Goal: Task Accomplishment & Management: Use online tool/utility

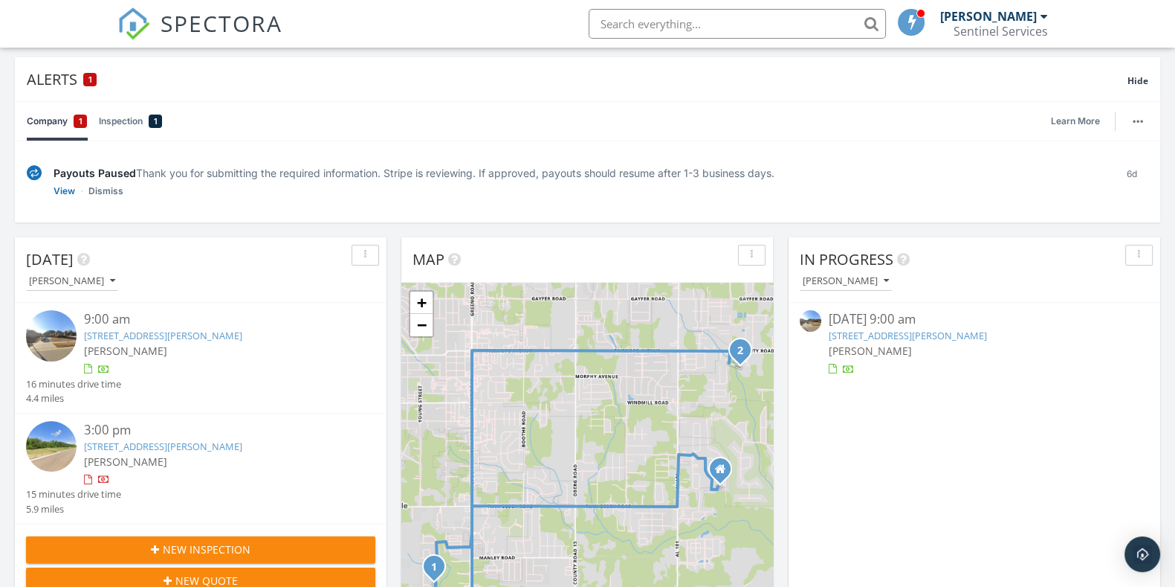
scroll to position [185, 0]
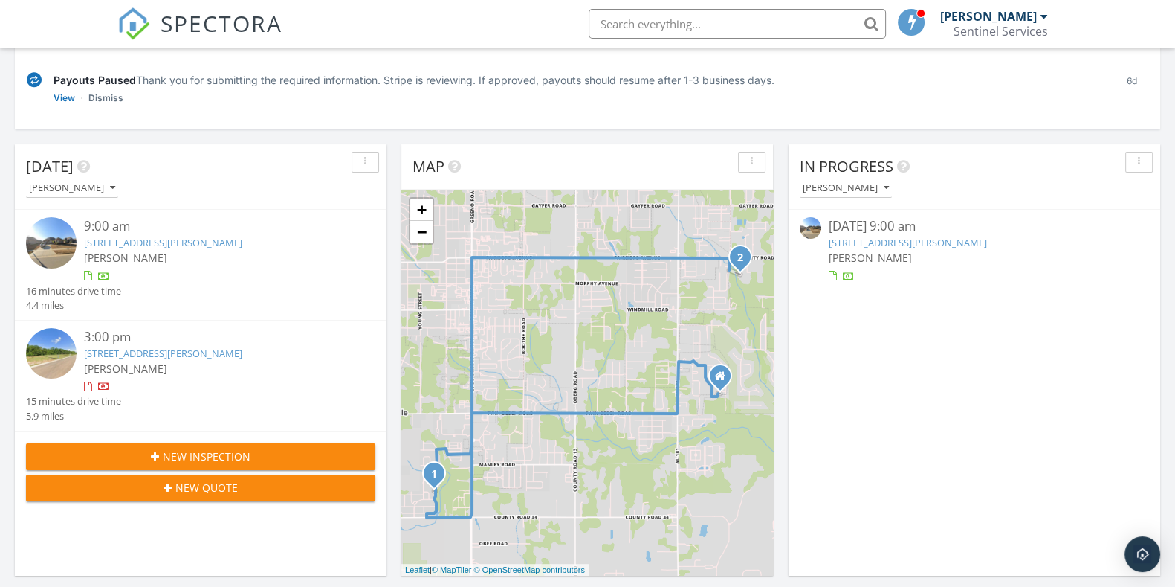
click at [224, 355] on link "404 Meriwether Ct, Fairhope, AL 36532" at bounding box center [163, 352] width 158 height 13
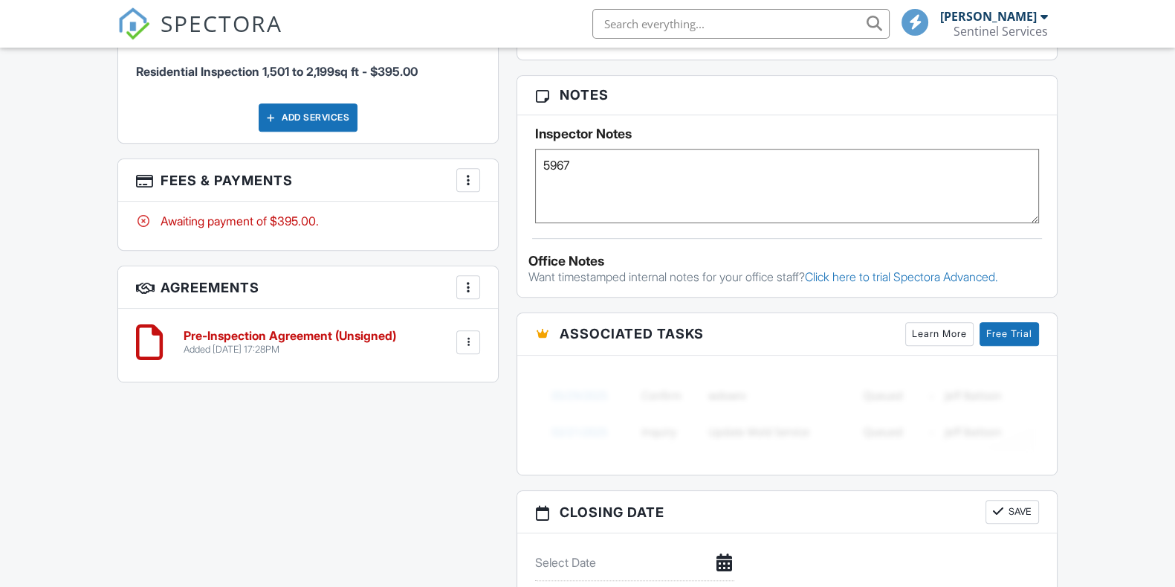
click at [468, 338] on div at bounding box center [468, 342] width 15 height 15
click at [370, 349] on div "Added 09/25/2025 17:28PM" at bounding box center [290, 349] width 213 height 12
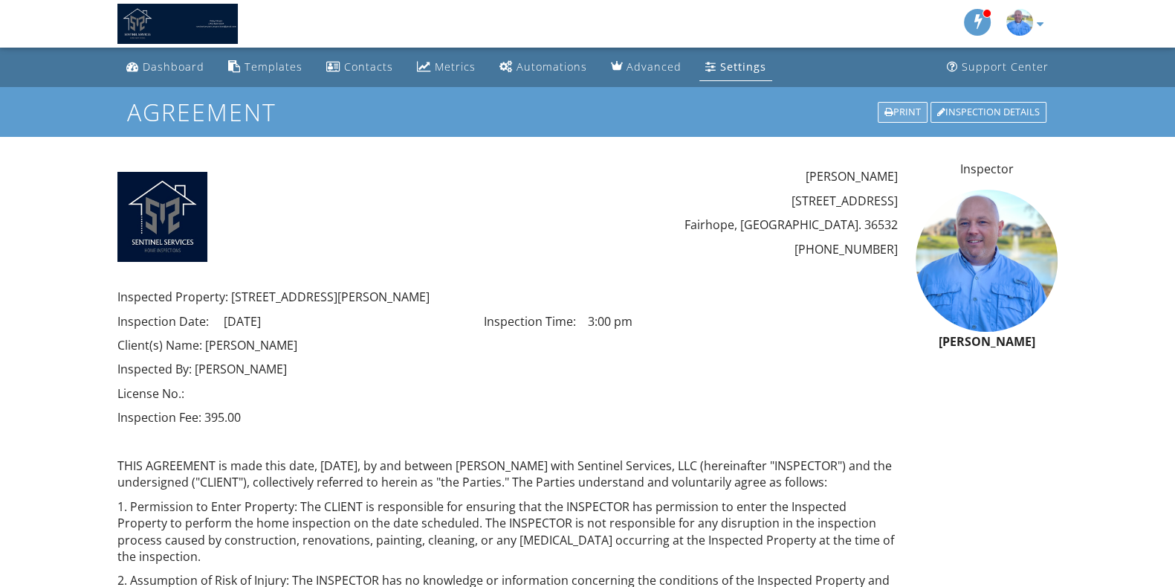
click at [911, 108] on div "Print" at bounding box center [903, 112] width 50 height 21
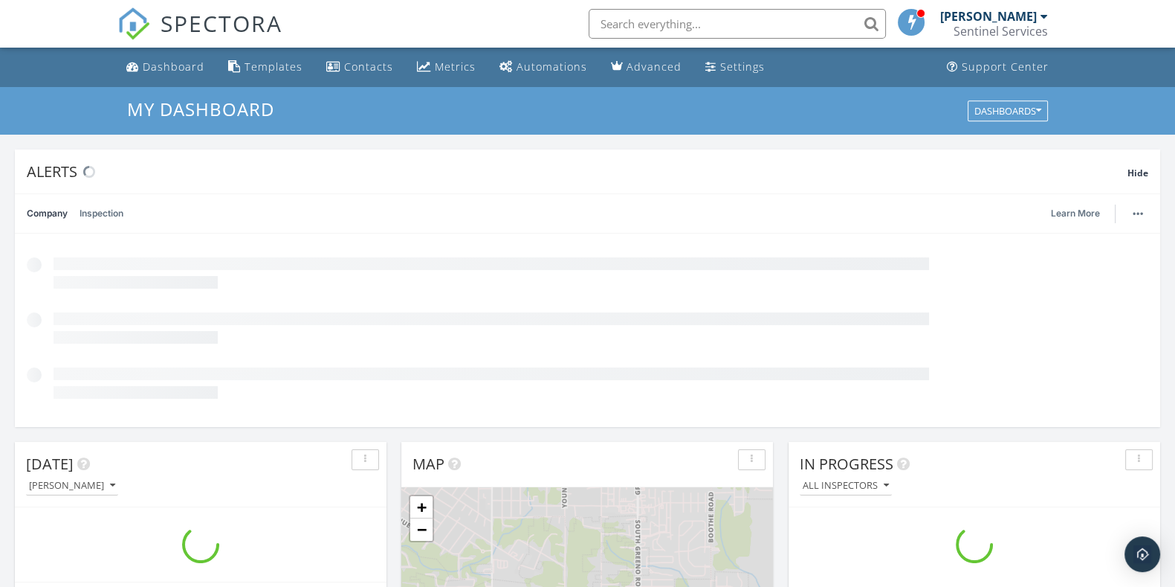
scroll to position [1382, 1204]
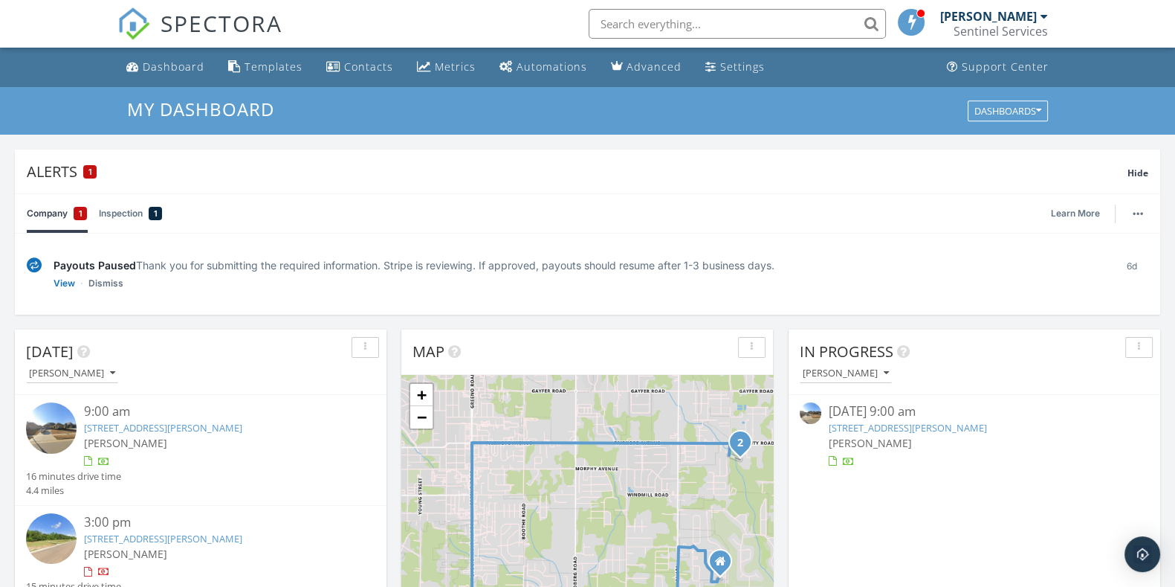
click at [192, 425] on link "264 Garrison Blvd, Fairhope, AL 36532" at bounding box center [163, 427] width 158 height 13
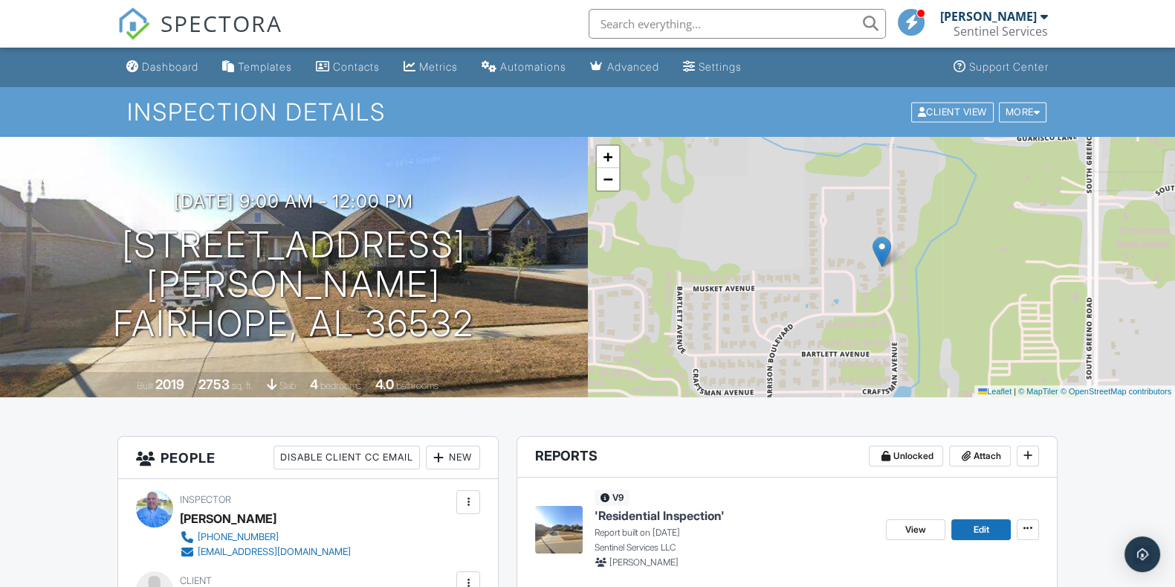
click at [636, 512] on span "'Residential Inspection'" at bounding box center [660, 515] width 130 height 16
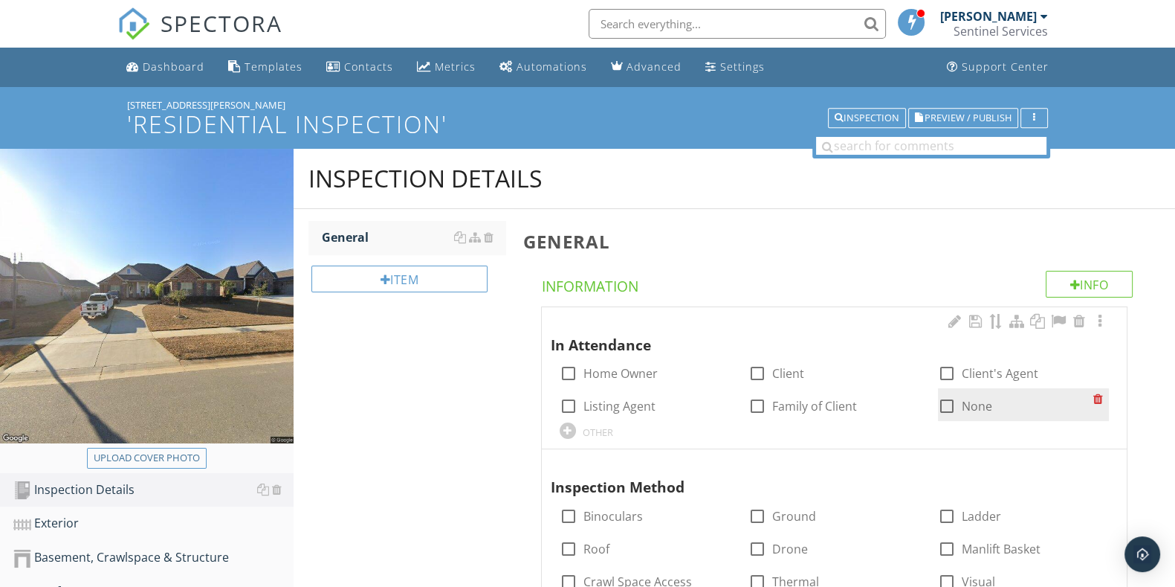
click at [944, 409] on div at bounding box center [946, 405] width 25 height 25
checkbox input "true"
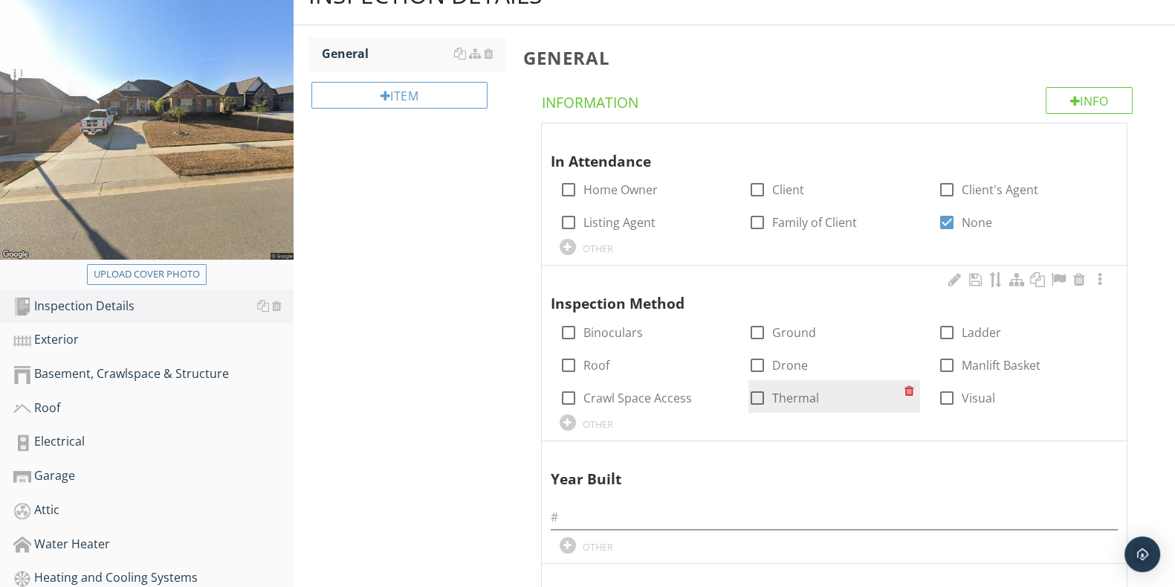
scroll to position [185, 0]
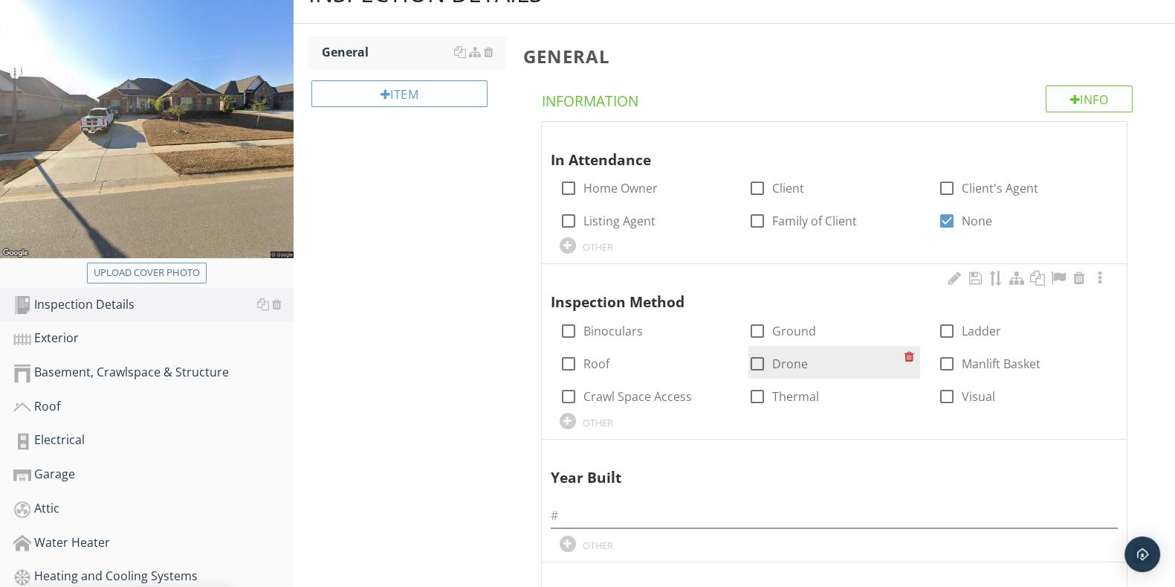
click at [757, 364] on div at bounding box center [757, 363] width 25 height 25
checkbox input "true"
click at [766, 321] on div at bounding box center [757, 330] width 25 height 25
checkbox input "true"
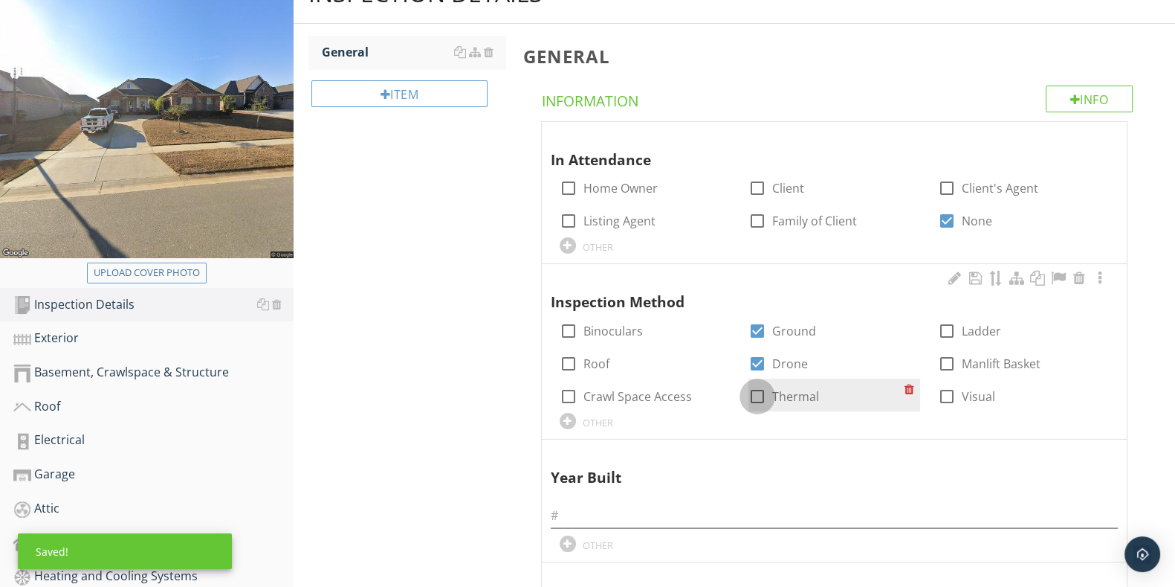
click at [761, 394] on div at bounding box center [757, 396] width 25 height 25
checkbox input "true"
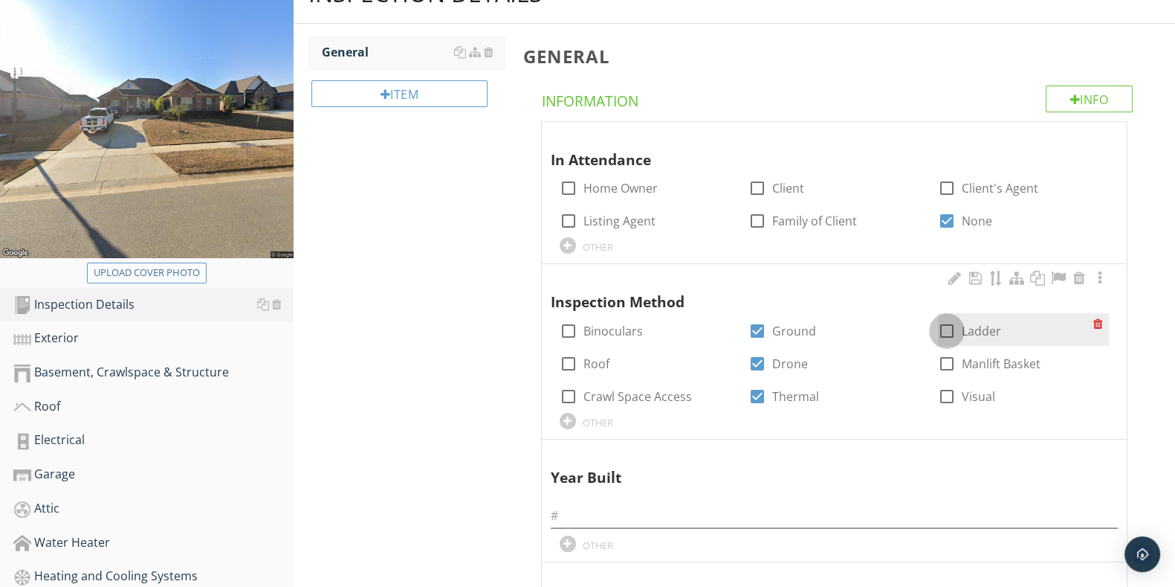
click at [952, 320] on div at bounding box center [946, 330] width 25 height 25
click at [952, 332] on div at bounding box center [946, 330] width 25 height 25
checkbox input "false"
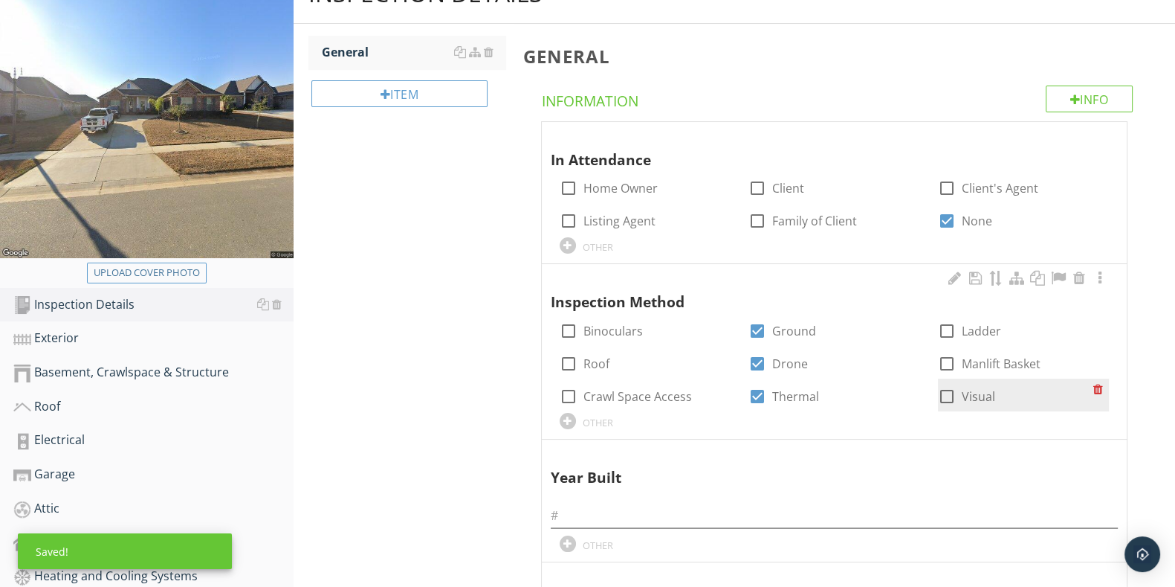
click at [940, 391] on div at bounding box center [946, 396] width 25 height 25
checkbox input "true"
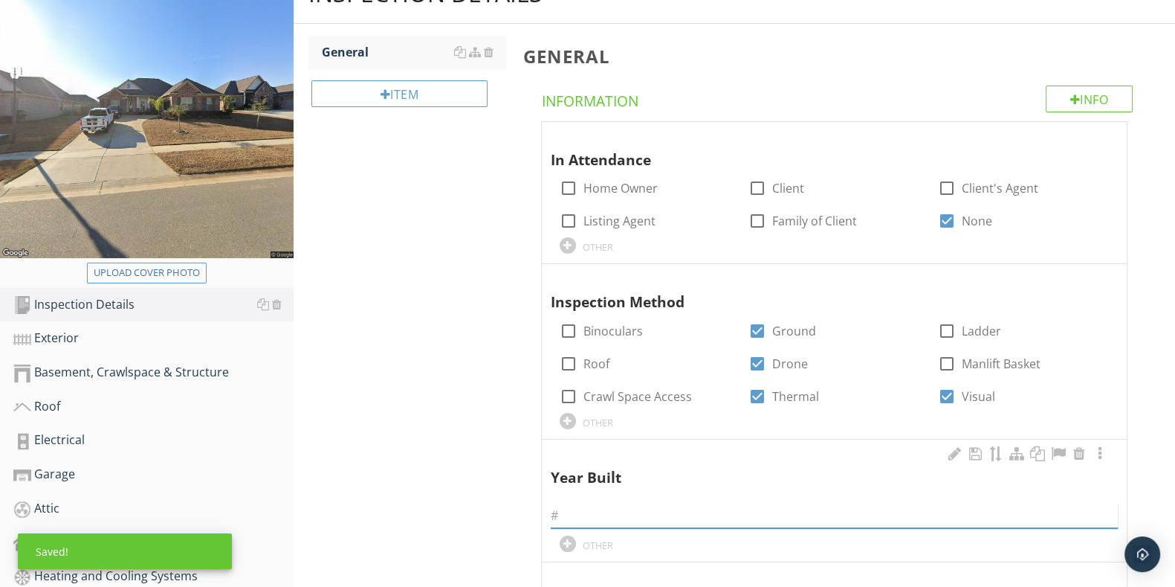
click at [903, 507] on input "text" at bounding box center [834, 515] width 567 height 25
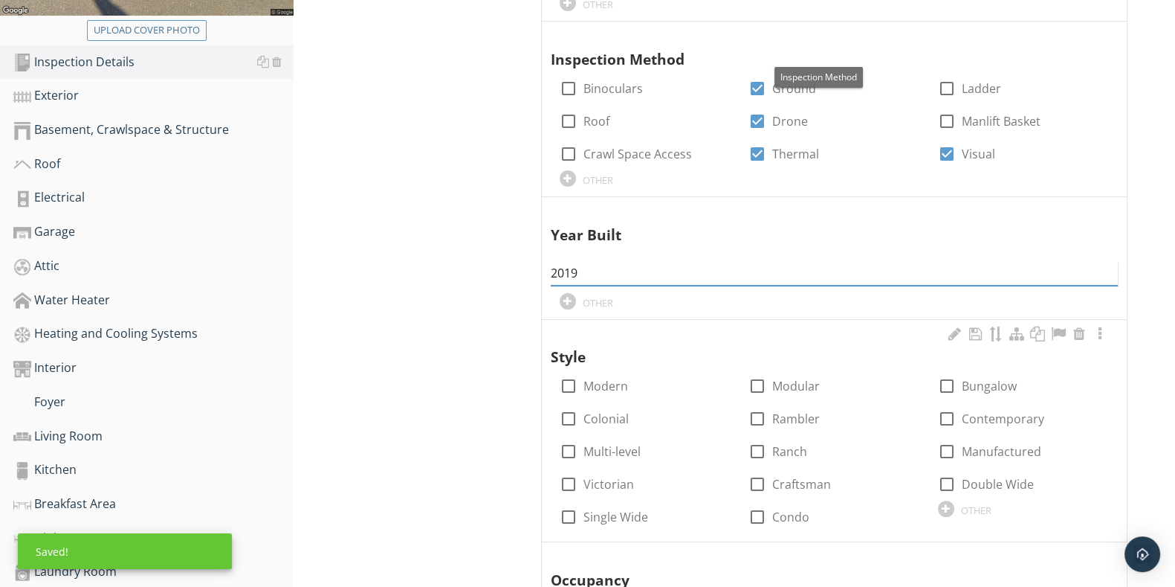
scroll to position [558, 0]
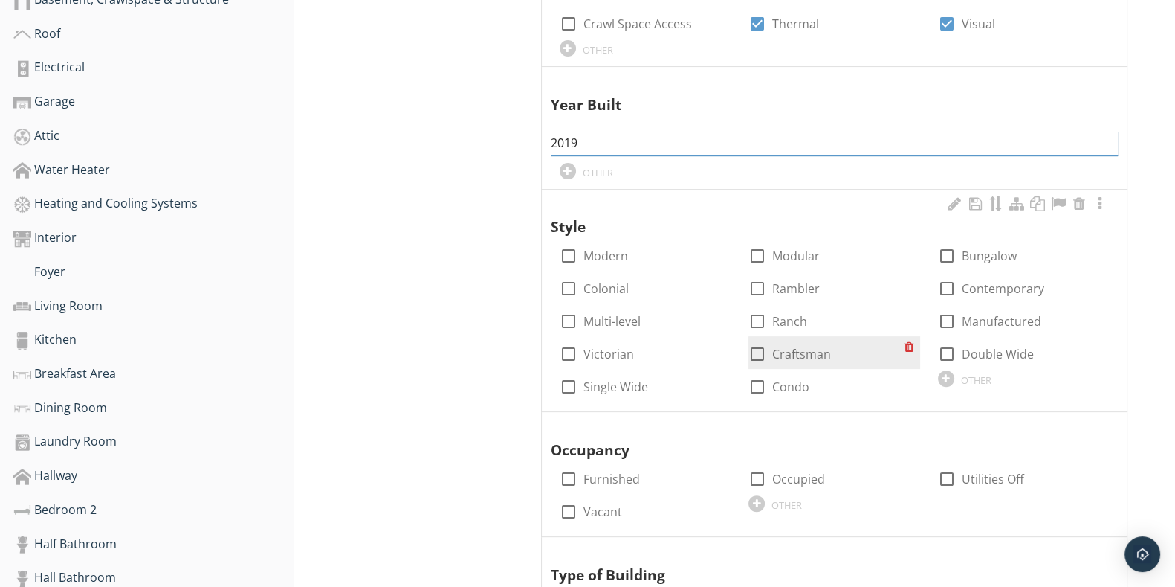
type input "2019"
click at [758, 355] on div at bounding box center [757, 353] width 25 height 25
checkbox input "true"
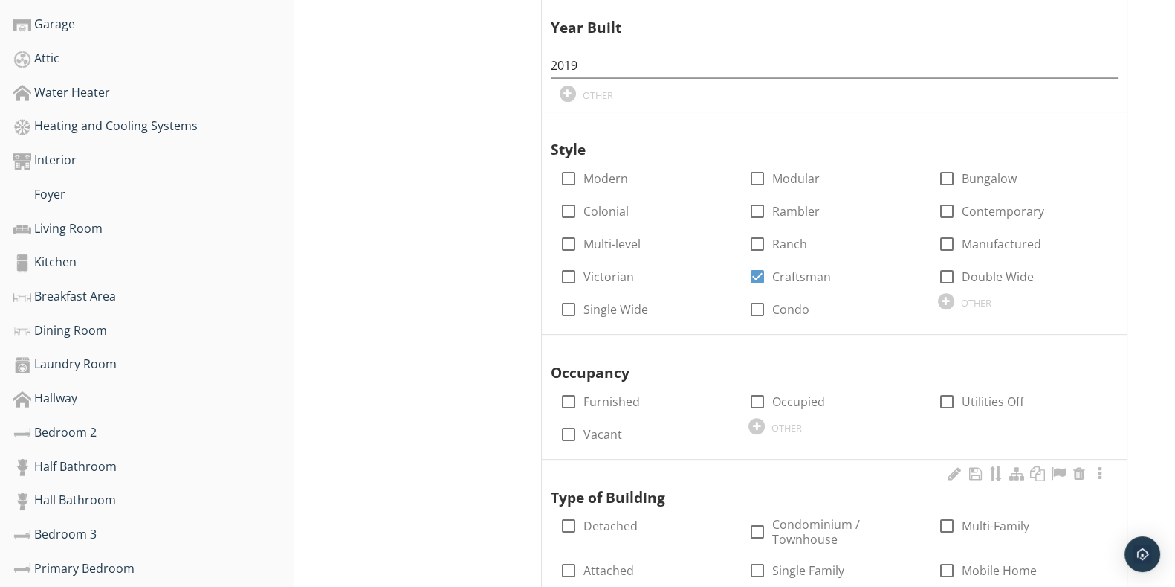
scroll to position [743, 0]
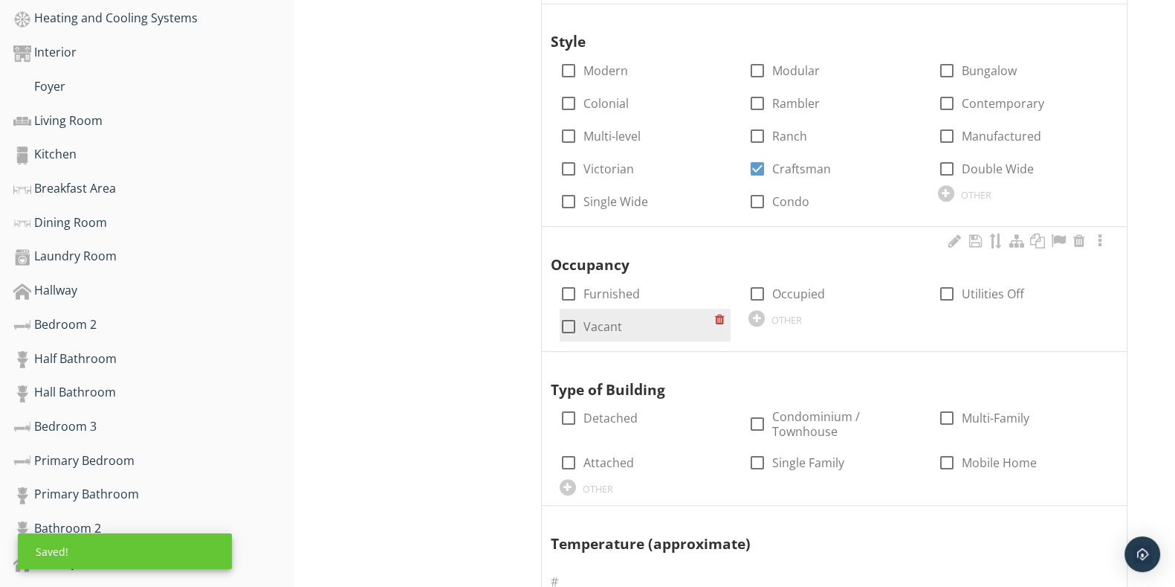
click at [569, 319] on div at bounding box center [568, 326] width 25 height 25
checkbox input "true"
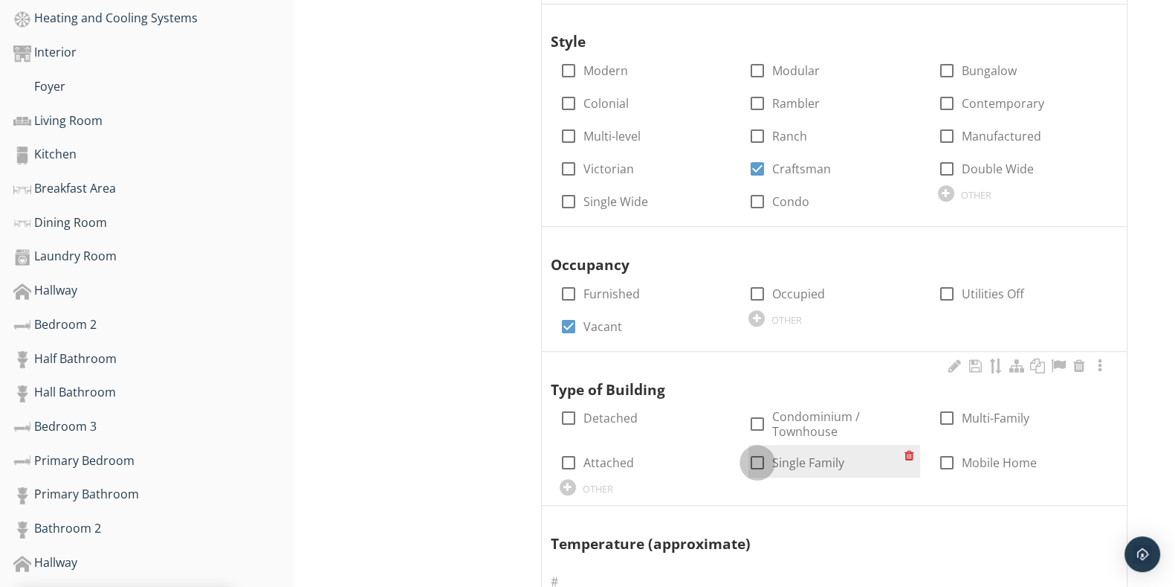
click at [762, 456] on div at bounding box center [757, 462] width 25 height 25
checkbox input "true"
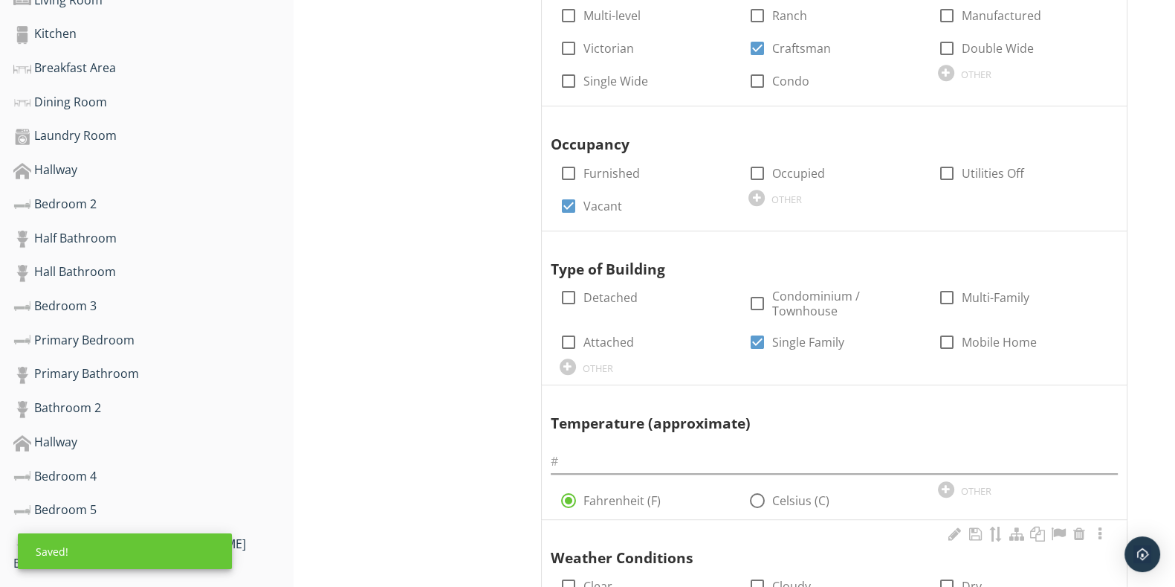
scroll to position [1022, 0]
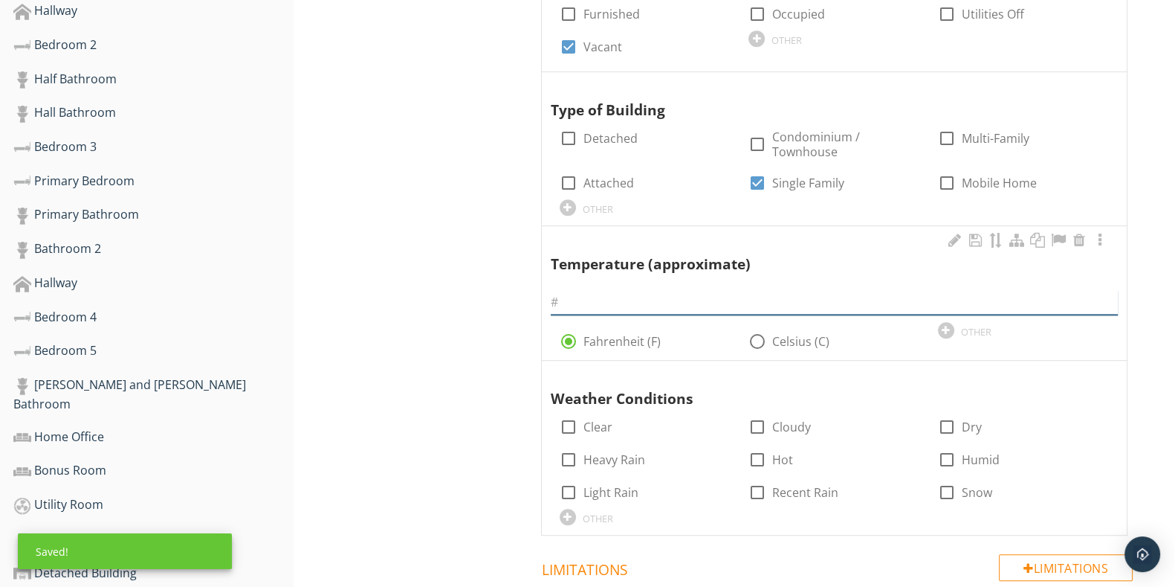
click at [736, 301] on input "text" at bounding box center [834, 302] width 567 height 25
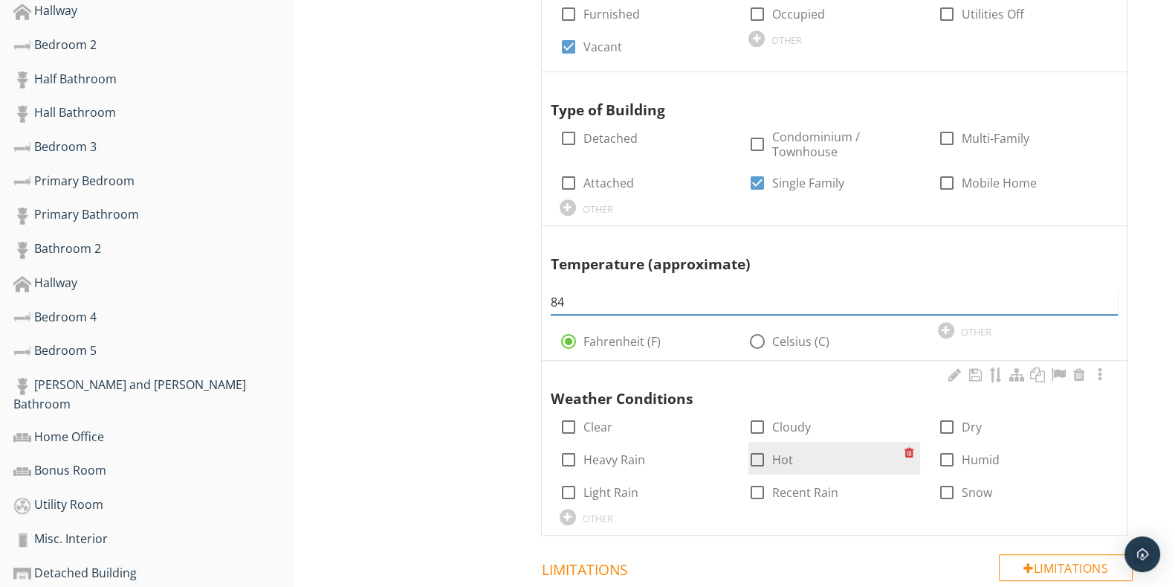
type input "84"
click at [749, 462] on div at bounding box center [757, 459] width 25 height 25
checkbox input "true"
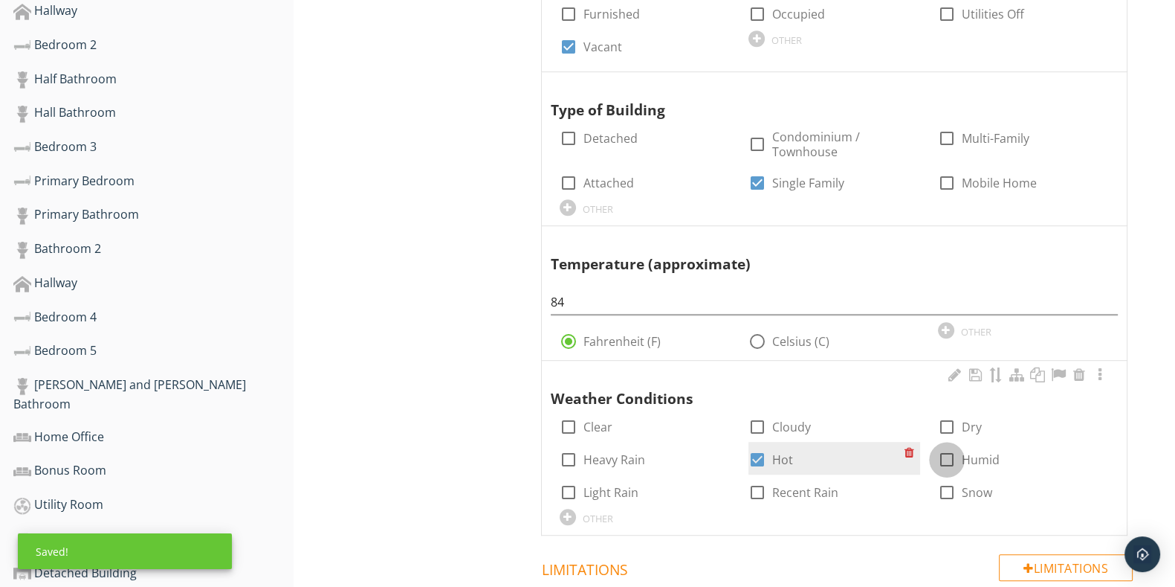
drag, startPoint x: 944, startPoint y: 456, endPoint x: 810, endPoint y: 462, distance: 133.9
click at [940, 455] on div at bounding box center [946, 459] width 25 height 25
checkbox input "true"
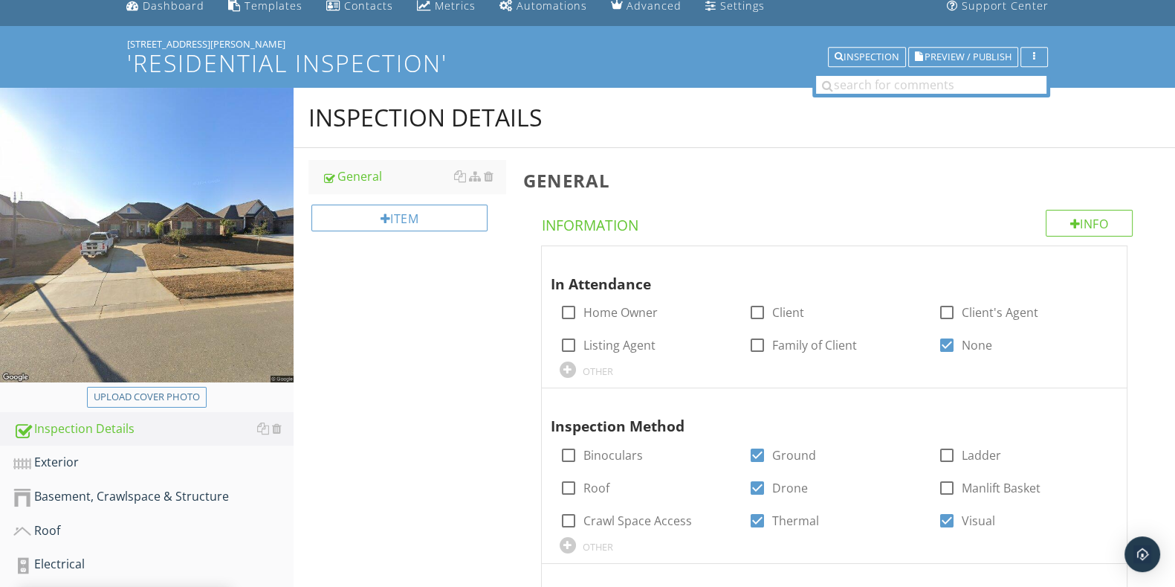
scroll to position [0, 0]
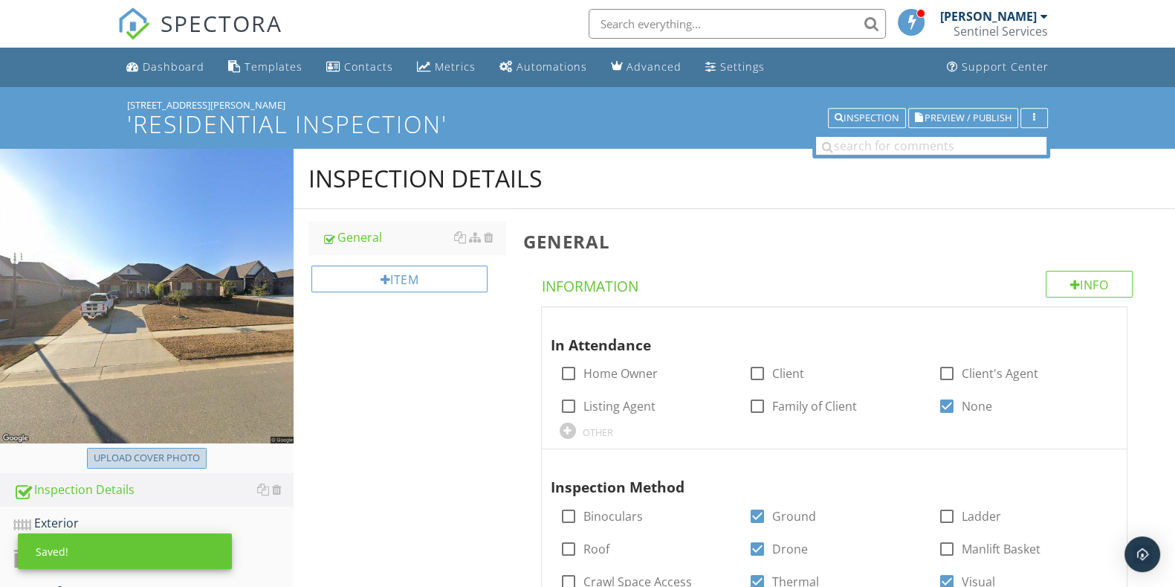
click at [129, 448] on button "Upload cover photo" at bounding box center [147, 458] width 120 height 21
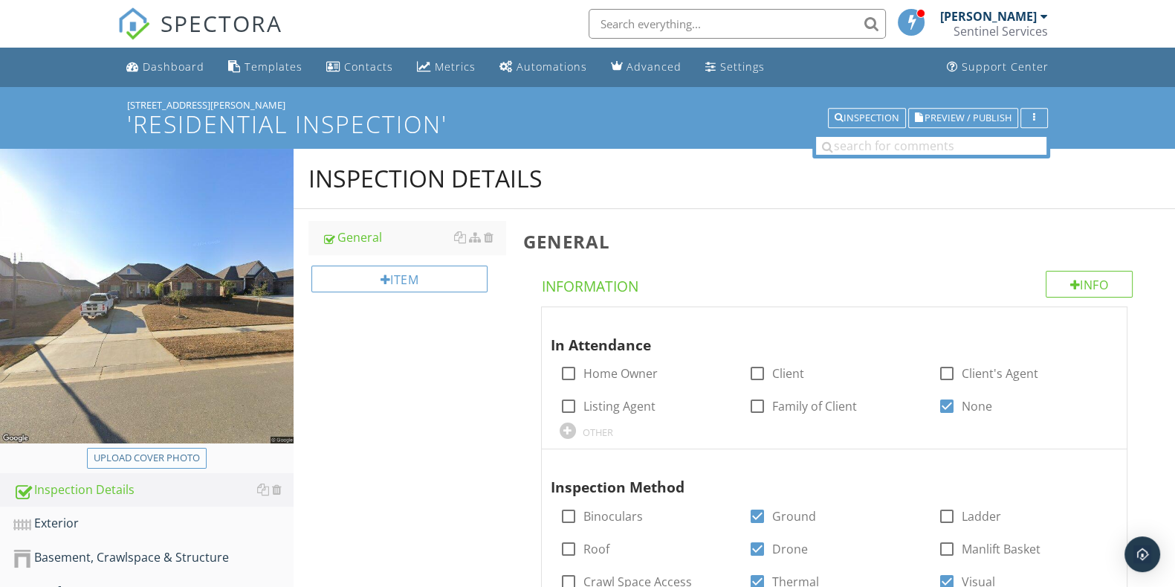
type input "C:\fakepath\IMG_2508.JPG"
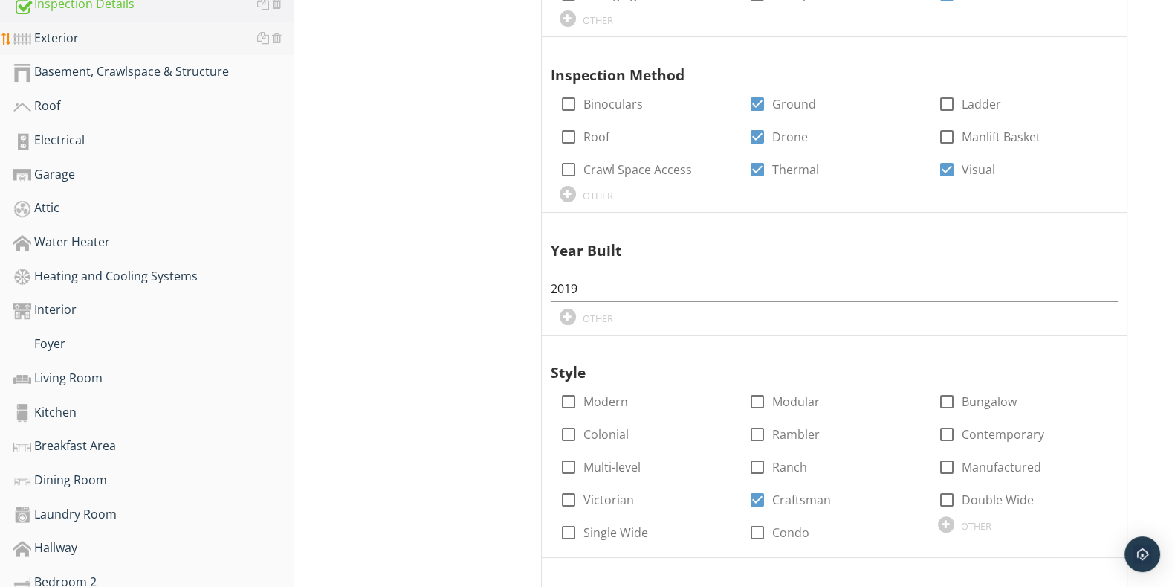
scroll to position [371, 0]
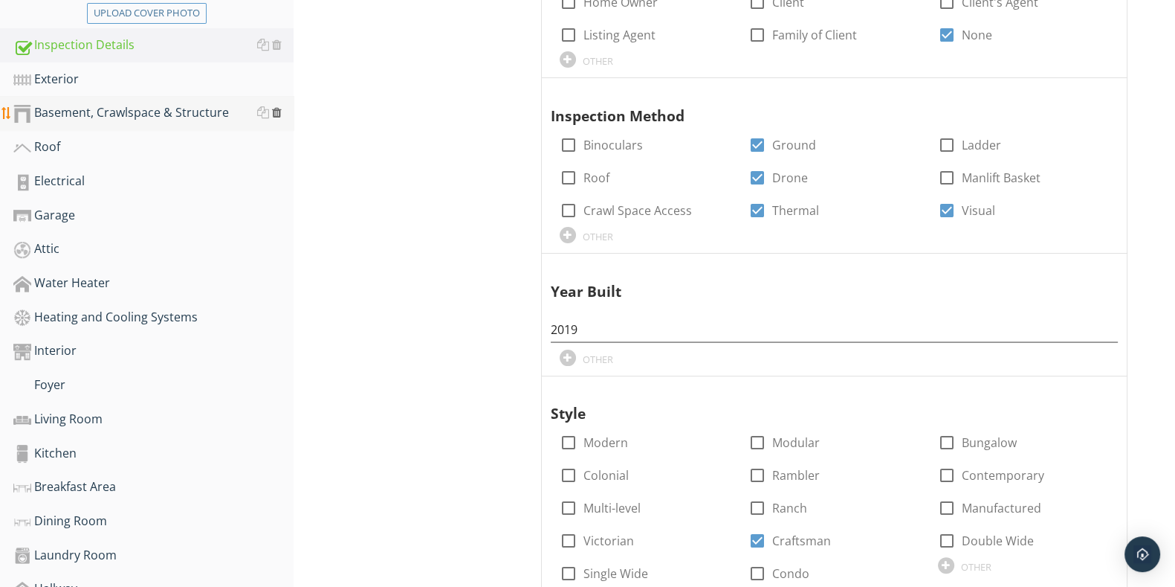
click at [280, 112] on div at bounding box center [277, 112] width 10 height 12
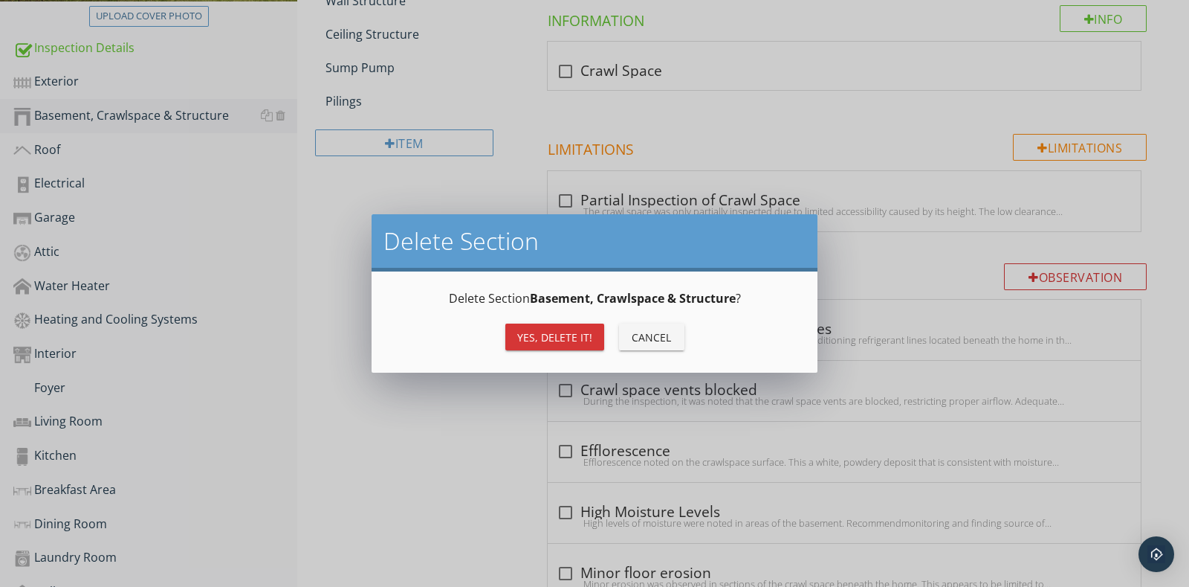
click at [573, 343] on div "Yes, Delete it!" at bounding box center [554, 337] width 75 height 16
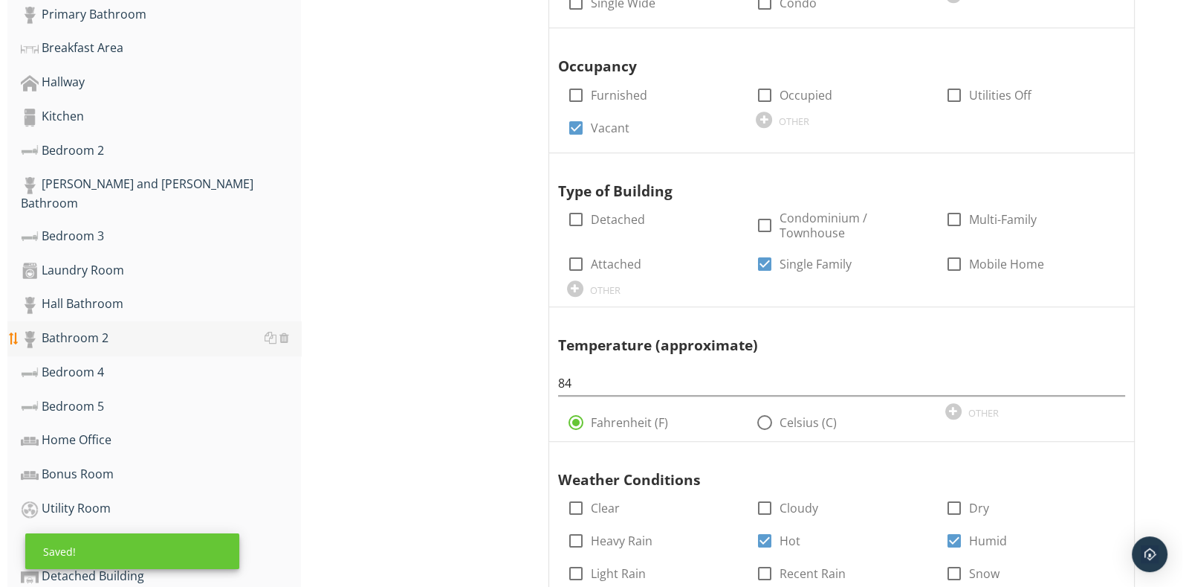
scroll to position [1052, 0]
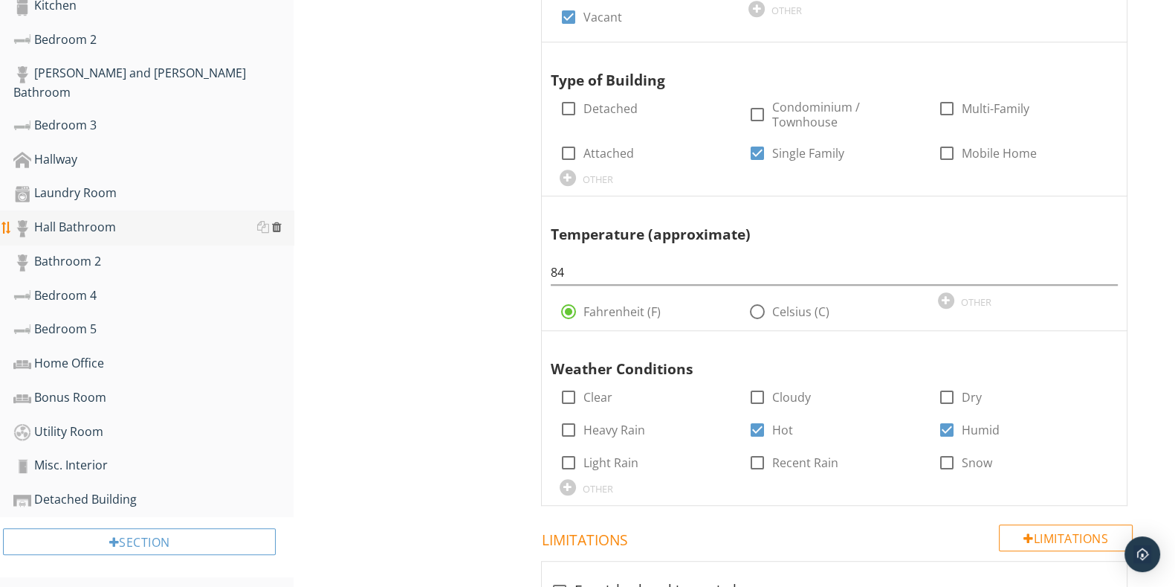
click at [276, 221] on div at bounding box center [277, 227] width 10 height 12
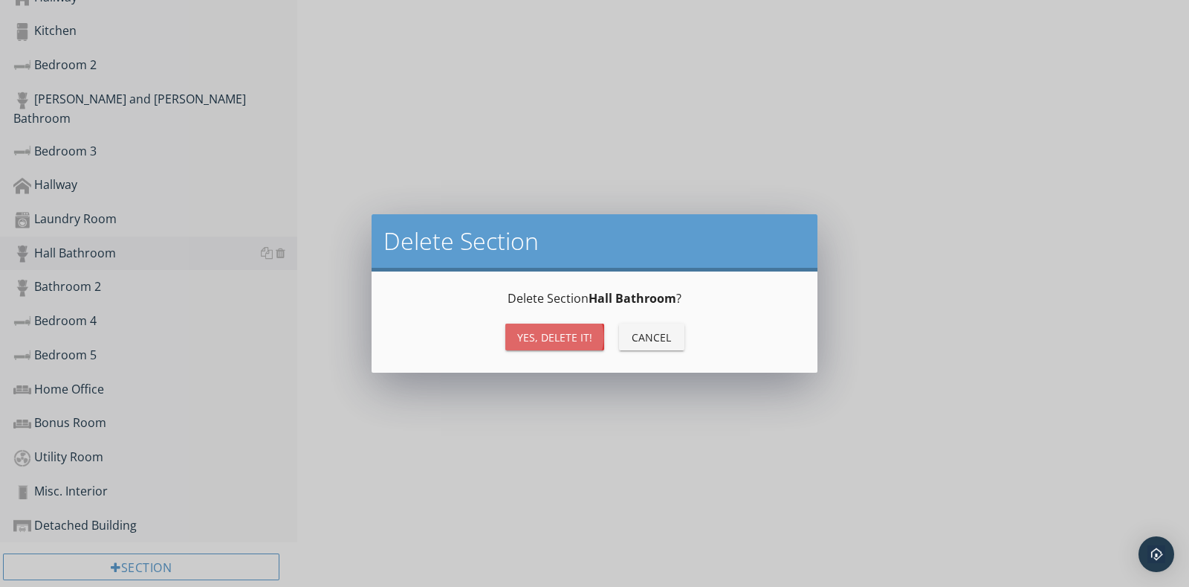
click at [591, 332] on button "Yes, Delete it!" at bounding box center [555, 336] width 99 height 27
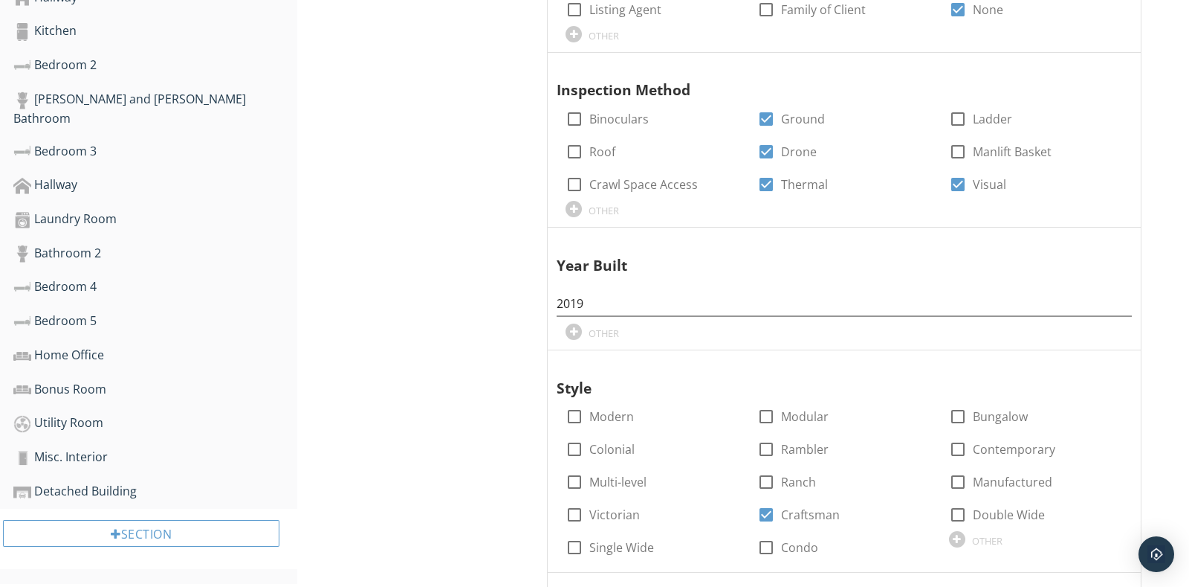
scroll to position [992, 0]
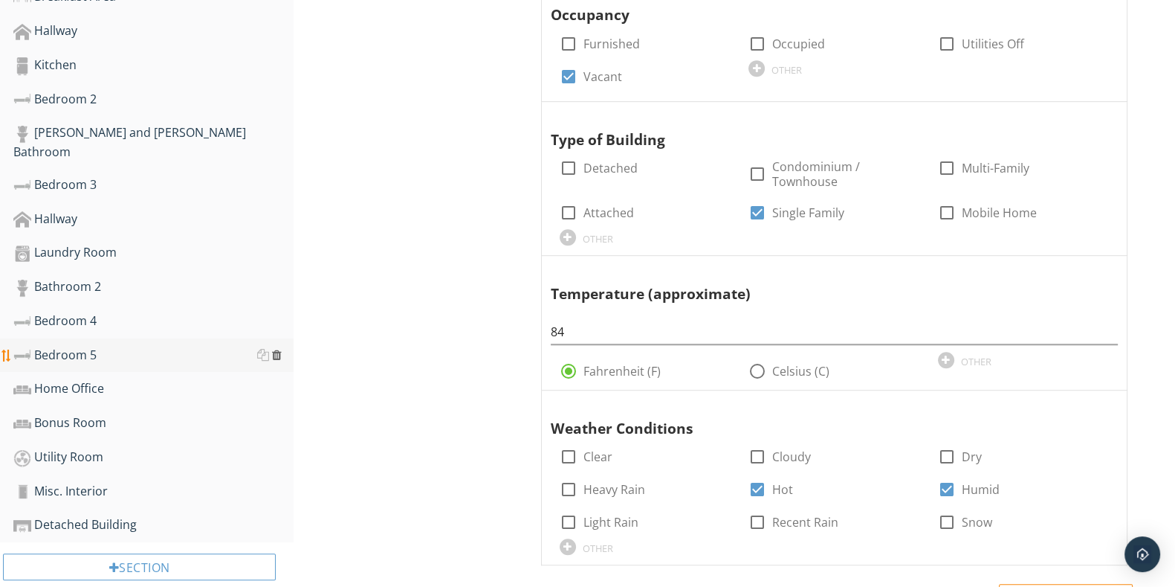
click at [279, 349] on div at bounding box center [277, 355] width 10 height 12
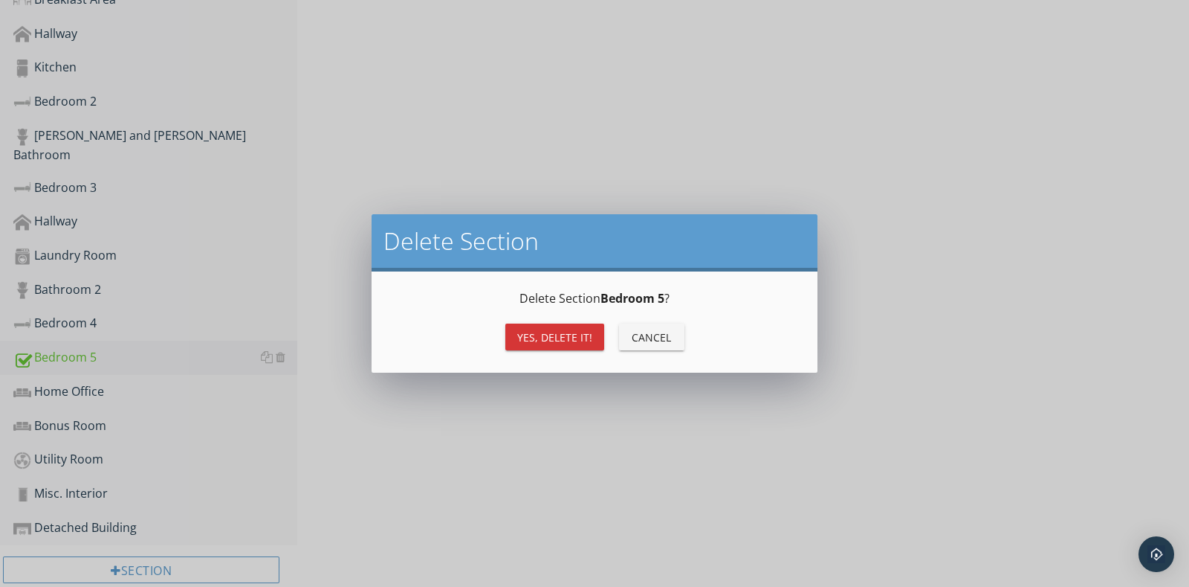
click at [554, 332] on div "Yes, Delete it!" at bounding box center [554, 337] width 75 height 16
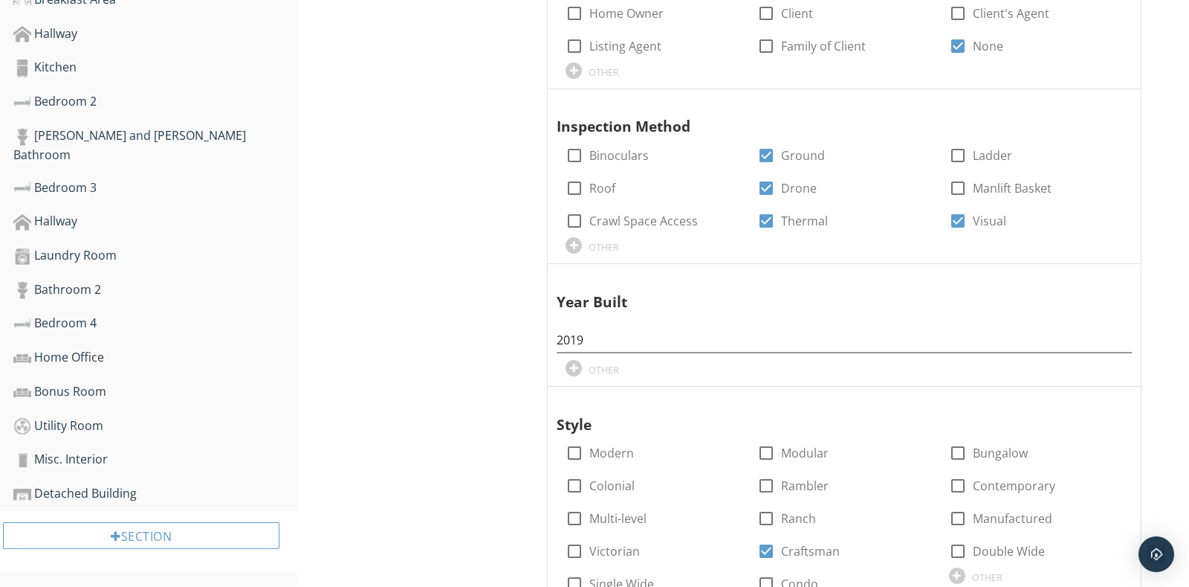
scroll to position [959, 0]
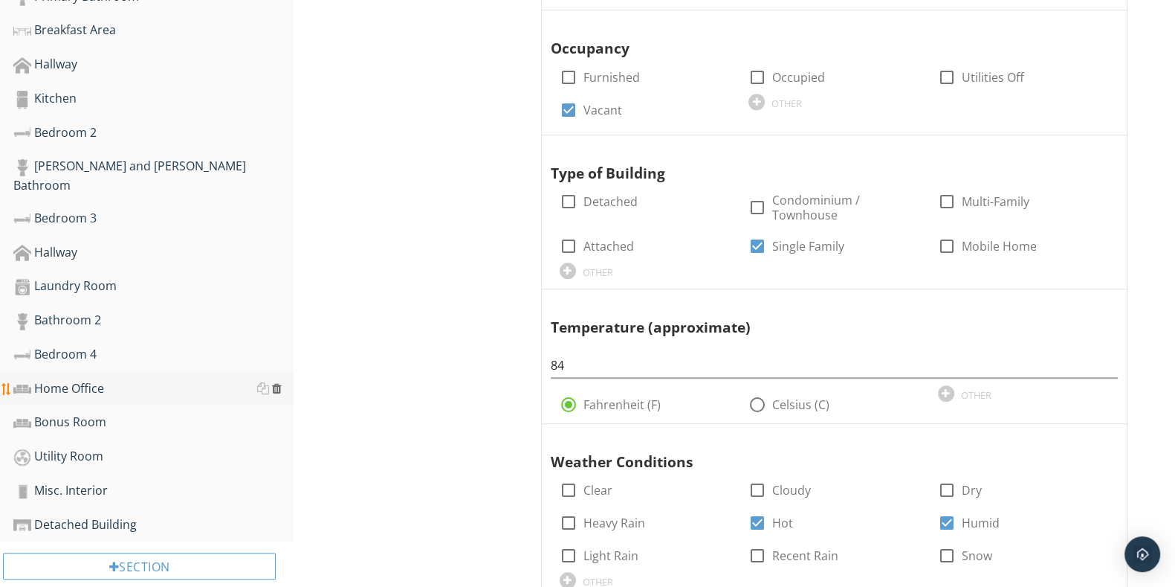
click at [279, 382] on div at bounding box center [277, 388] width 10 height 12
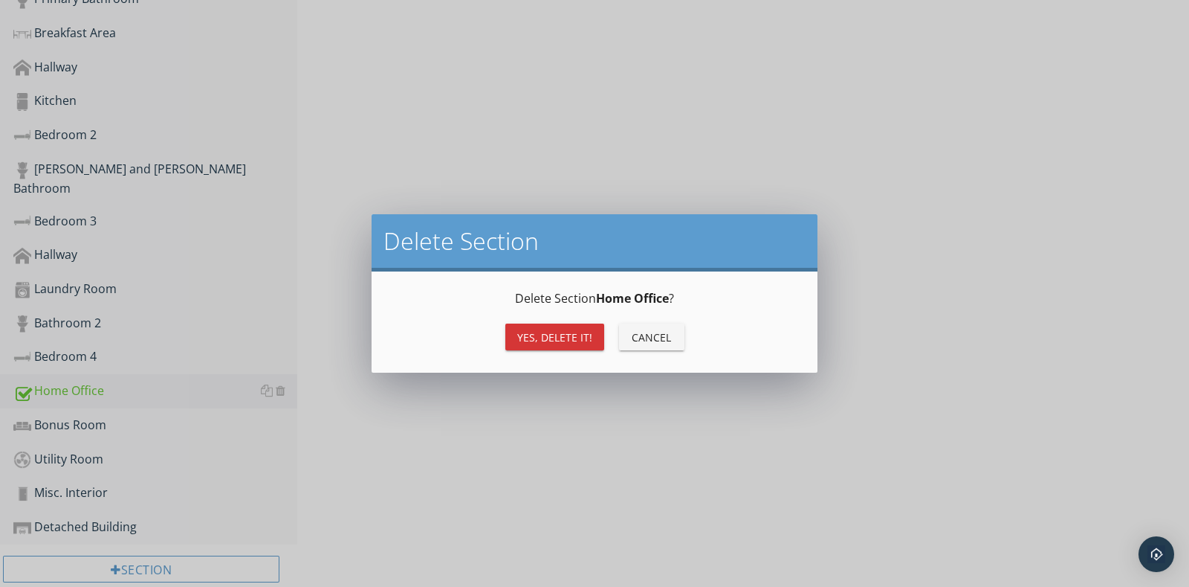
click at [540, 343] on div "Yes, Delete it!" at bounding box center [554, 337] width 75 height 16
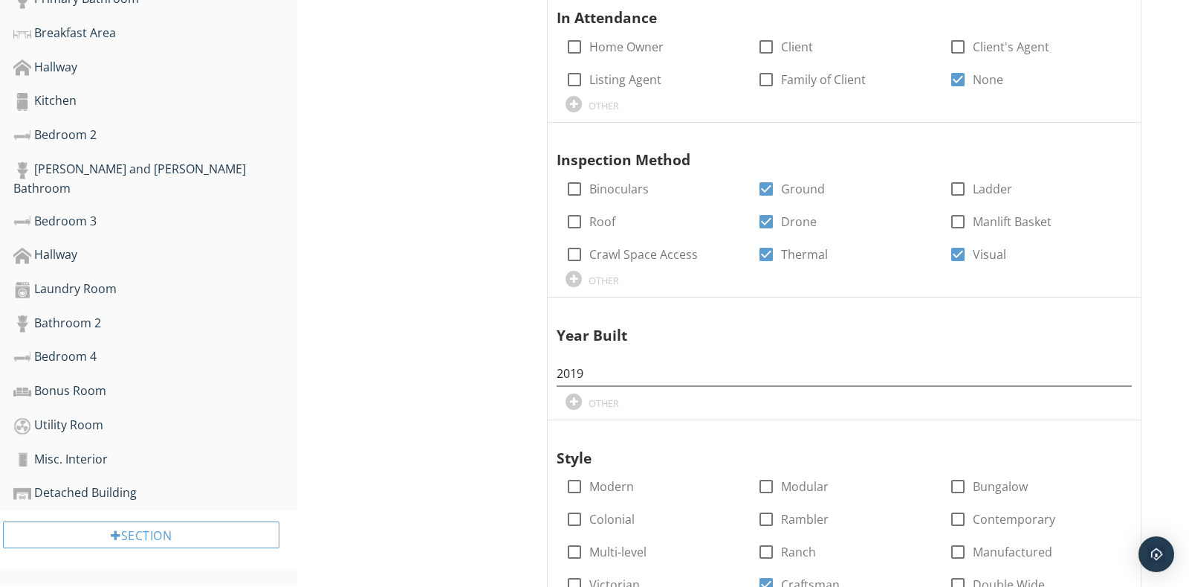
scroll to position [926, 0]
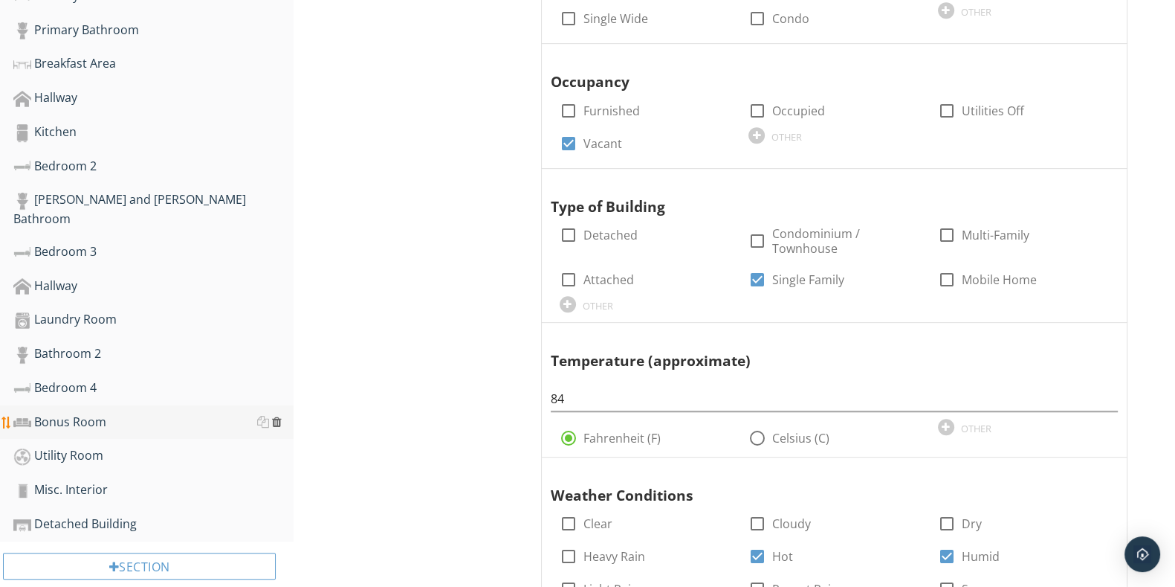
click at [277, 416] on div at bounding box center [277, 422] width 10 height 12
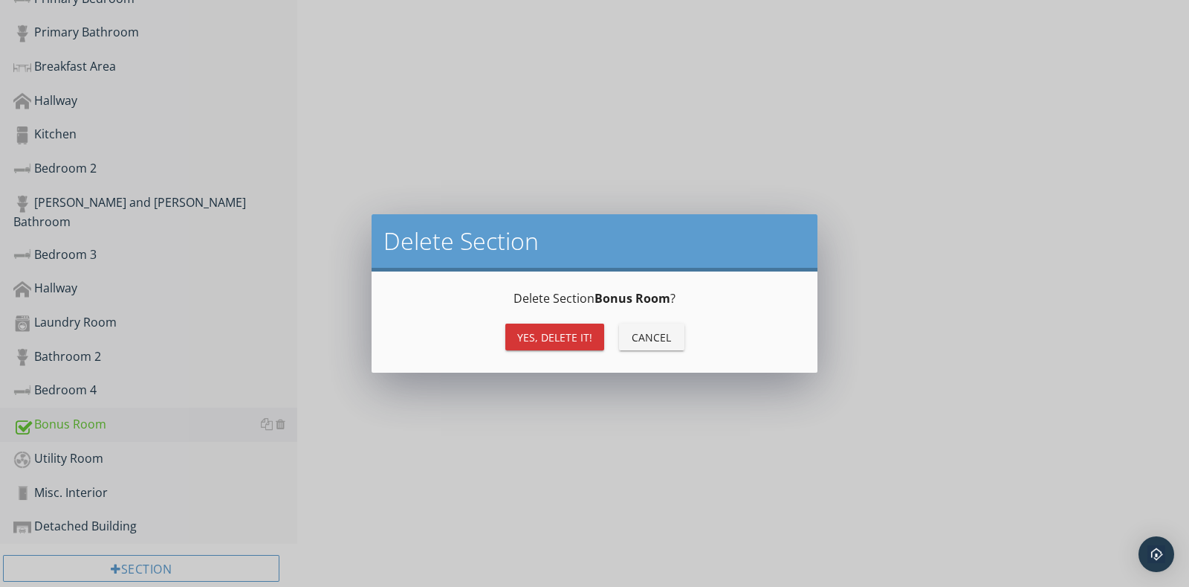
click at [536, 332] on div "Yes, Delete it!" at bounding box center [554, 337] width 75 height 16
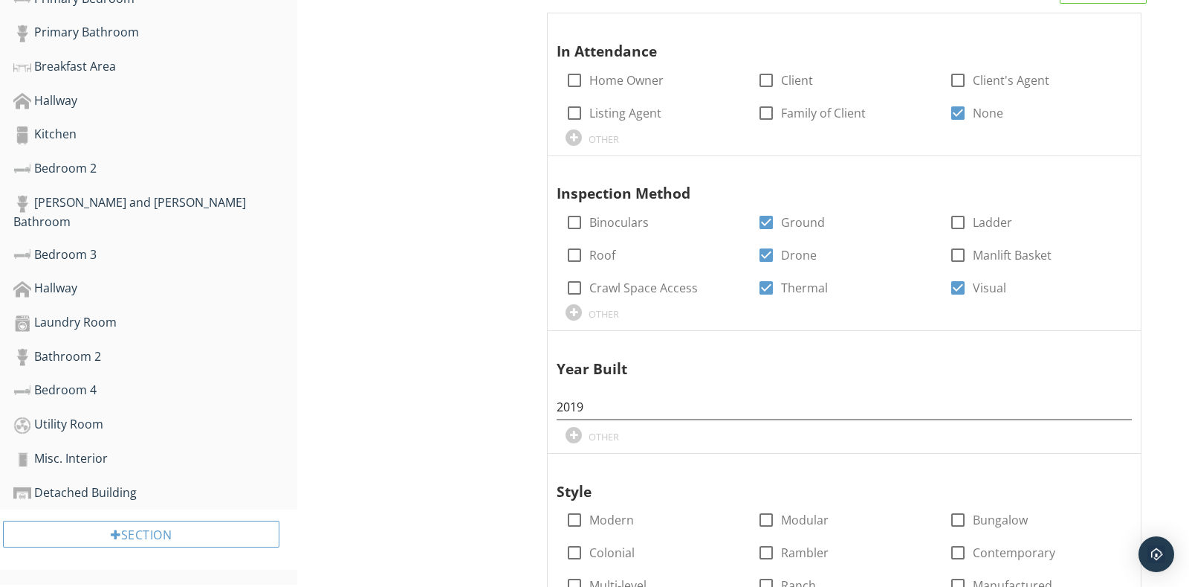
scroll to position [892, 0]
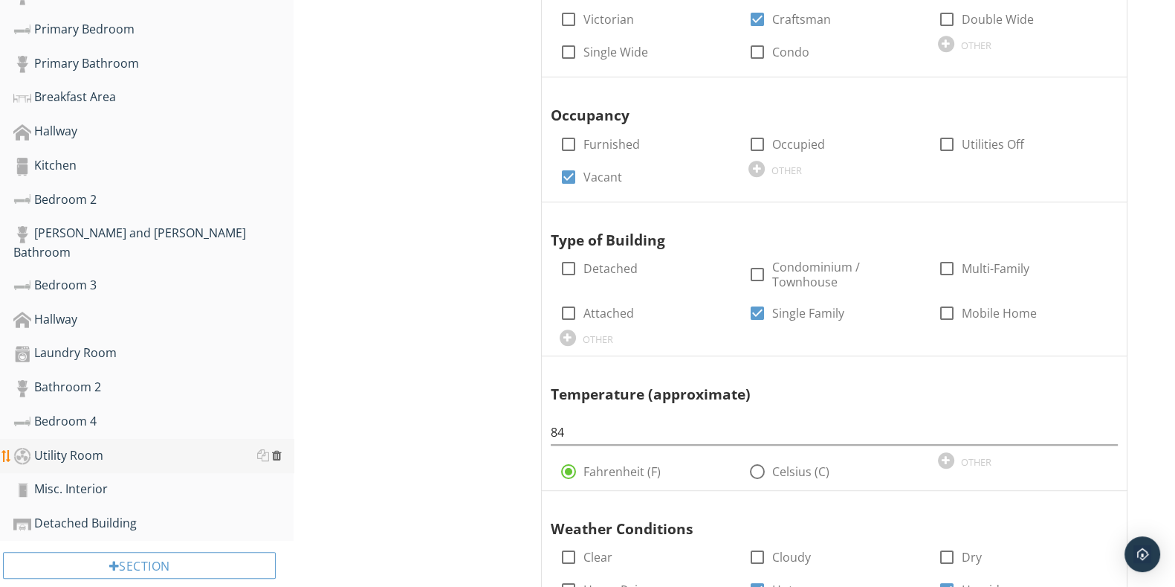
click at [278, 449] on div at bounding box center [277, 455] width 10 height 12
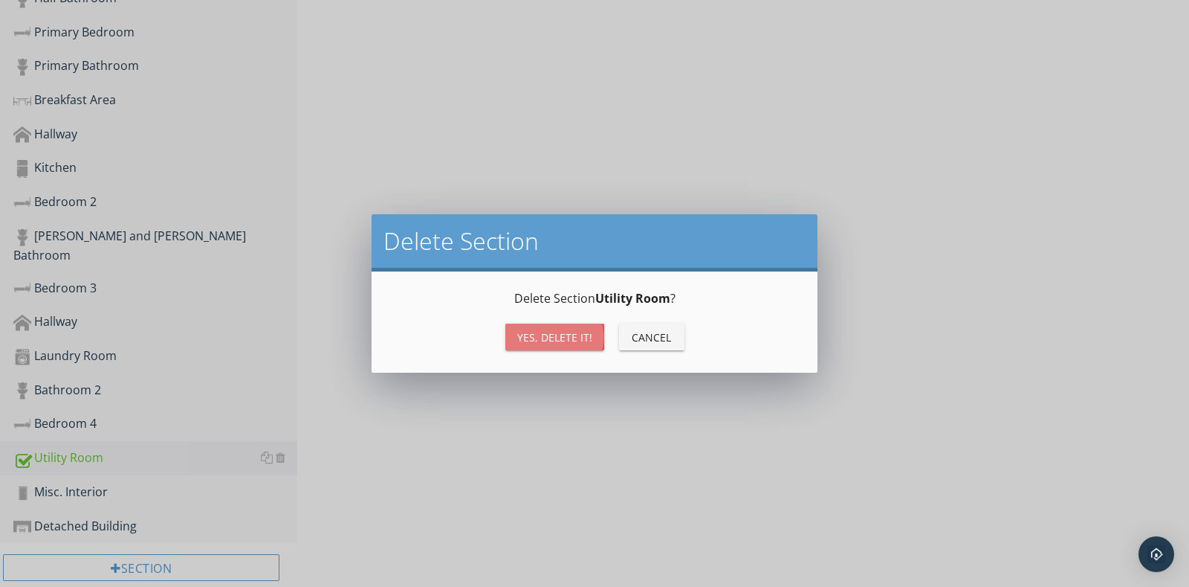
drag, startPoint x: 549, startPoint y: 330, endPoint x: 346, endPoint y: 381, distance: 209.2
click at [550, 330] on div "Yes, Delete it!" at bounding box center [554, 337] width 75 height 16
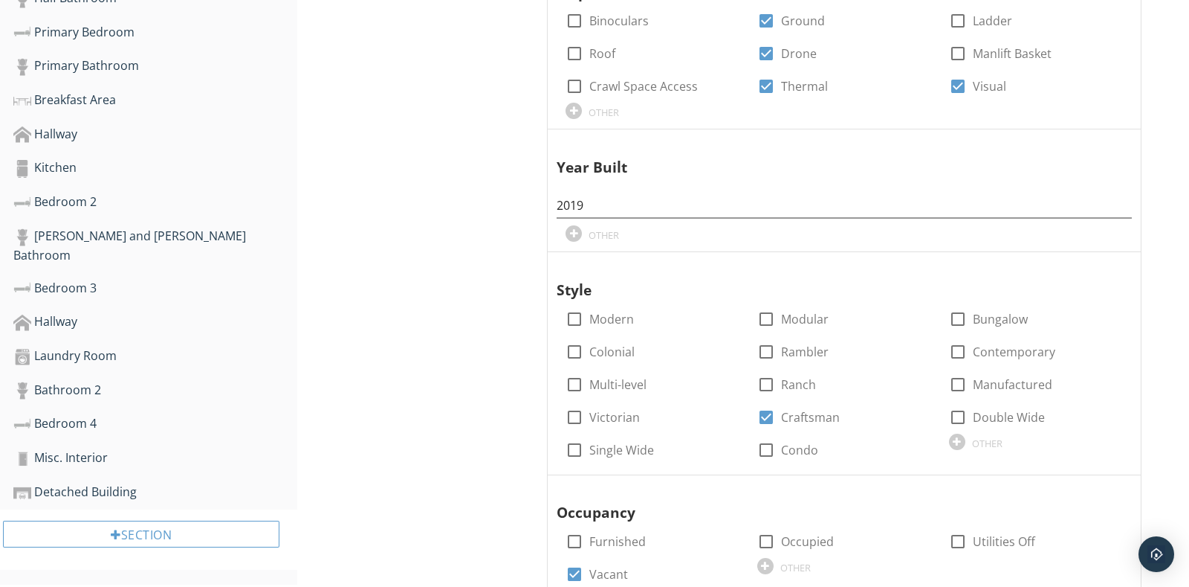
scroll to position [859, 0]
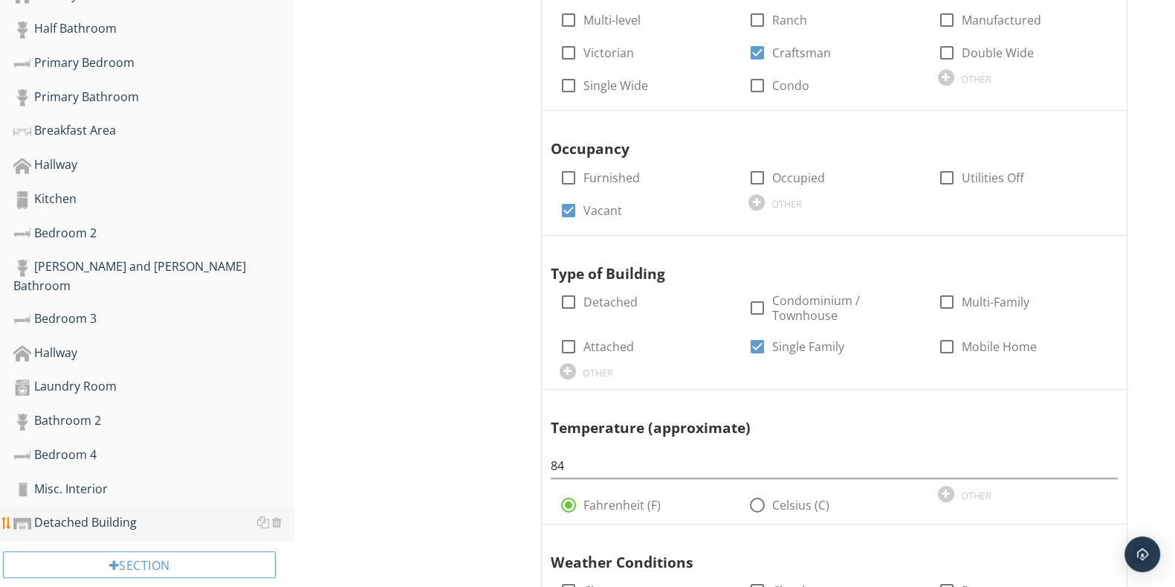
click at [277, 513] on div at bounding box center [269, 522] width 25 height 18
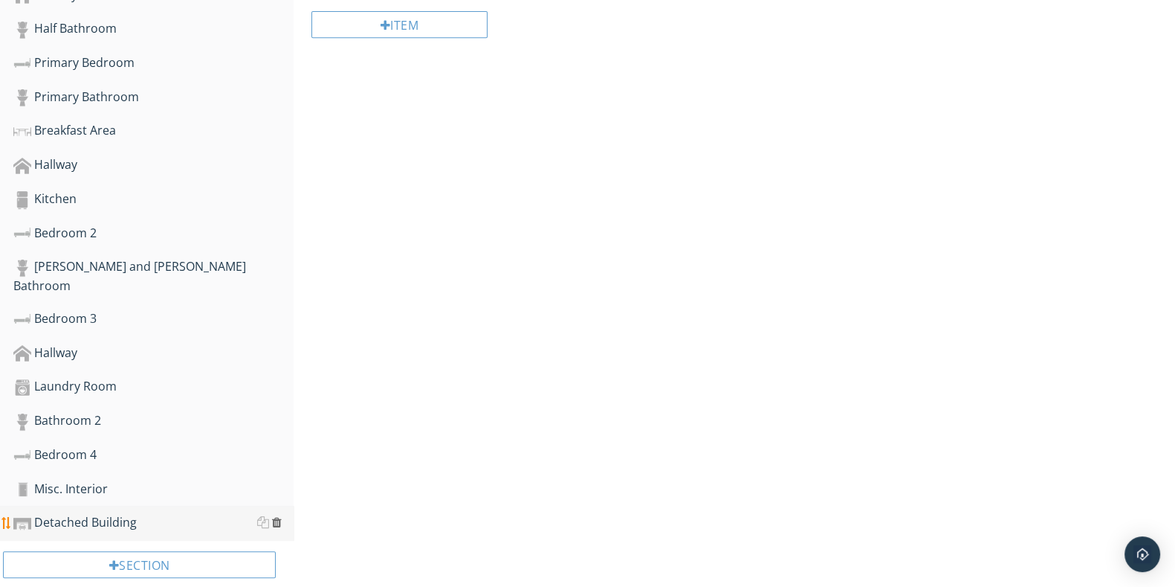
click at [275, 516] on div at bounding box center [277, 522] width 10 height 12
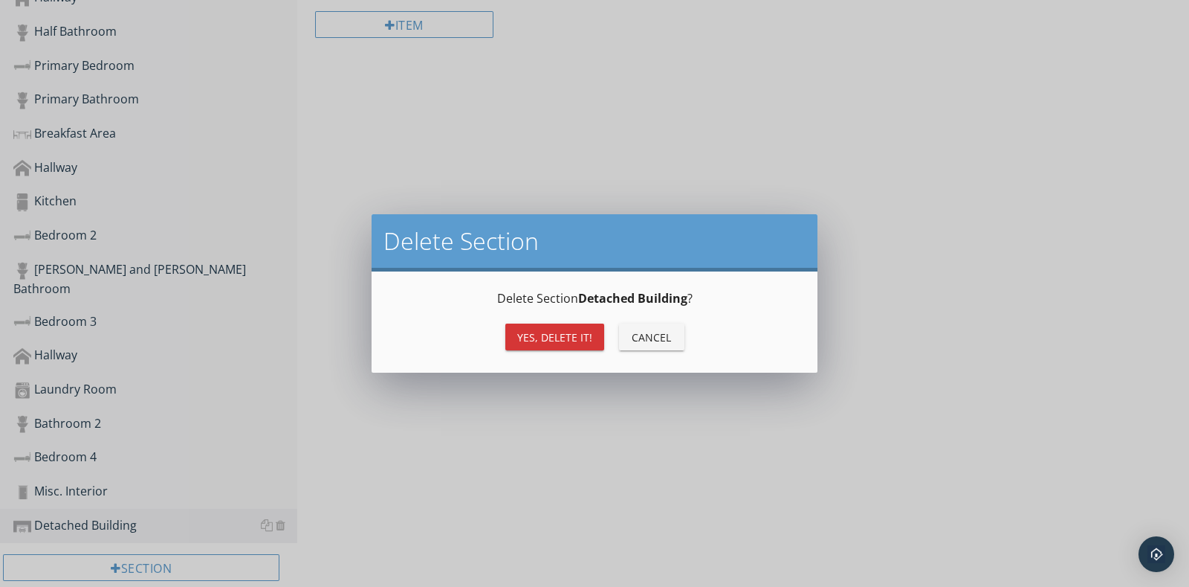
click at [557, 333] on div "Yes, Delete it!" at bounding box center [554, 337] width 75 height 16
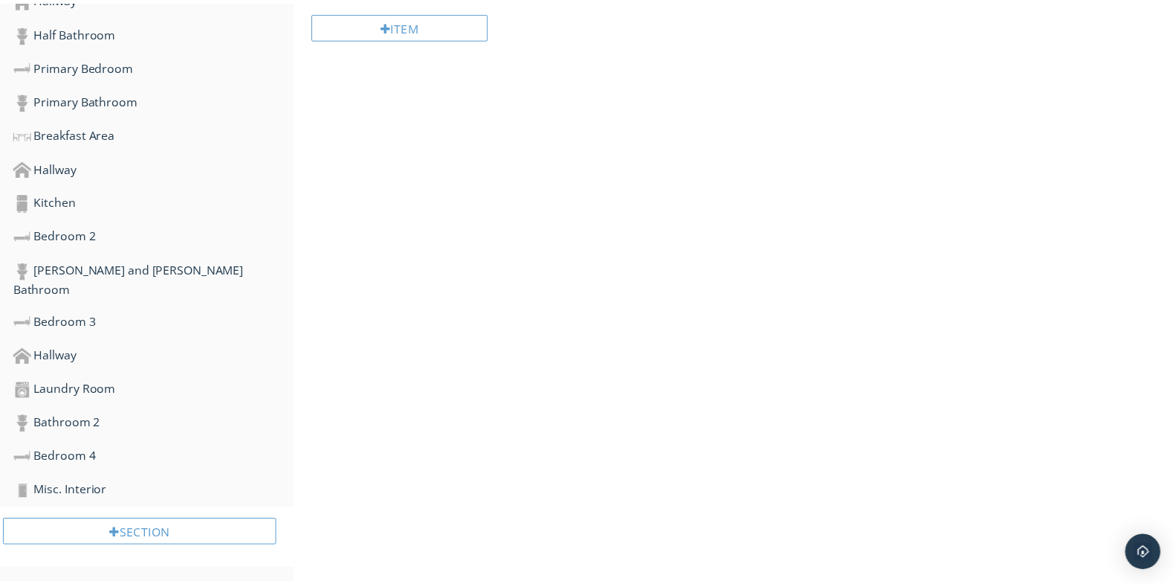
scroll to position [825, 0]
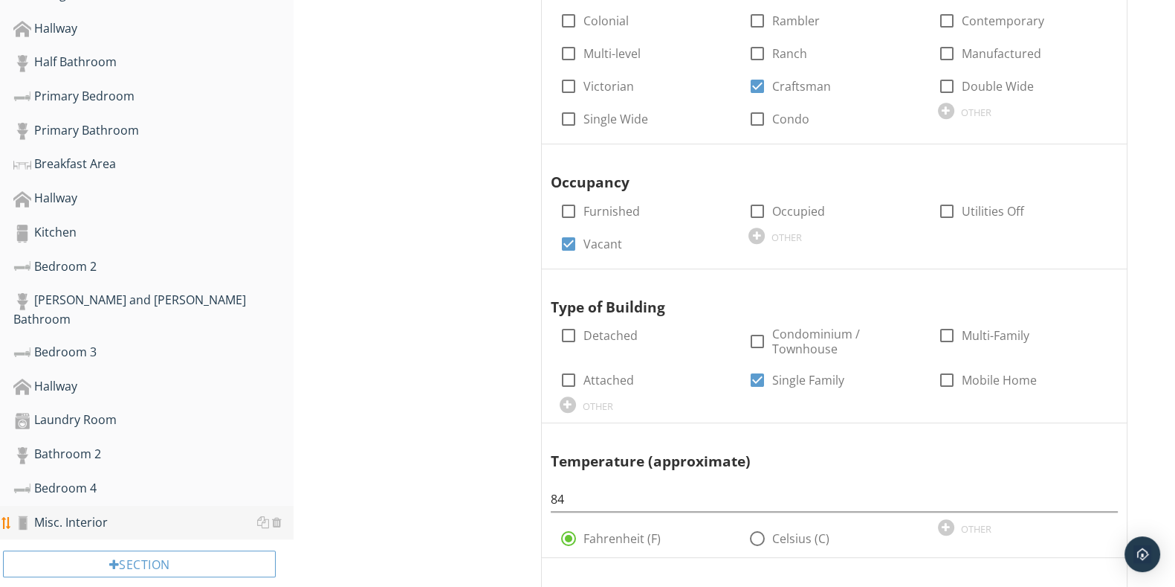
click at [106, 513] on div "Misc. Interior" at bounding box center [153, 522] width 280 height 19
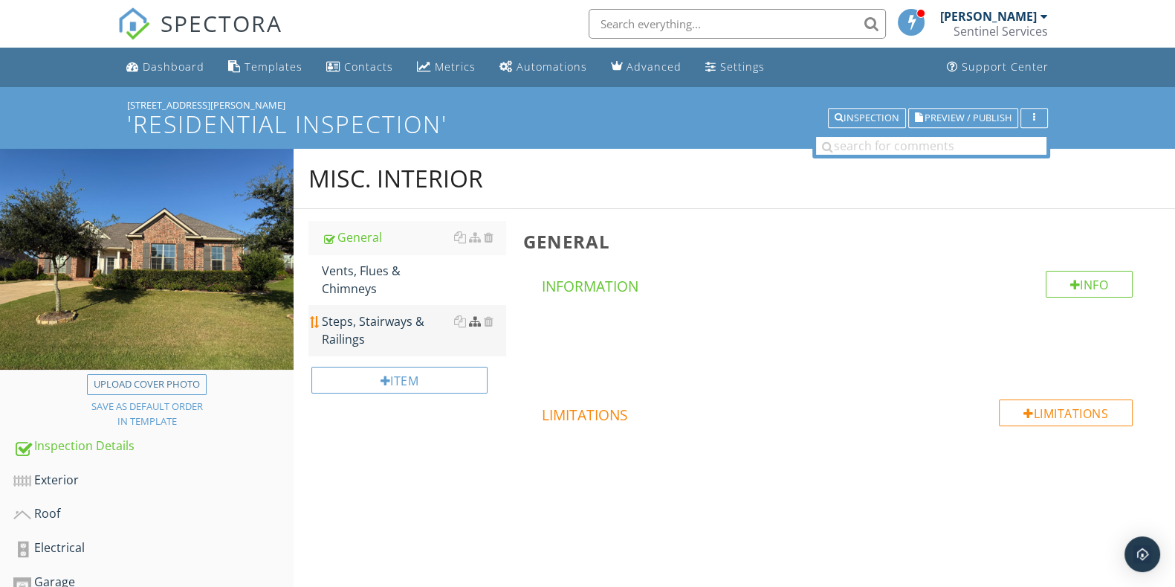
click at [477, 325] on div at bounding box center [475, 321] width 12 height 12
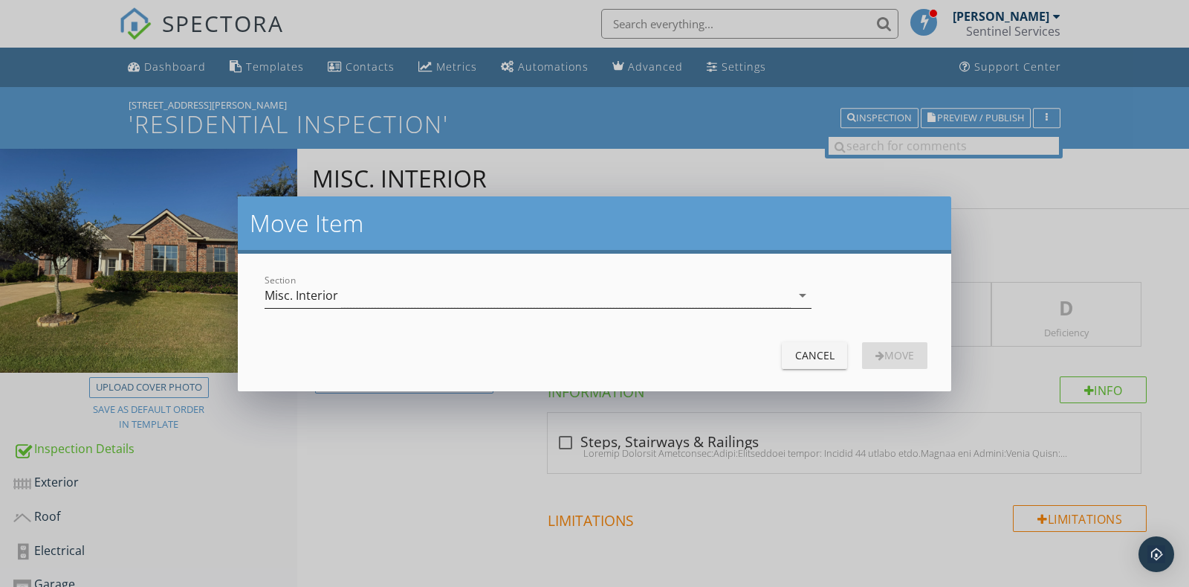
click at [488, 295] on div "Misc. Interior" at bounding box center [528, 295] width 526 height 25
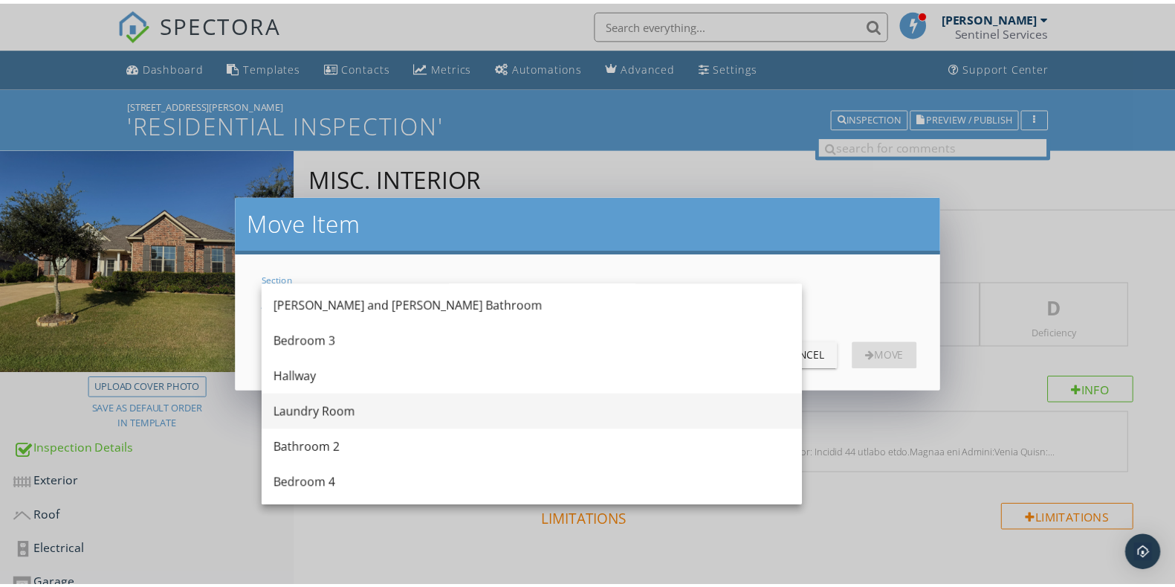
scroll to position [752, 0]
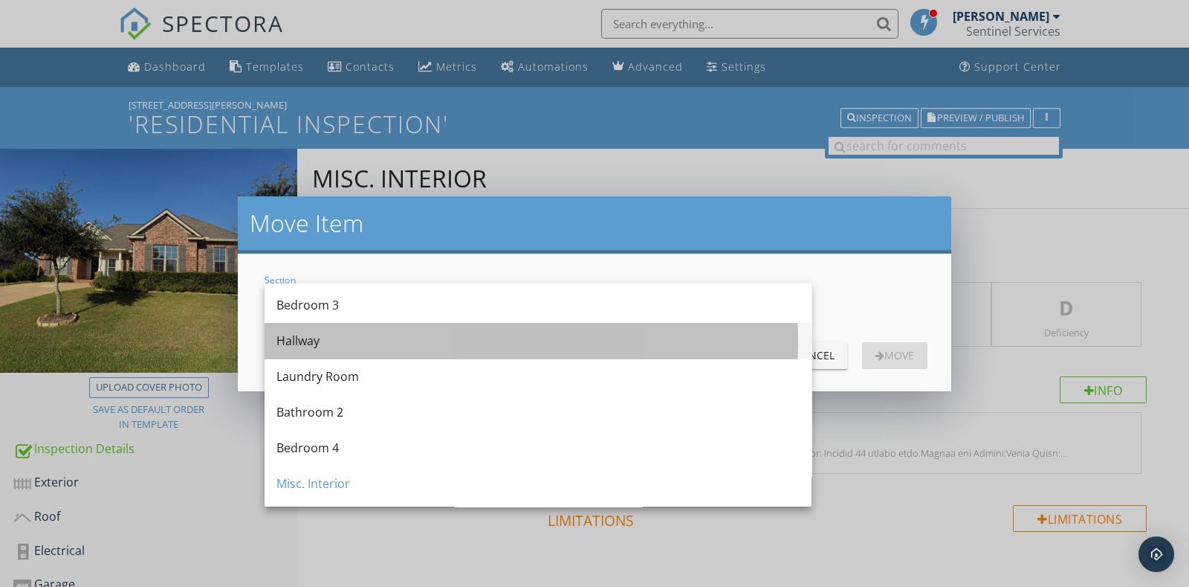
click at [387, 339] on div "Hallway" at bounding box center [538, 341] width 523 height 18
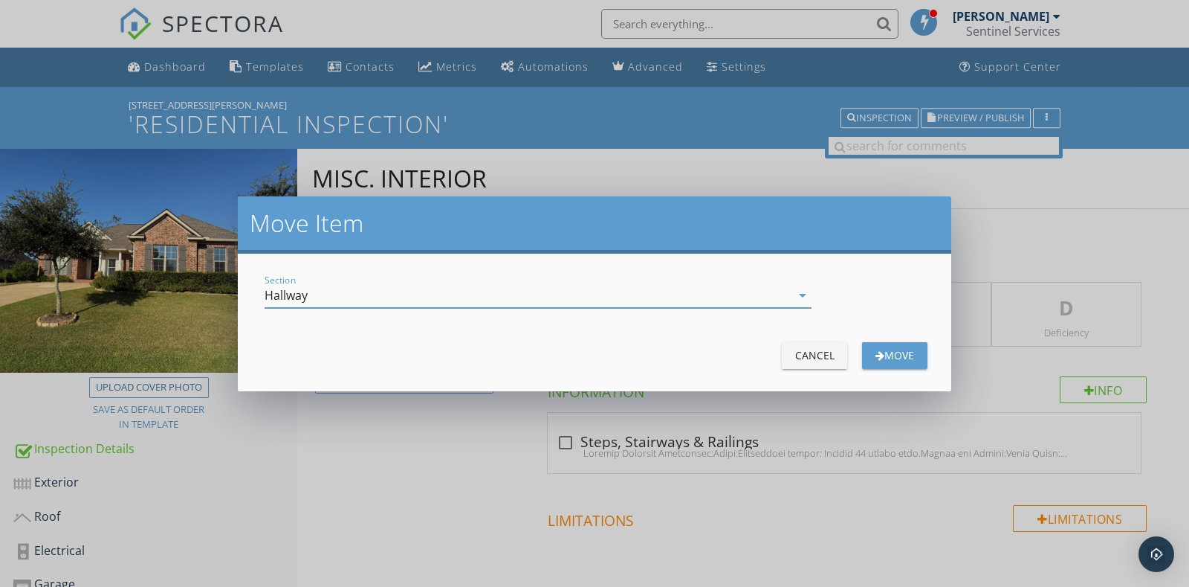
click at [888, 355] on div "Move" at bounding box center [895, 355] width 42 height 16
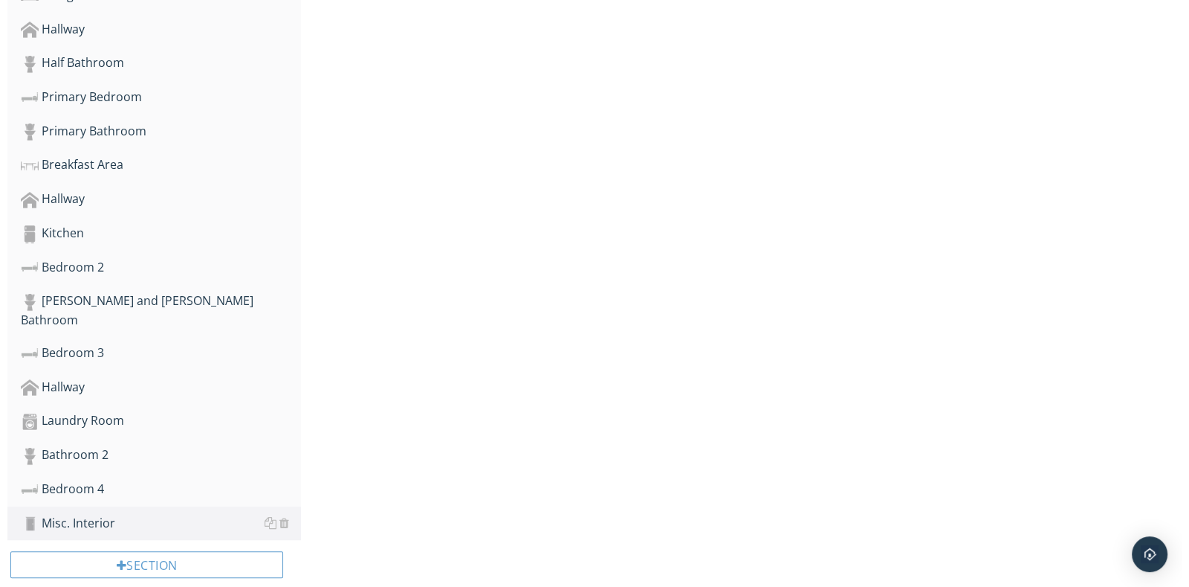
scroll to position [825, 0]
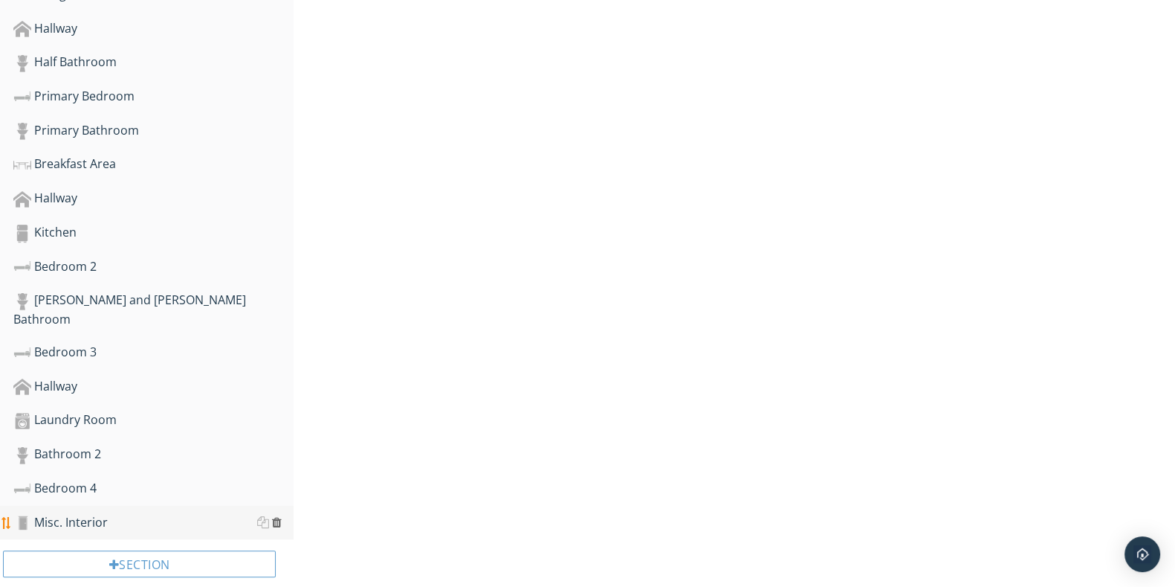
click at [281, 516] on div at bounding box center [277, 522] width 10 height 12
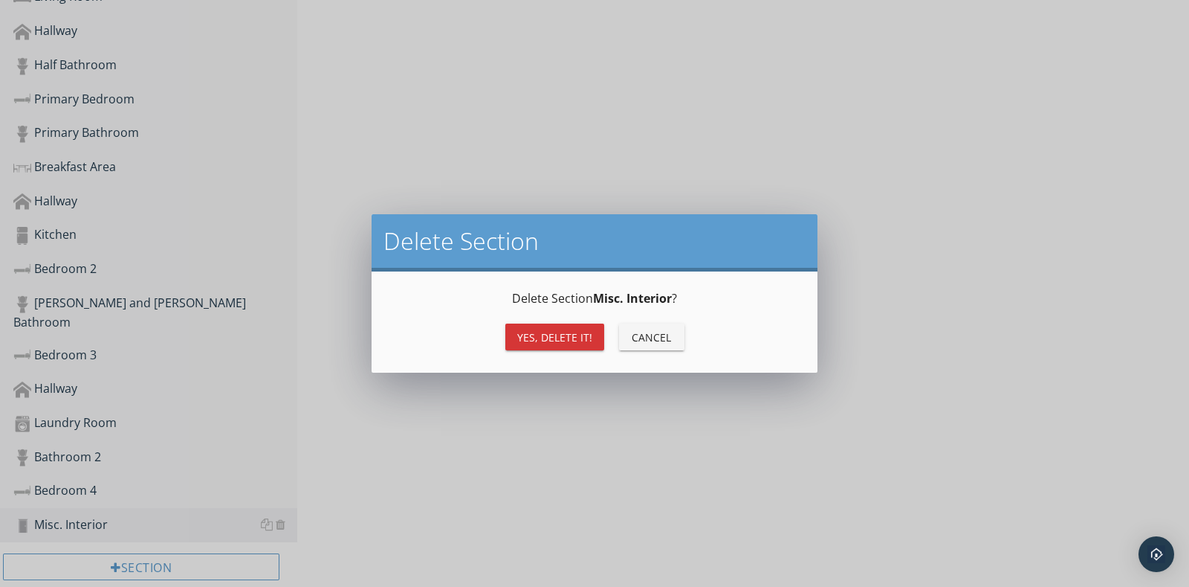
click at [567, 340] on div "Yes, Delete it!" at bounding box center [554, 337] width 75 height 16
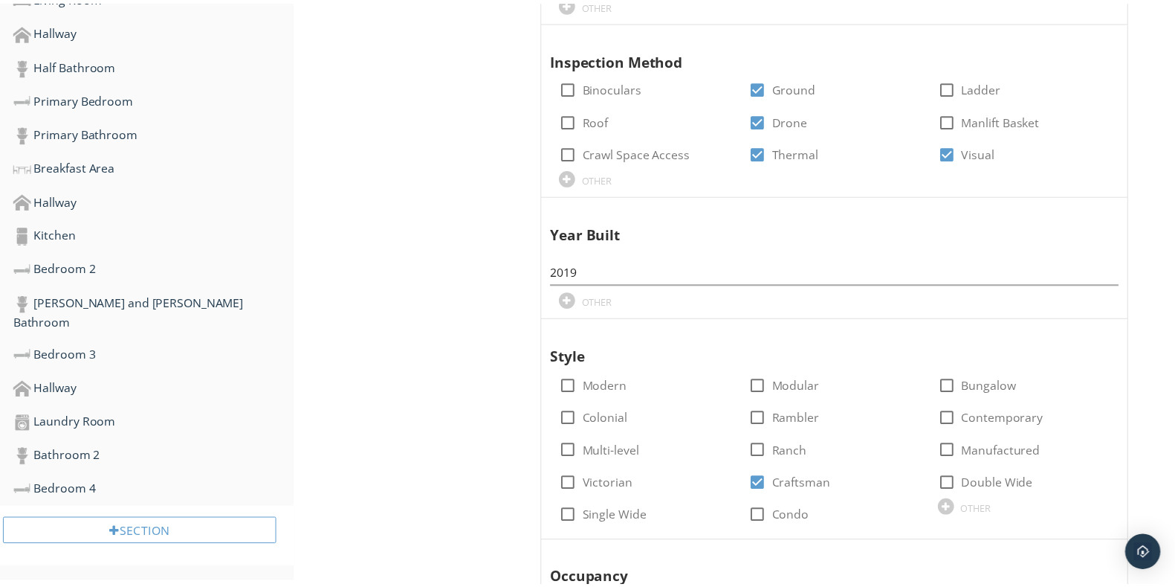
scroll to position [791, 0]
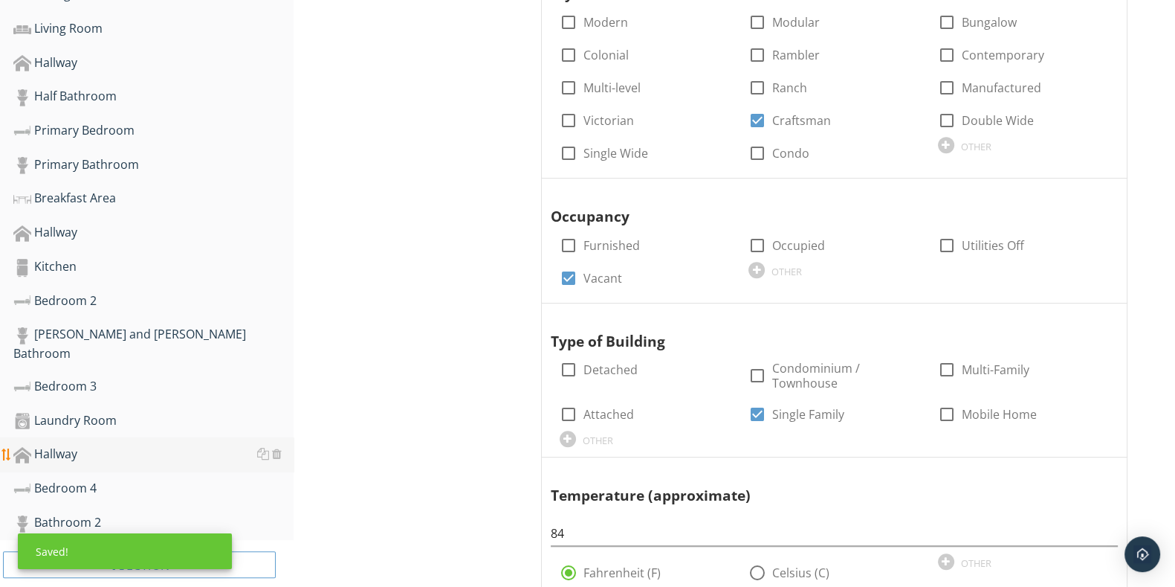
click at [197, 445] on div "Hallway" at bounding box center [153, 454] width 280 height 19
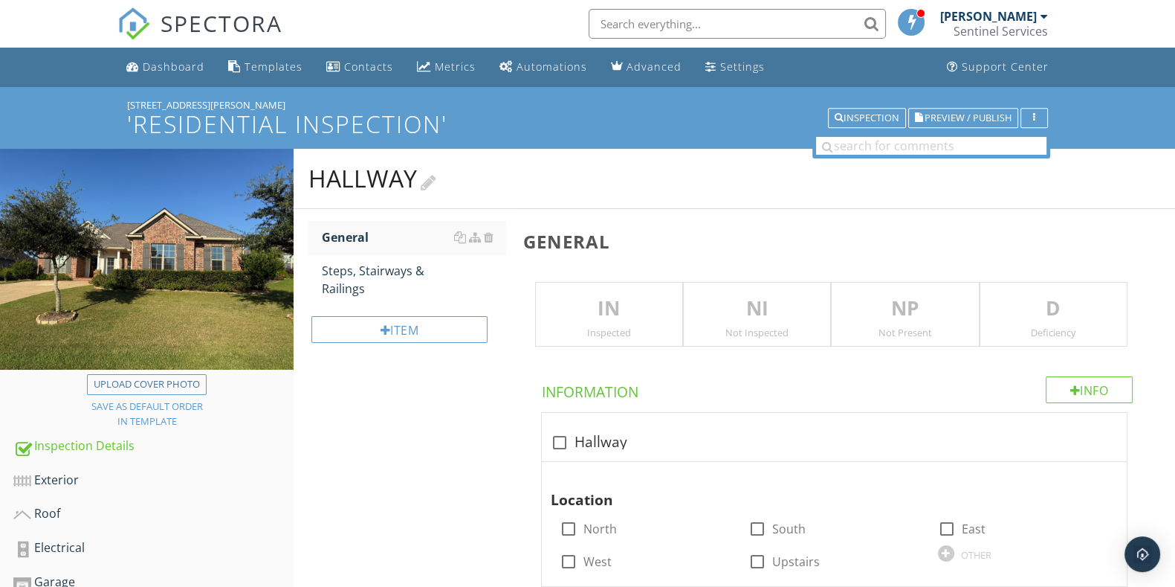
click at [419, 178] on div "Hallway" at bounding box center [373, 179] width 128 height 30
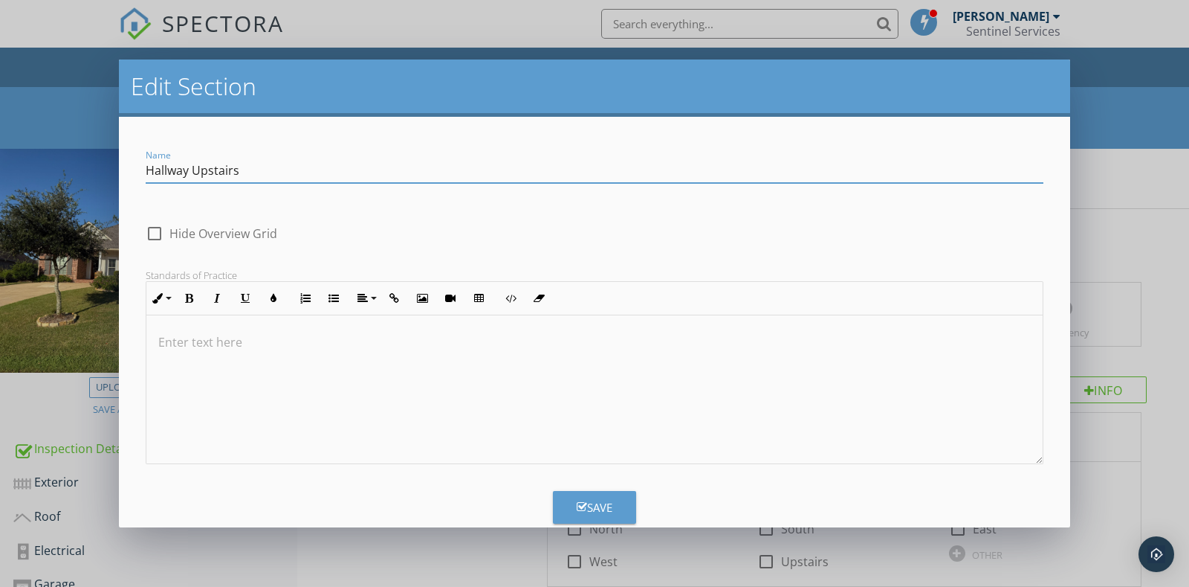
drag, startPoint x: 245, startPoint y: 169, endPoint x: 192, endPoint y: 169, distance: 53.5
click at [192, 169] on input "Hallway Upstairs" at bounding box center [595, 170] width 898 height 25
type input "Hallway Upstairs"
click at [578, 503] on icon "button" at bounding box center [582, 506] width 10 height 11
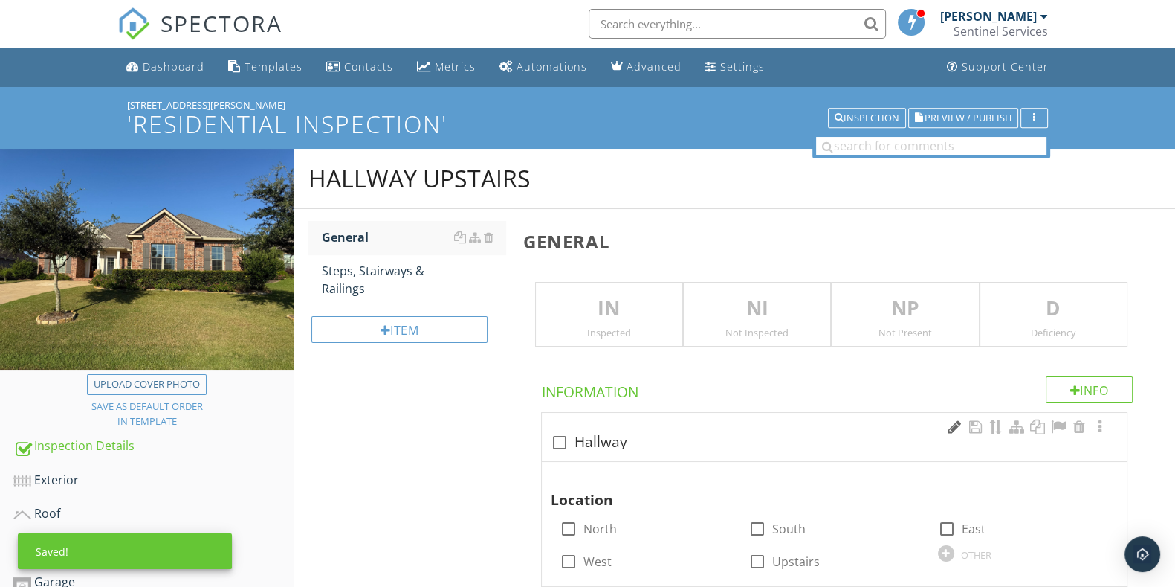
click at [946, 425] on div at bounding box center [955, 426] width 18 height 15
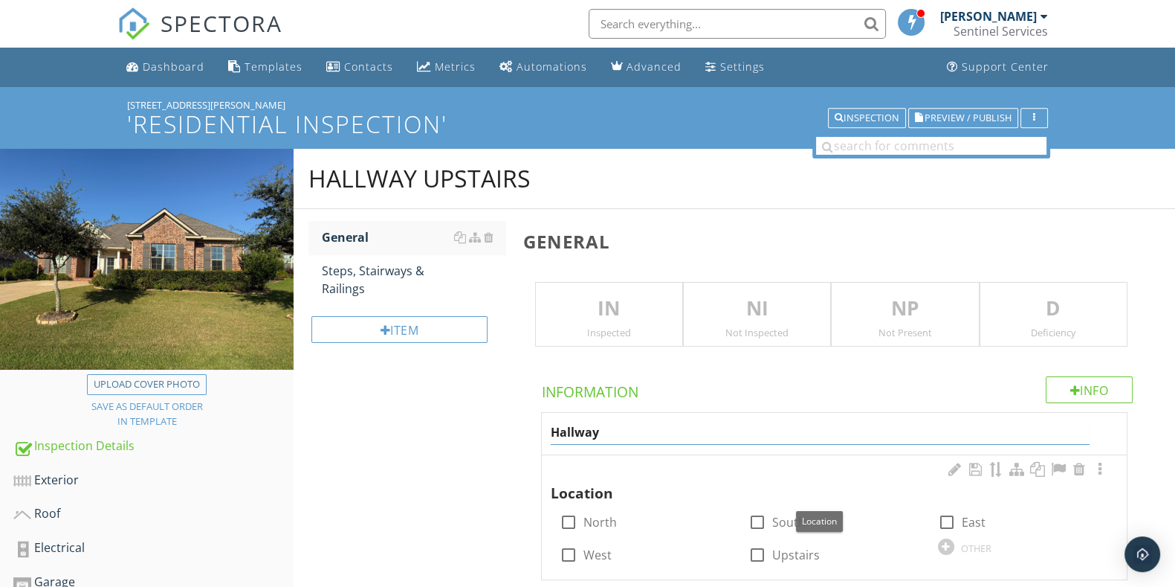
paste input "Upstairs"
type input "Hallway Upstairs"
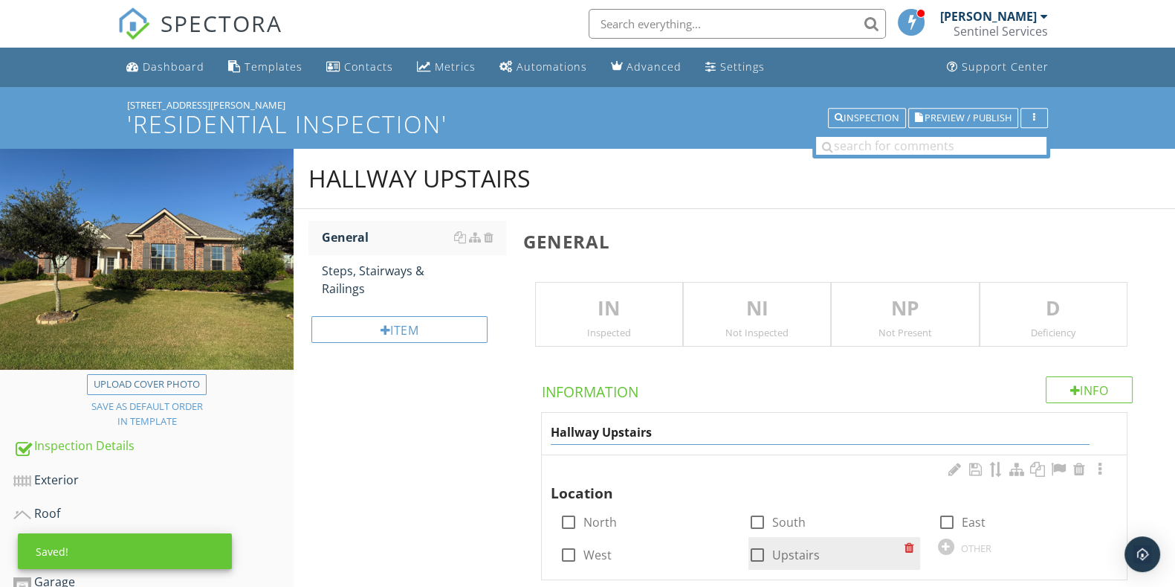
click at [761, 548] on div at bounding box center [757, 554] width 25 height 25
checkbox input "true"
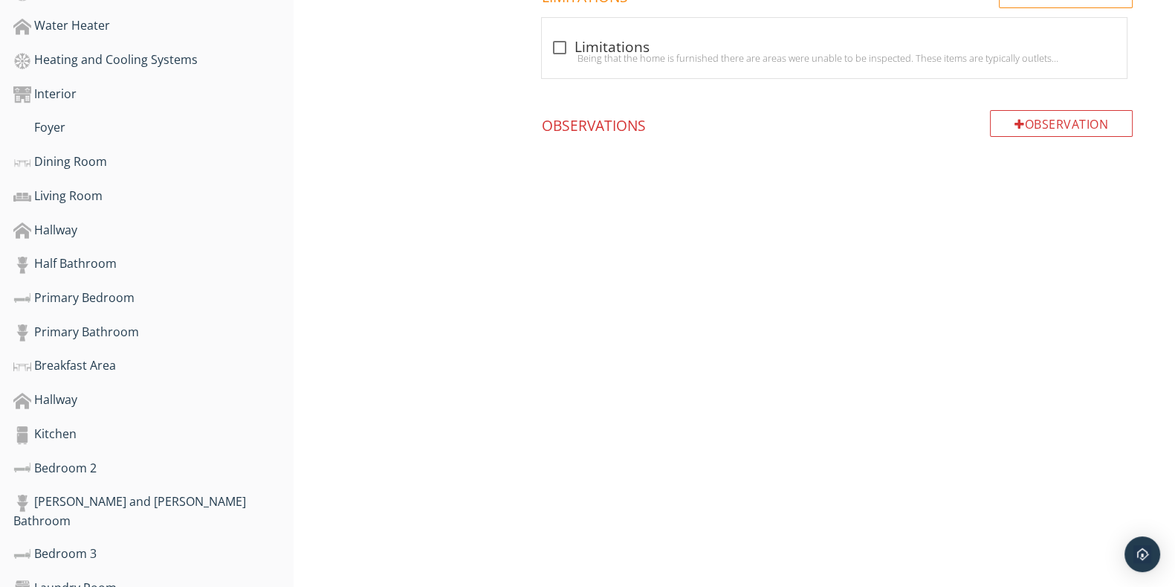
scroll to position [743, 0]
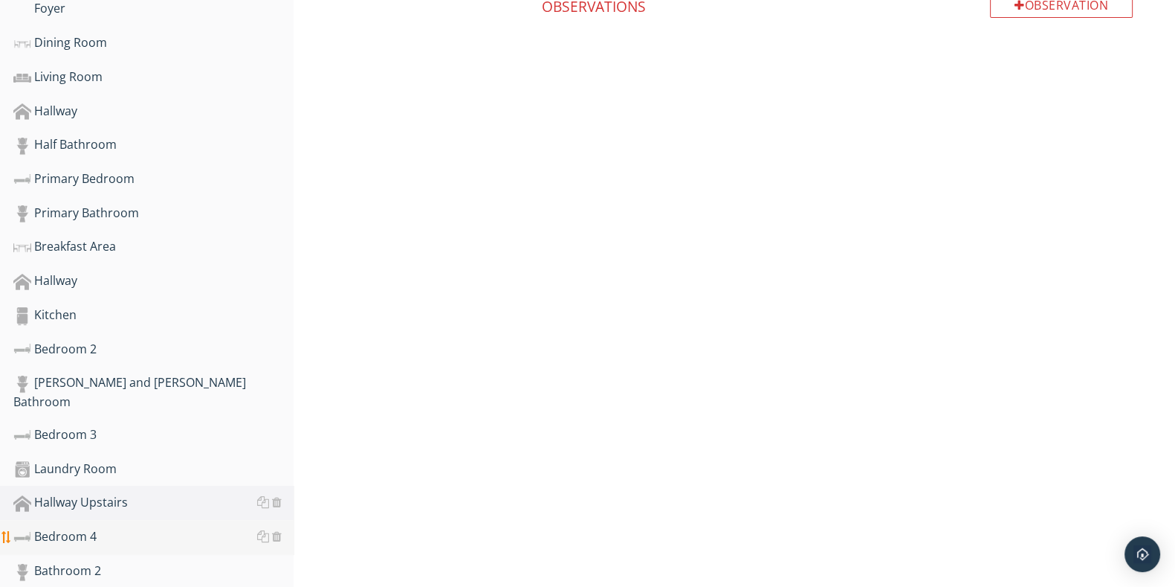
click at [170, 527] on div "Bedroom 4" at bounding box center [153, 536] width 280 height 19
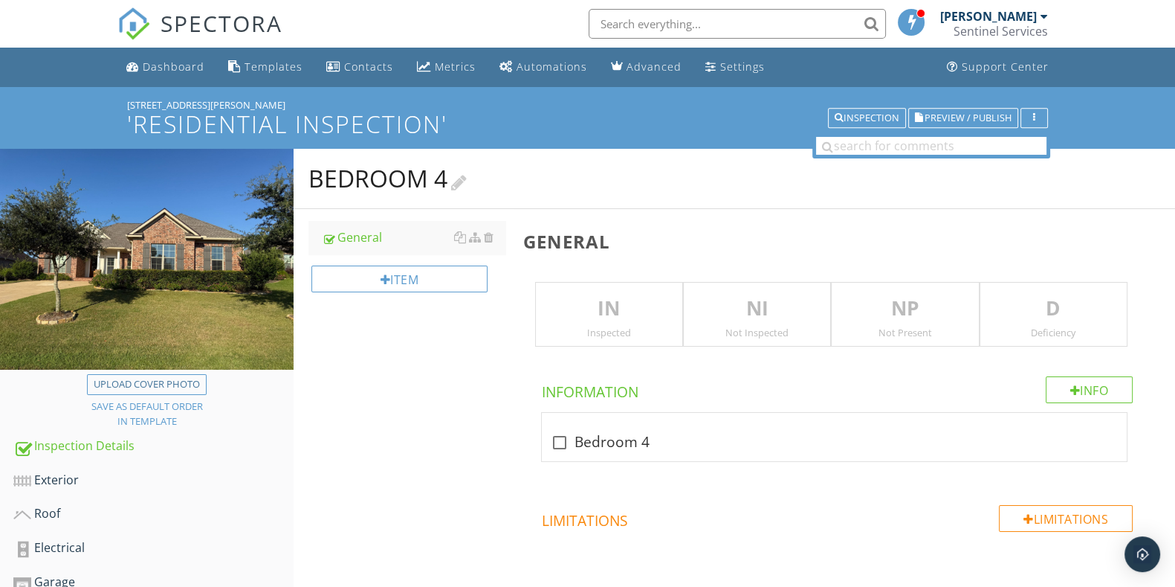
click at [459, 190] on div at bounding box center [459, 181] width 16 height 20
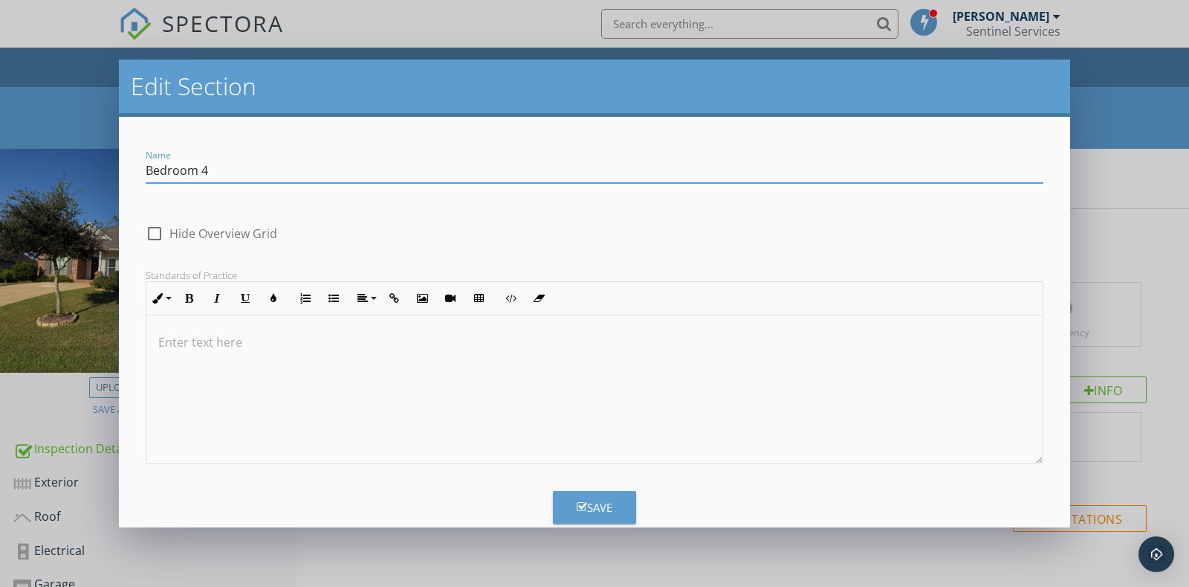
paste input "Upstairs"
type input "Bedroom 4 Upstairs"
drag, startPoint x: 599, startPoint y: 501, endPoint x: 595, endPoint y: 490, distance: 12.0
click at [596, 494] on button "Save" at bounding box center [594, 507] width 83 height 33
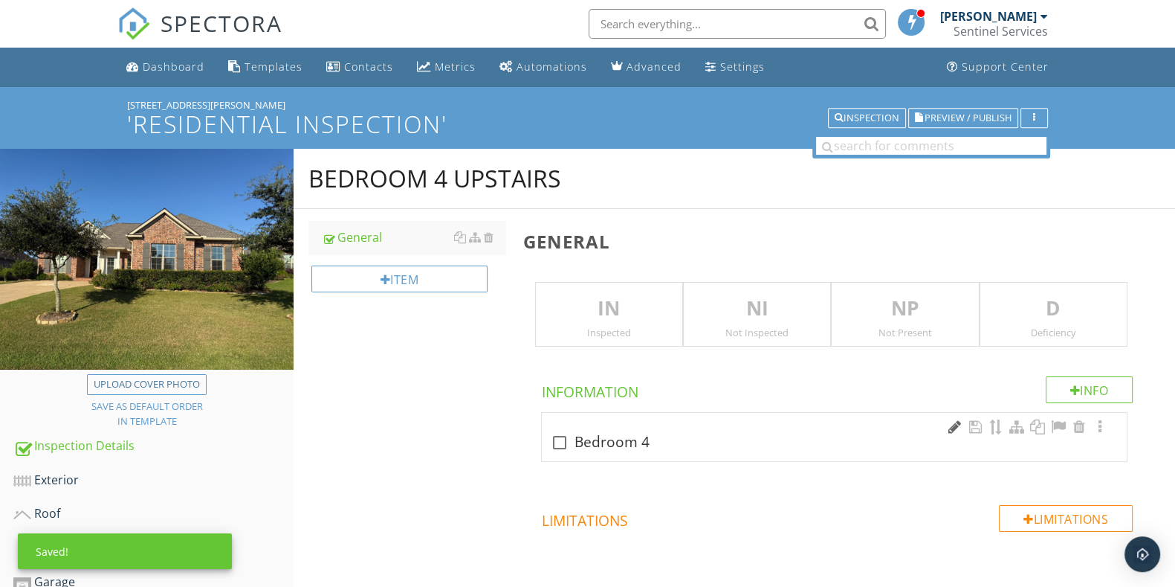
click at [956, 431] on div at bounding box center [955, 426] width 18 height 15
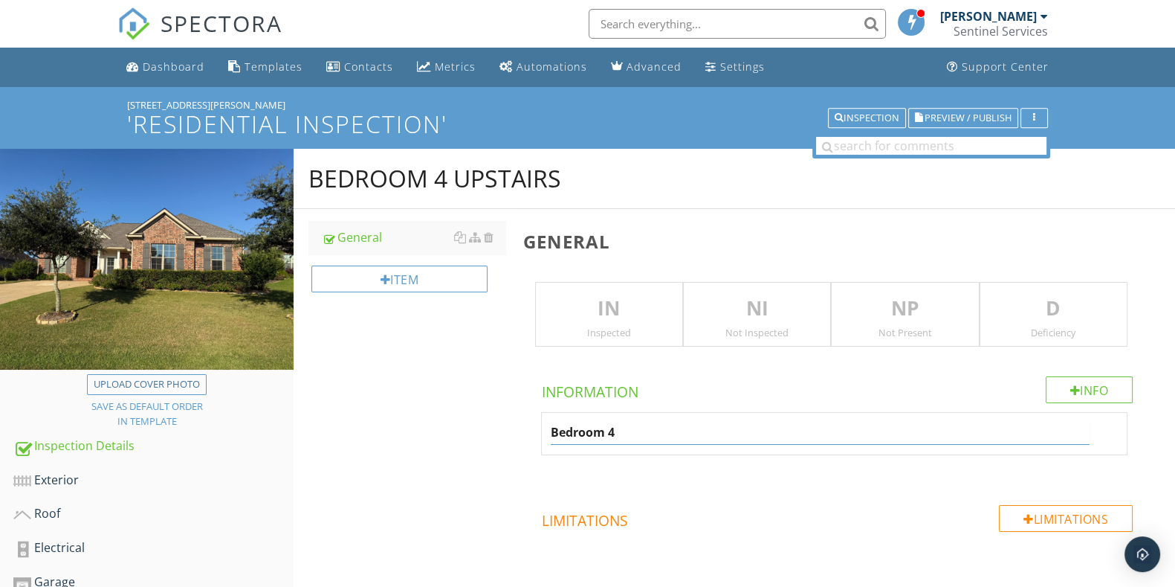
paste input "Upstairs"
type input "Bedroom 4 Upstairs"
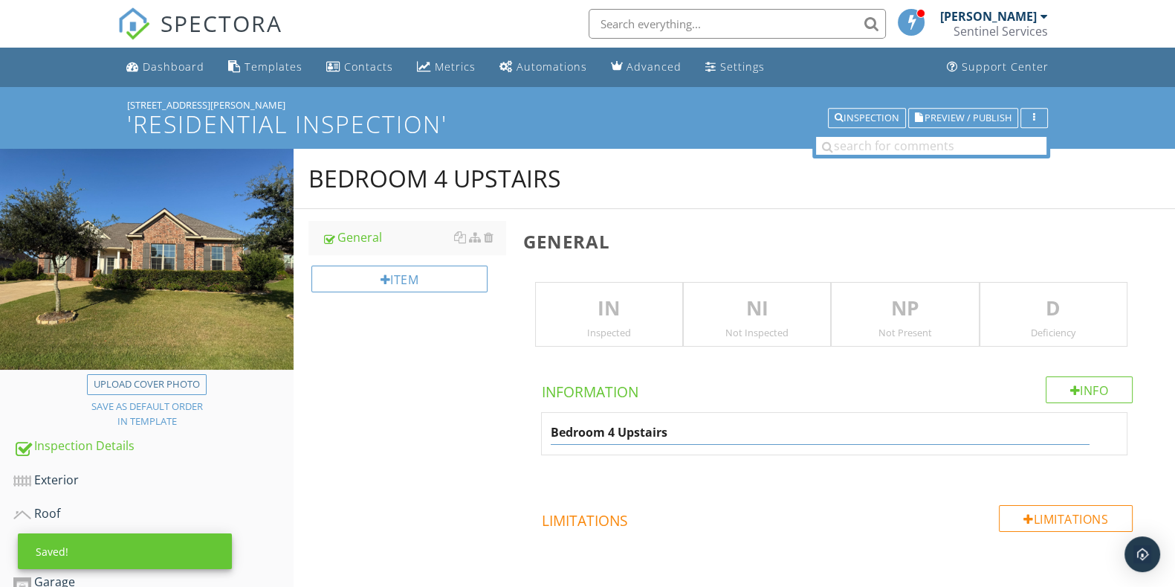
click at [665, 492] on div "Info Information Bedroom 4 Upstairs Limitations Limitations Observation Observa…" at bounding box center [837, 560] width 628 height 368
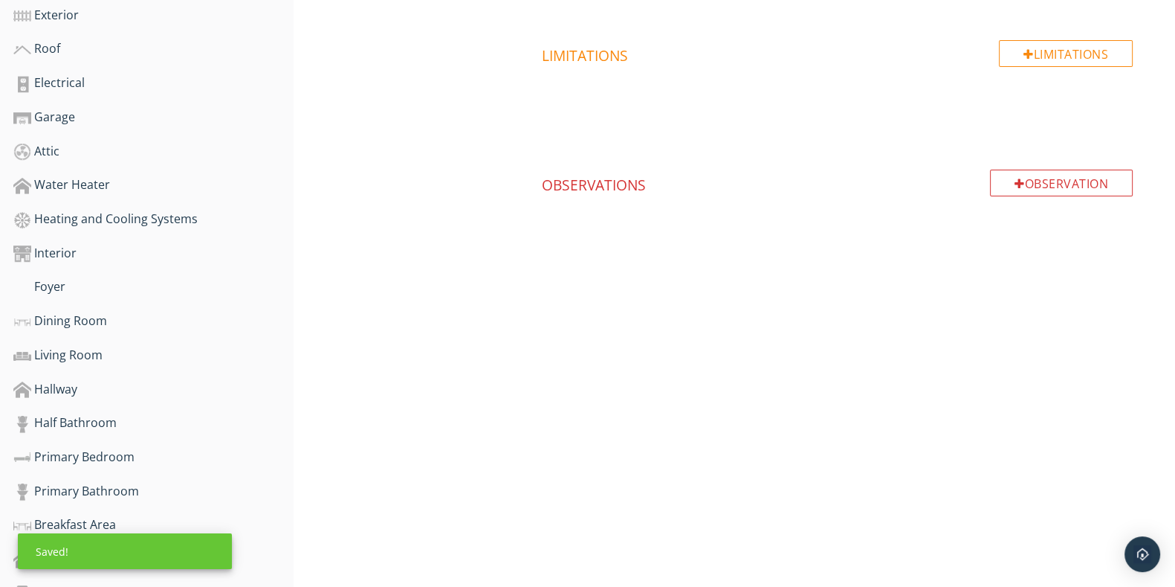
scroll to position [791, 0]
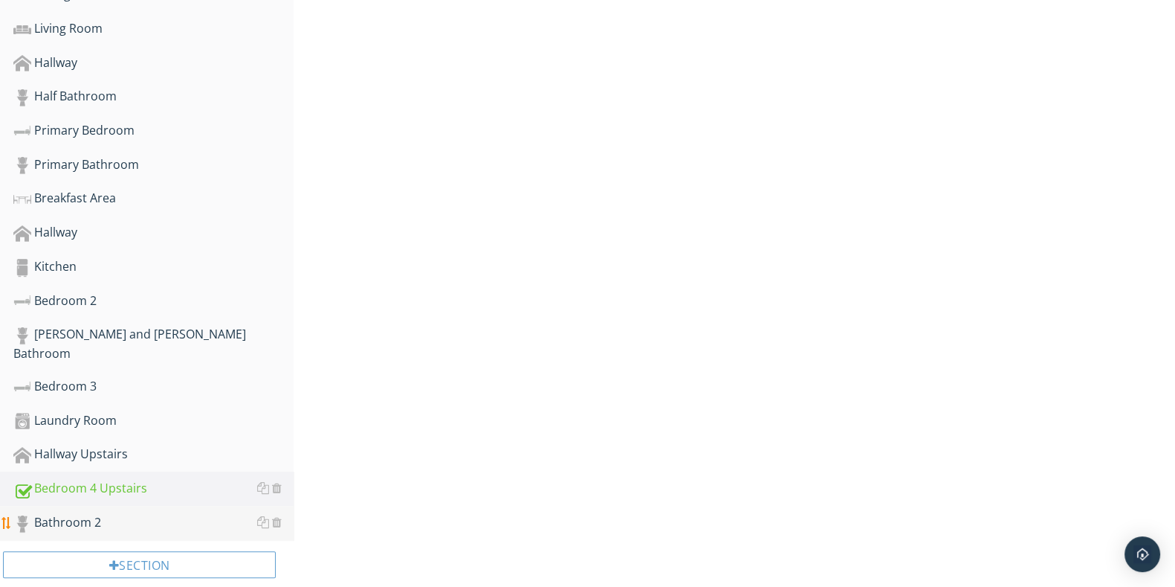
click at [134, 513] on div "Bathroom 2" at bounding box center [153, 522] width 280 height 19
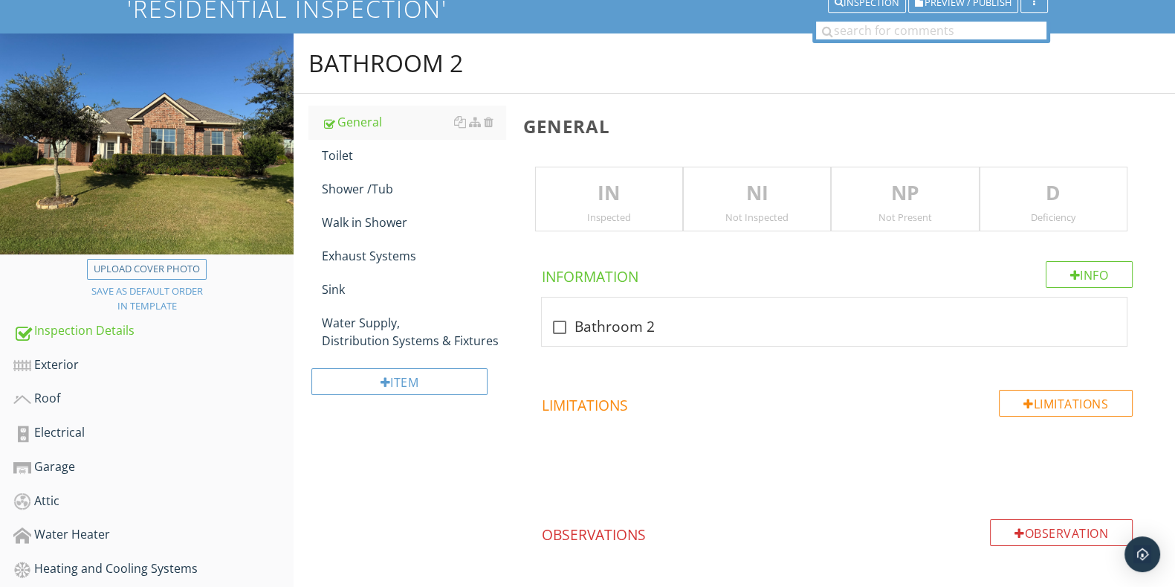
scroll to position [48, 0]
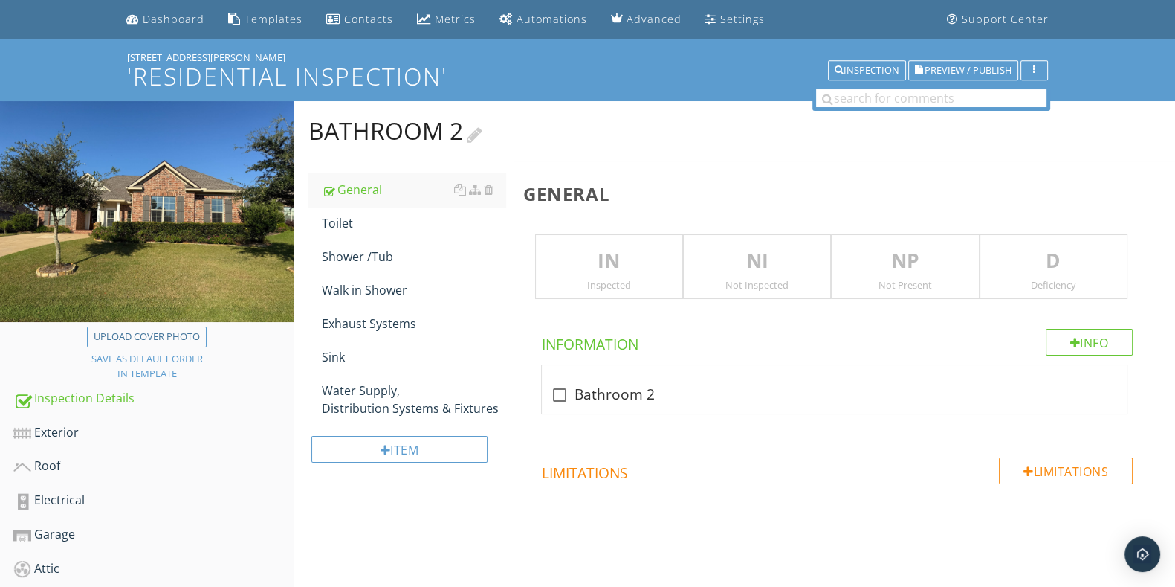
click at [474, 132] on div at bounding box center [475, 133] width 16 height 20
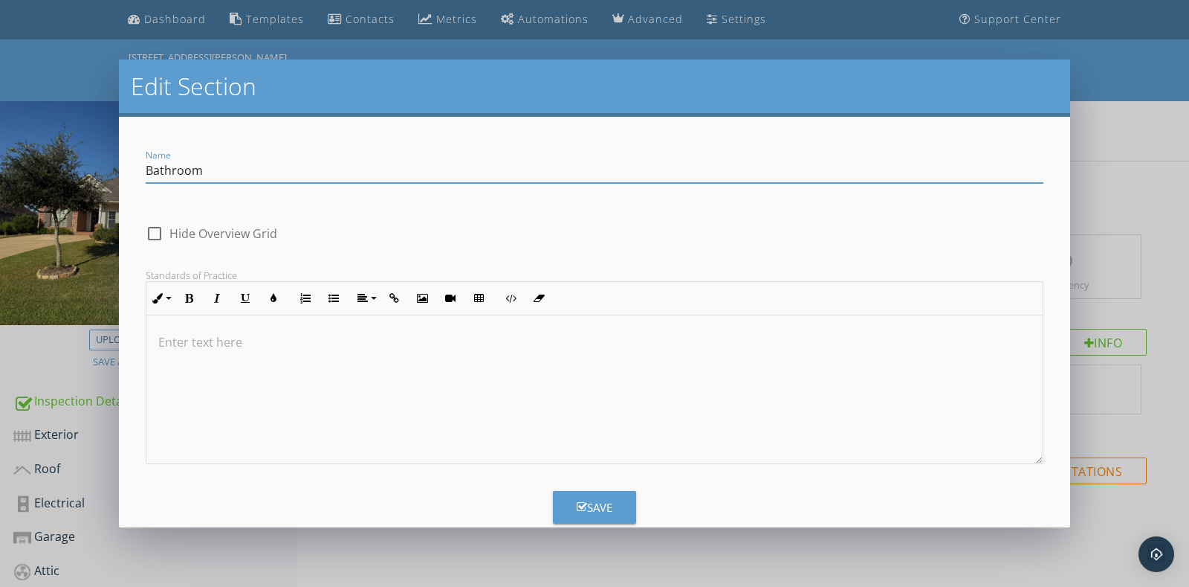
paste input "Upstairs"
type input "Bathroom Upstairs"
click at [570, 498] on button "Save" at bounding box center [594, 507] width 83 height 33
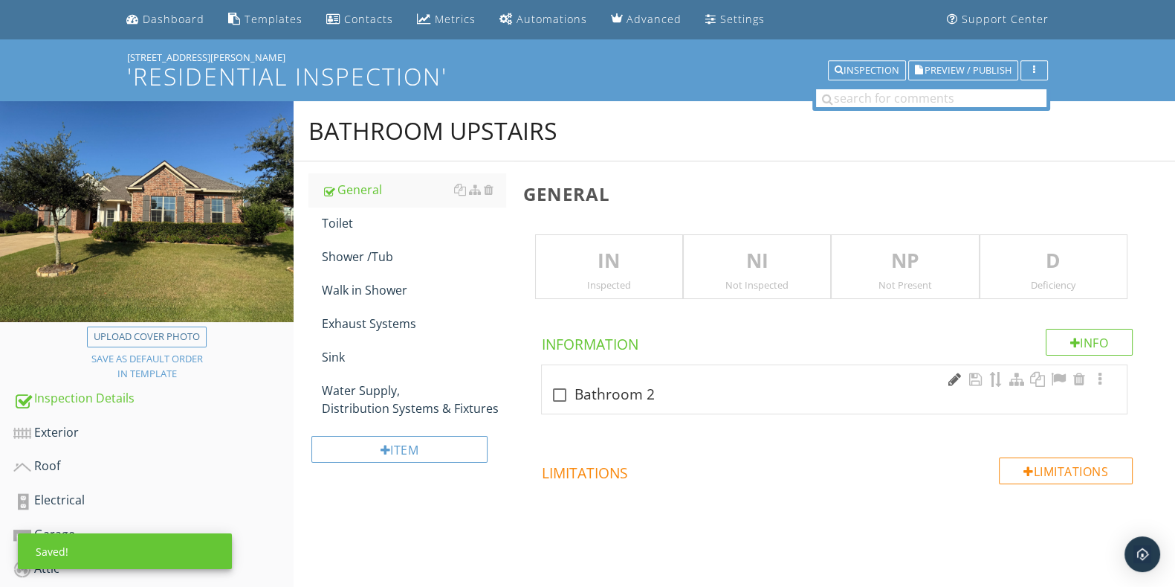
click at [949, 377] on div at bounding box center [955, 379] width 18 height 15
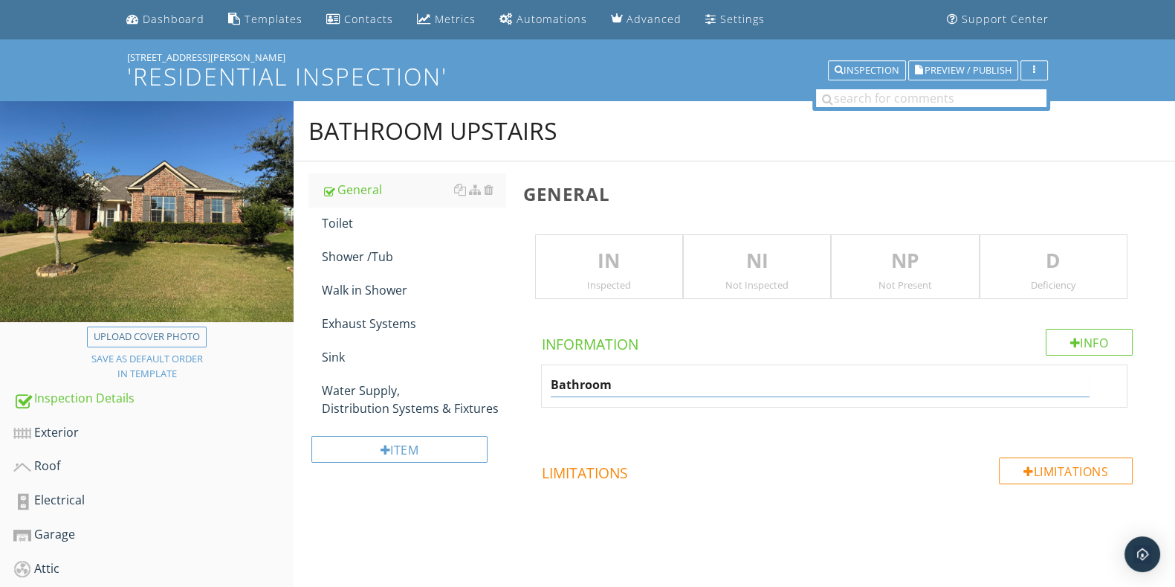
paste input "Upstairs"
type input "Bathroom Upstairs"
click at [740, 460] on h4 "Limitations" at bounding box center [837, 469] width 591 height 25
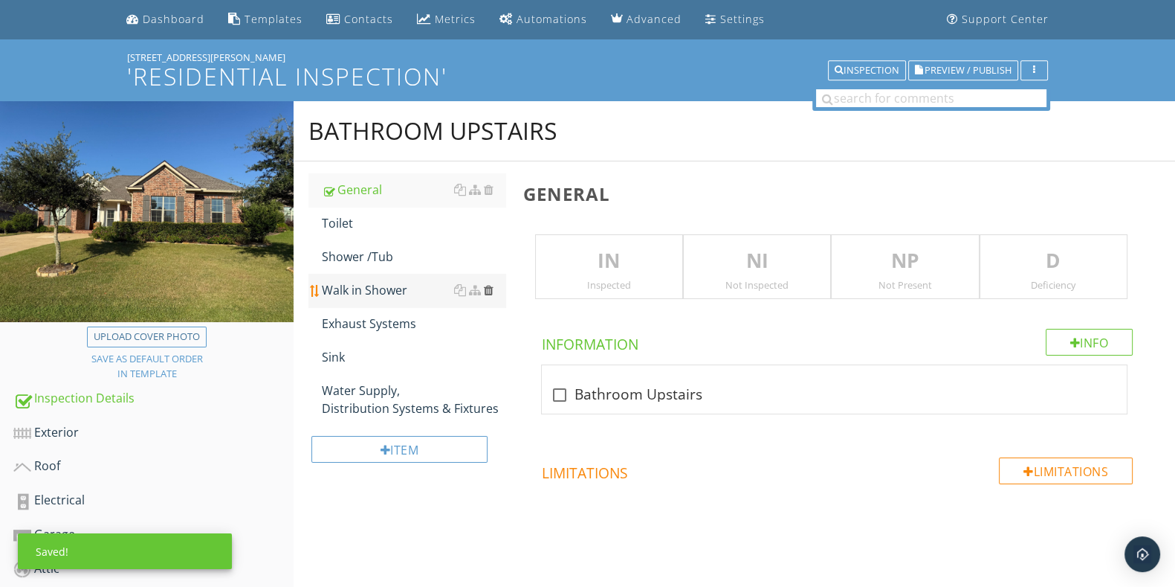
click at [491, 284] on div at bounding box center [489, 290] width 10 height 12
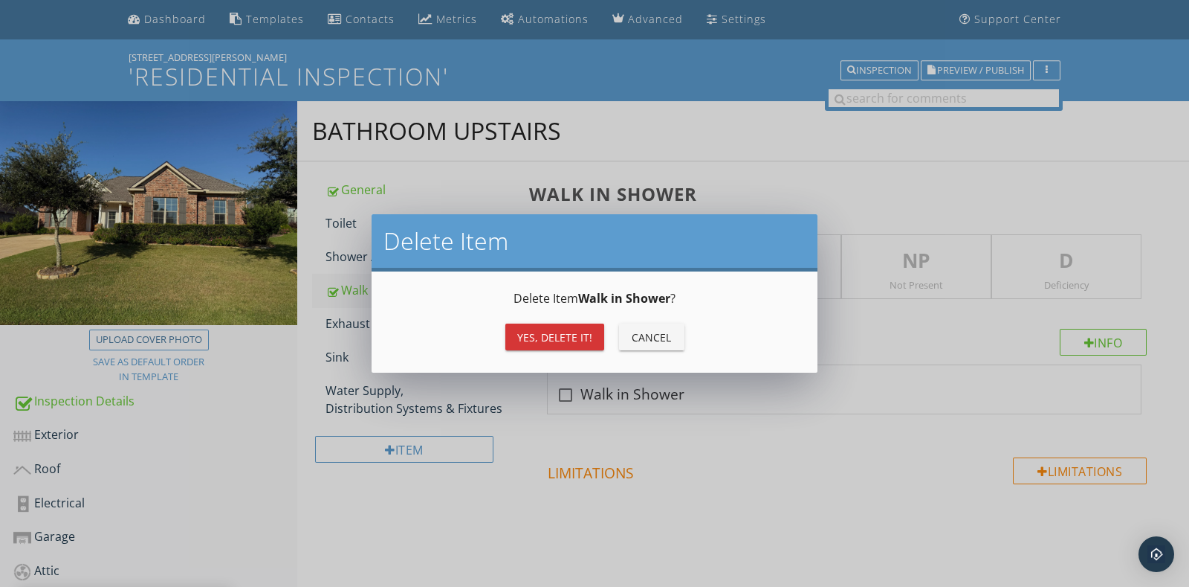
click at [558, 345] on button "Yes, Delete it!" at bounding box center [555, 336] width 99 height 27
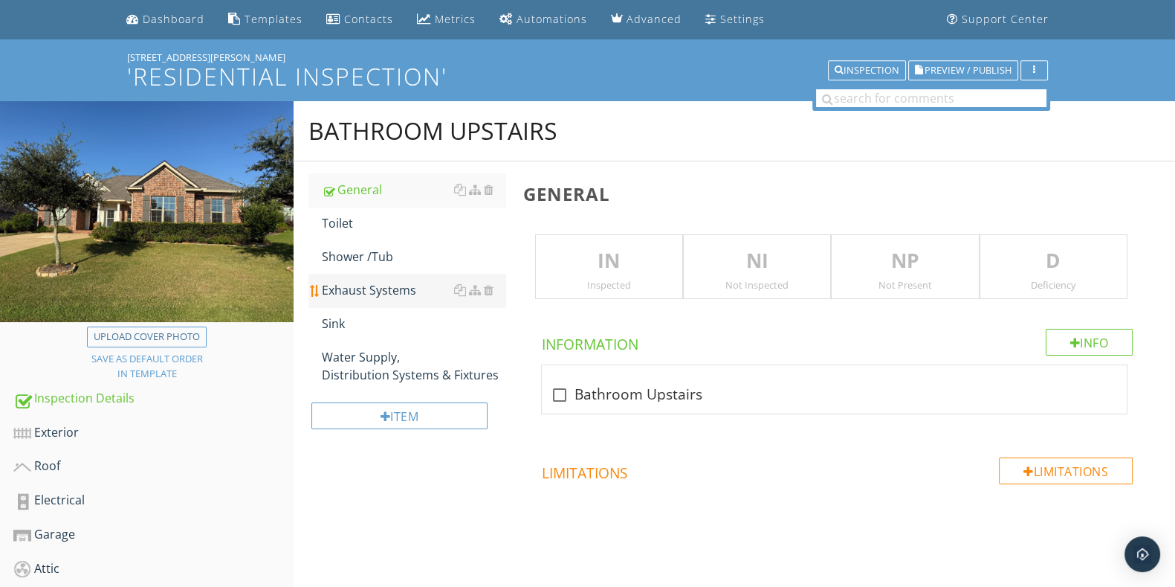
click at [400, 295] on div "Exhaust Systems" at bounding box center [413, 290] width 183 height 18
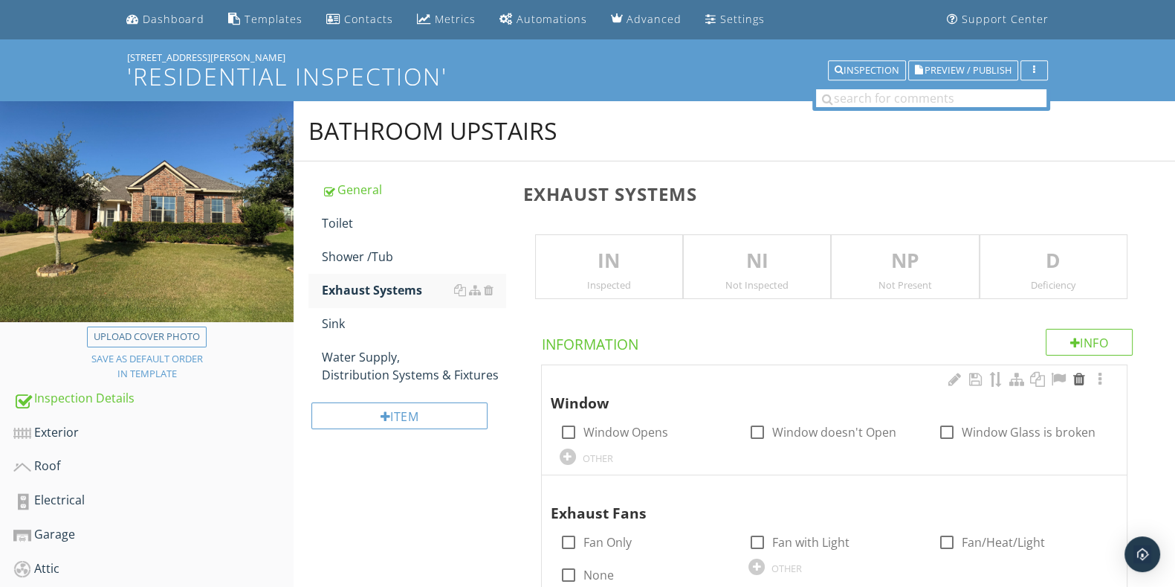
click at [1079, 373] on div at bounding box center [1080, 379] width 18 height 15
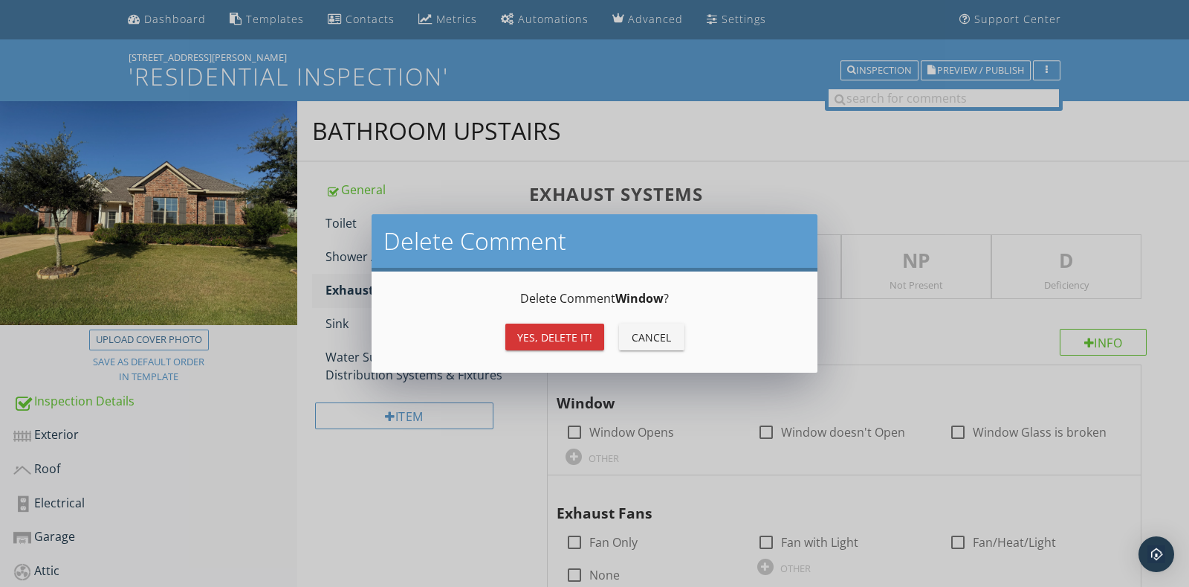
drag, startPoint x: 606, startPoint y: 332, endPoint x: 577, endPoint y: 325, distance: 29.8
click at [597, 332] on div "Yes, Delete it! Cancel" at bounding box center [595, 337] width 410 height 36
click at [575, 325] on button "Yes, Delete it!" at bounding box center [555, 336] width 99 height 27
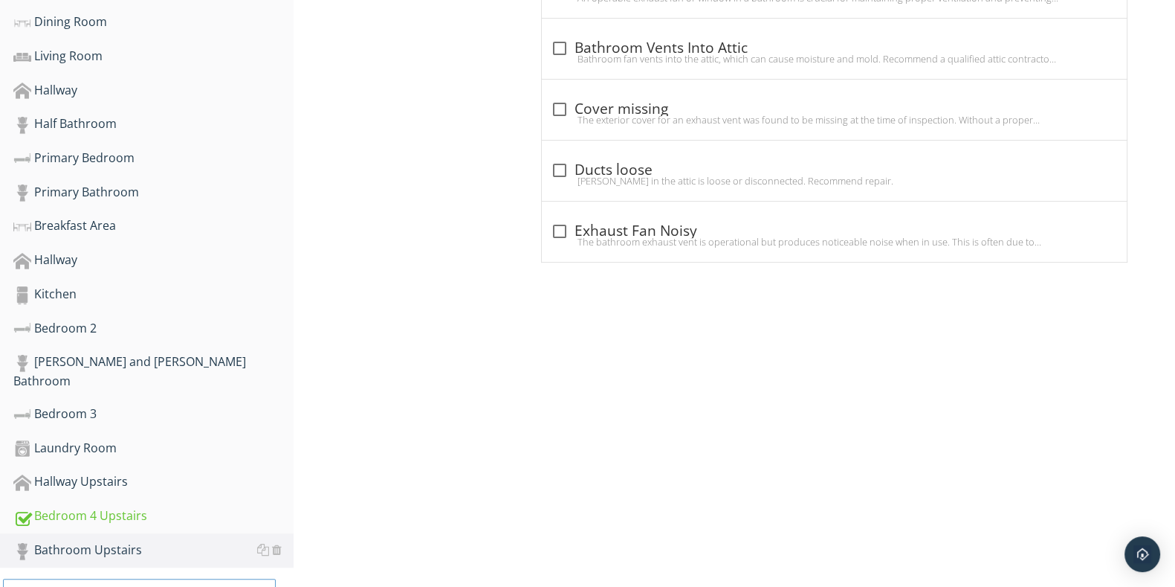
scroll to position [791, 0]
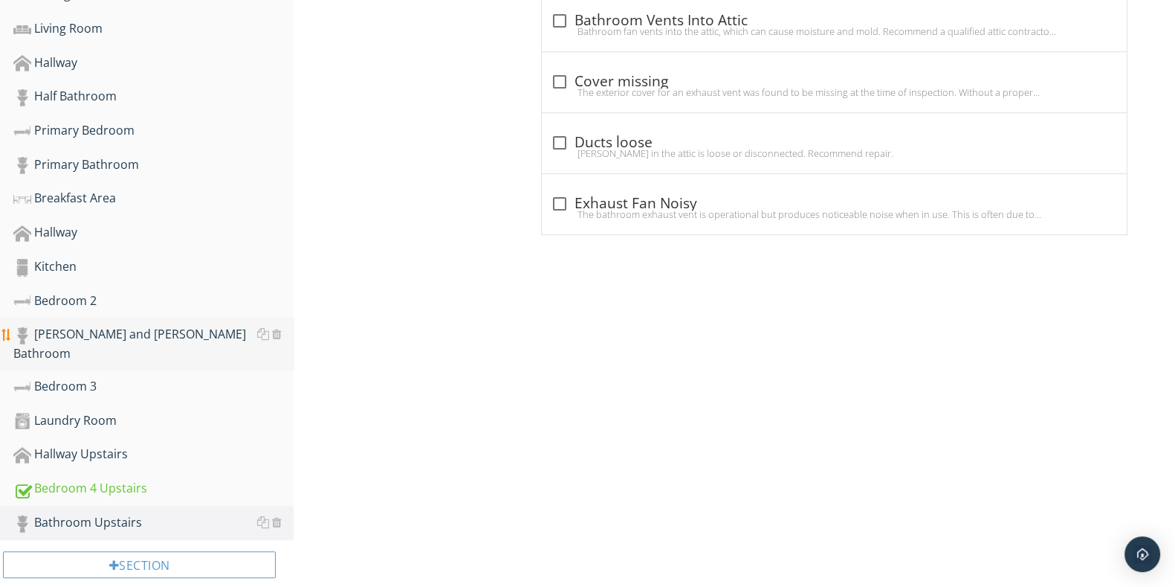
click at [149, 325] on div "[PERSON_NAME] and [PERSON_NAME] Bathroom" at bounding box center [153, 343] width 280 height 37
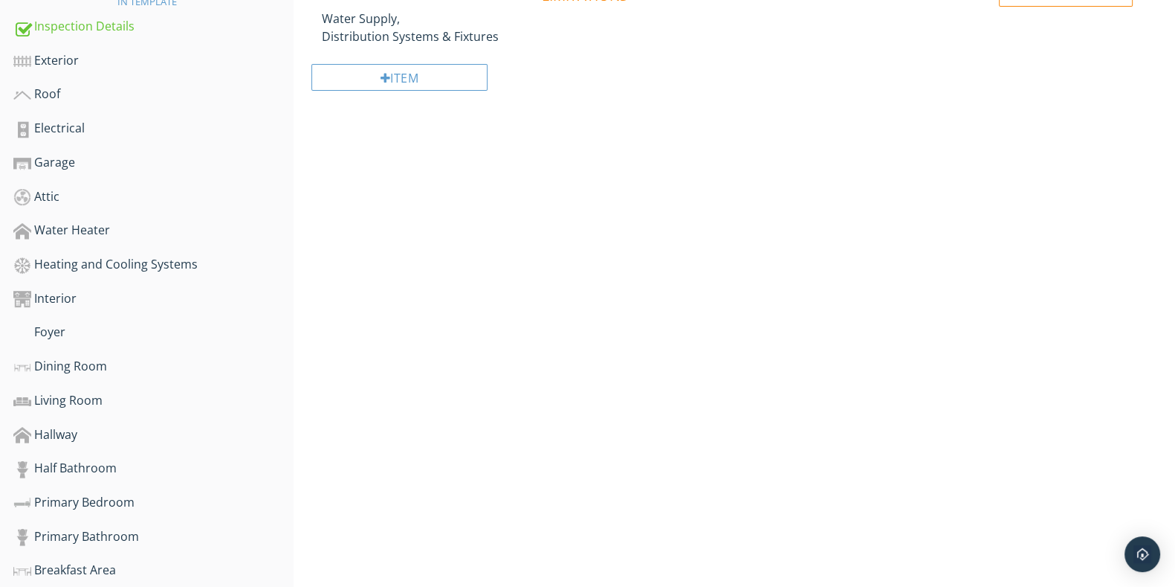
scroll to position [141, 0]
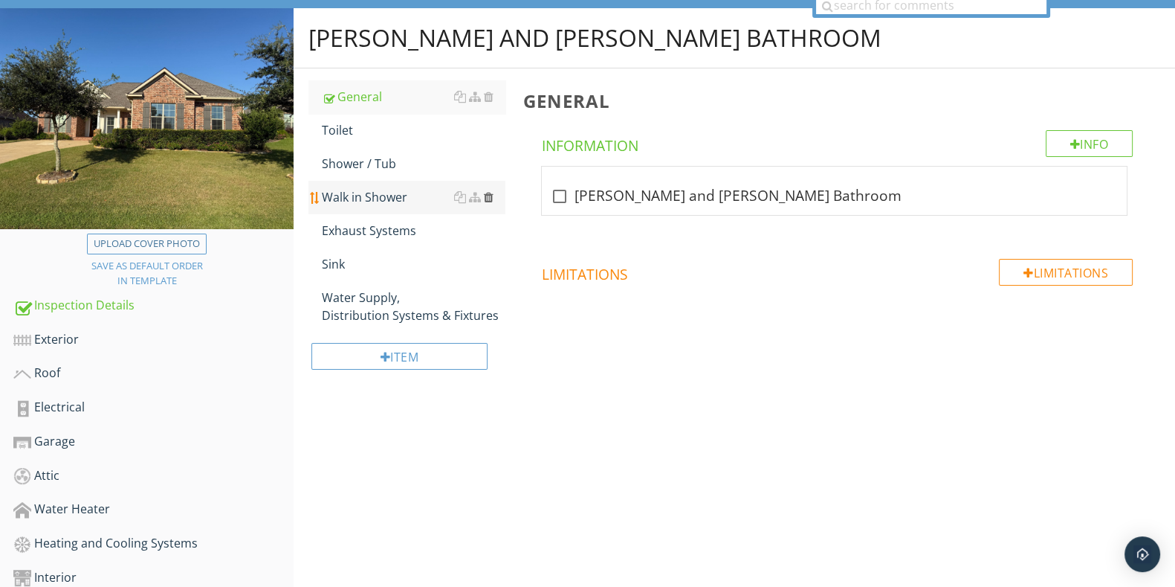
click at [491, 195] on div at bounding box center [489, 197] width 10 height 12
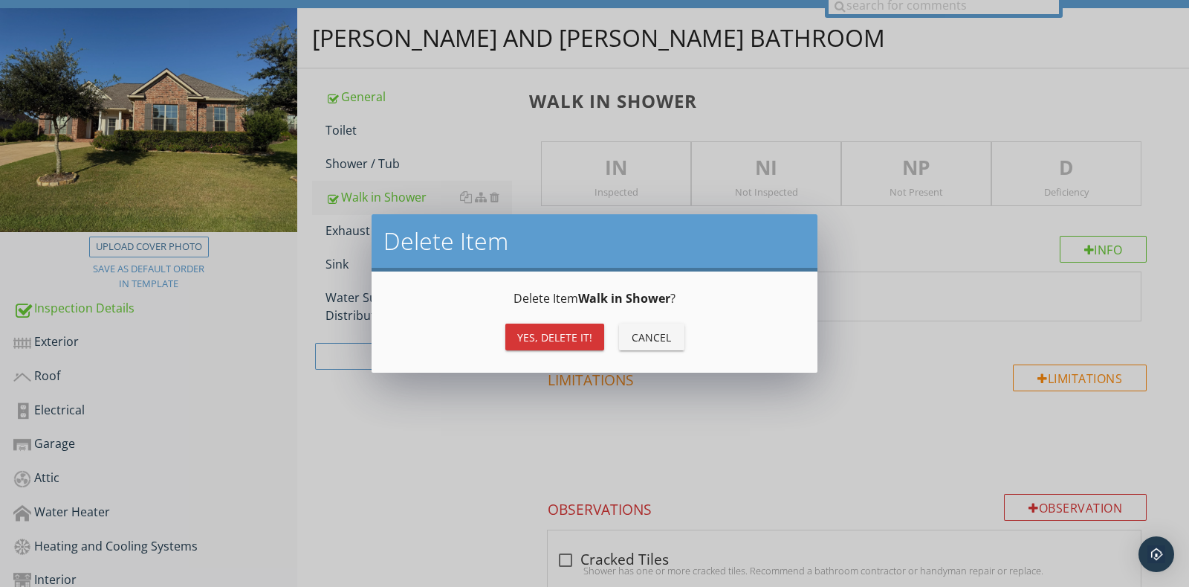
click at [584, 329] on div "Yes, Delete it!" at bounding box center [554, 337] width 75 height 16
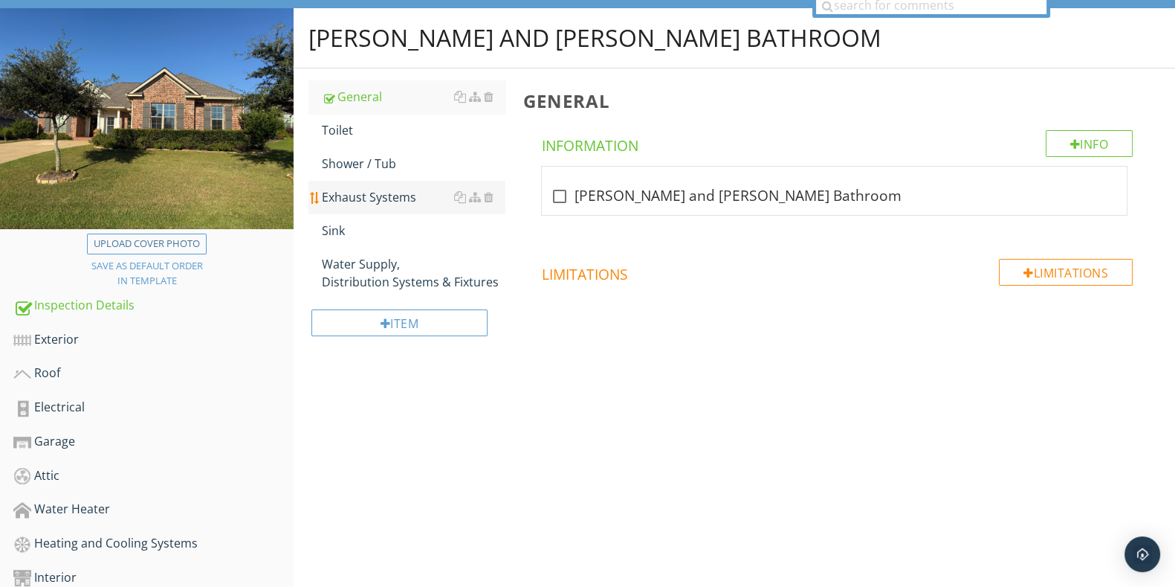
click at [406, 198] on div "Exhaust Systems" at bounding box center [413, 197] width 183 height 18
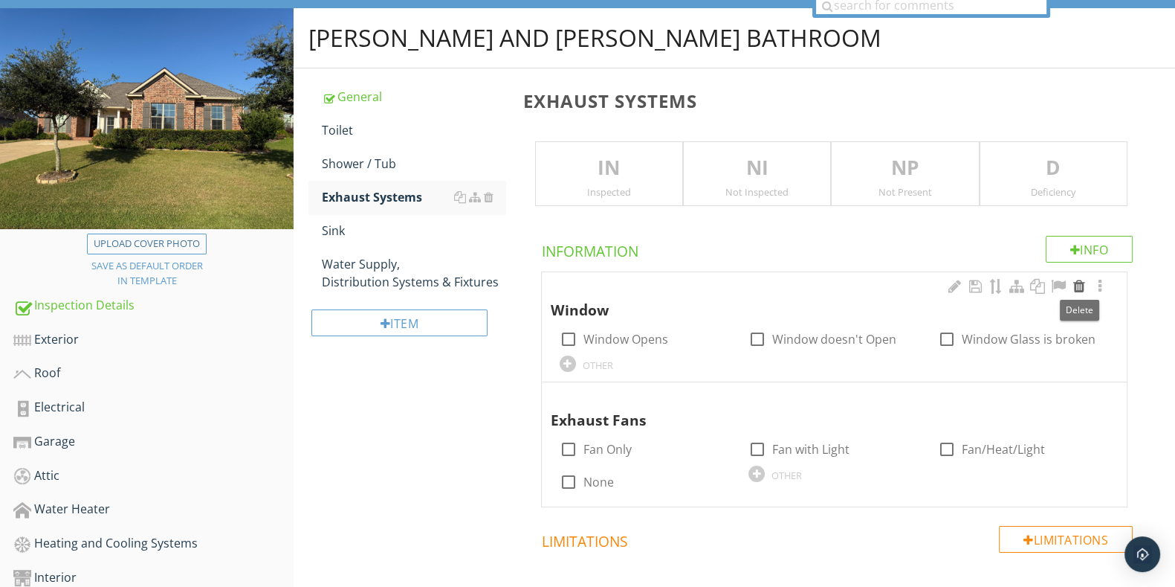
click at [1085, 280] on div at bounding box center [1080, 286] width 18 height 15
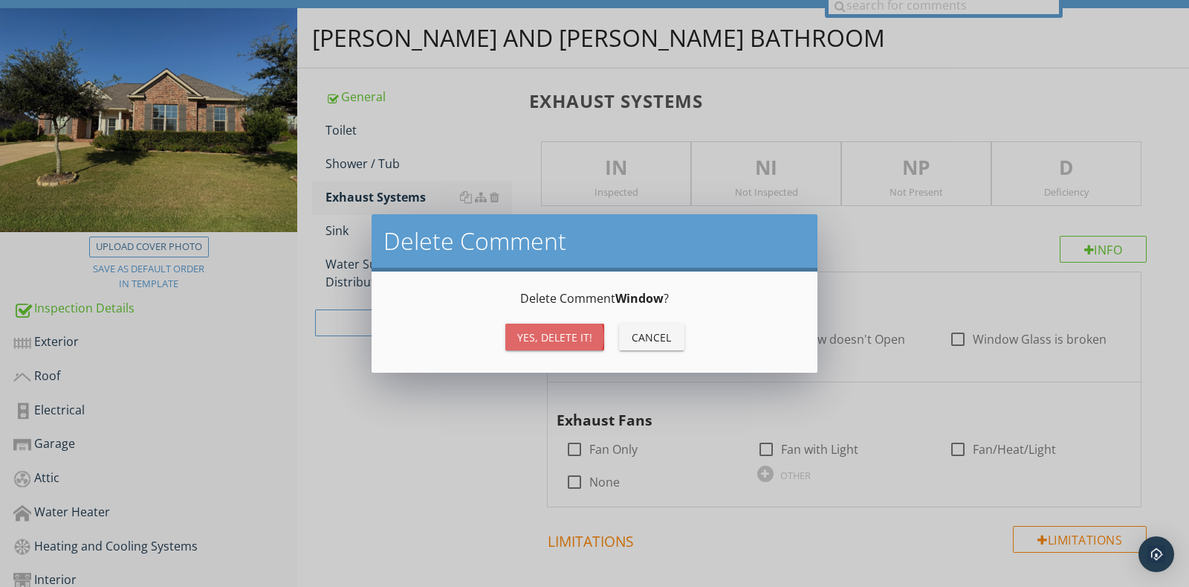
click at [565, 340] on div "Yes, Delete it!" at bounding box center [554, 337] width 75 height 16
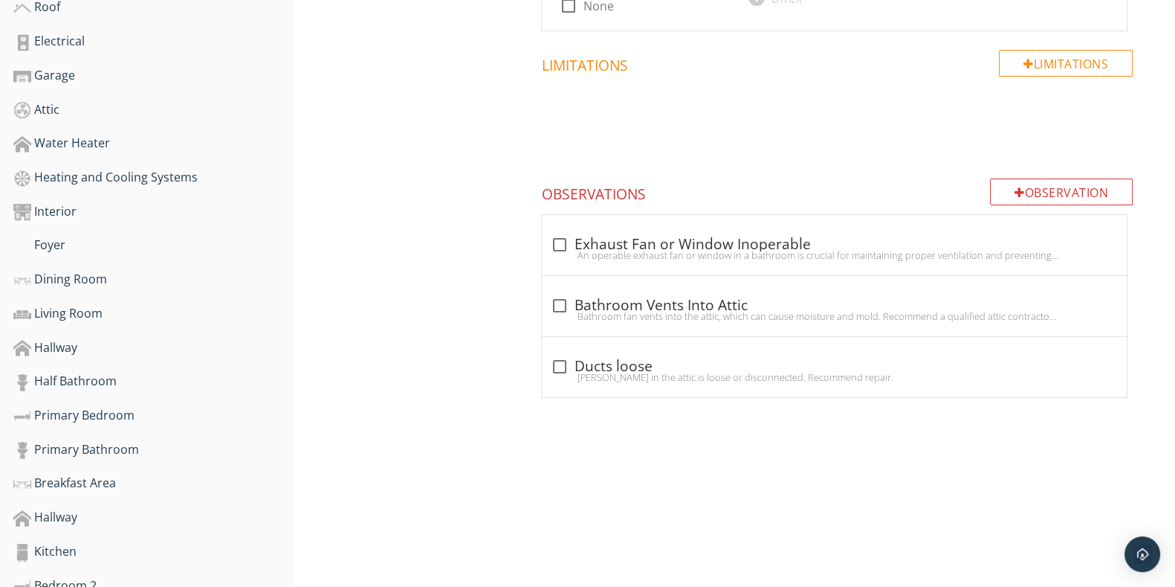
scroll to position [605, 0]
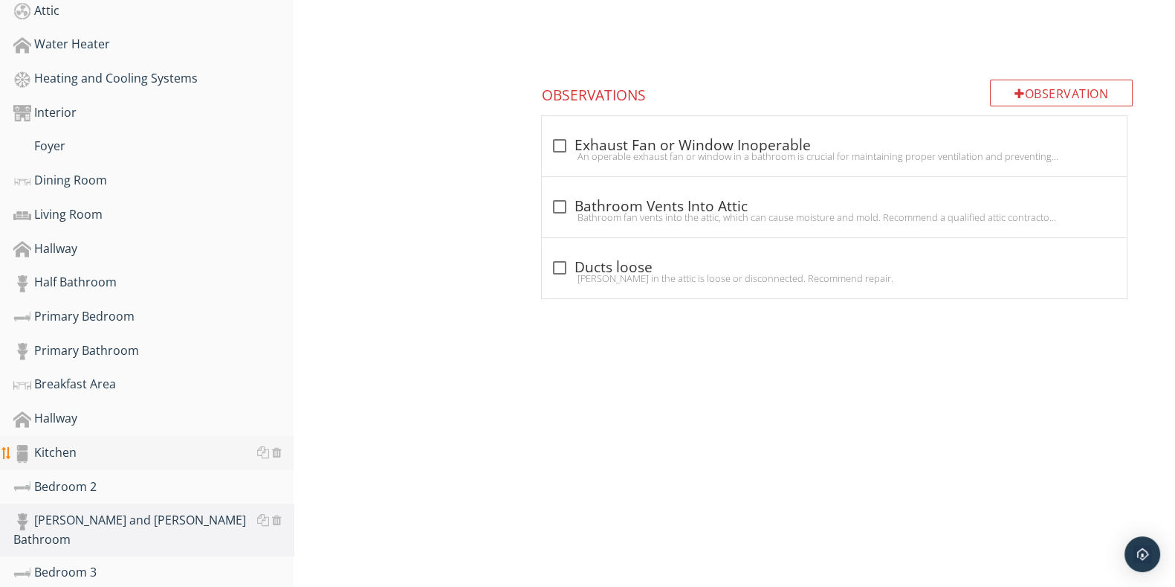
click at [67, 445] on div "Kitchen" at bounding box center [153, 452] width 280 height 19
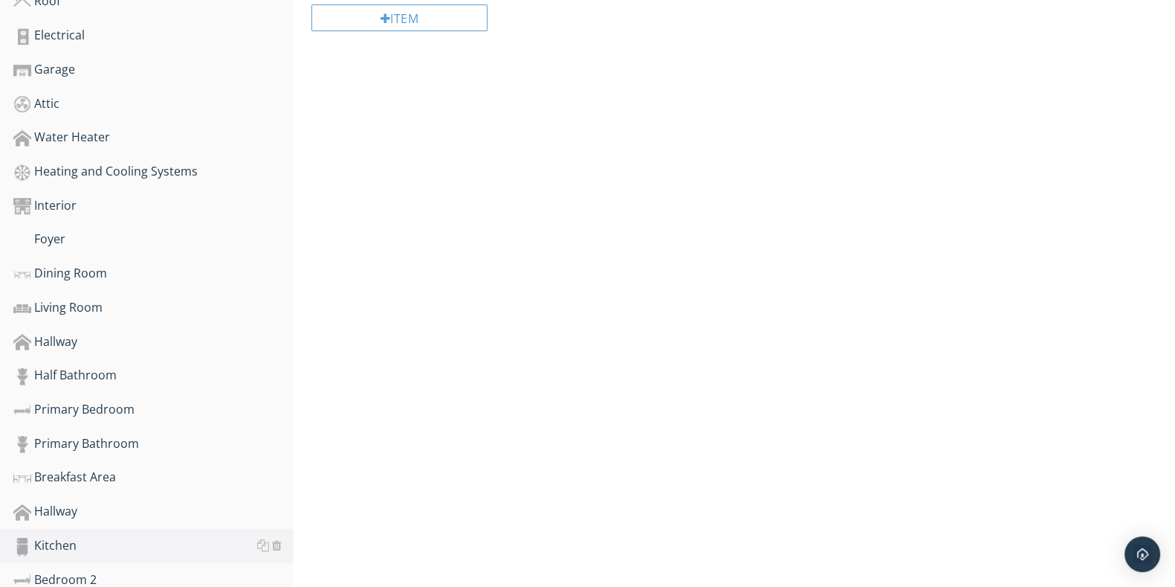
scroll to position [791, 0]
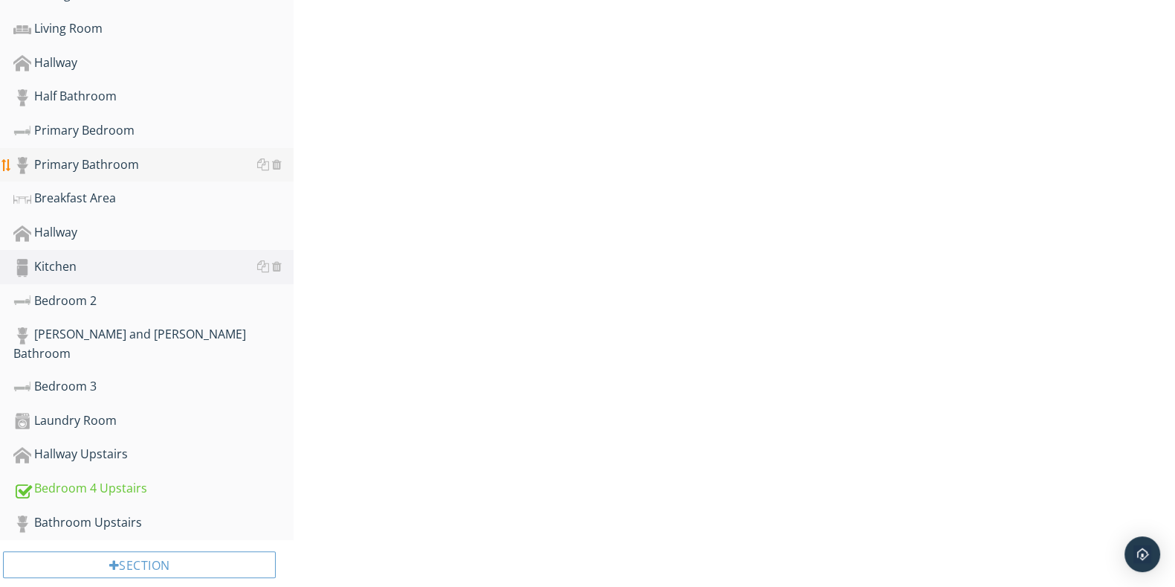
click at [138, 158] on div "Primary Bathroom" at bounding box center [153, 164] width 280 height 19
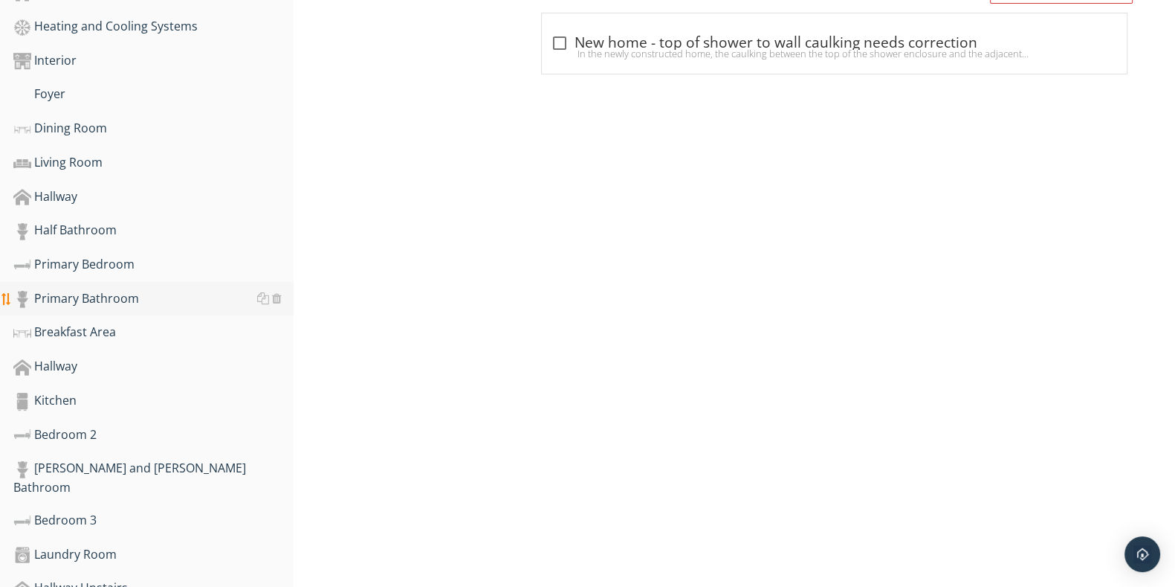
scroll to position [698, 0]
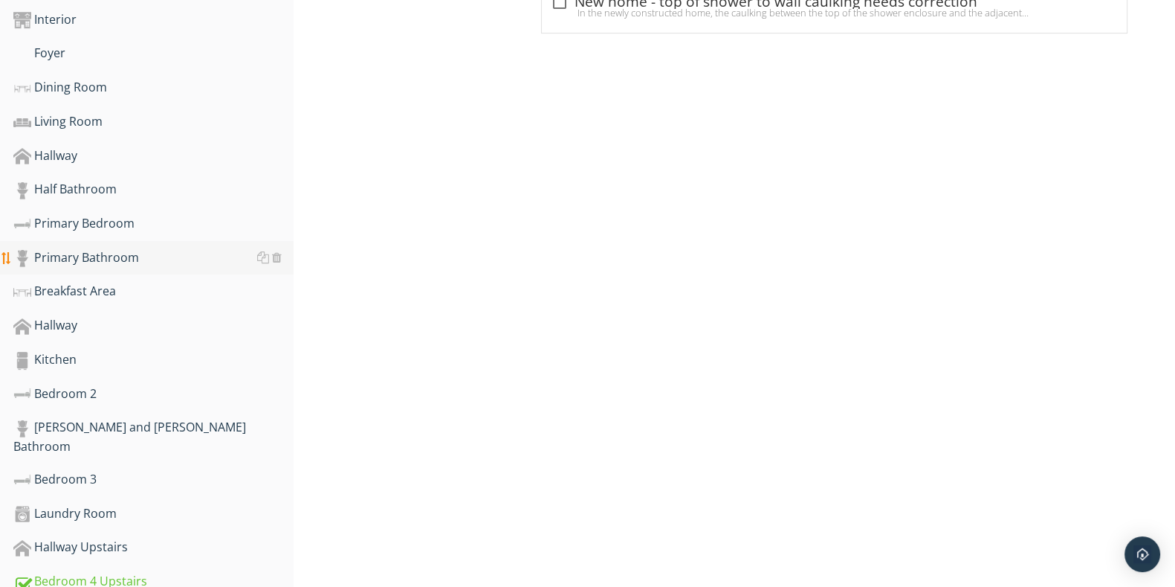
click at [122, 248] on div "Primary Bathroom" at bounding box center [153, 257] width 280 height 19
click at [123, 248] on div "Primary Bathroom" at bounding box center [153, 257] width 280 height 19
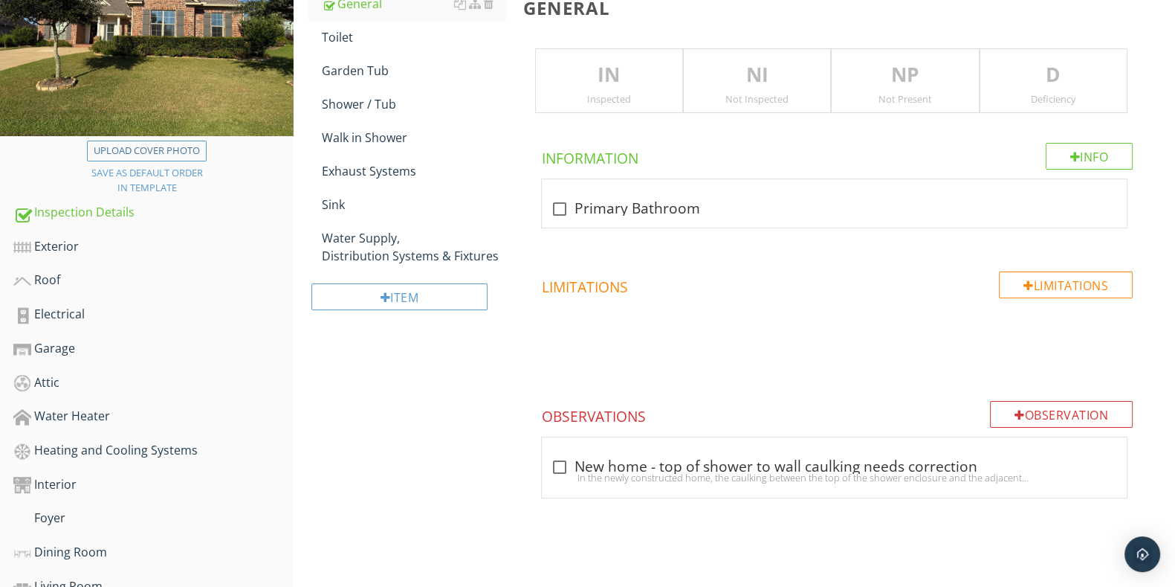
scroll to position [141, 0]
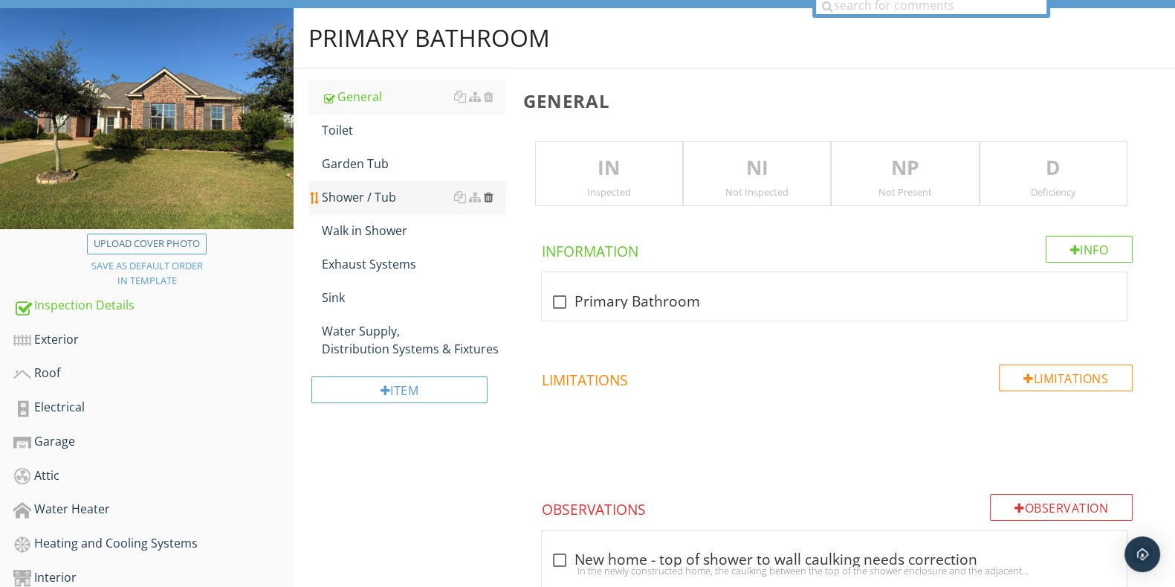
click at [489, 193] on div at bounding box center [489, 197] width 10 height 12
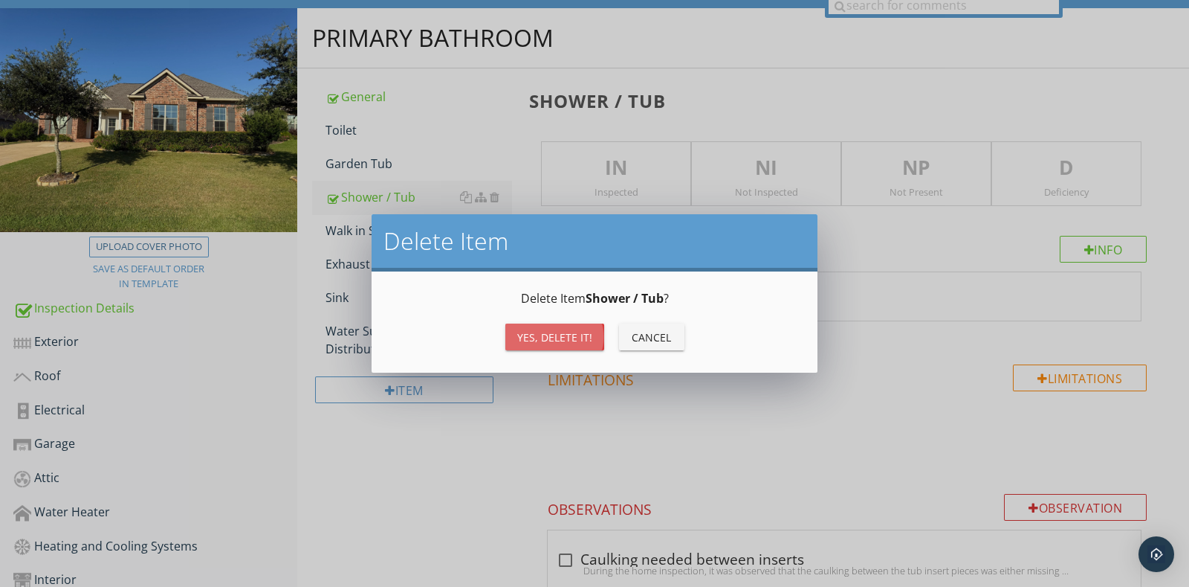
click at [537, 335] on div "Yes, Delete it!" at bounding box center [554, 337] width 75 height 16
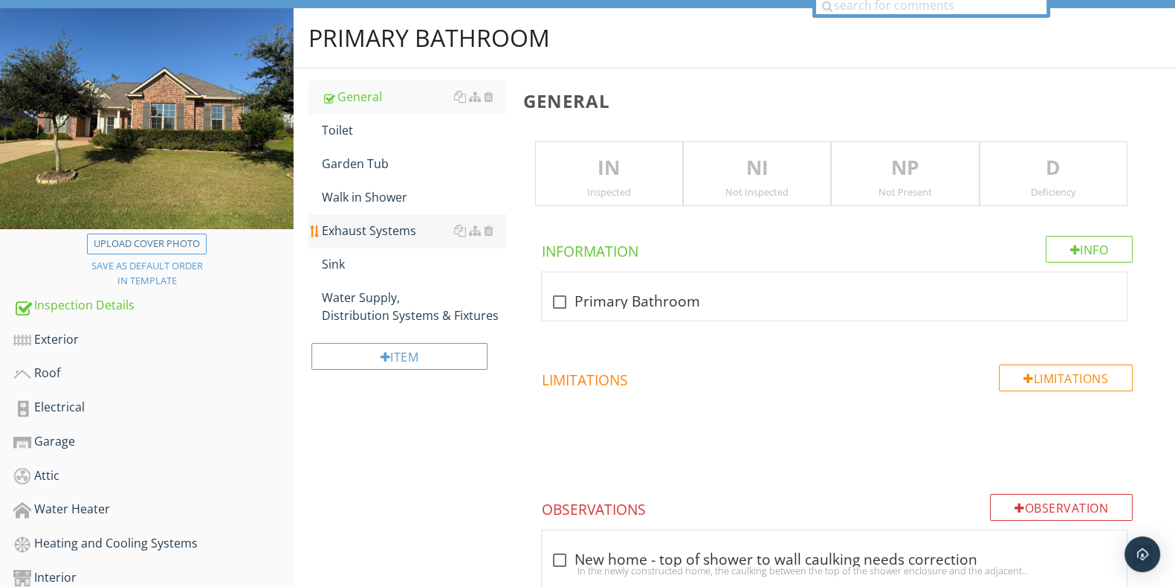
click at [431, 225] on div "Exhaust Systems" at bounding box center [413, 231] width 183 height 18
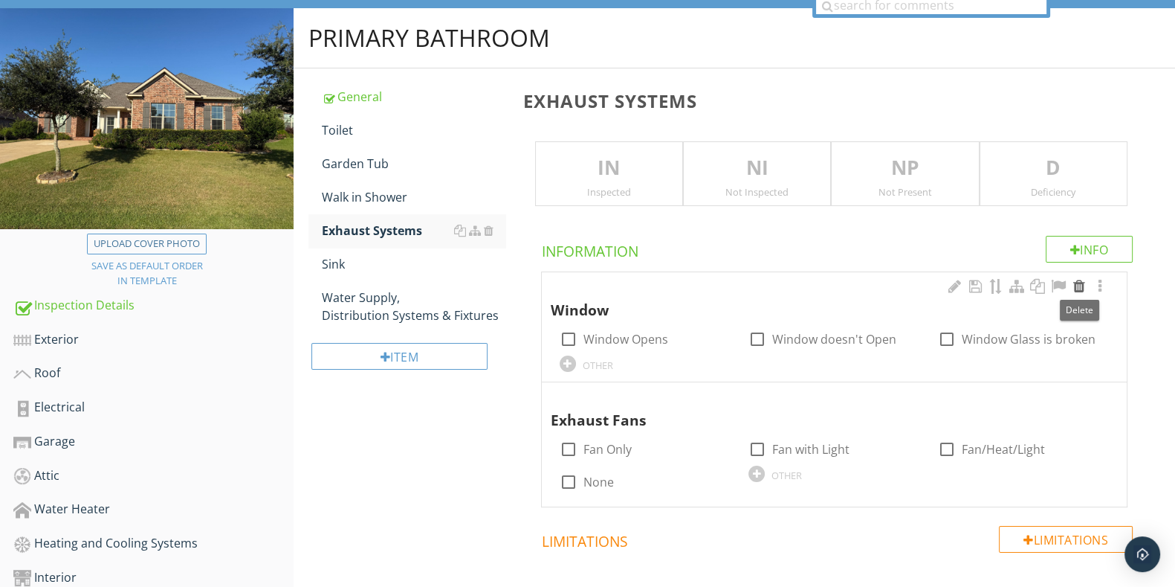
click at [1079, 288] on div at bounding box center [1080, 286] width 18 height 15
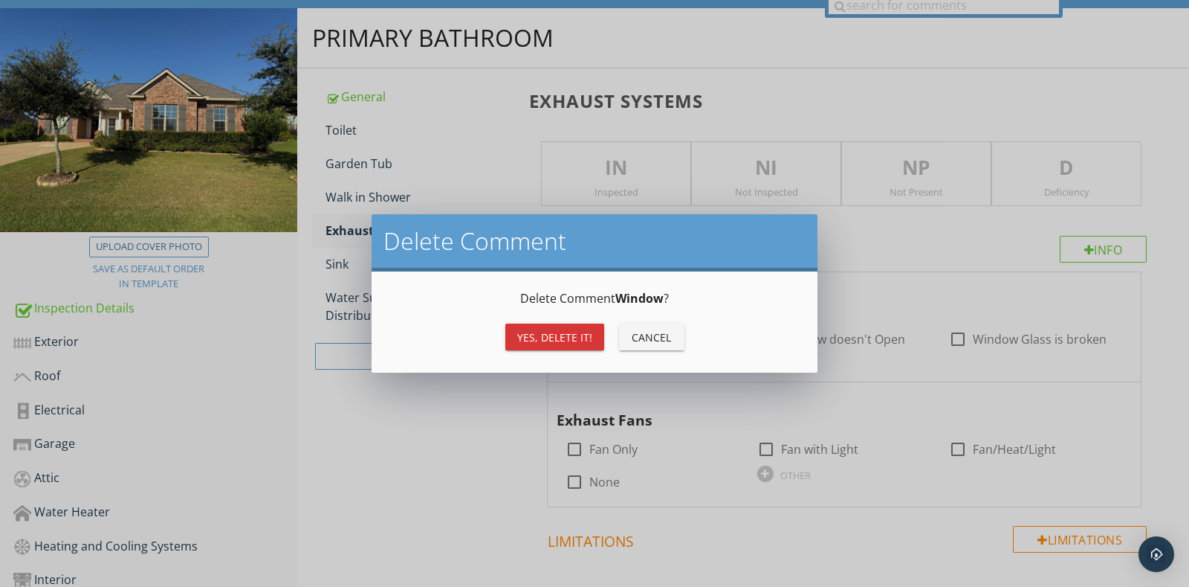
click at [566, 330] on div "Yes, Delete it!" at bounding box center [554, 337] width 75 height 16
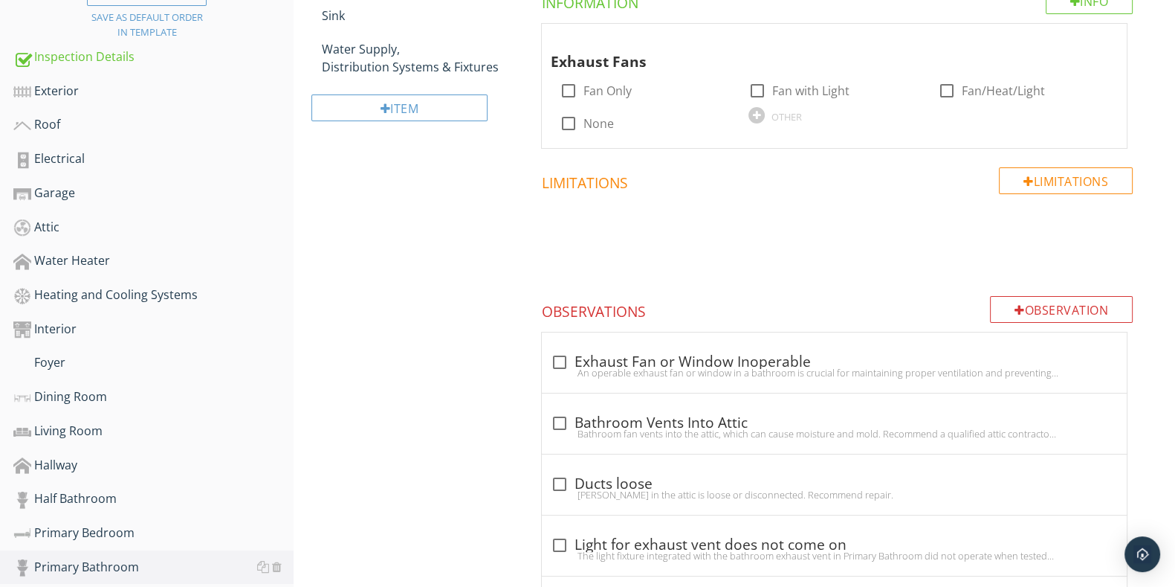
scroll to position [512, 0]
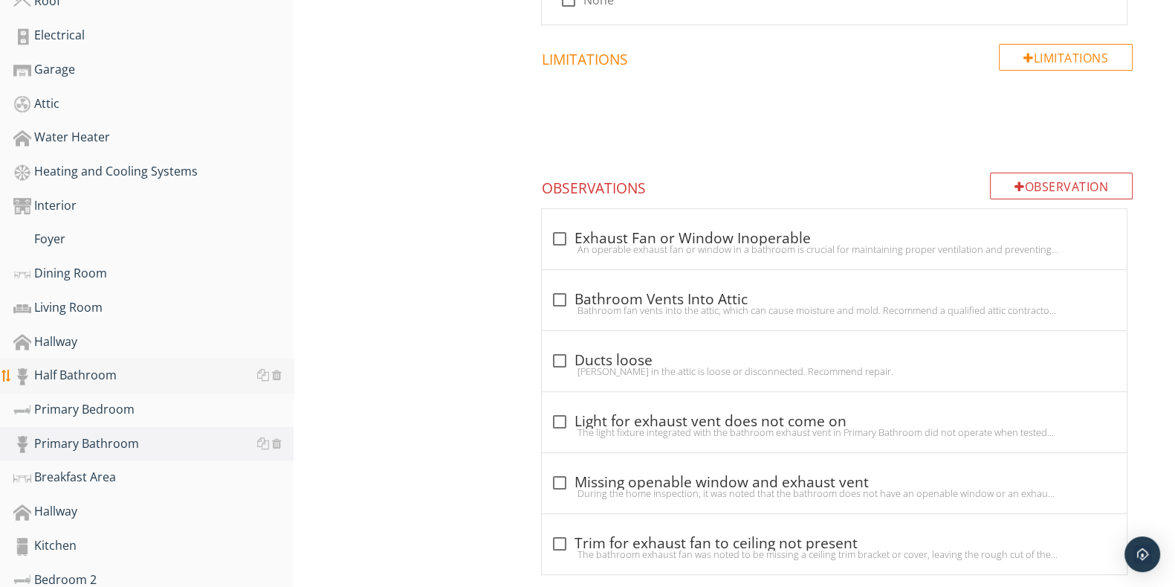
click at [93, 366] on div "Half Bathroom" at bounding box center [153, 375] width 280 height 19
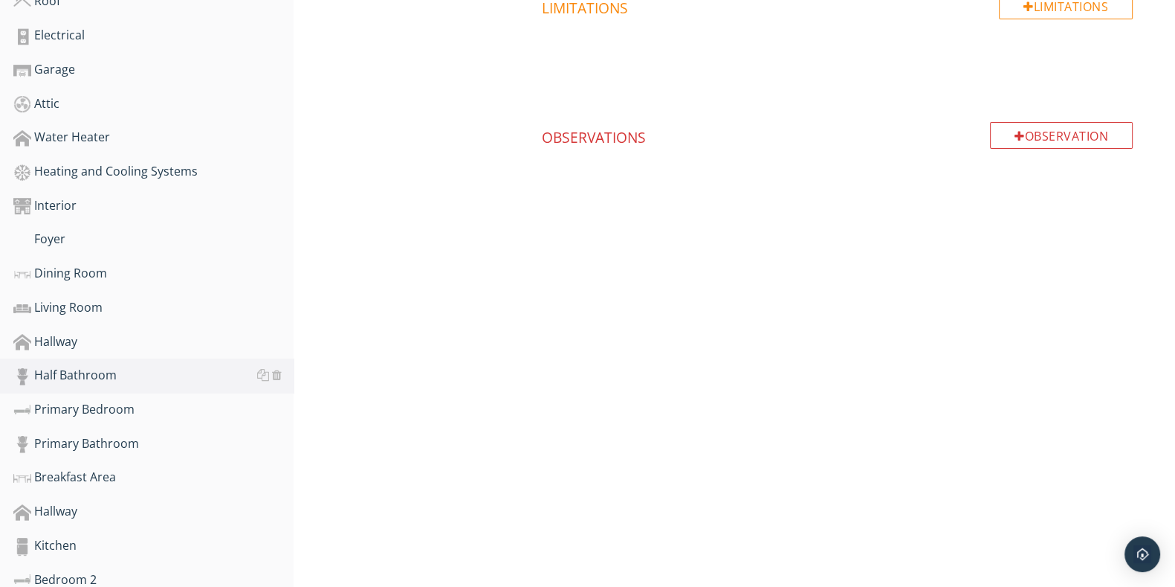
scroll to position [233, 0]
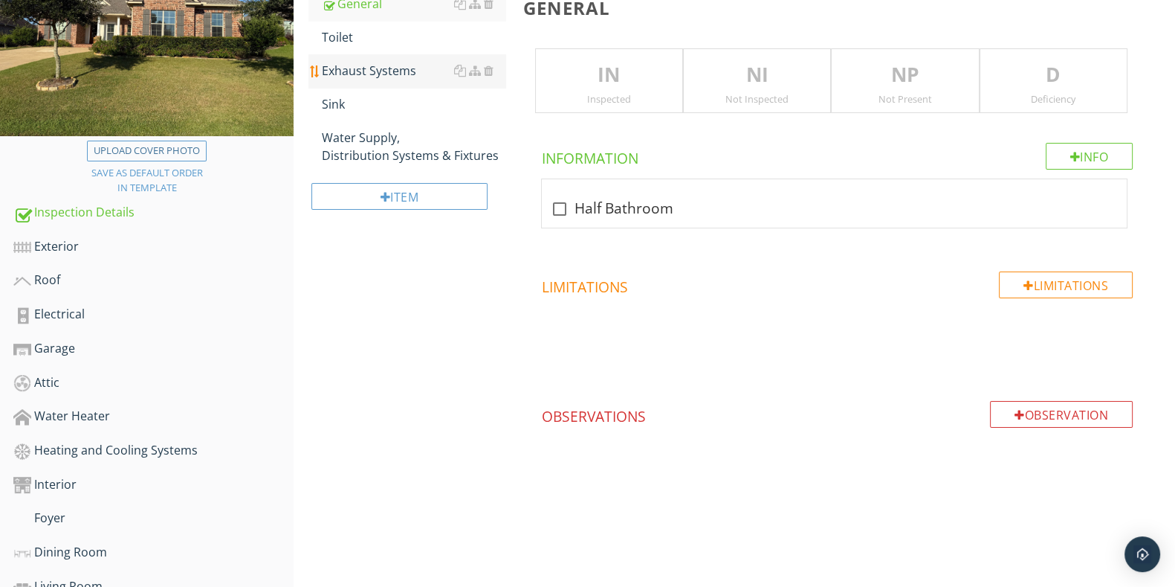
click at [409, 63] on div "Exhaust Systems" at bounding box center [413, 71] width 183 height 18
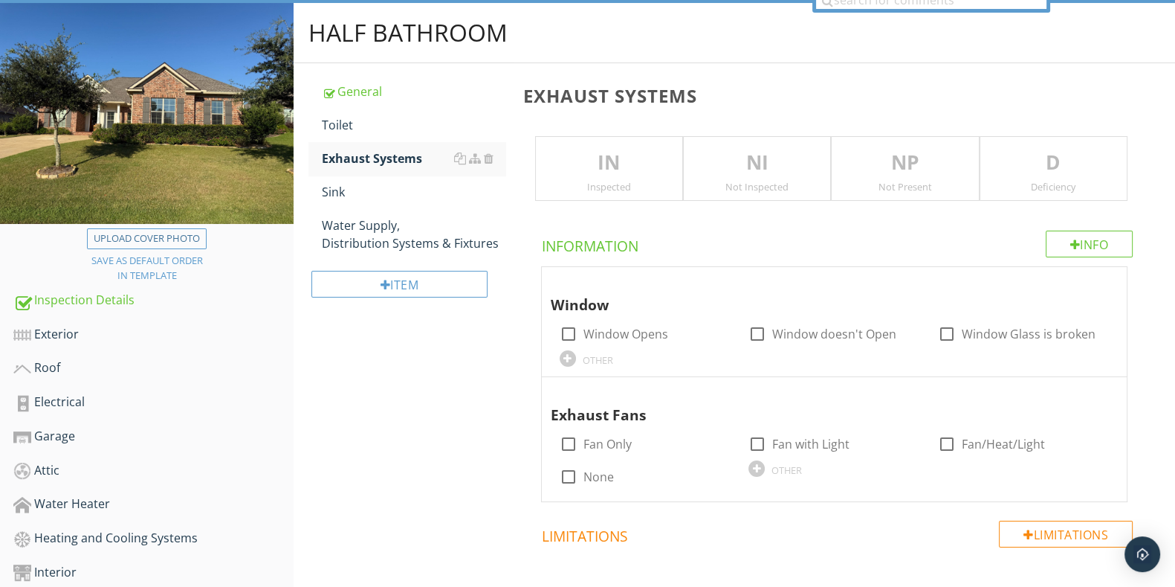
scroll to position [48, 0]
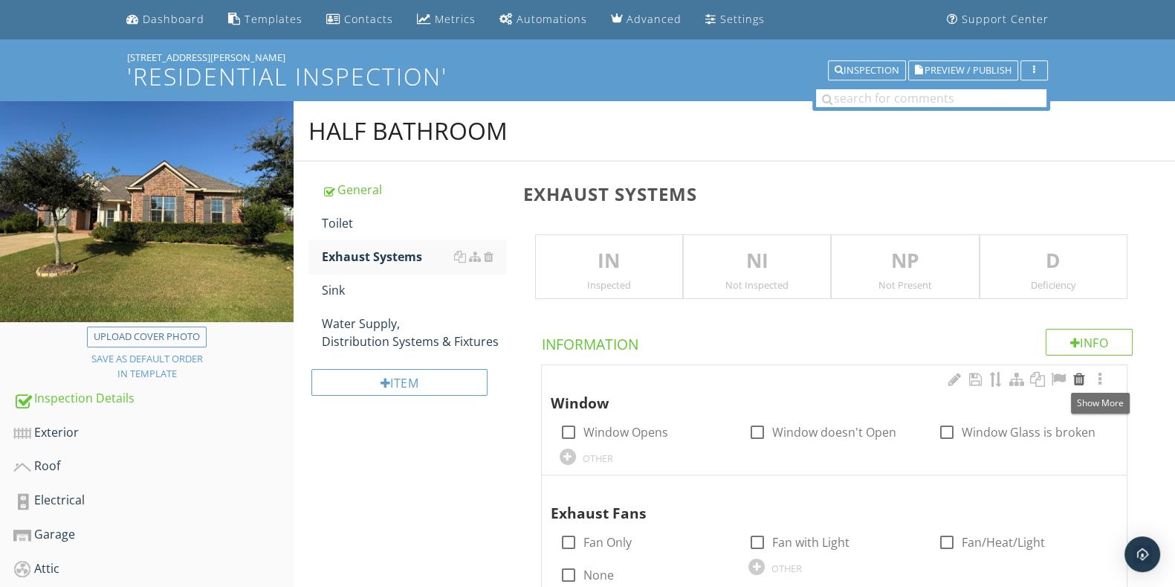
click at [1082, 378] on div at bounding box center [1080, 379] width 18 height 15
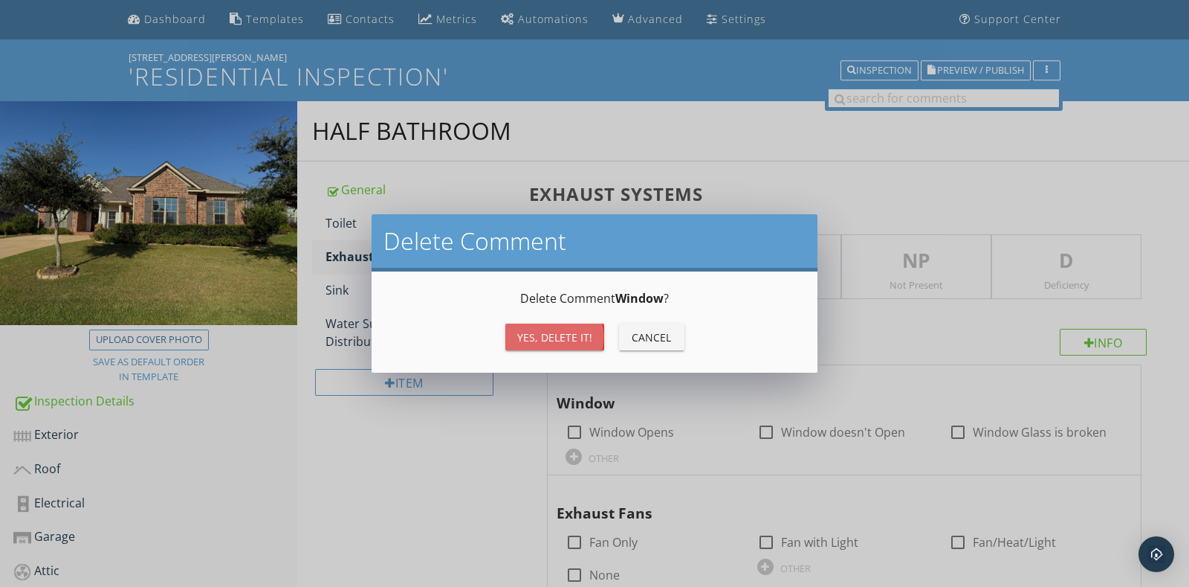
click at [561, 338] on div "Yes, Delete it!" at bounding box center [554, 337] width 75 height 16
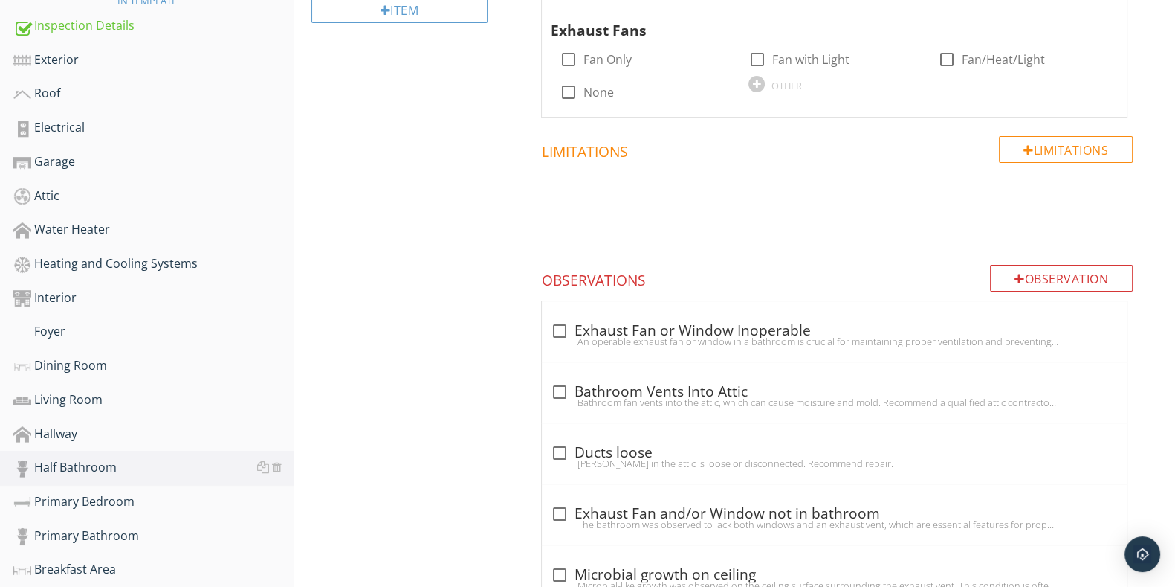
scroll to position [512, 0]
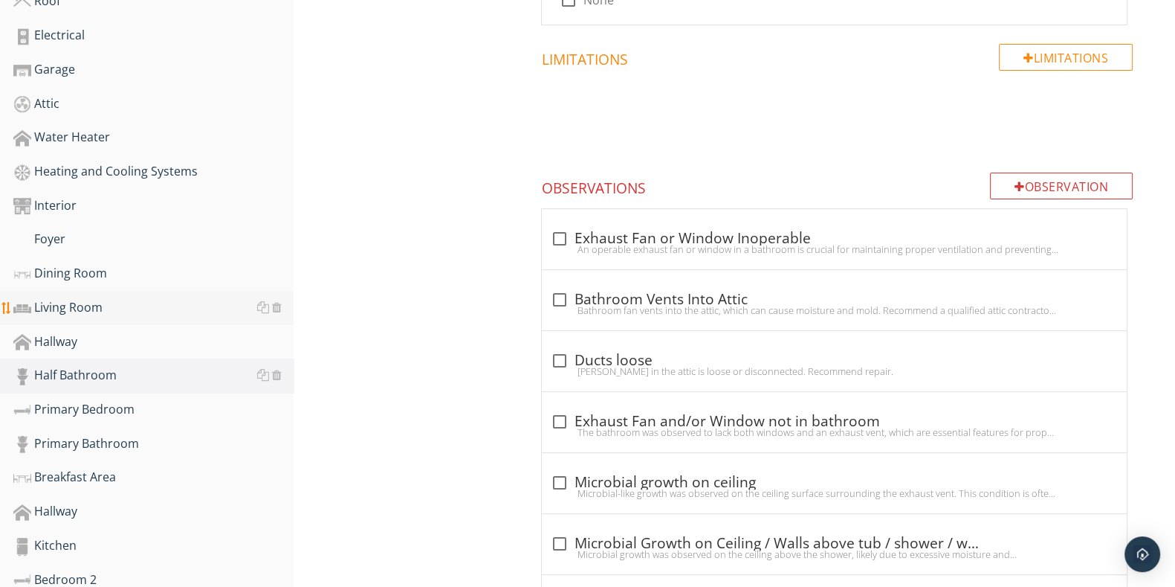
click at [74, 298] on div "Living Room" at bounding box center [153, 307] width 280 height 19
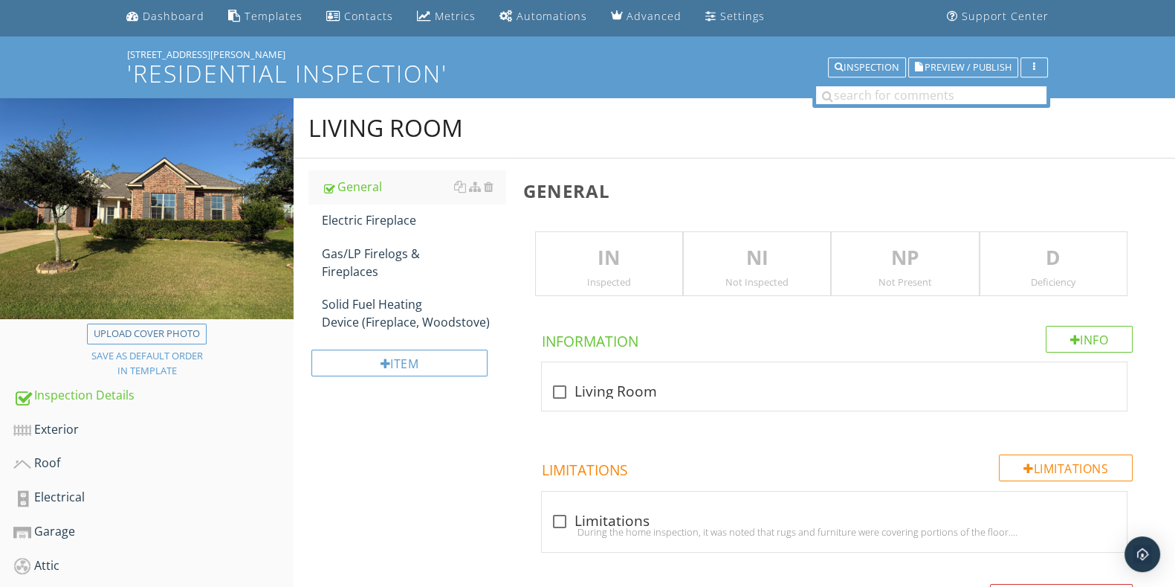
scroll to position [48, 0]
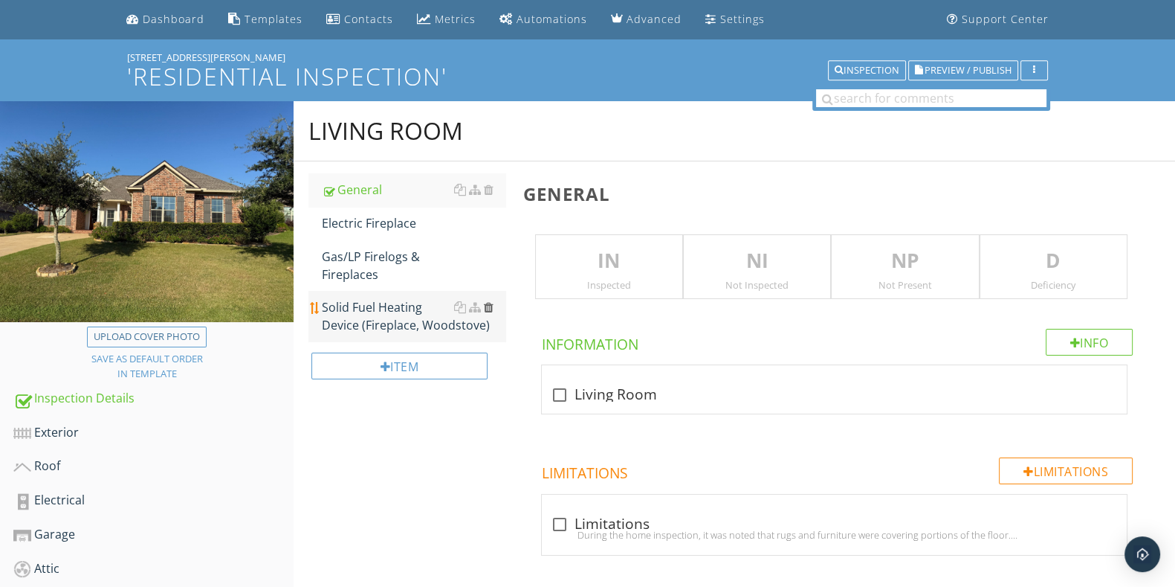
click at [485, 305] on div at bounding box center [489, 307] width 10 height 12
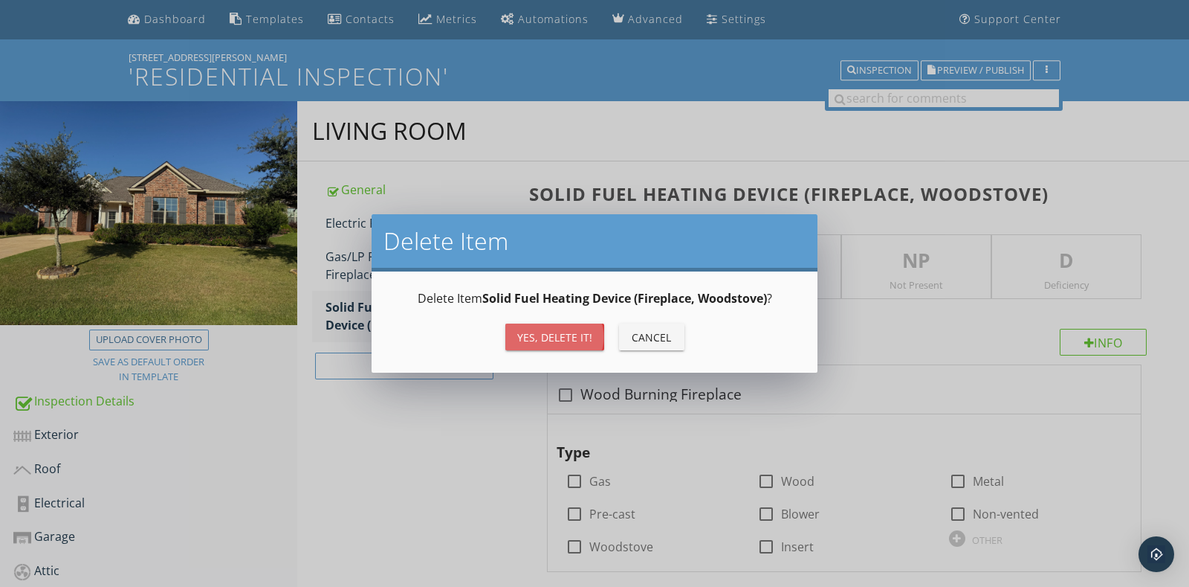
click at [546, 339] on div "Yes, Delete it!" at bounding box center [554, 337] width 75 height 16
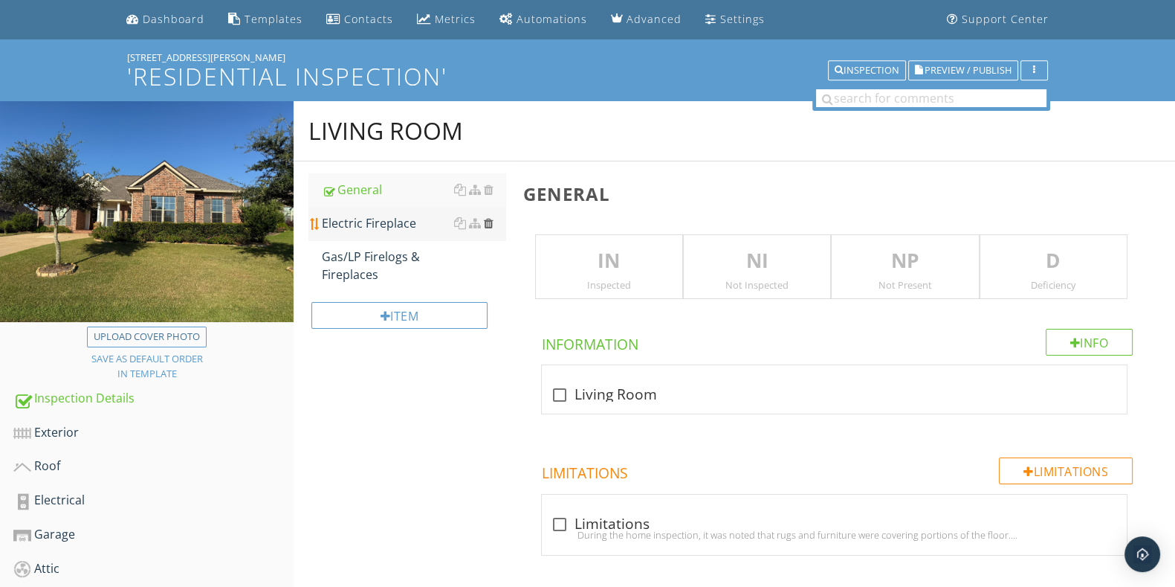
click at [484, 221] on div at bounding box center [489, 223] width 10 height 12
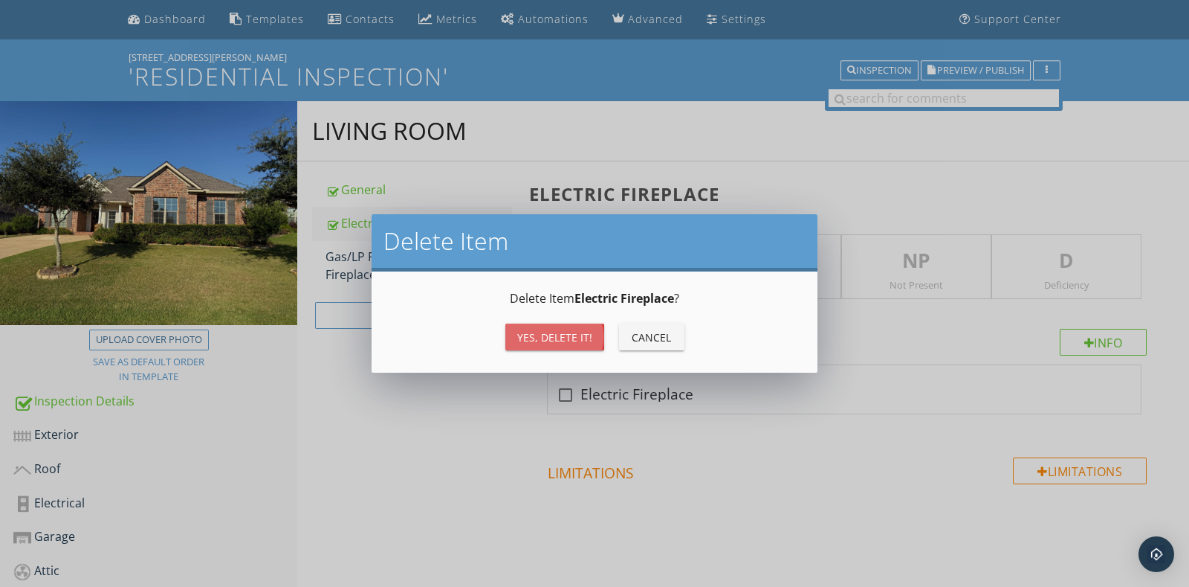
click at [535, 330] on div "Yes, Delete it!" at bounding box center [554, 337] width 75 height 16
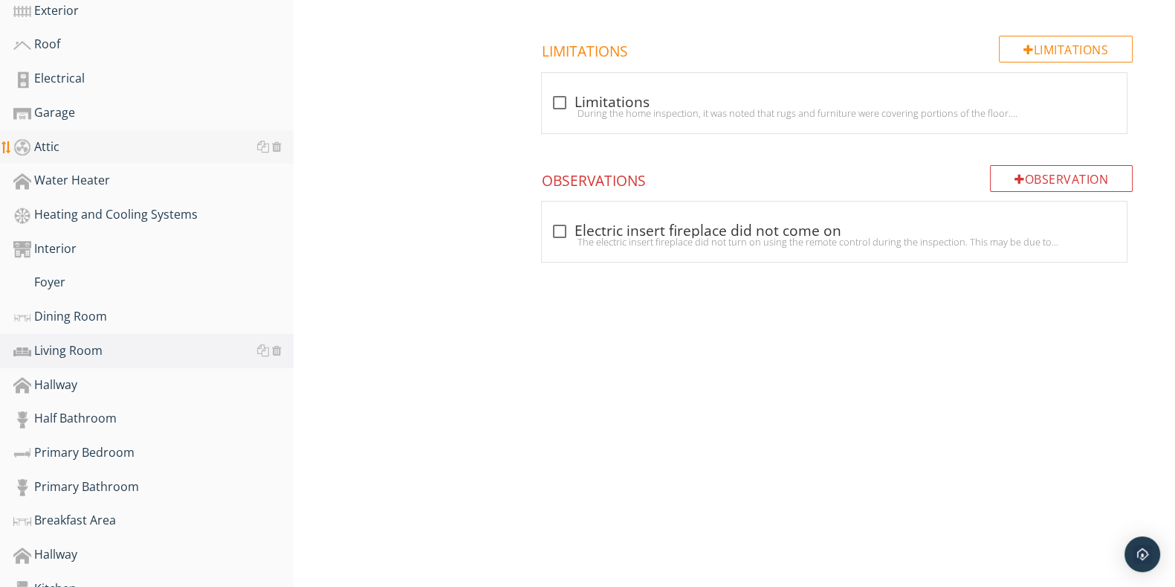
scroll to position [512, 0]
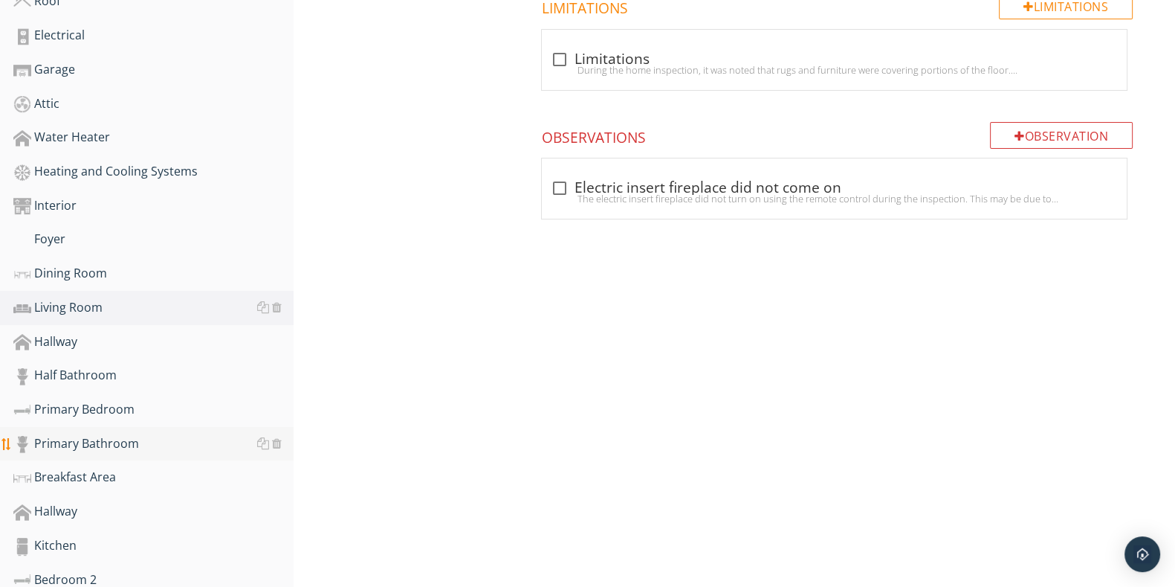
click at [129, 441] on div "Primary Bathroom" at bounding box center [153, 443] width 280 height 19
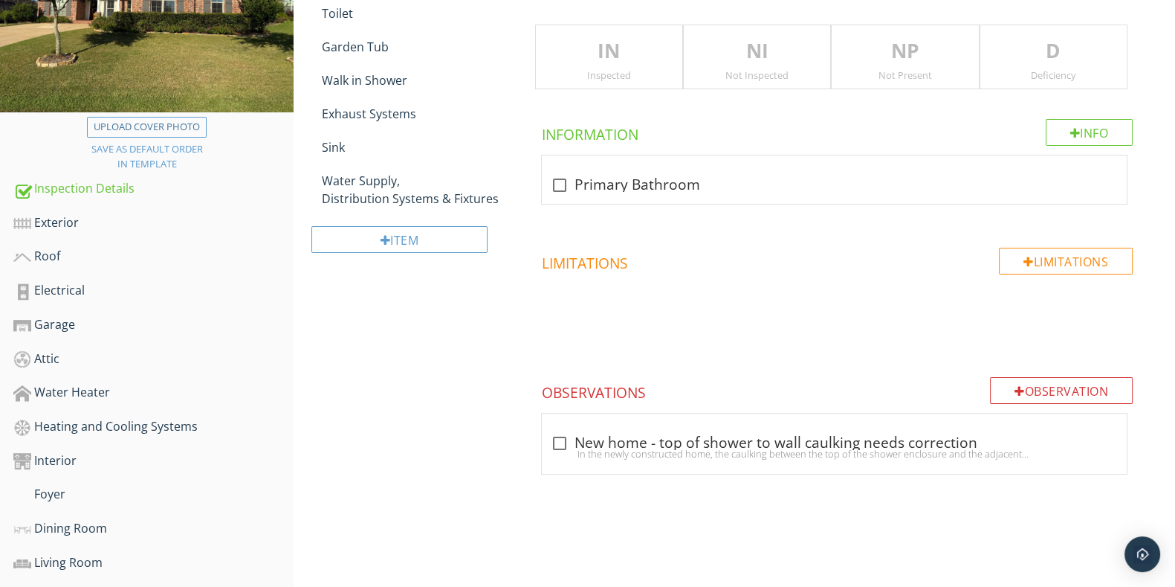
scroll to position [141, 0]
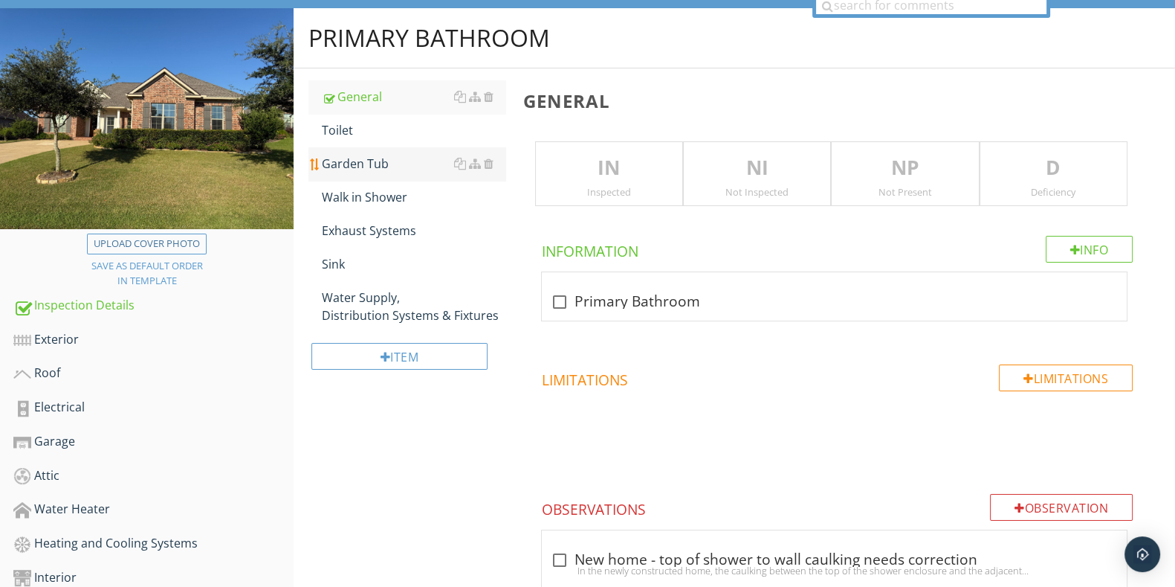
click at [410, 167] on div "Garden Tub" at bounding box center [413, 164] width 183 height 18
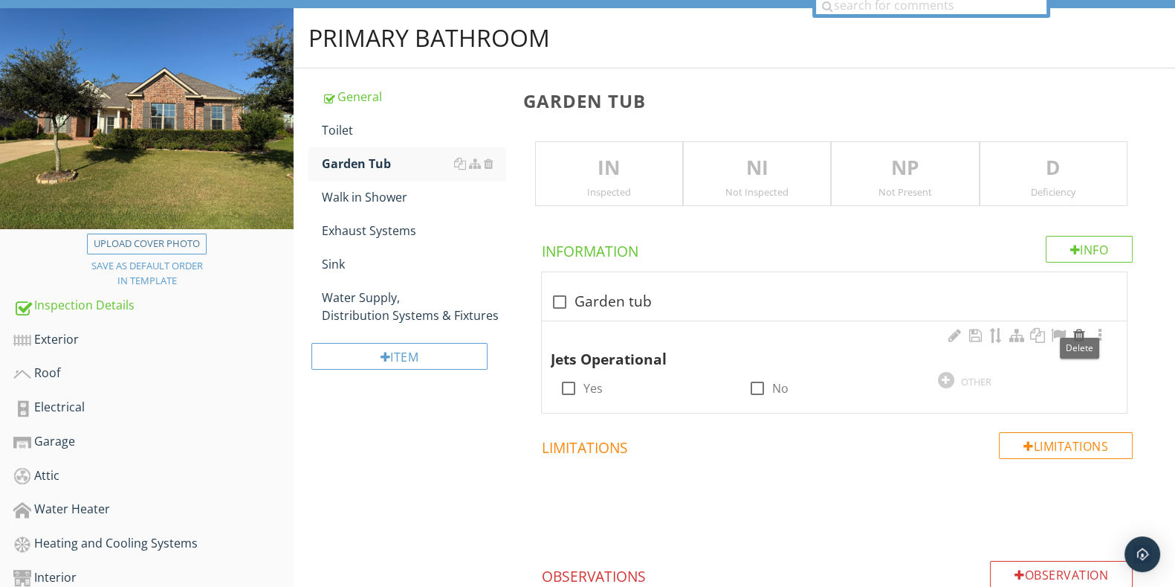
click at [1077, 333] on div at bounding box center [1080, 335] width 18 height 15
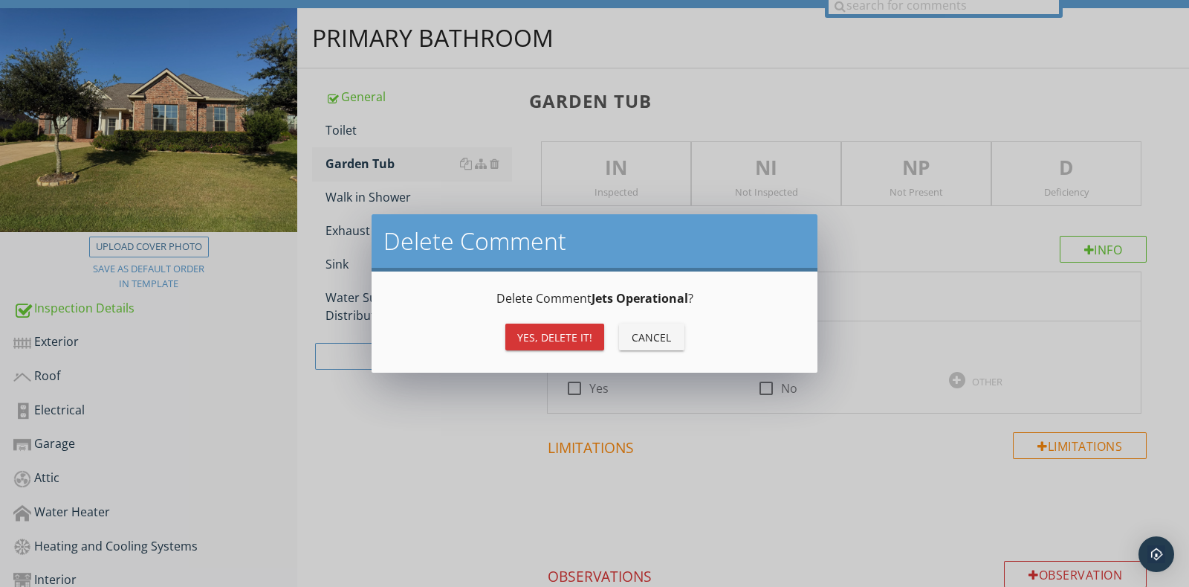
click at [556, 334] on div "Yes, Delete it!" at bounding box center [554, 337] width 75 height 16
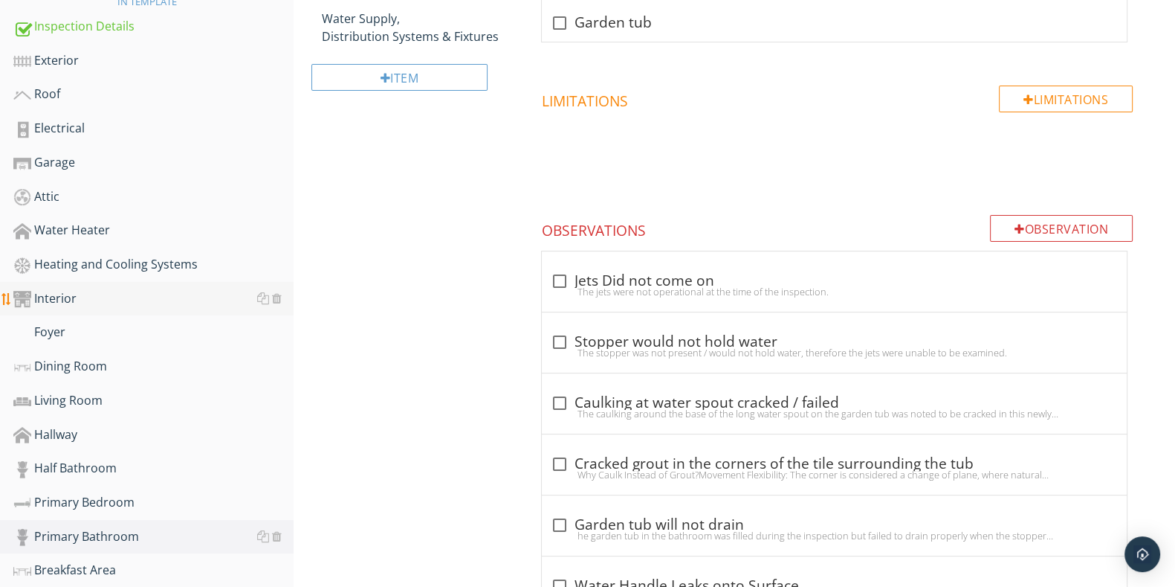
scroll to position [326, 0]
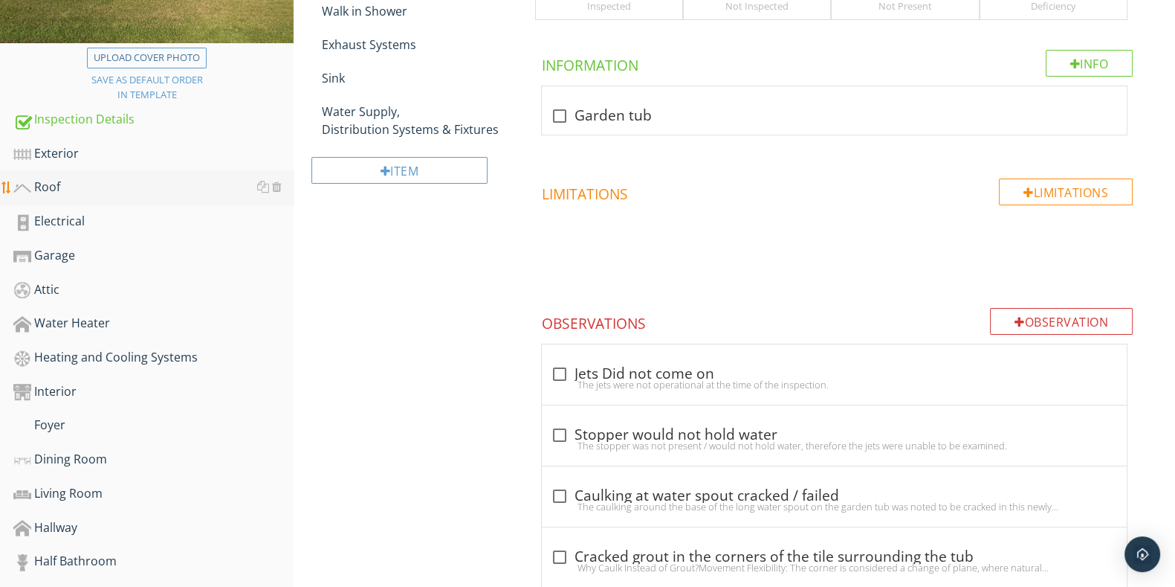
click at [97, 189] on div "Roof" at bounding box center [153, 187] width 280 height 19
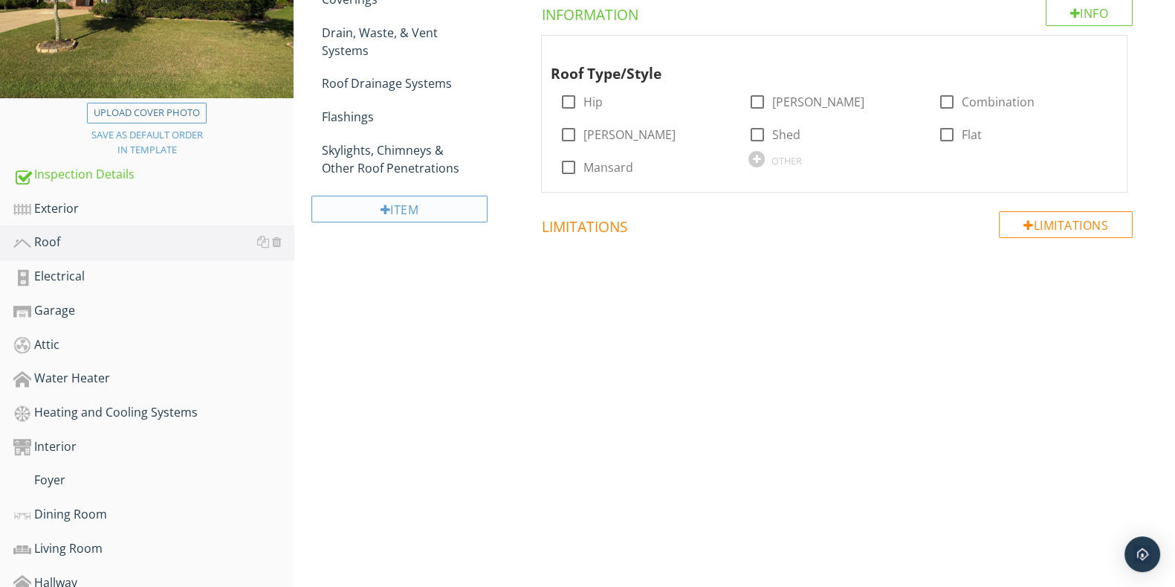
scroll to position [233, 0]
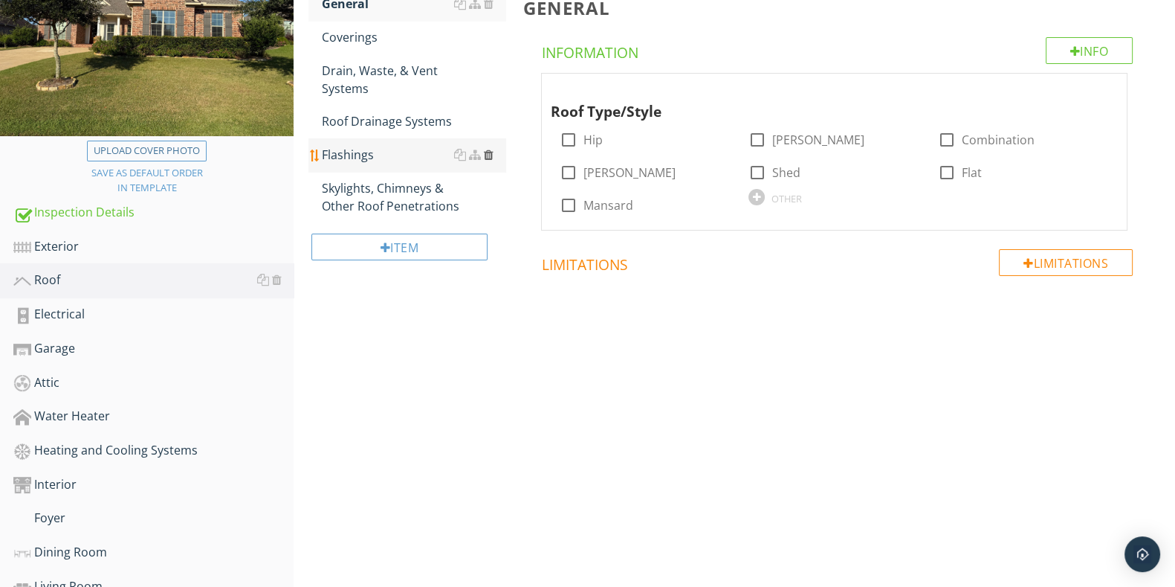
click at [488, 154] on div at bounding box center [489, 155] width 10 height 12
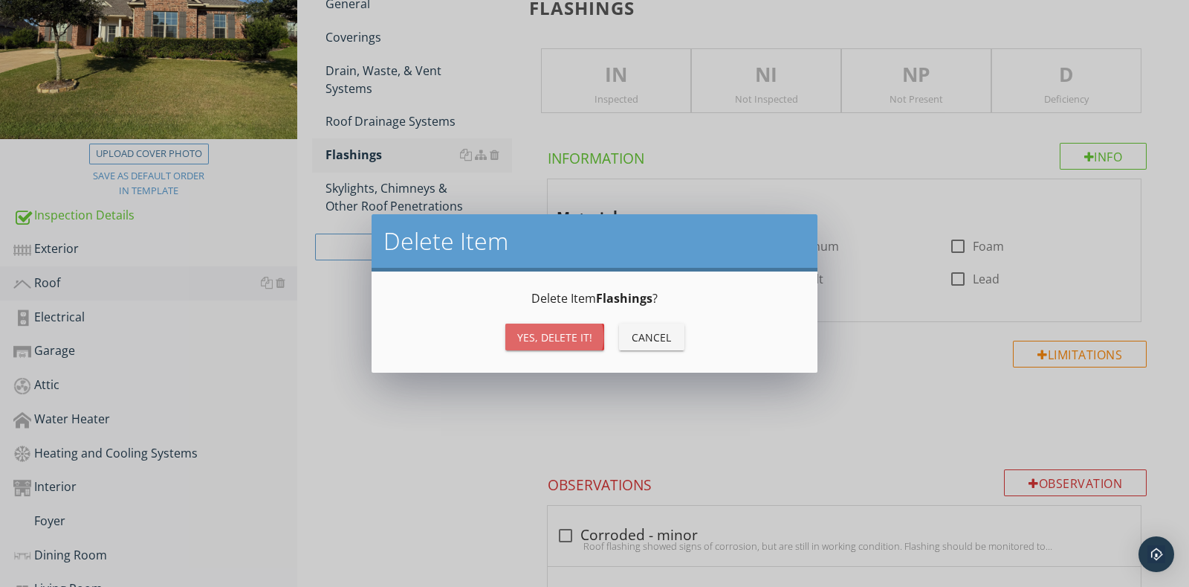
click at [580, 329] on div "Yes, Delete it!" at bounding box center [554, 337] width 75 height 16
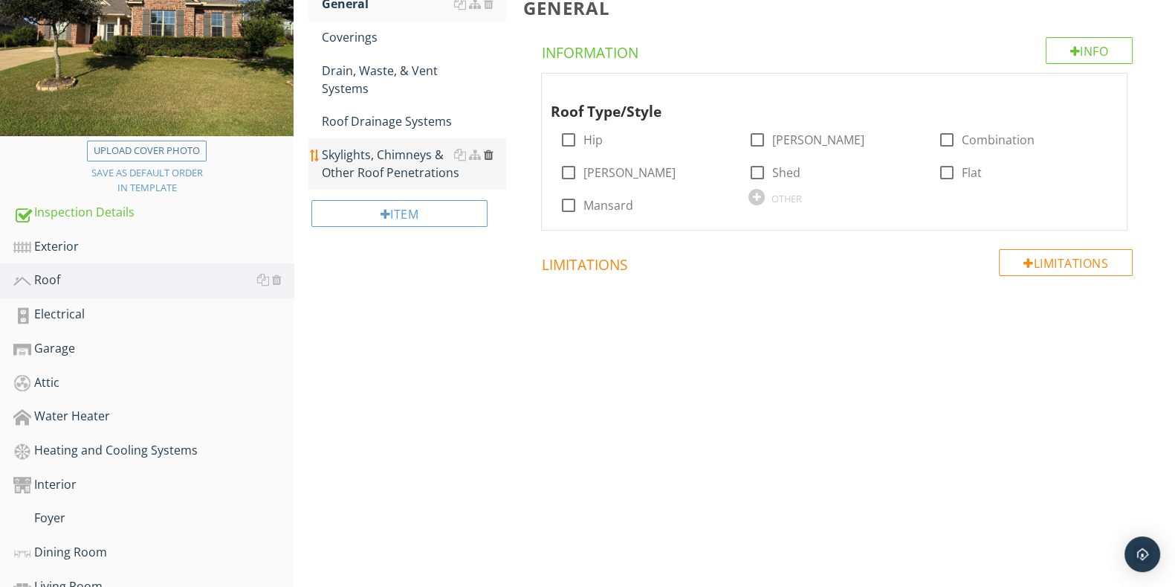
click at [484, 156] on div at bounding box center [489, 155] width 10 height 12
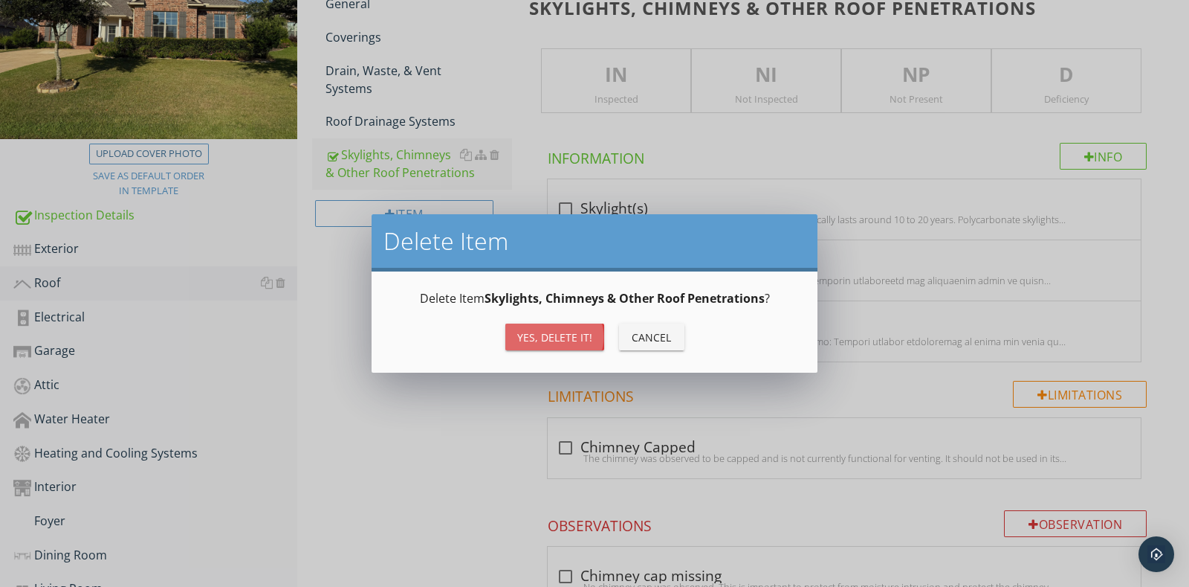
click at [552, 343] on div "Yes, Delete it!" at bounding box center [554, 337] width 75 height 16
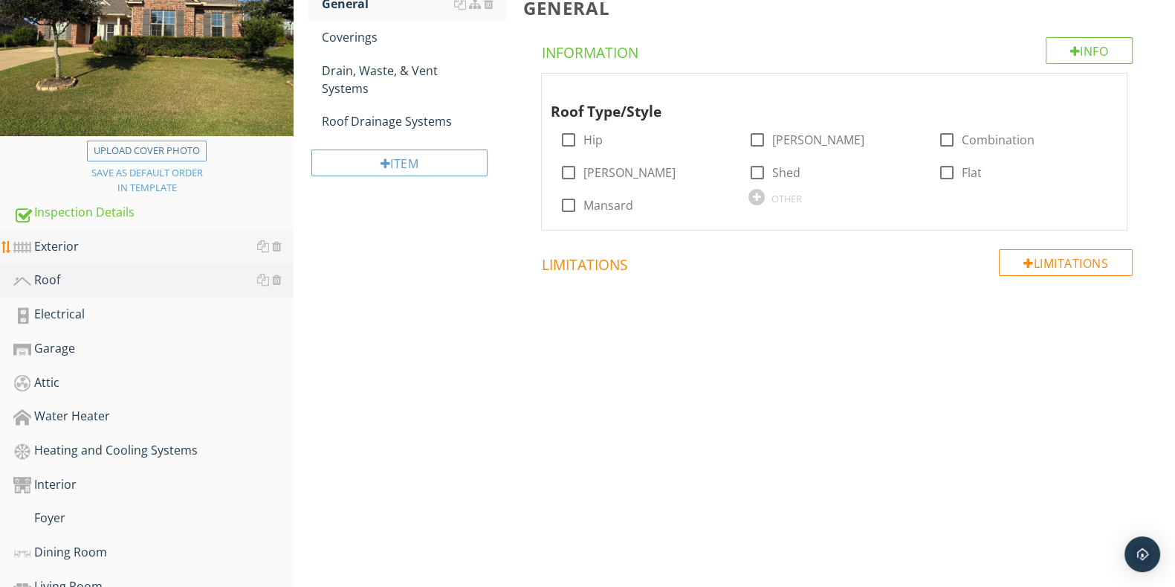
click at [102, 237] on div "Exterior" at bounding box center [153, 246] width 280 height 19
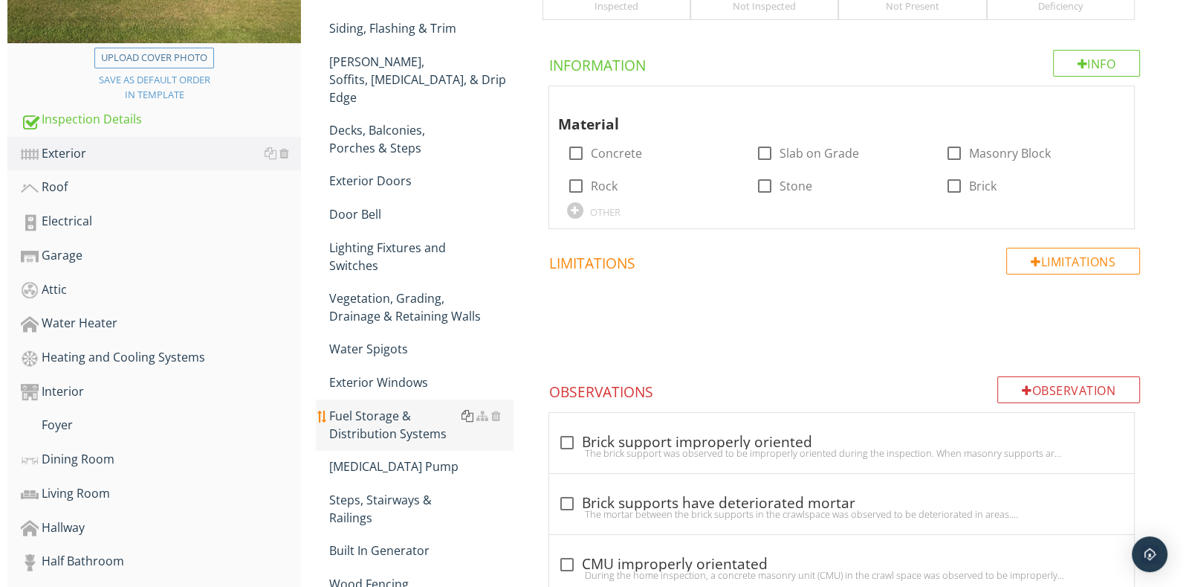
scroll to position [419, 0]
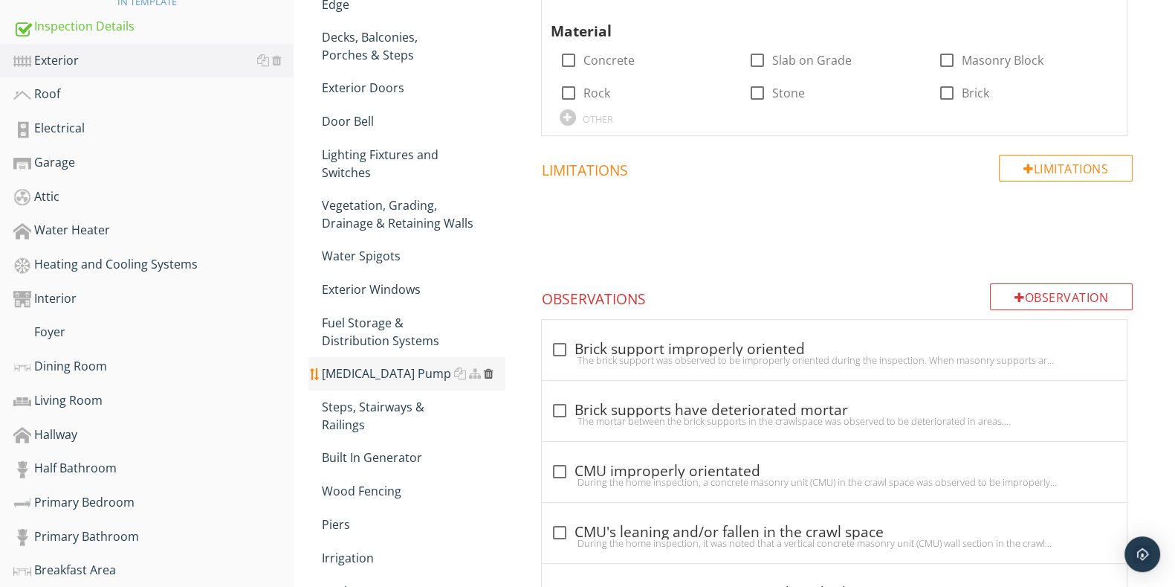
click at [485, 367] on div at bounding box center [489, 373] width 10 height 12
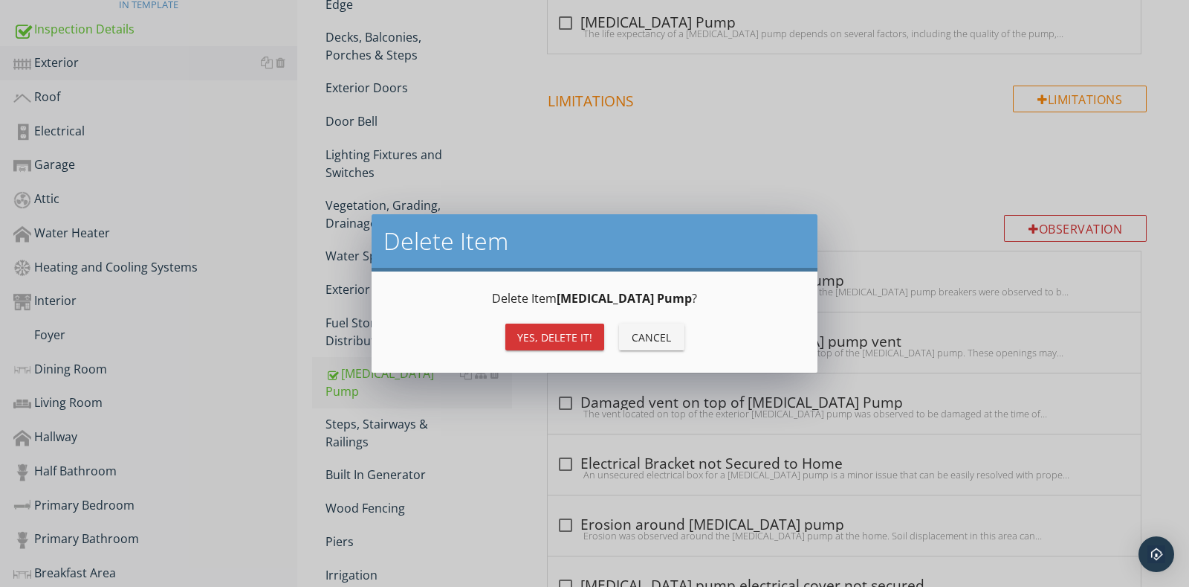
click at [548, 334] on div "Yes, Delete it!" at bounding box center [554, 337] width 75 height 16
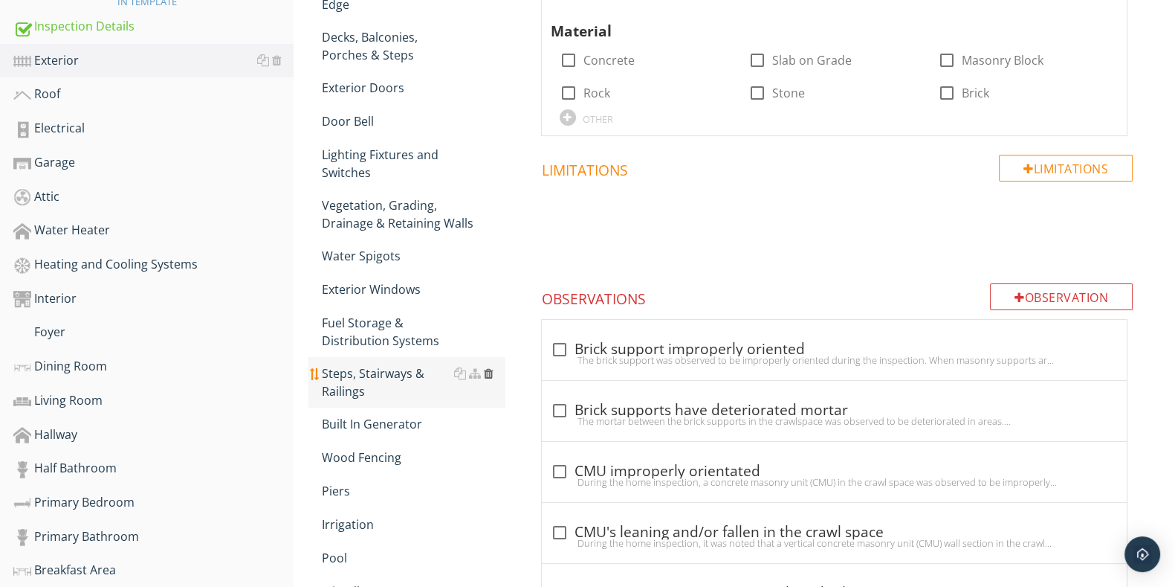
click at [488, 367] on div at bounding box center [489, 373] width 10 height 12
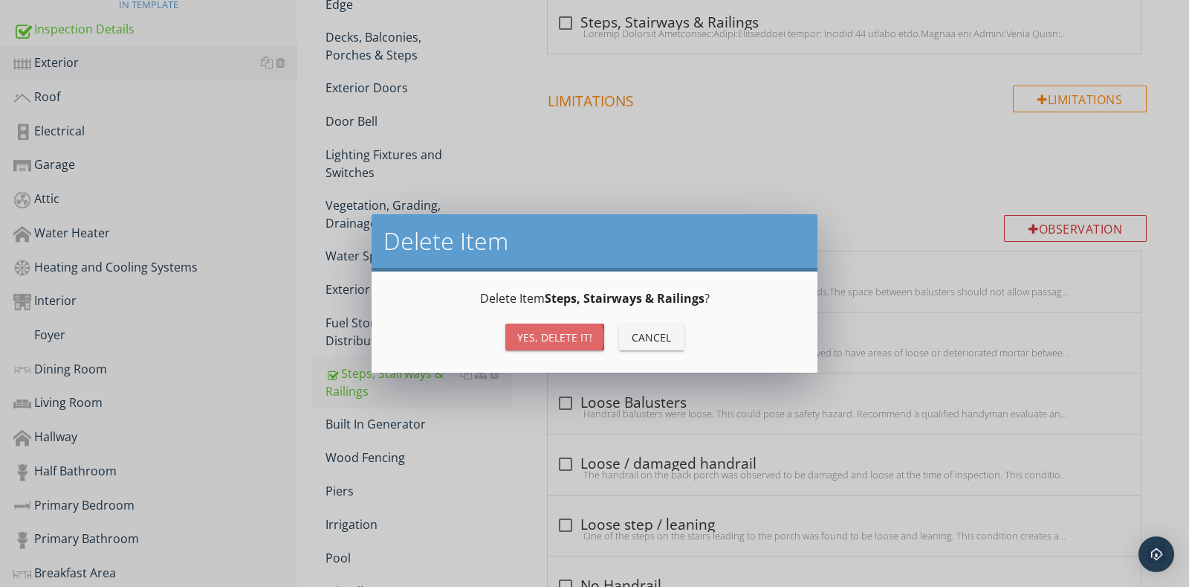
click at [551, 330] on div "Yes, Delete it!" at bounding box center [554, 337] width 75 height 16
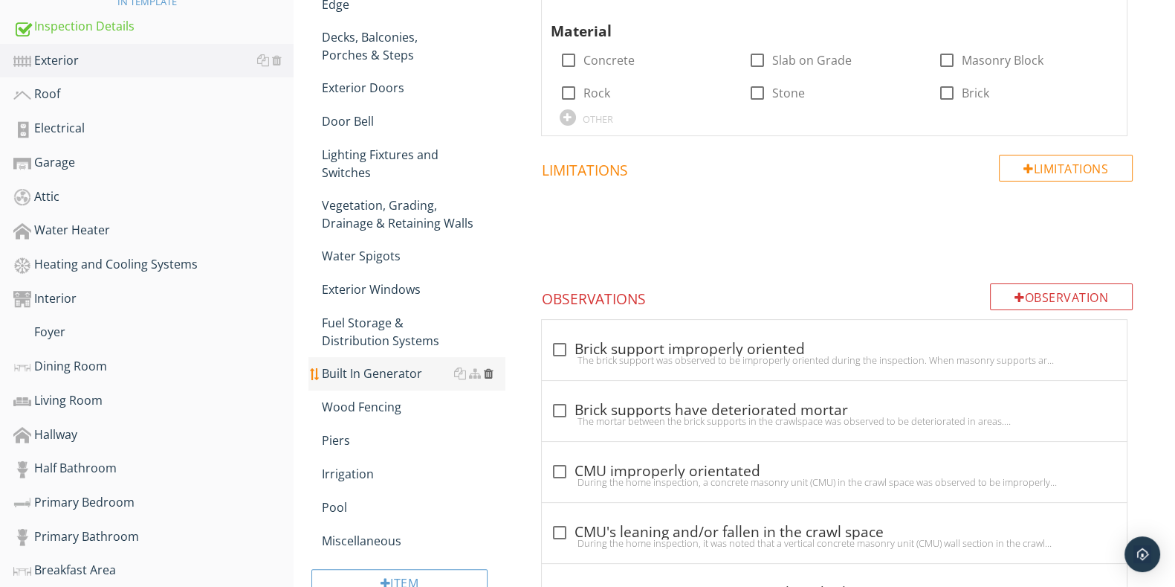
click at [488, 367] on div at bounding box center [489, 373] width 10 height 12
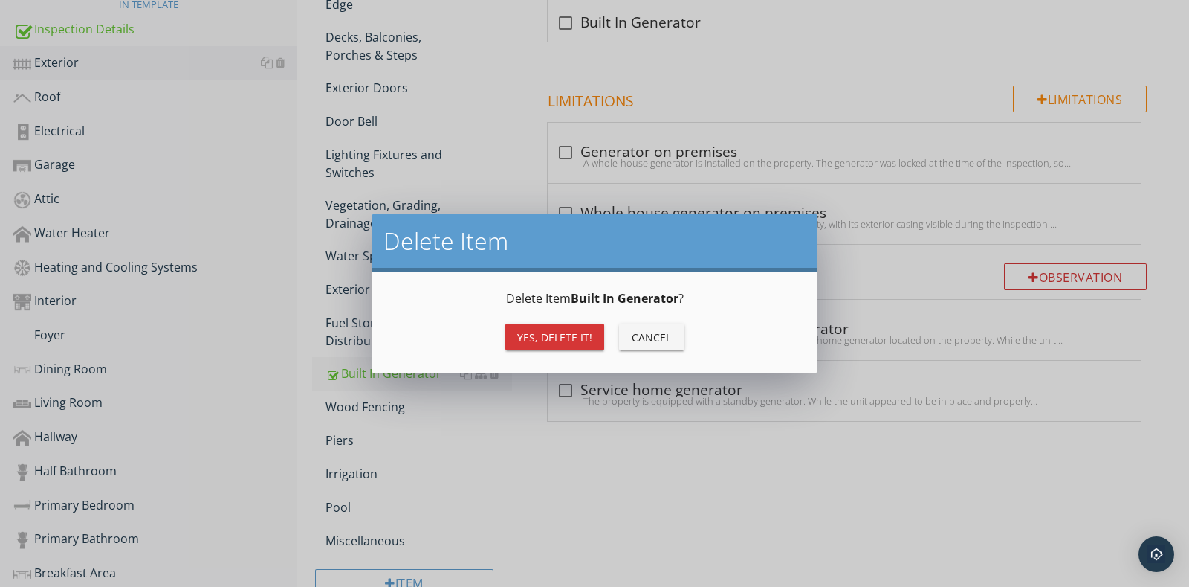
click at [546, 342] on div "Yes, Delete it!" at bounding box center [554, 337] width 75 height 16
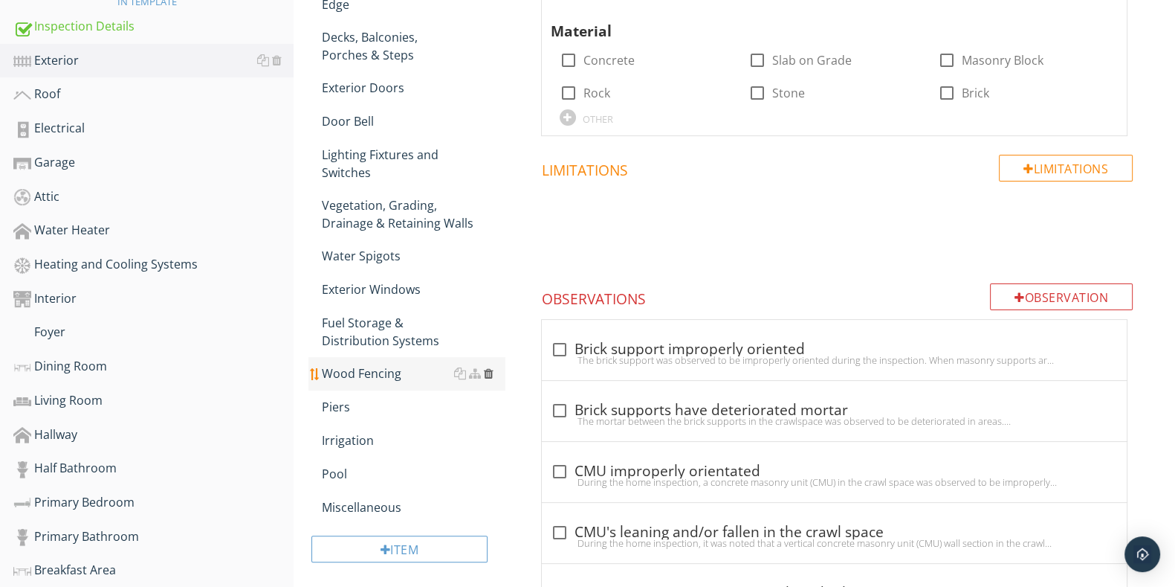
click at [491, 367] on div at bounding box center [489, 373] width 10 height 12
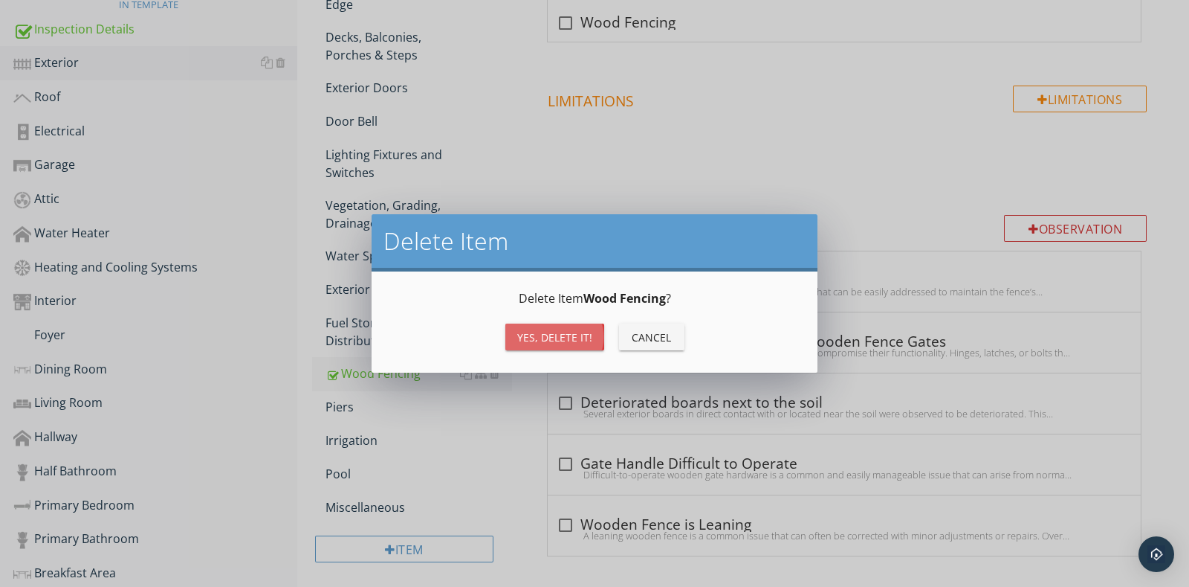
click at [537, 340] on div "Yes, Delete it!" at bounding box center [554, 337] width 75 height 16
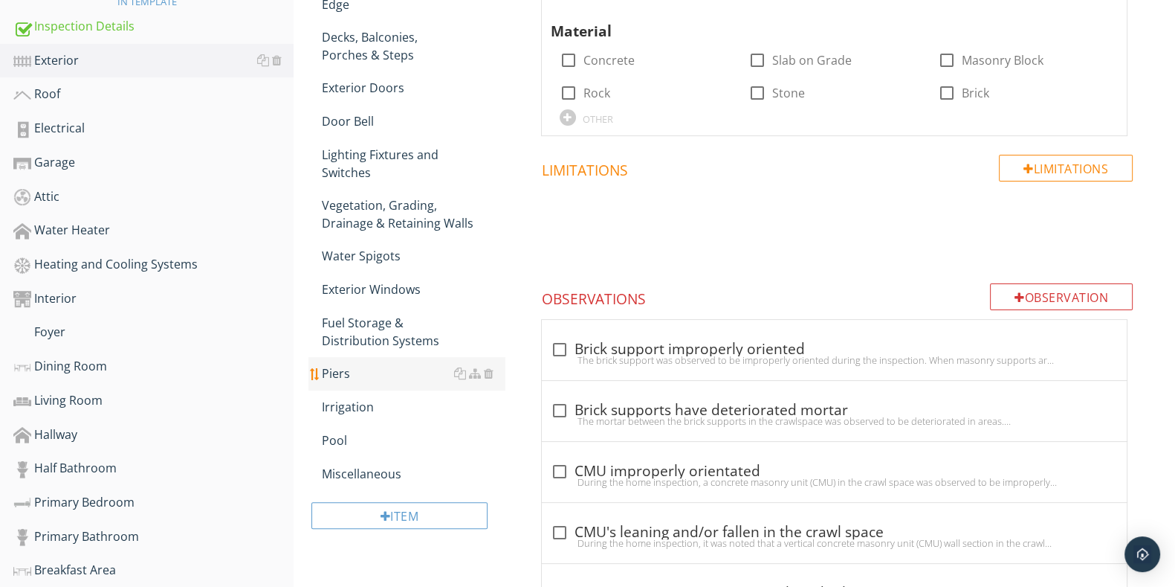
click at [494, 364] on div "Piers" at bounding box center [413, 373] width 183 height 18
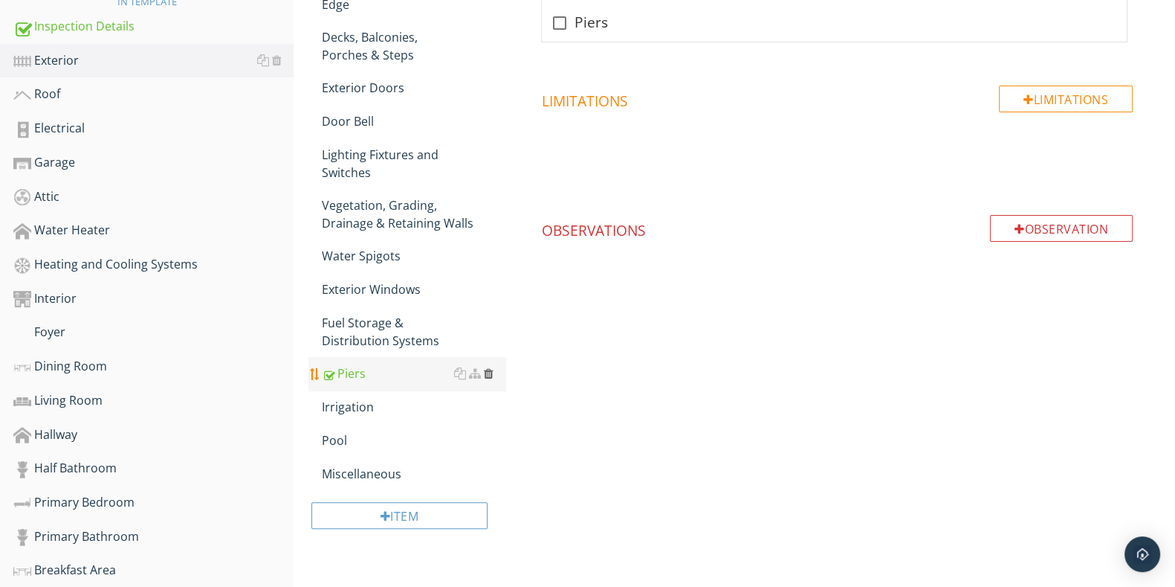
click at [491, 367] on div at bounding box center [489, 373] width 10 height 12
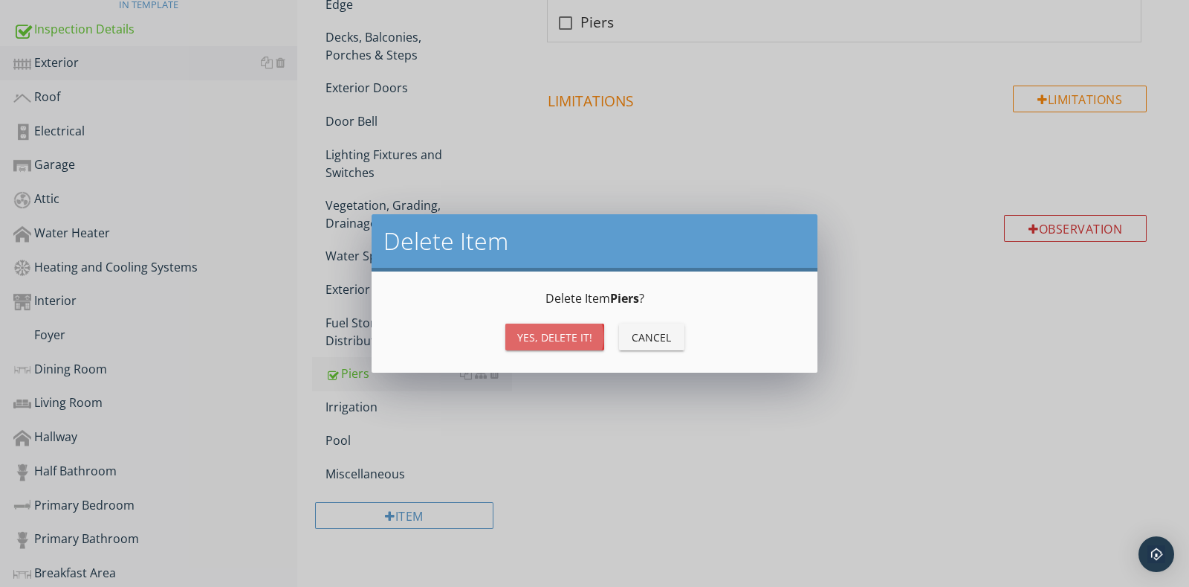
click at [541, 324] on button "Yes, Delete it!" at bounding box center [555, 336] width 99 height 27
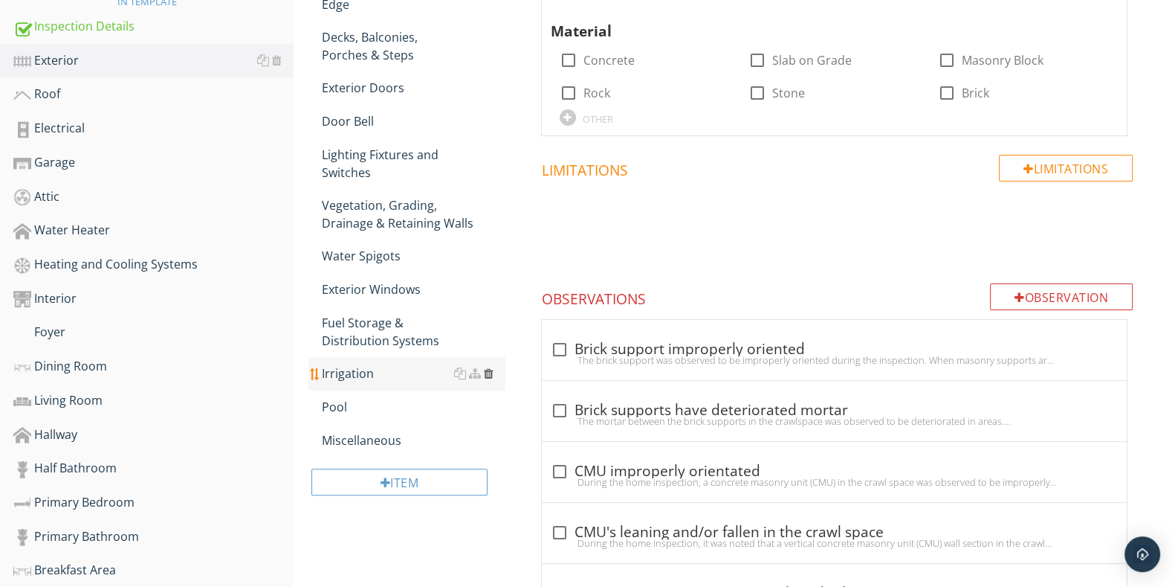
click at [487, 367] on div at bounding box center [489, 373] width 10 height 12
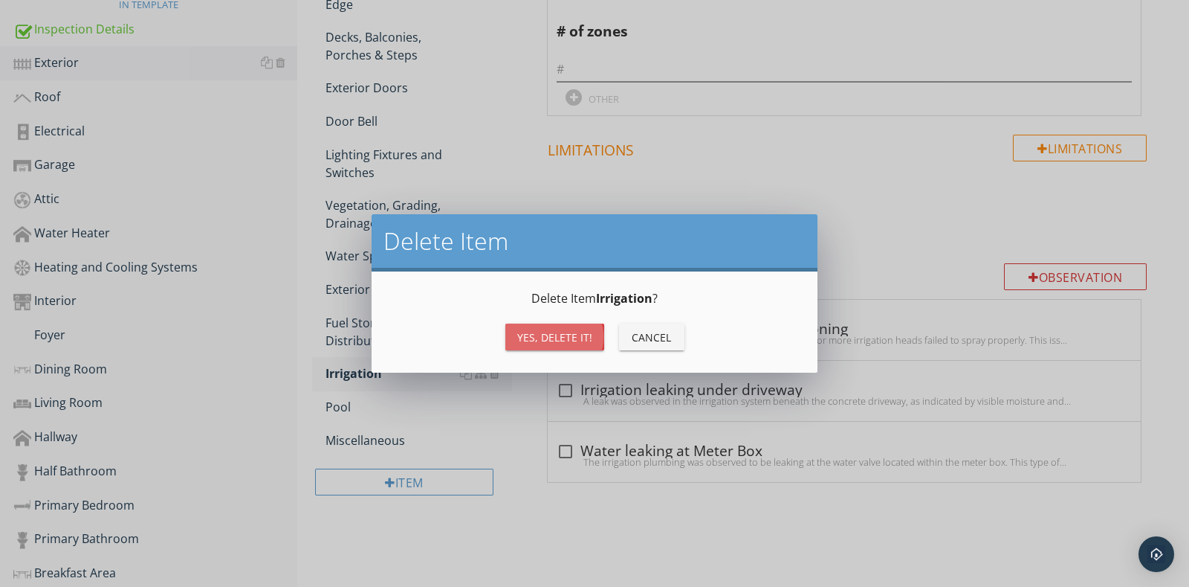
click at [523, 326] on button "Yes, Delete it!" at bounding box center [555, 336] width 99 height 27
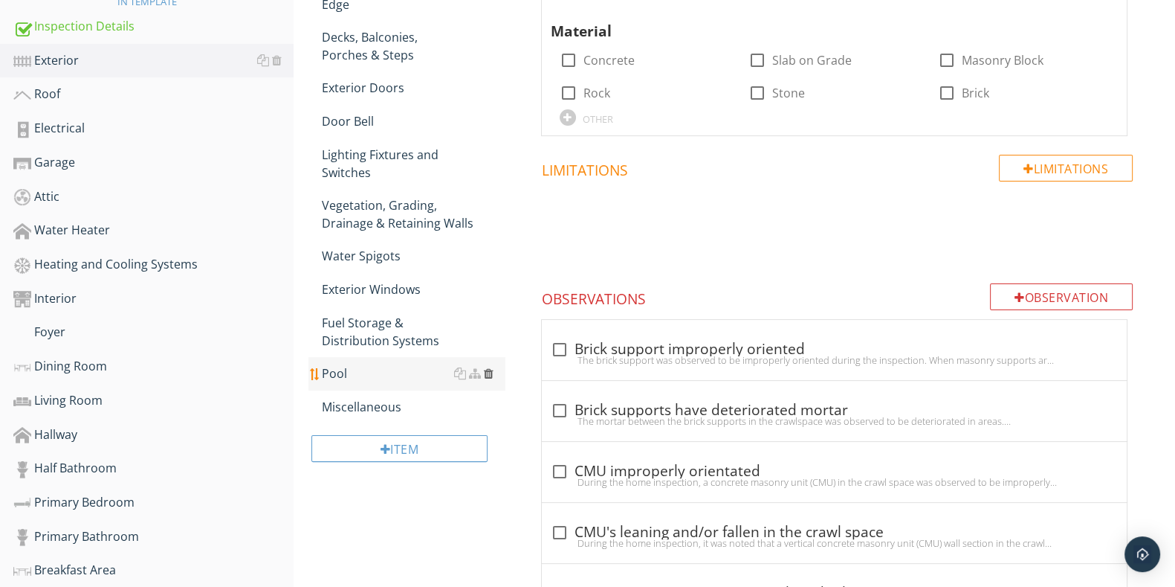
click at [488, 367] on div at bounding box center [489, 373] width 10 height 12
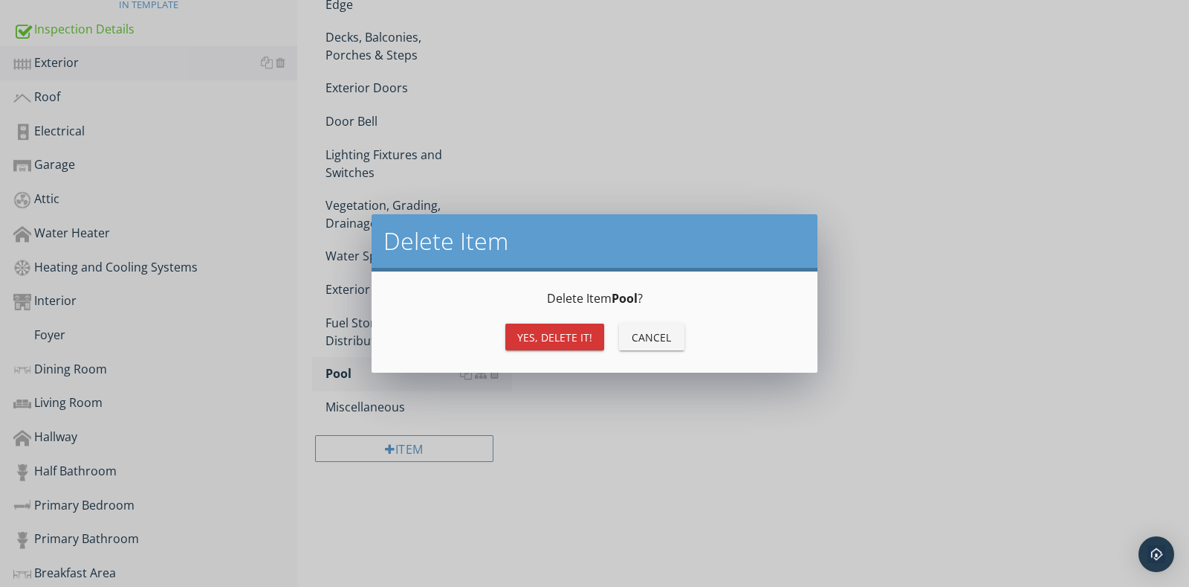
click at [527, 323] on button "Yes, Delete it!" at bounding box center [555, 336] width 99 height 27
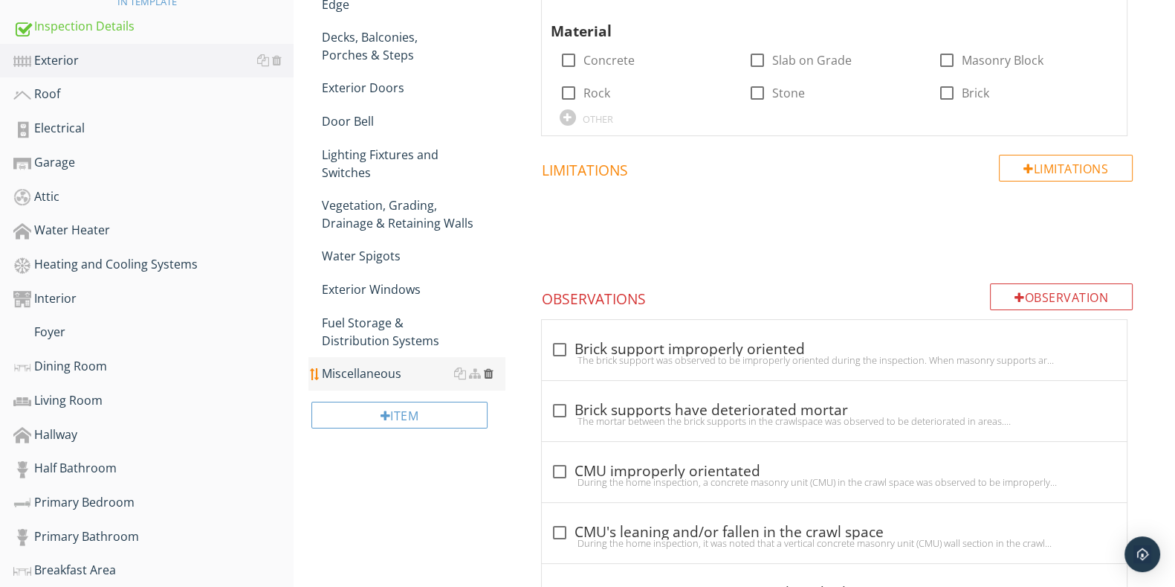
click at [485, 367] on div at bounding box center [489, 373] width 10 height 12
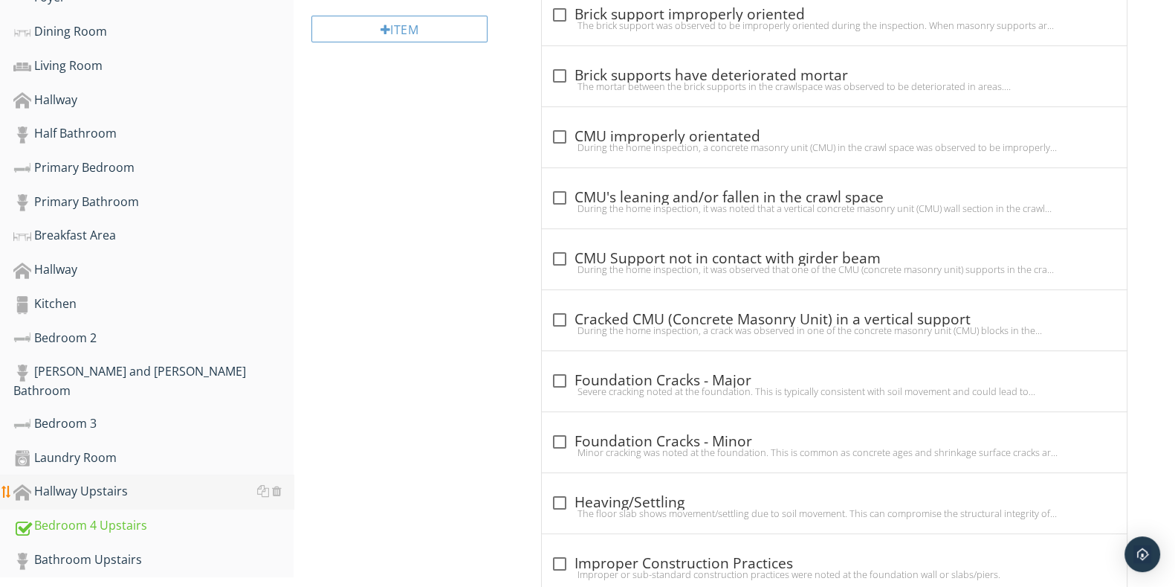
scroll to position [791, 0]
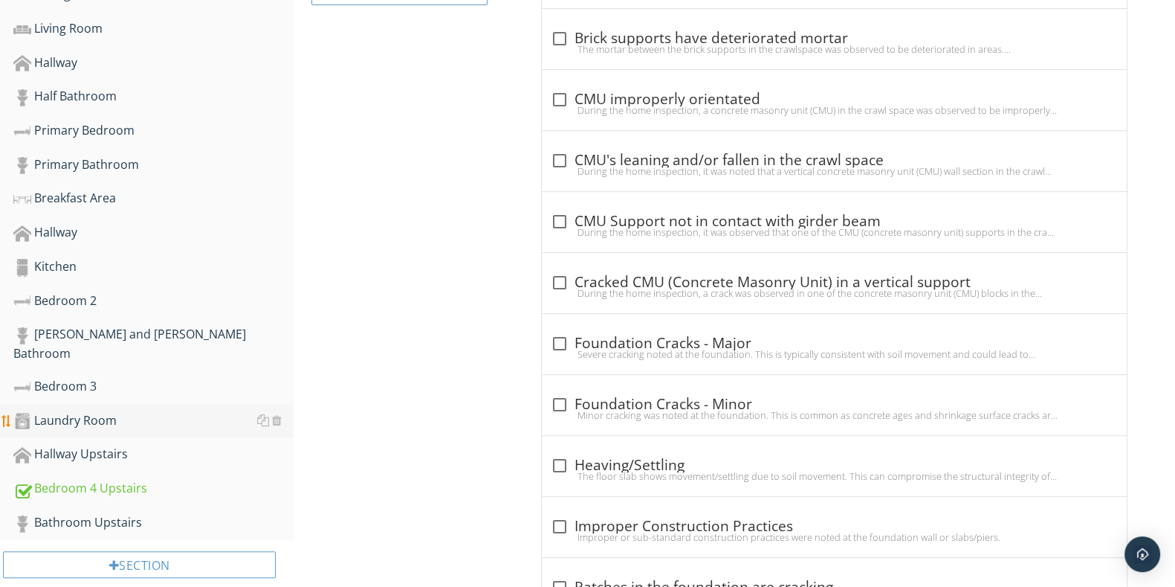
click at [115, 404] on link "Laundry Room" at bounding box center [153, 421] width 280 height 34
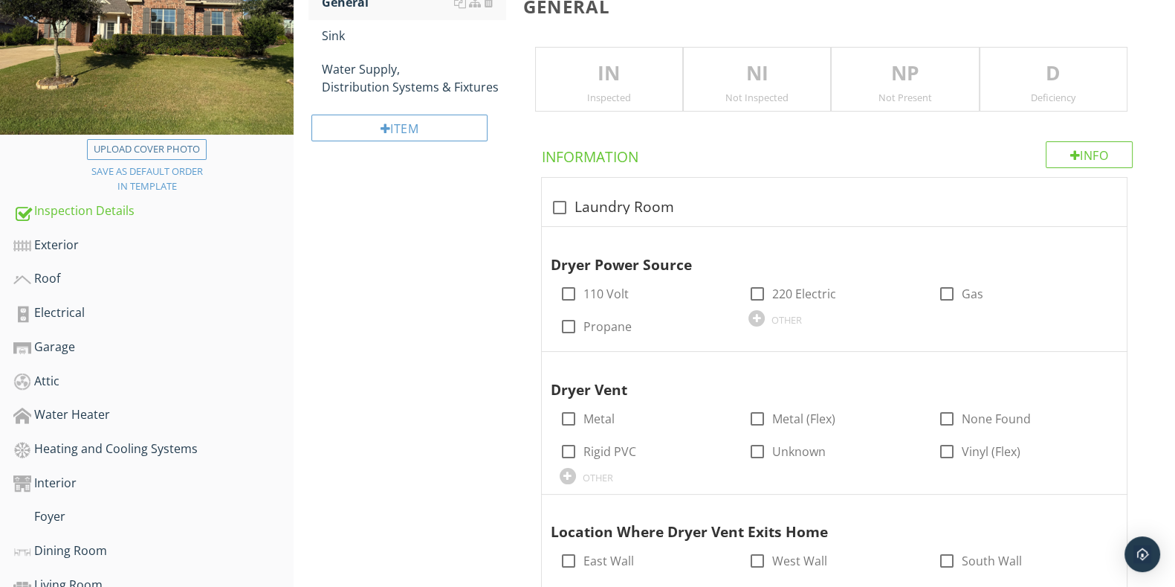
scroll to position [48, 0]
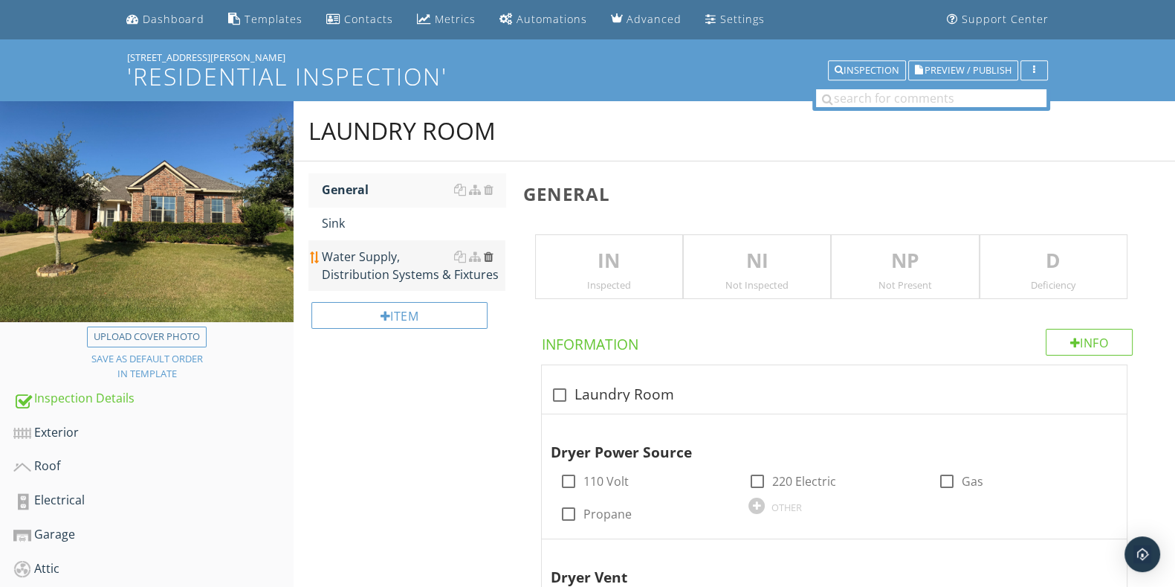
click at [490, 254] on div at bounding box center [489, 257] width 10 height 12
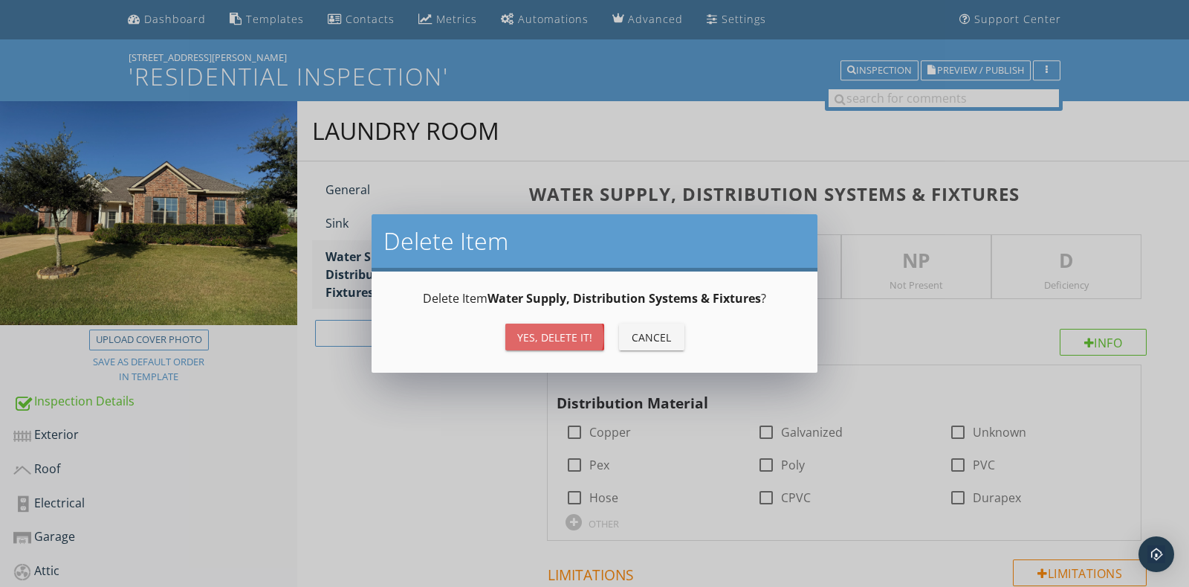
click at [523, 326] on button "Yes, Delete it!" at bounding box center [555, 336] width 99 height 27
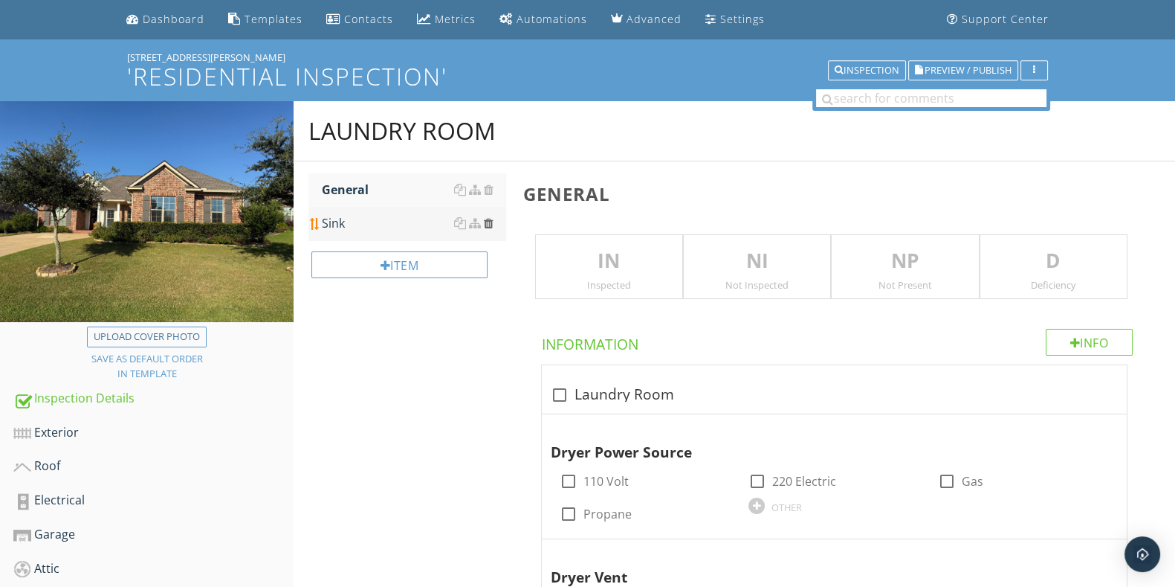
click at [487, 227] on div at bounding box center [489, 223] width 10 height 12
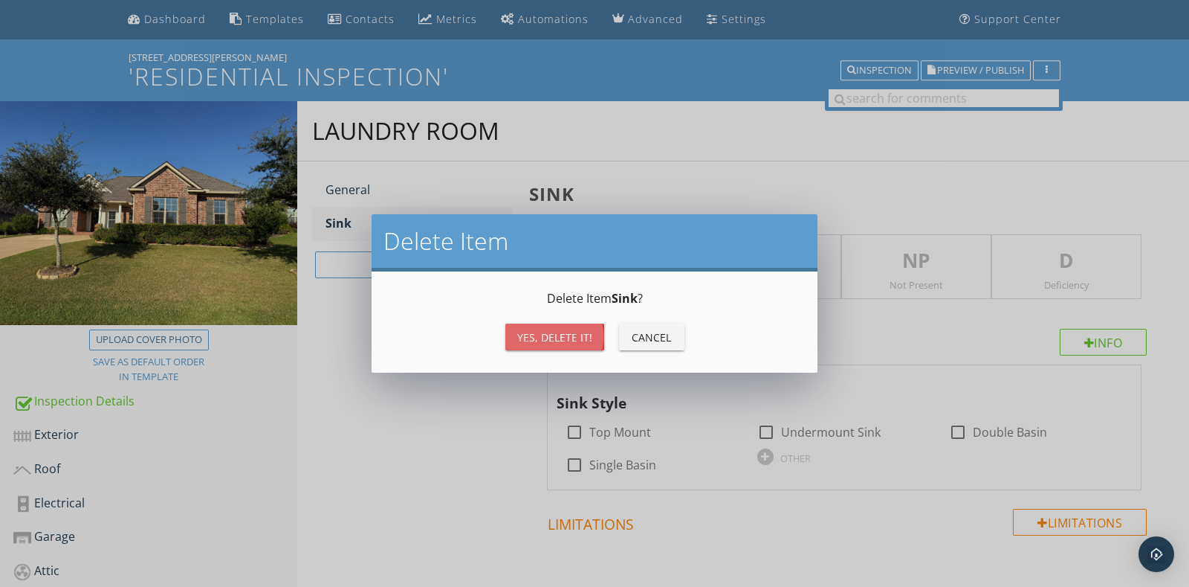
click at [543, 329] on div "Yes, Delete it!" at bounding box center [554, 337] width 75 height 16
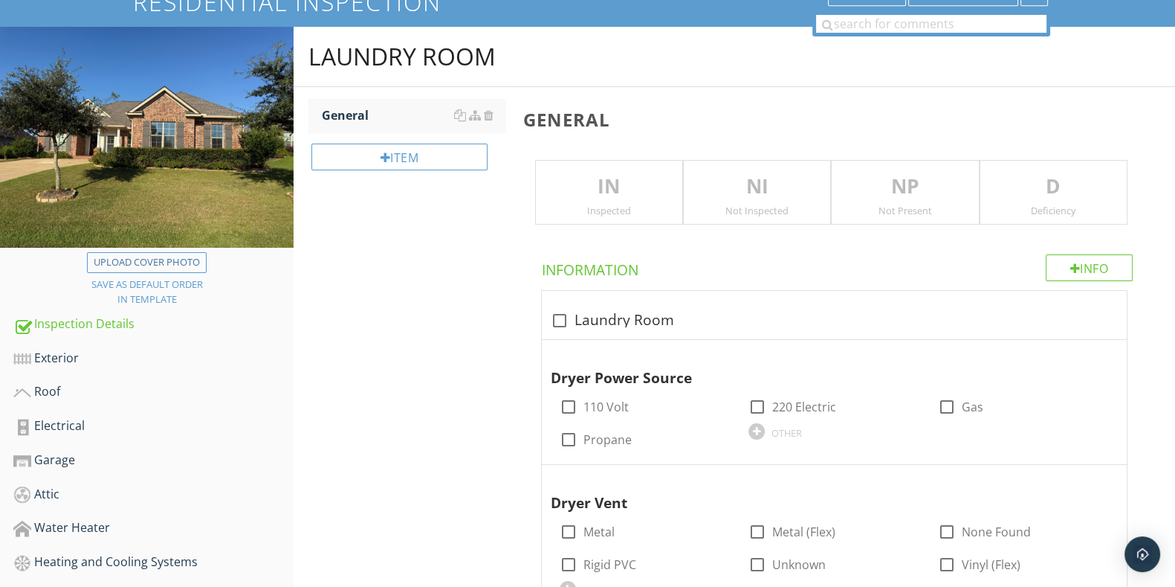
scroll to position [92, 0]
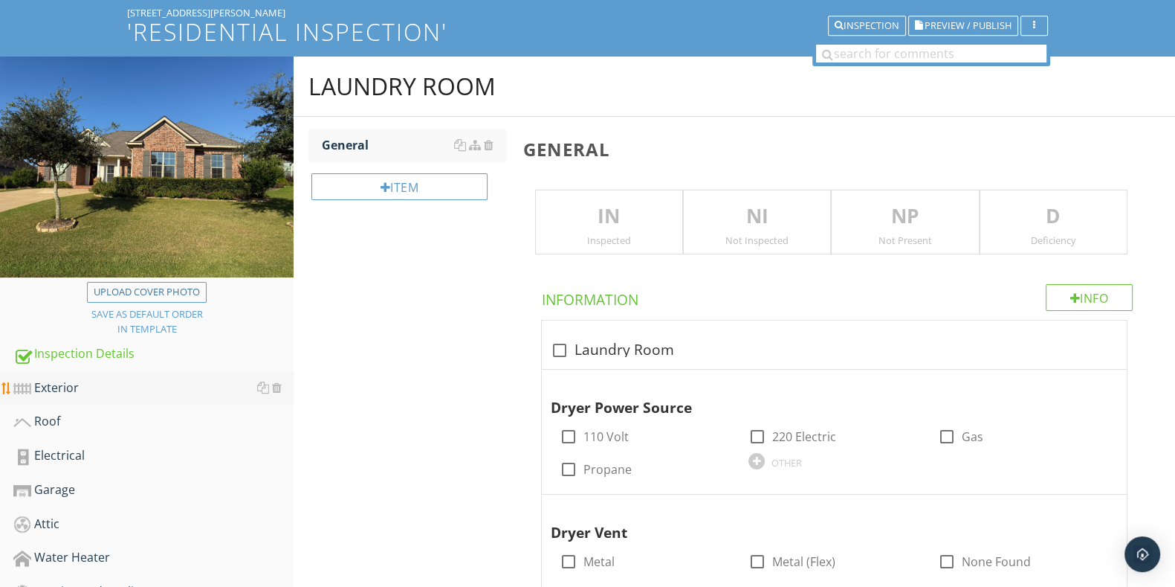
click at [63, 390] on div "Exterior" at bounding box center [153, 387] width 280 height 19
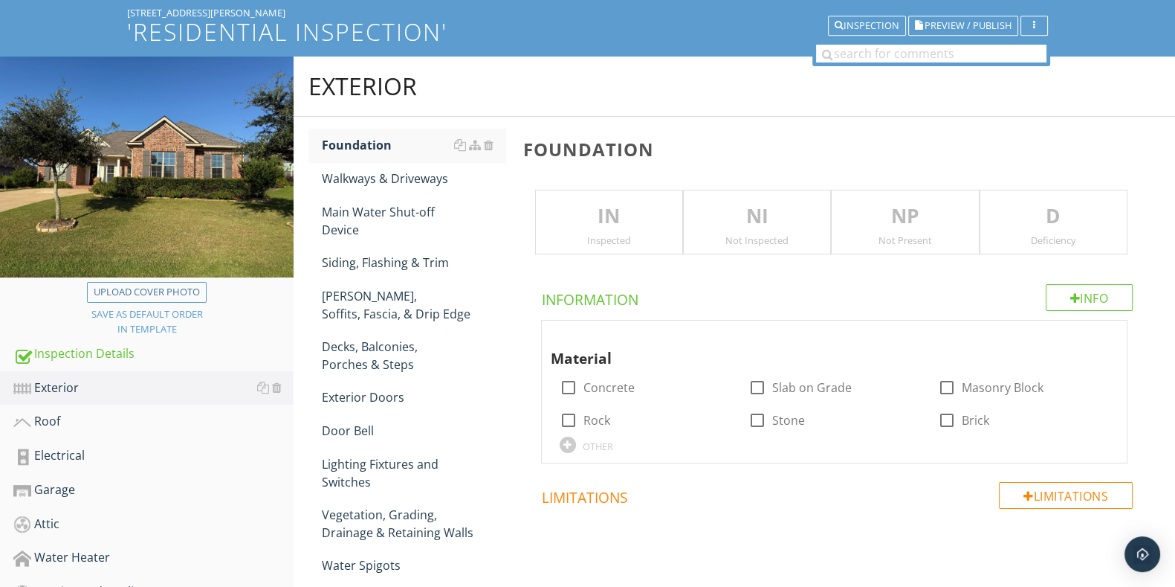
click at [575, 230] on div "IN Inspected" at bounding box center [609, 222] width 148 height 65
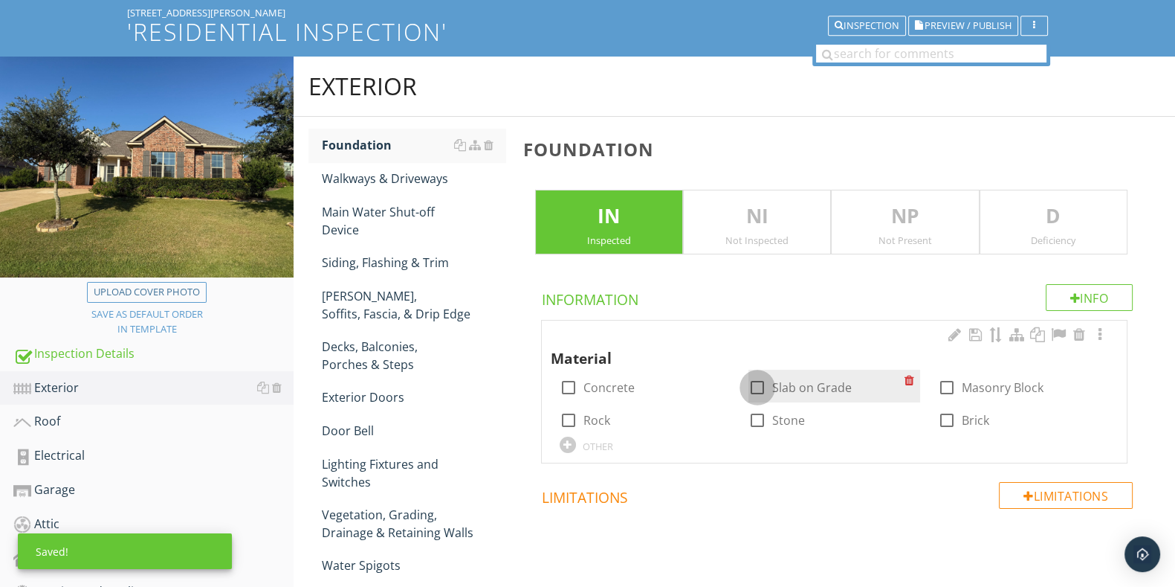
click at [755, 379] on div at bounding box center [757, 387] width 25 height 25
checkbox input "true"
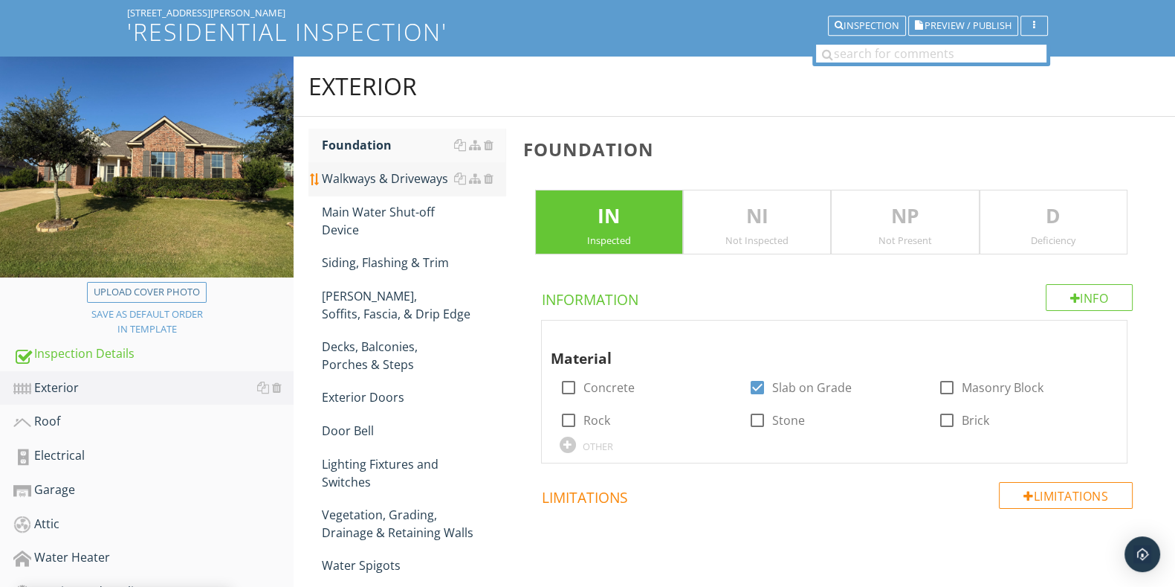
click at [364, 180] on div "Walkways & Driveways" at bounding box center [413, 179] width 183 height 18
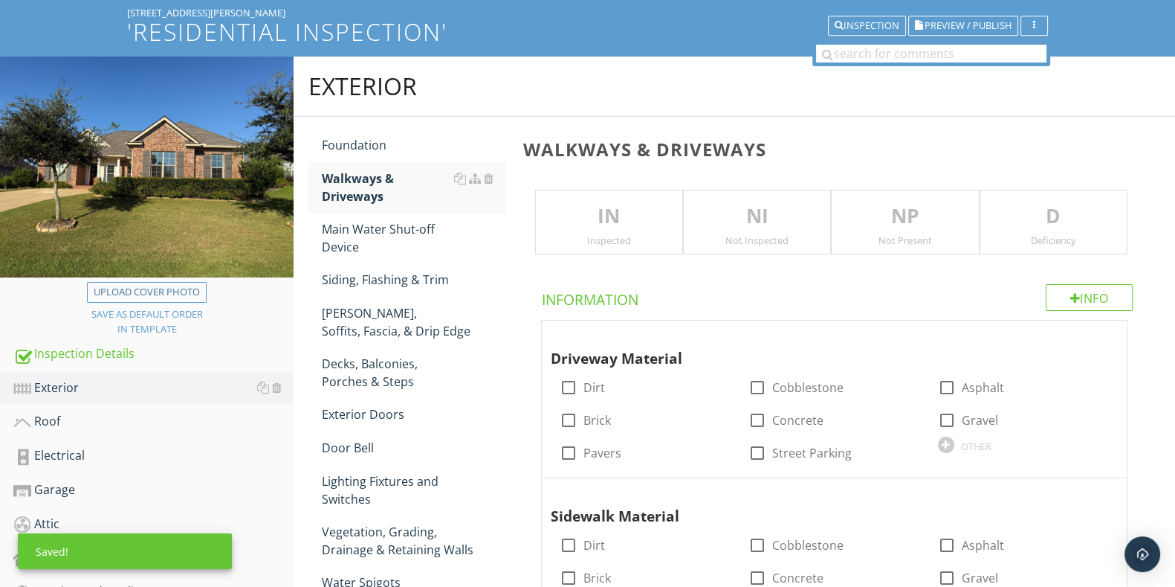
click at [607, 236] on div "Inspected" at bounding box center [609, 240] width 146 height 12
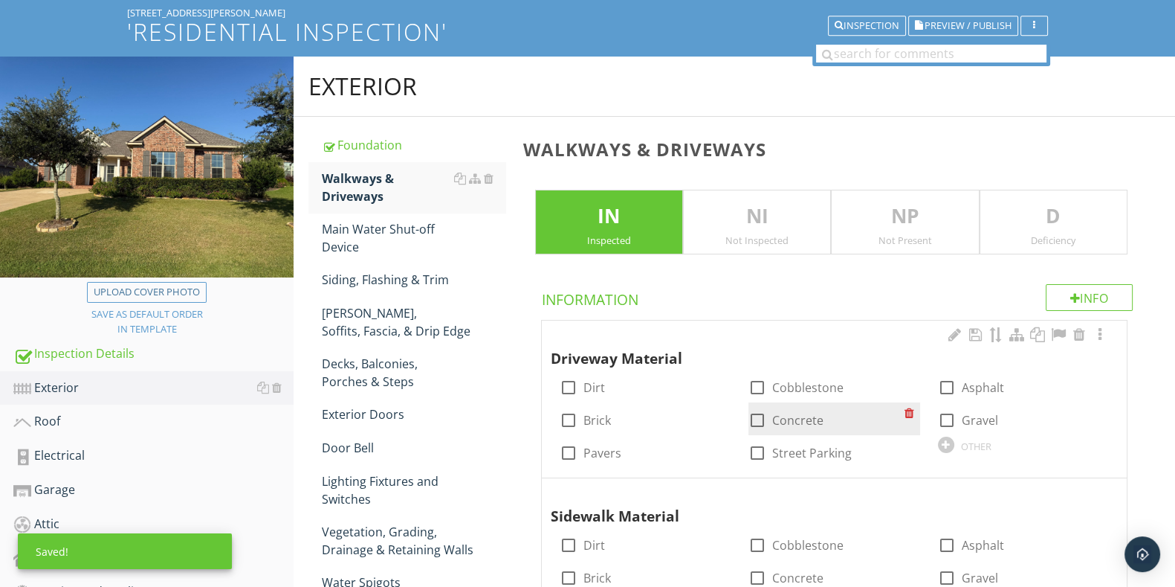
click at [766, 416] on div at bounding box center [757, 419] width 25 height 25
checkbox input "true"
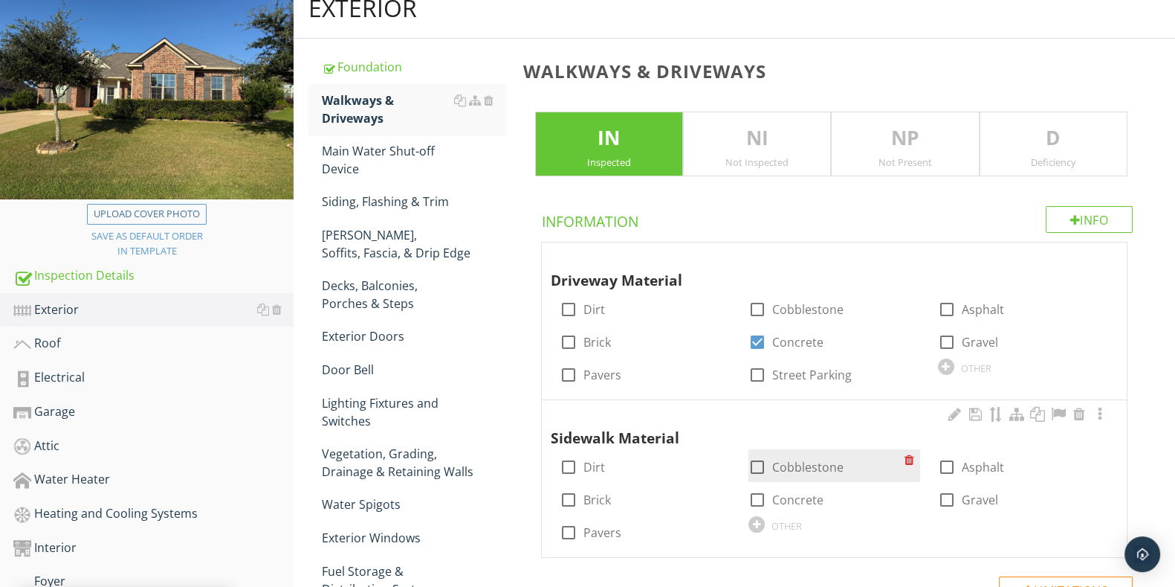
scroll to position [279, 0]
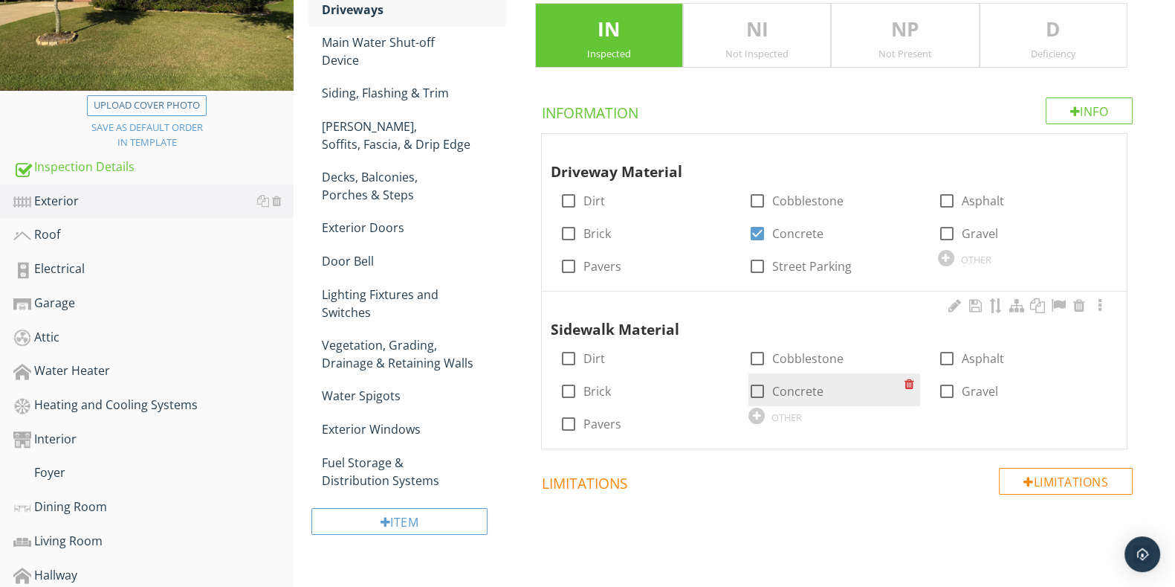
click at [760, 388] on div at bounding box center [757, 390] width 25 height 25
checkbox input "true"
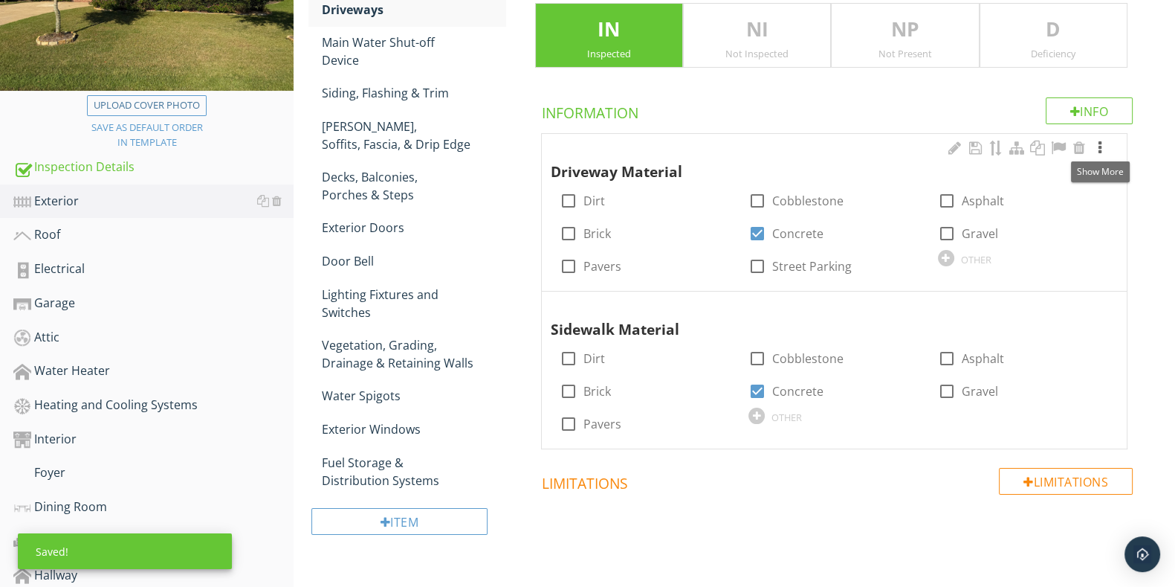
click at [1098, 147] on div at bounding box center [1100, 148] width 18 height 15
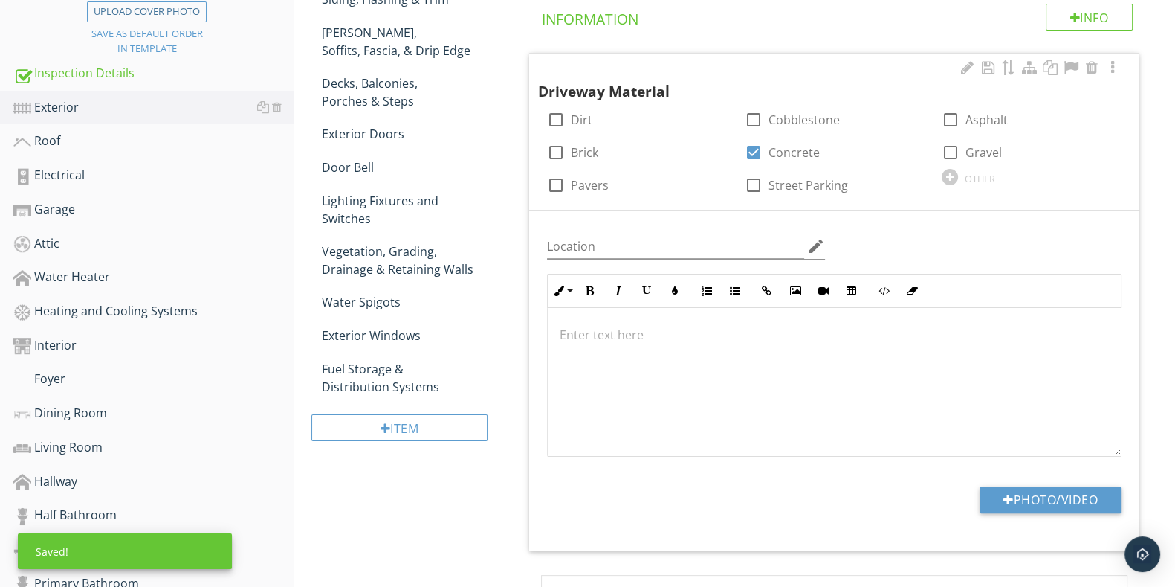
scroll to position [465, 0]
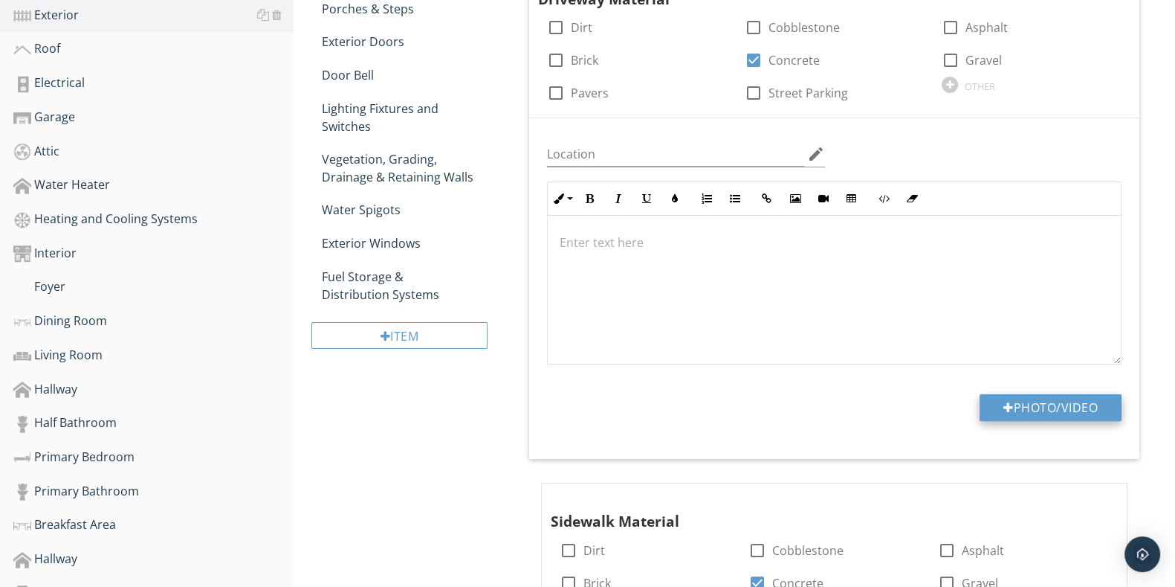
click at [1069, 407] on button "Photo/Video" at bounding box center [1051, 407] width 142 height 27
type input "C:\fakepath\IMG_2510.JPG"
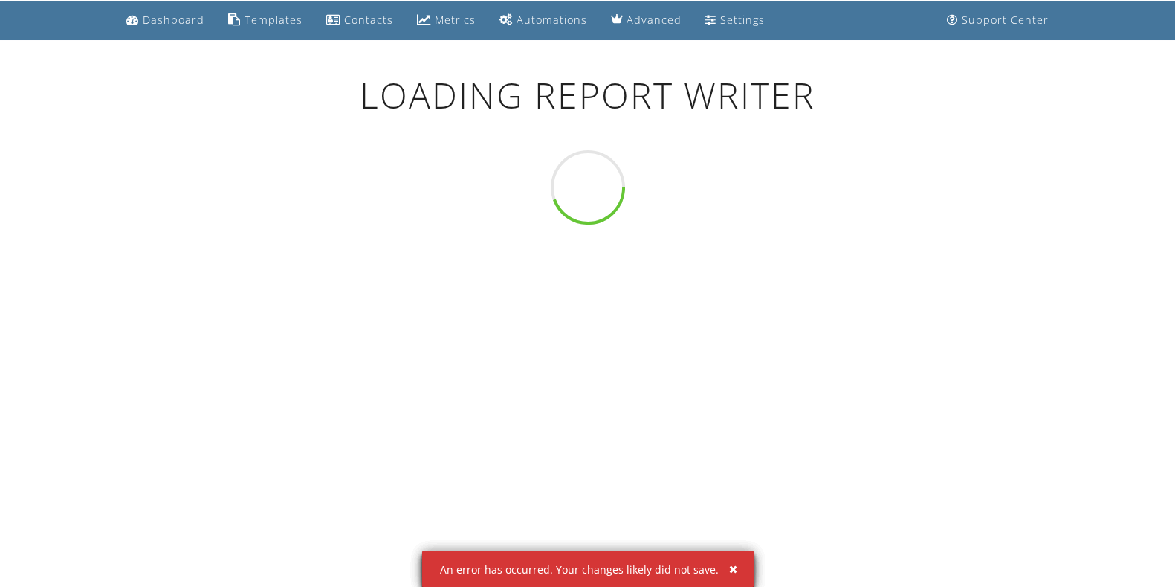
scroll to position [86, 0]
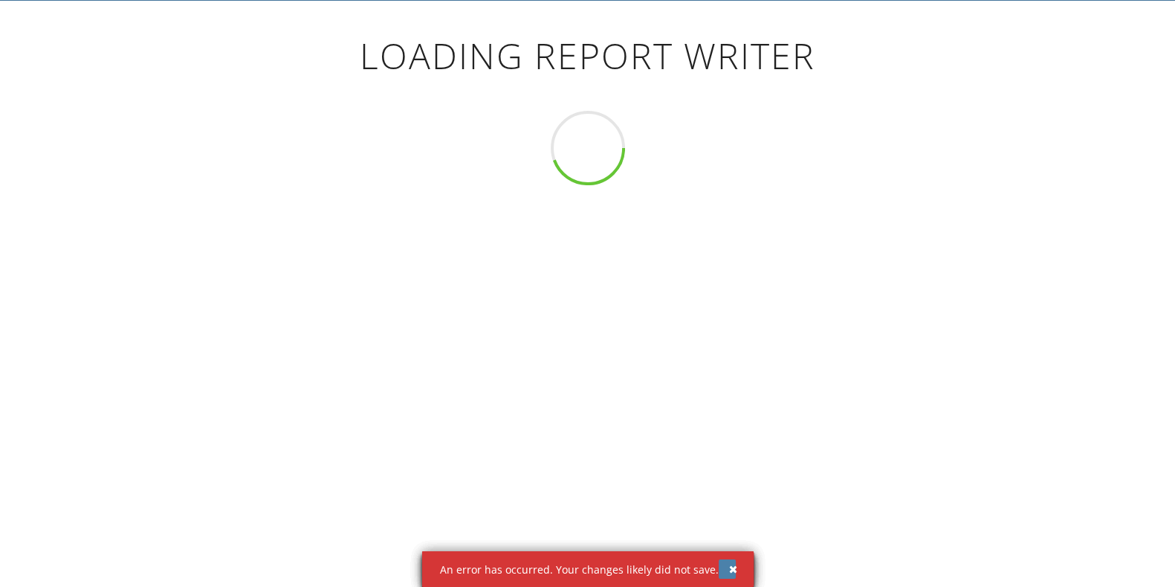
click at [729, 568] on div "button" at bounding box center [733, 569] width 8 height 10
click at [729, 572] on div "button" at bounding box center [733, 569] width 8 height 10
click at [729, 569] on div "button" at bounding box center [733, 569] width 8 height 10
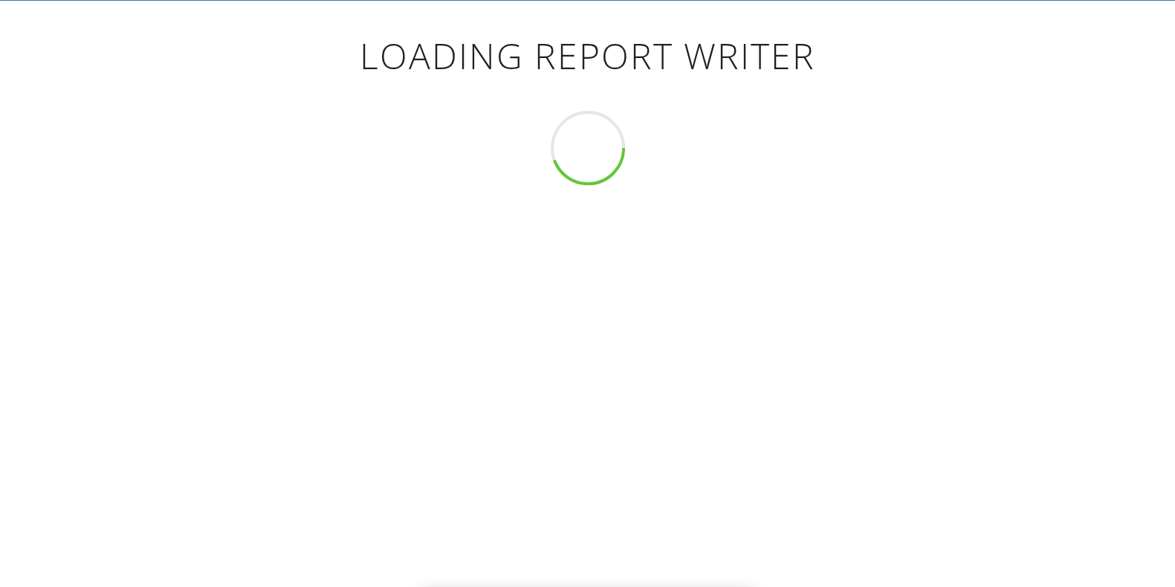
click at [726, 569] on div "Loading Report Writer An error has occurred. Your changes likely did not save." at bounding box center [587, 294] width 1175 height 587
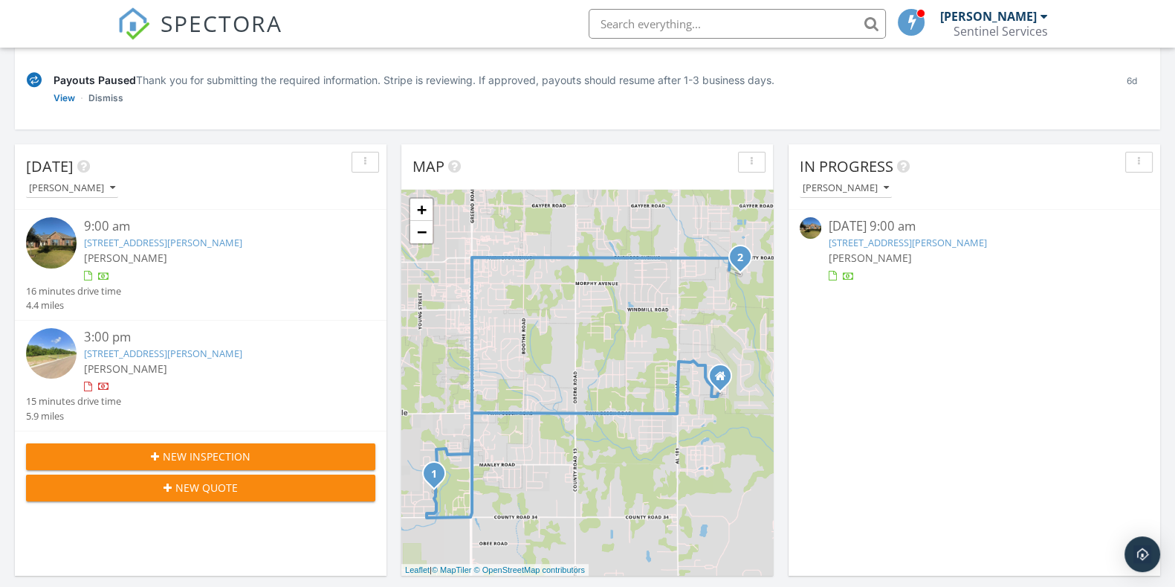
scroll to position [7, 7]
click at [914, 243] on link "[STREET_ADDRESS][PERSON_NAME]" at bounding box center [908, 242] width 158 height 13
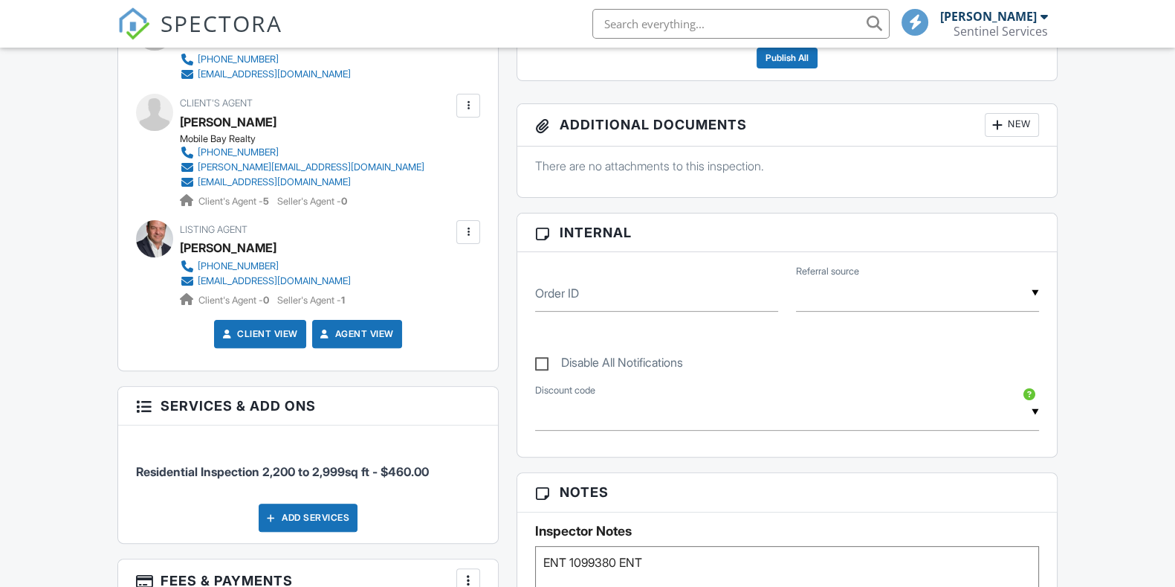
scroll to position [211, 0]
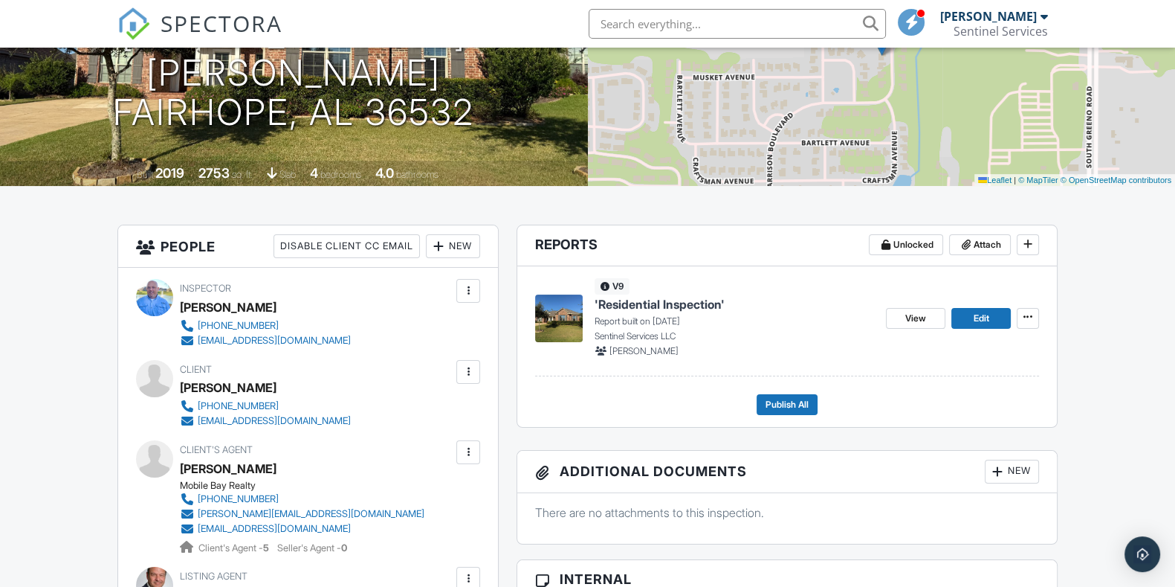
click at [706, 306] on span "'Residential Inspection'" at bounding box center [660, 304] width 130 height 16
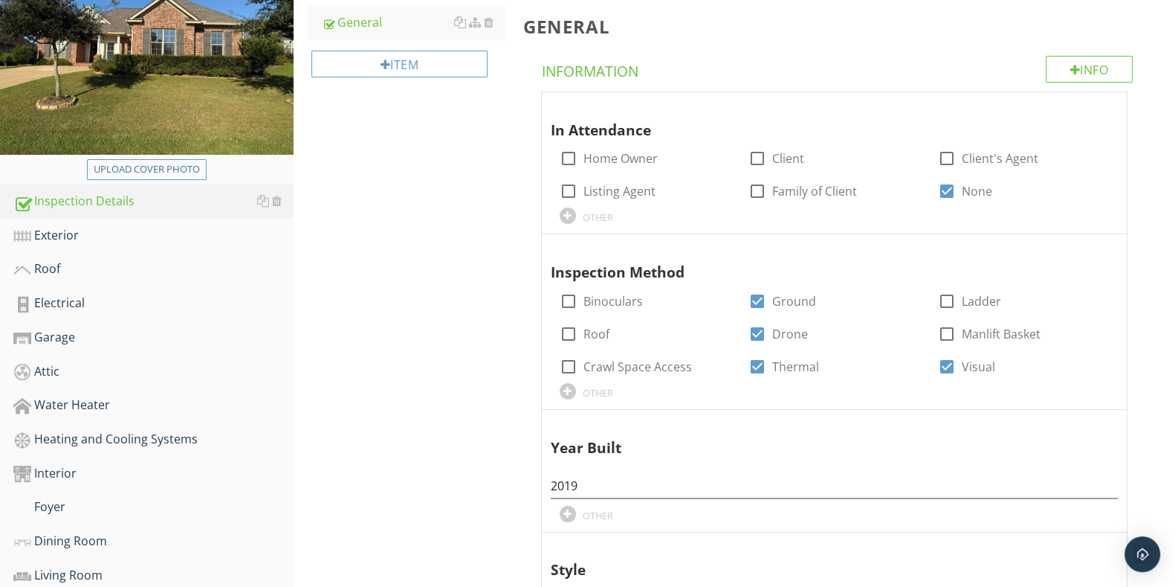
scroll to position [185, 0]
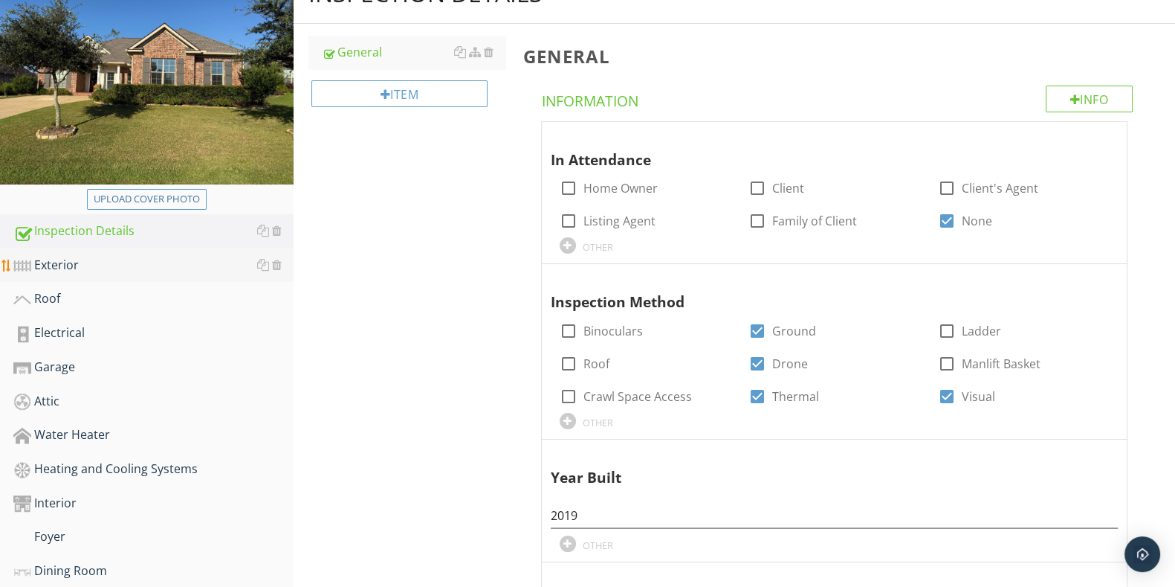
click at [98, 262] on div "Exterior" at bounding box center [153, 265] width 280 height 19
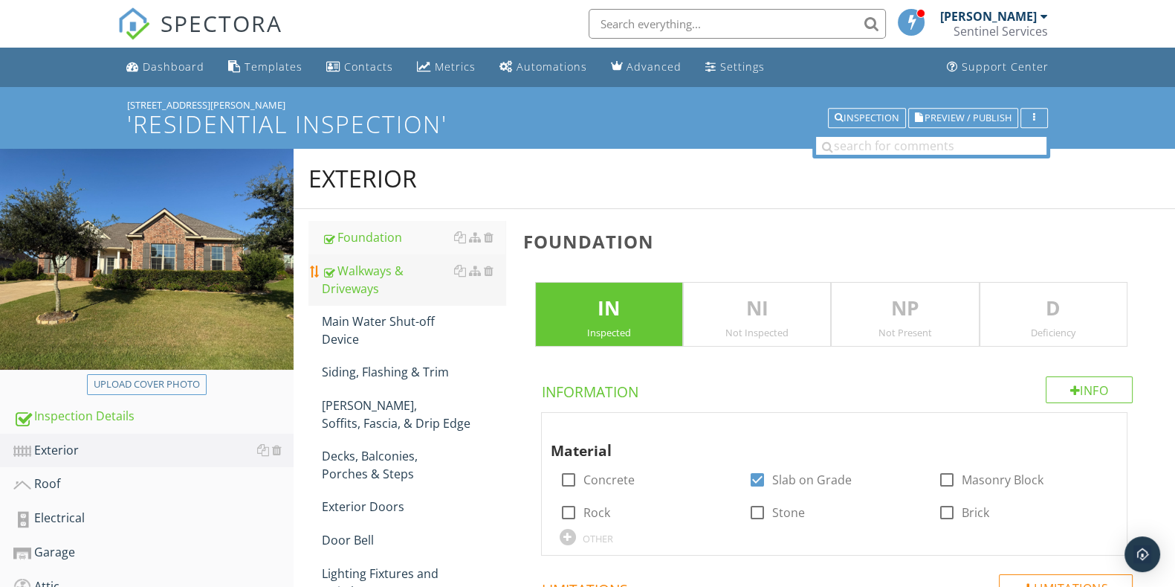
click at [379, 279] on div "Walkways & Driveways" at bounding box center [413, 280] width 183 height 36
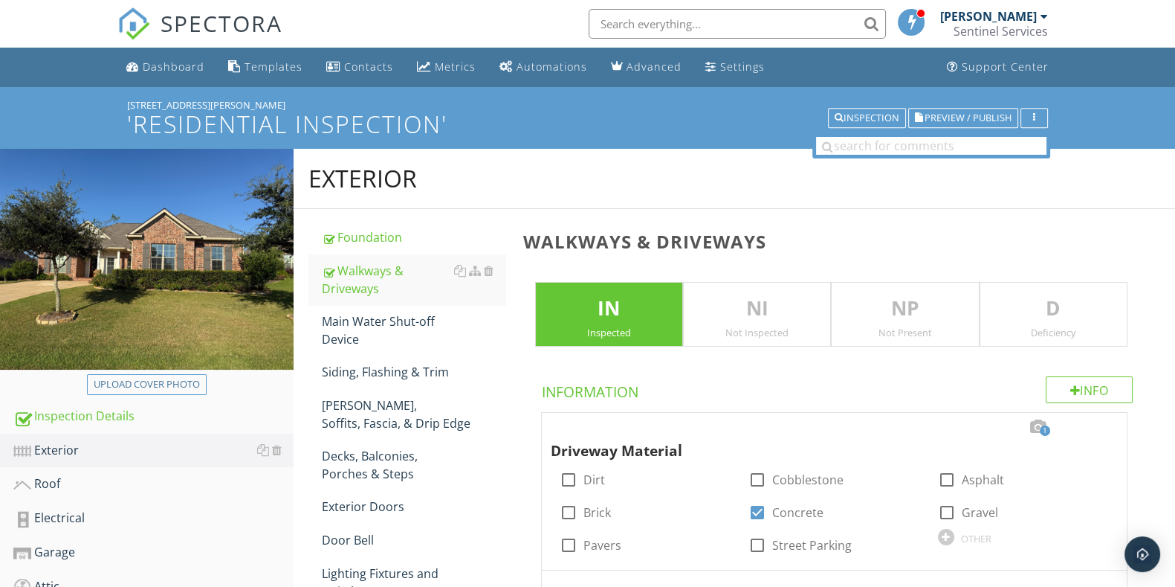
scroll to position [279, 0]
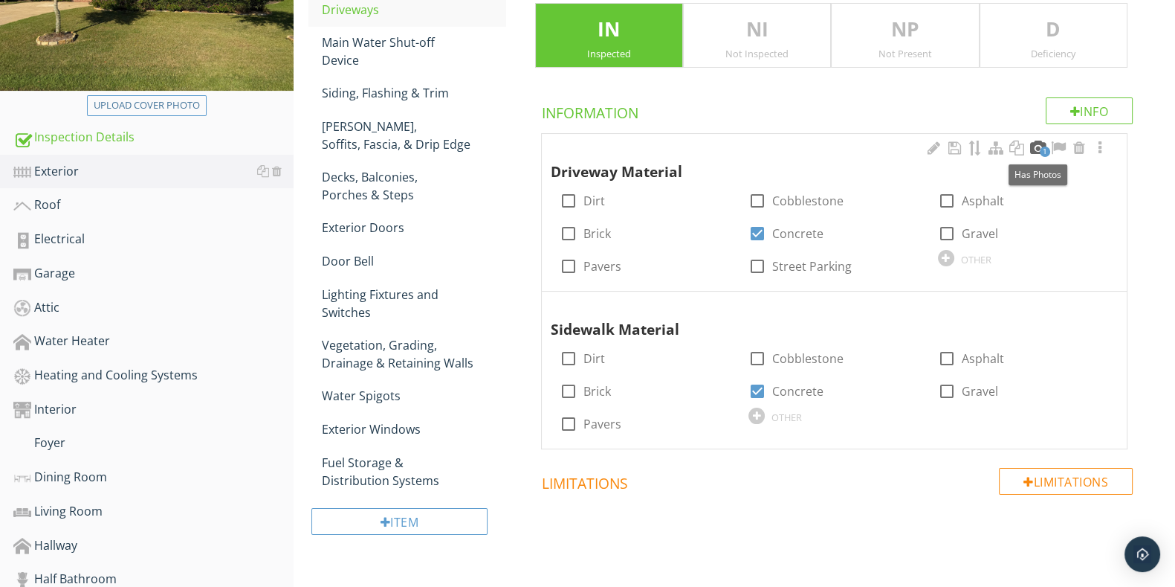
click at [1037, 146] on div at bounding box center [1038, 148] width 18 height 15
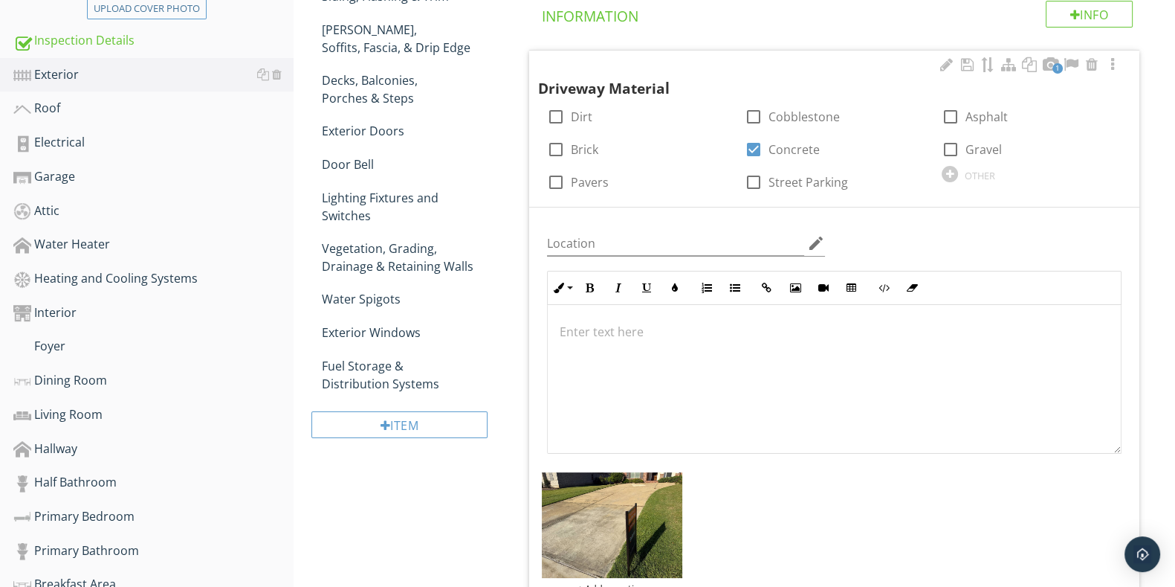
scroll to position [465, 0]
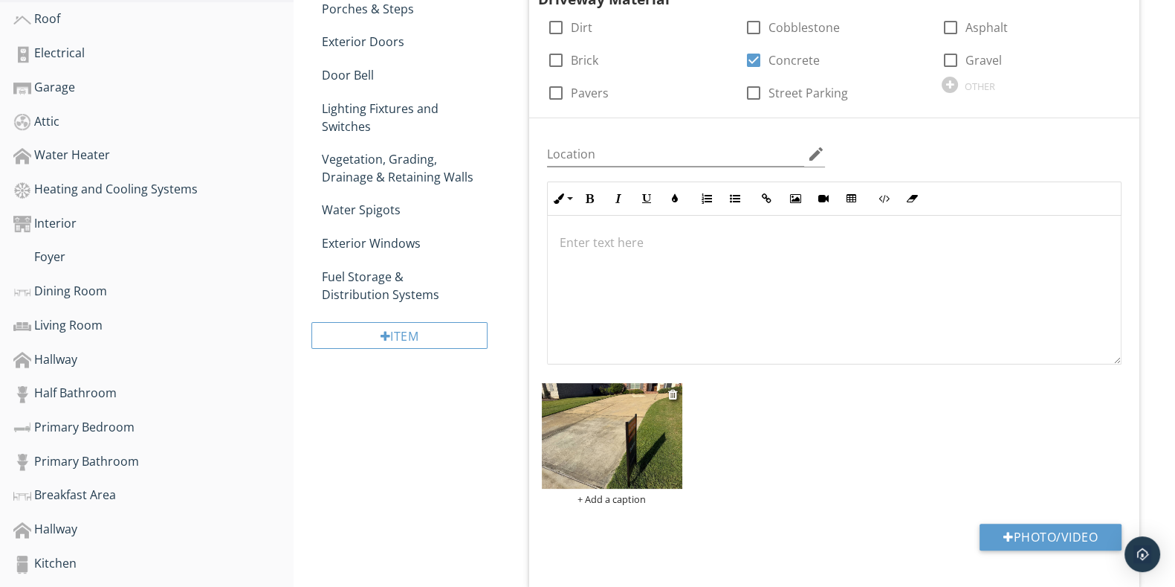
click at [638, 497] on div "+ Add a caption" at bounding box center [612, 499] width 141 height 12
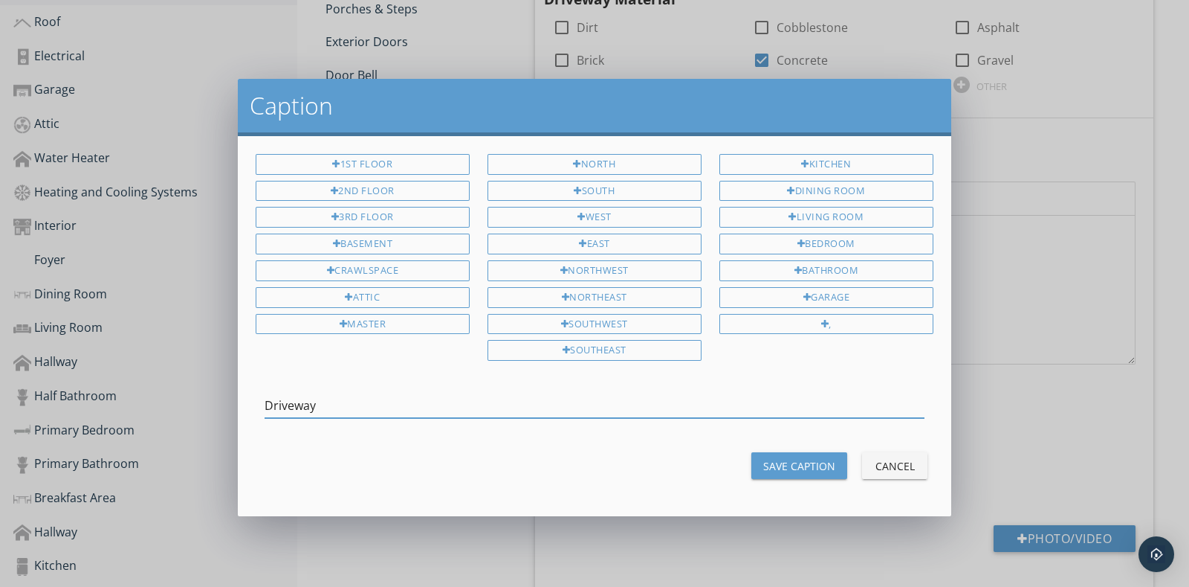
type input "Driveway"
click at [809, 459] on div "Save Caption" at bounding box center [799, 466] width 72 height 16
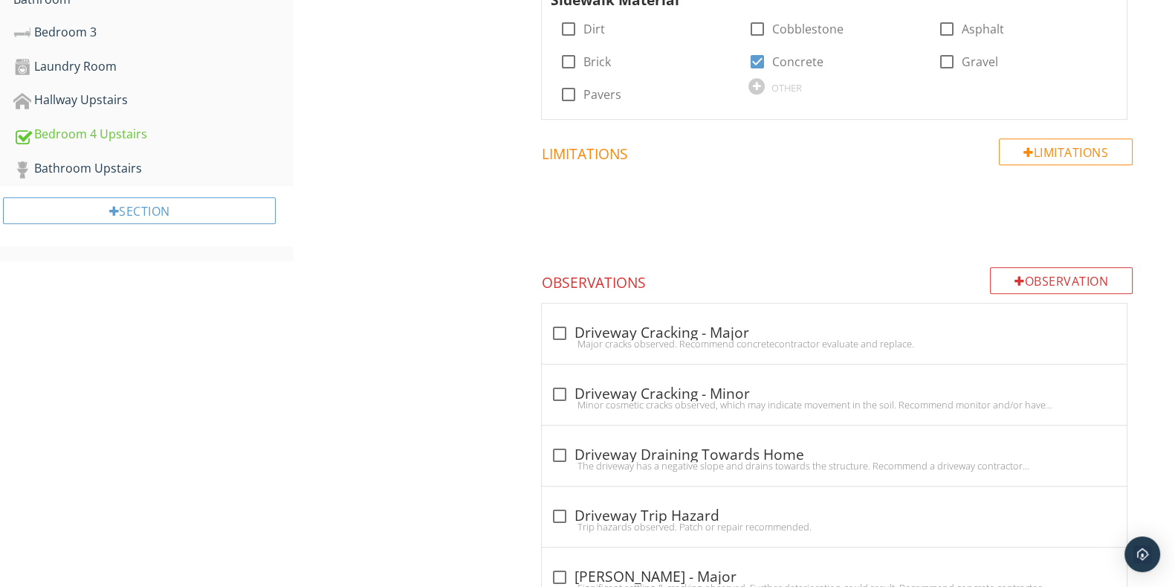
scroll to position [929, 0]
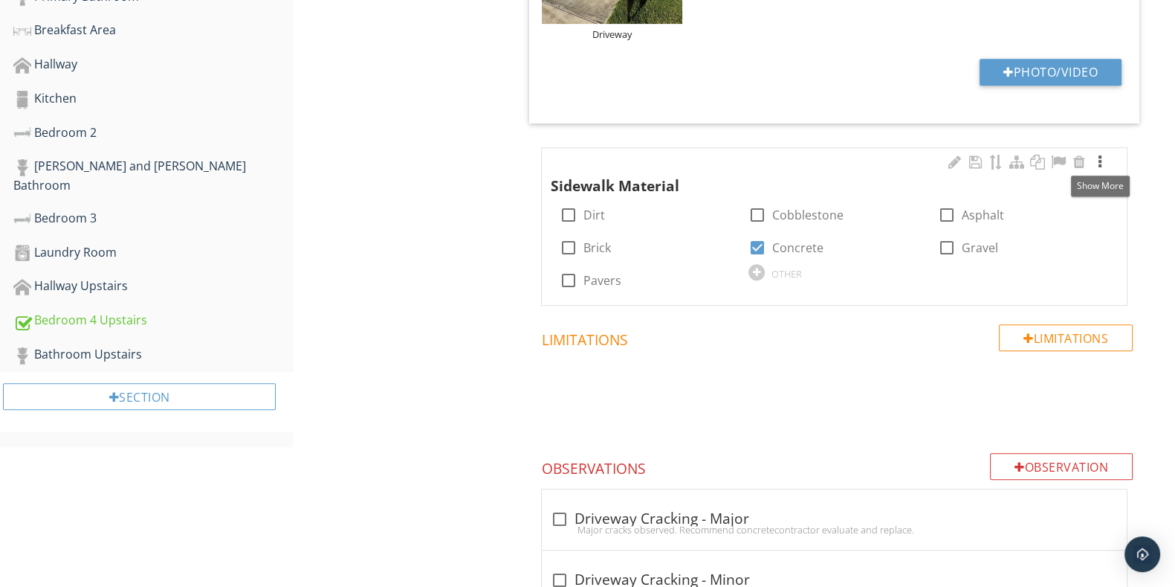
click at [1105, 164] on div at bounding box center [1100, 162] width 18 height 15
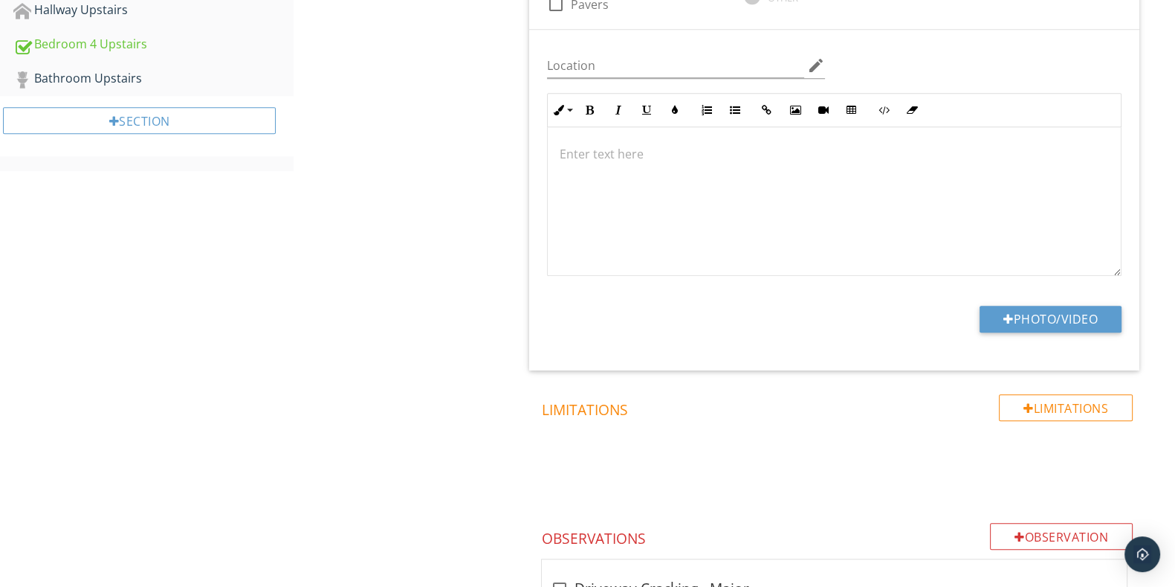
scroll to position [1207, 0]
click at [1091, 323] on button "Photo/Video" at bounding box center [1051, 316] width 142 height 27
type input "C:\fakepath\IMG_2509.JPG"
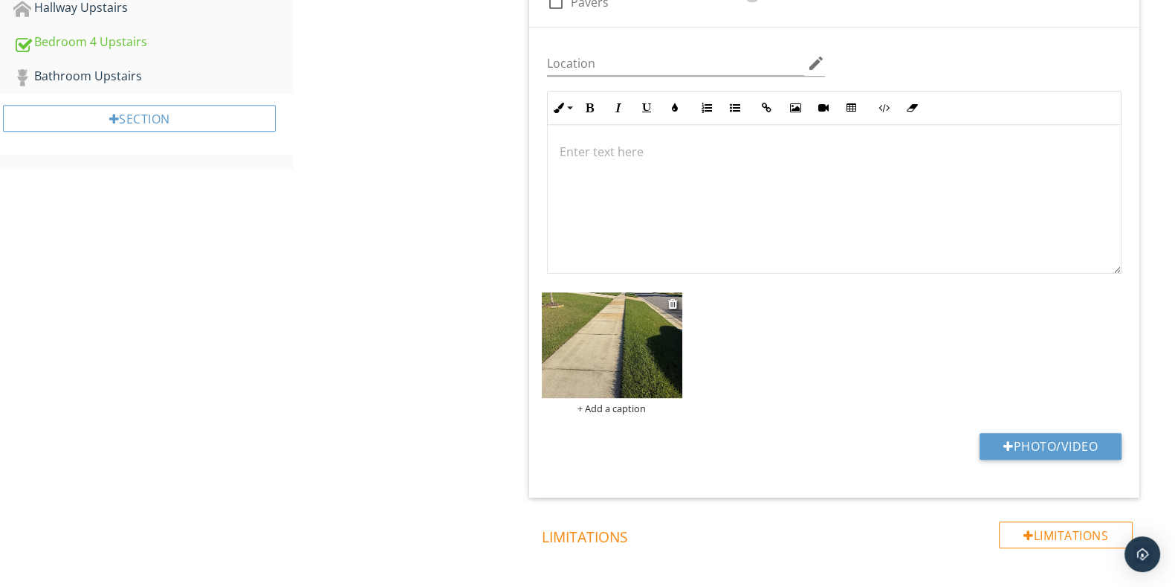
click at [619, 409] on div "+ Add a caption" at bounding box center [612, 408] width 141 height 12
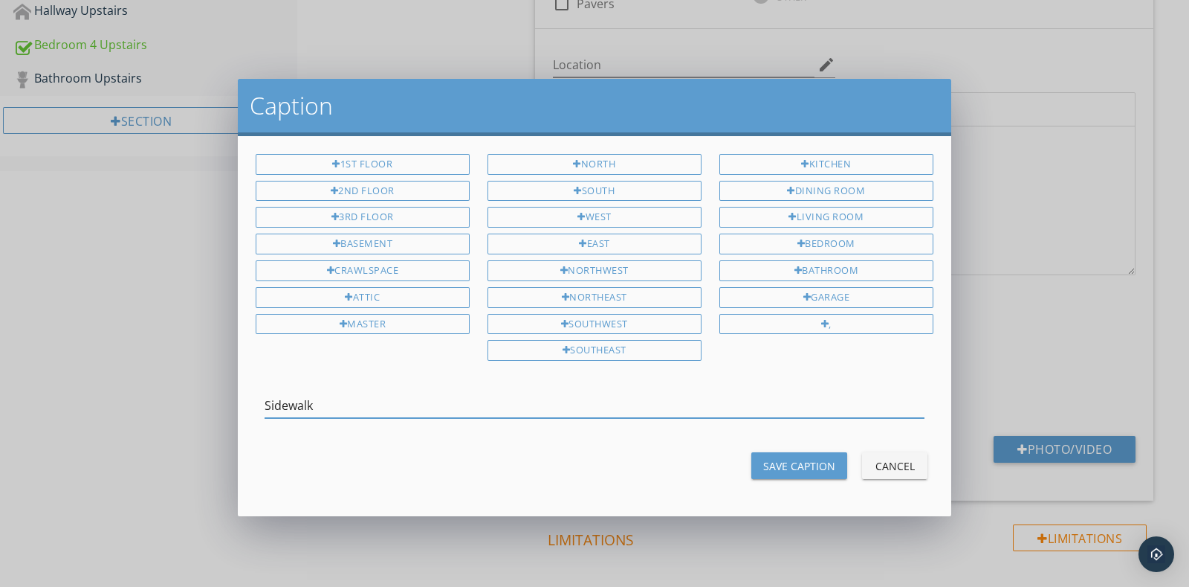
type input "Sidewalk"
click at [817, 458] on div "Save Caption" at bounding box center [799, 466] width 72 height 16
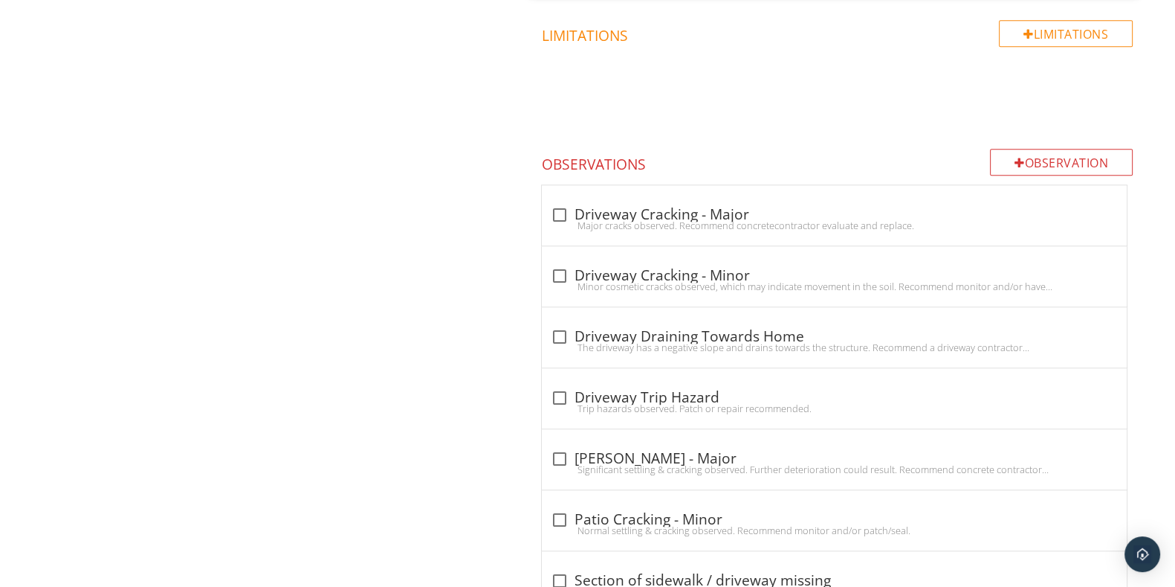
scroll to position [1766, 0]
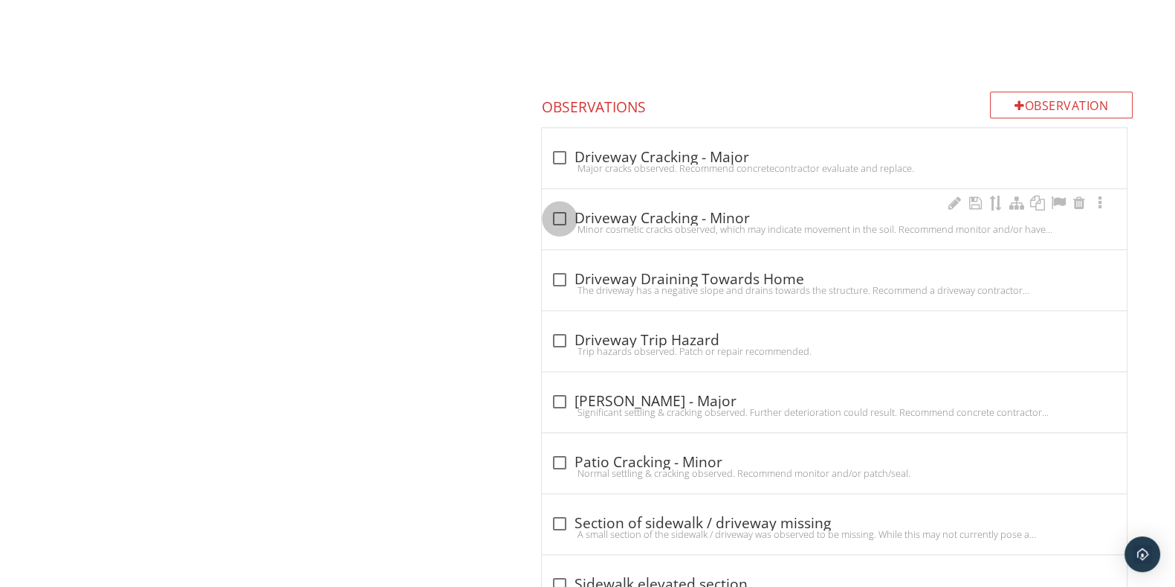
click at [566, 219] on div at bounding box center [559, 218] width 25 height 25
checkbox input "true"
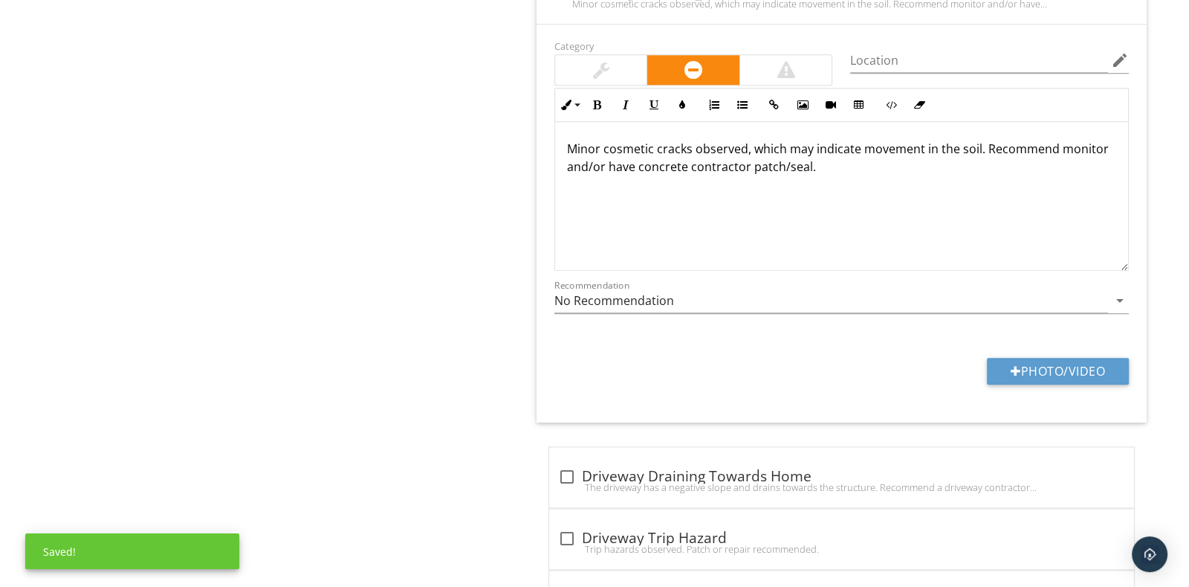
scroll to position [2044, 0]
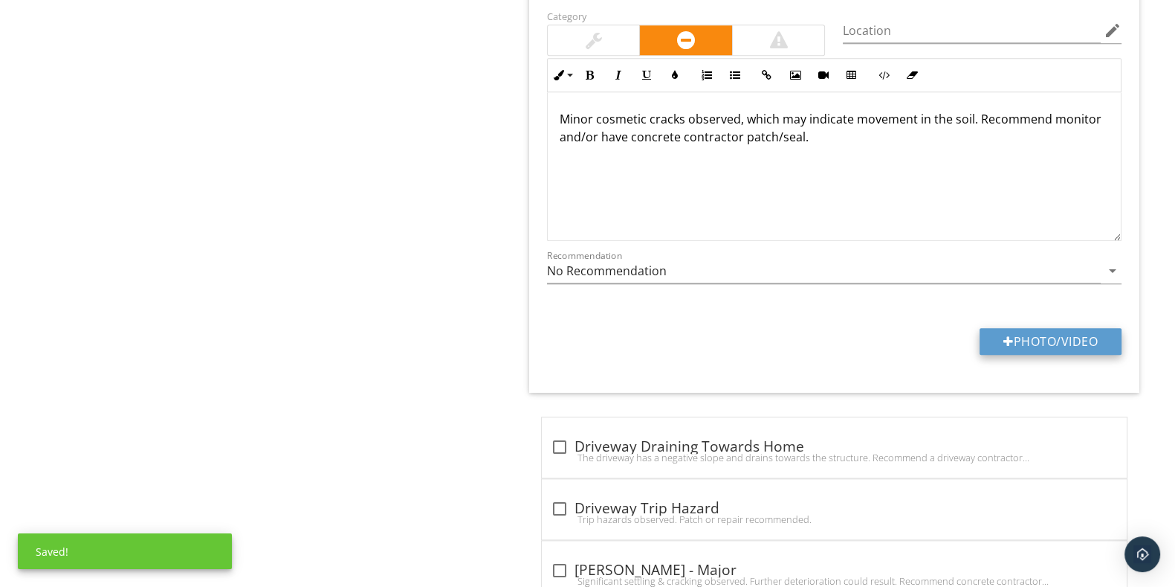
click at [1032, 336] on button "Photo/Video" at bounding box center [1051, 341] width 142 height 27
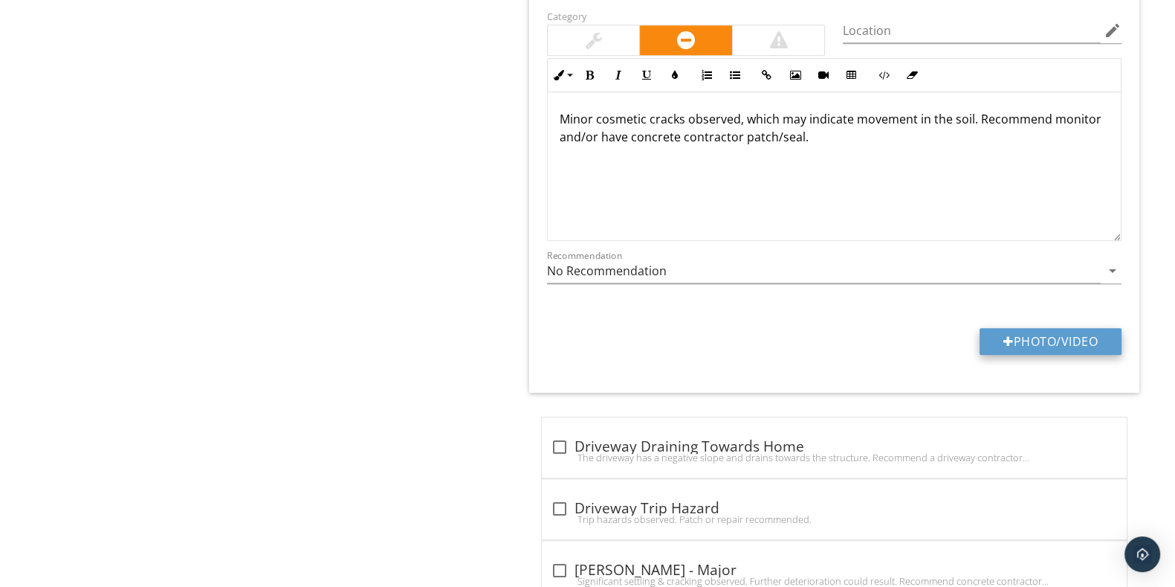
type input "C:\fakepath\IMG_2527.JPG"
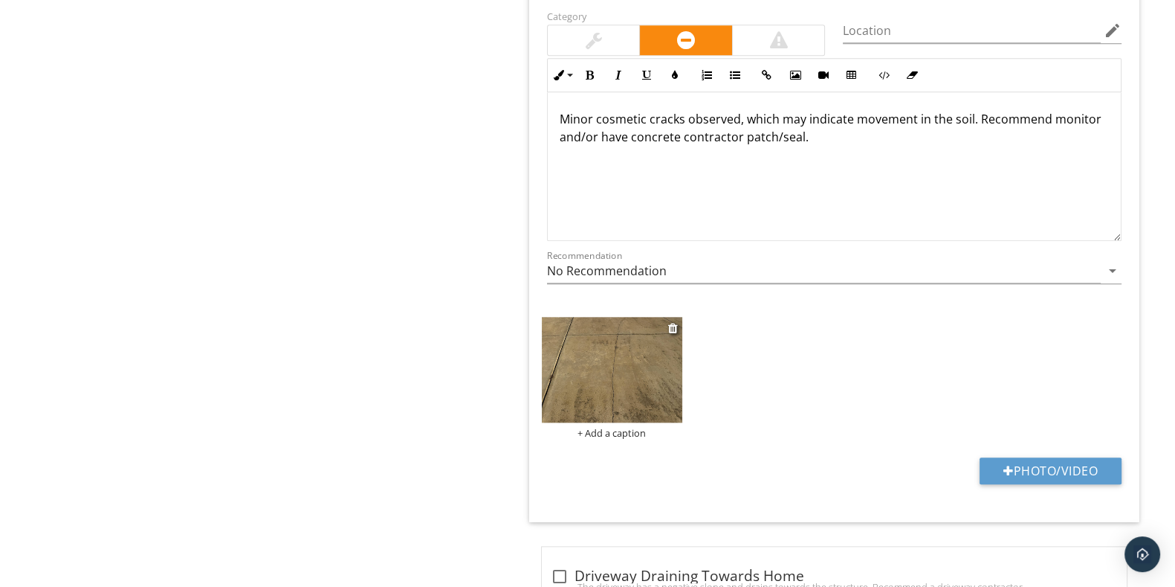
click at [624, 399] on img at bounding box center [612, 370] width 141 height 106
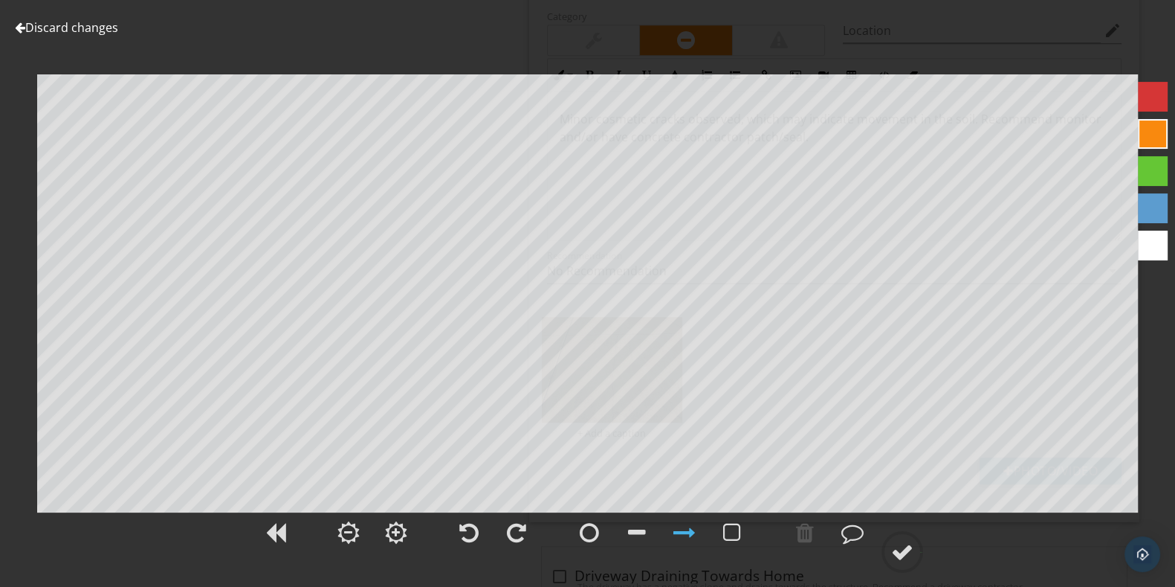
click at [1152, 104] on div at bounding box center [1153, 97] width 30 height 30
drag, startPoint x: 917, startPoint y: 557, endPoint x: 911, endPoint y: 553, distance: 7.7
click at [911, 553] on div at bounding box center [903, 552] width 42 height 42
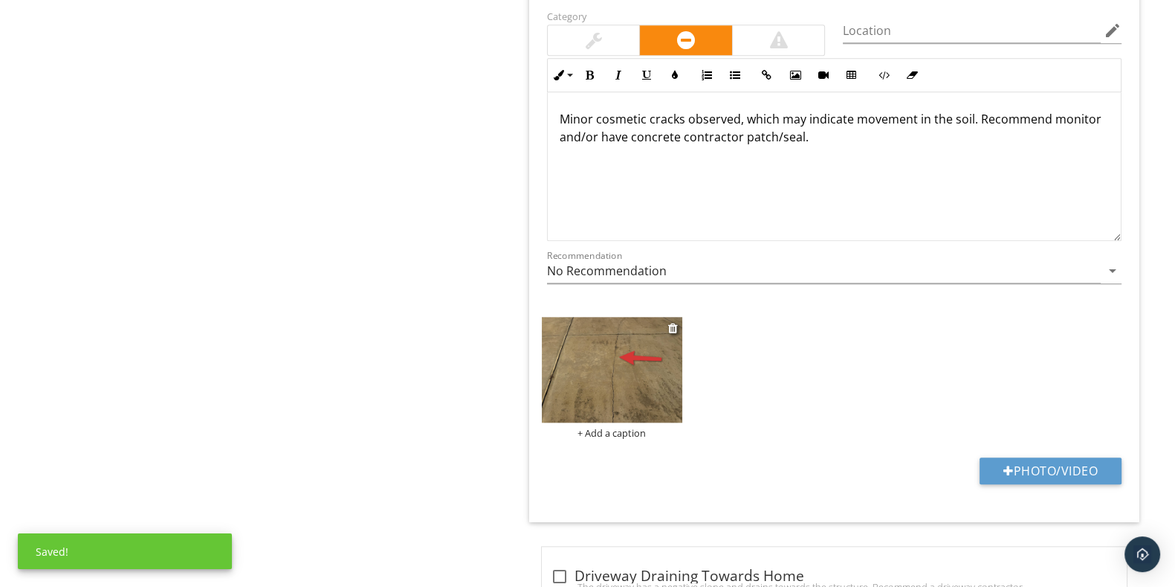
click at [606, 435] on div "+ Add a caption" at bounding box center [612, 433] width 141 height 12
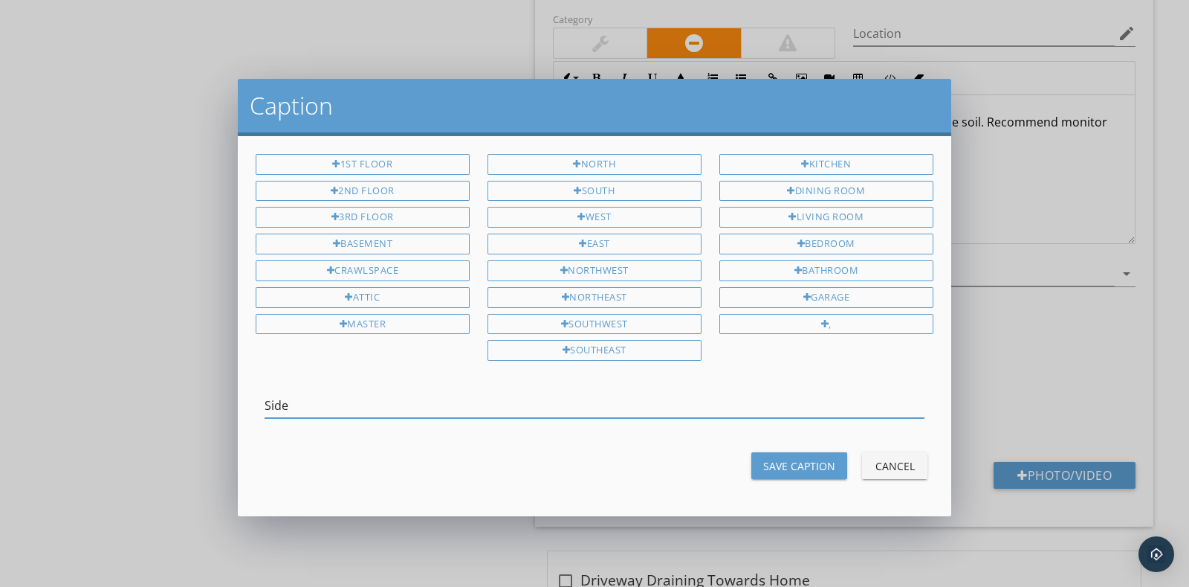
type input "Sidew"
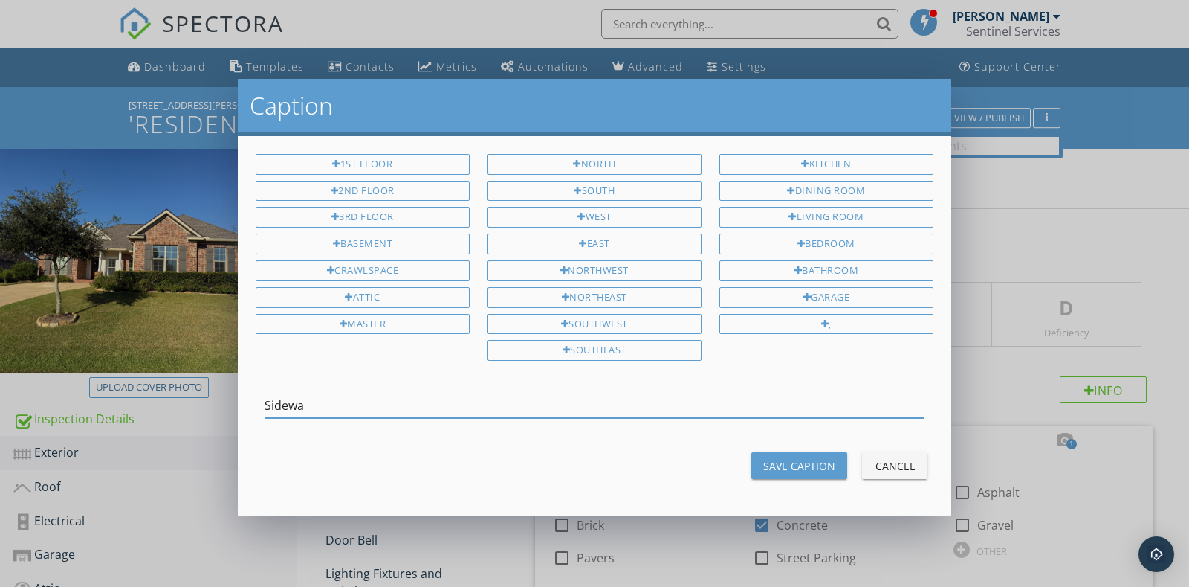
scroll to position [2044, 0]
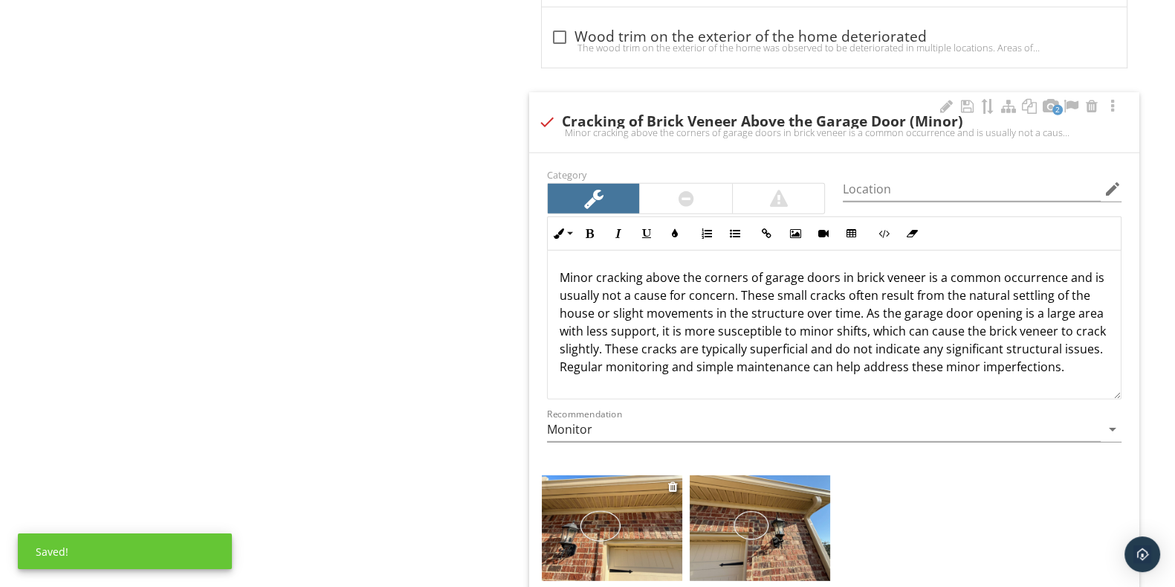
scroll to position [12, 0]
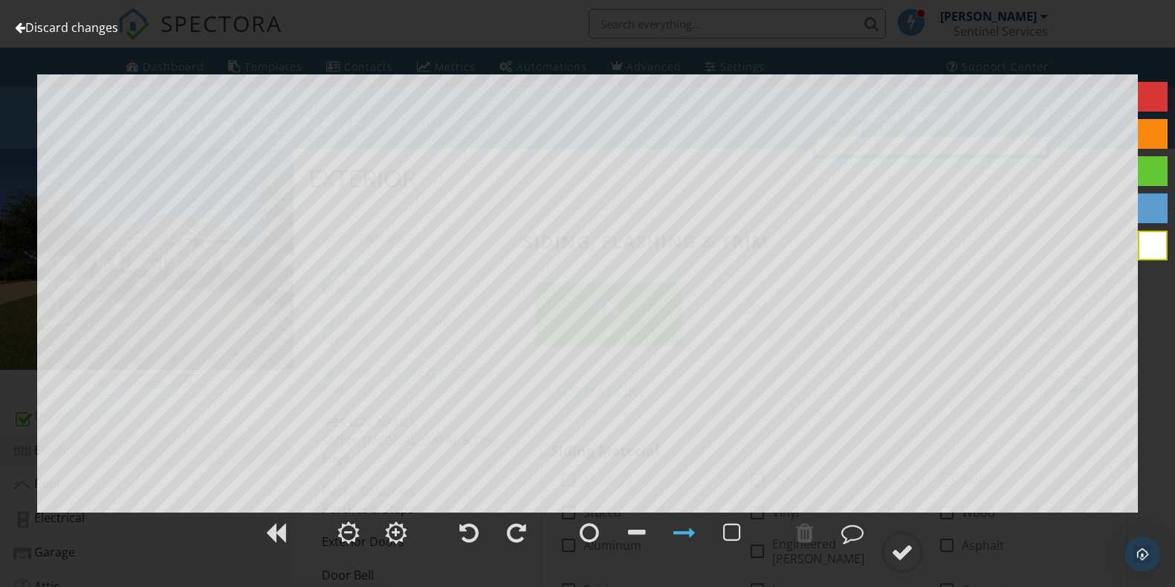
scroll to position [1855, 0]
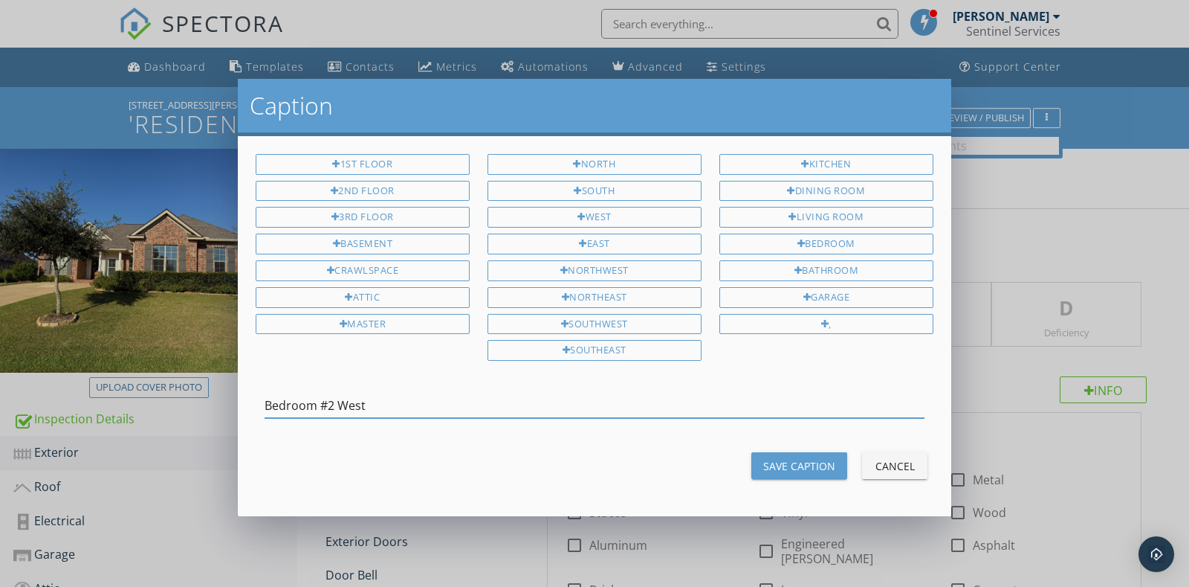
scroll to position [1855, 0]
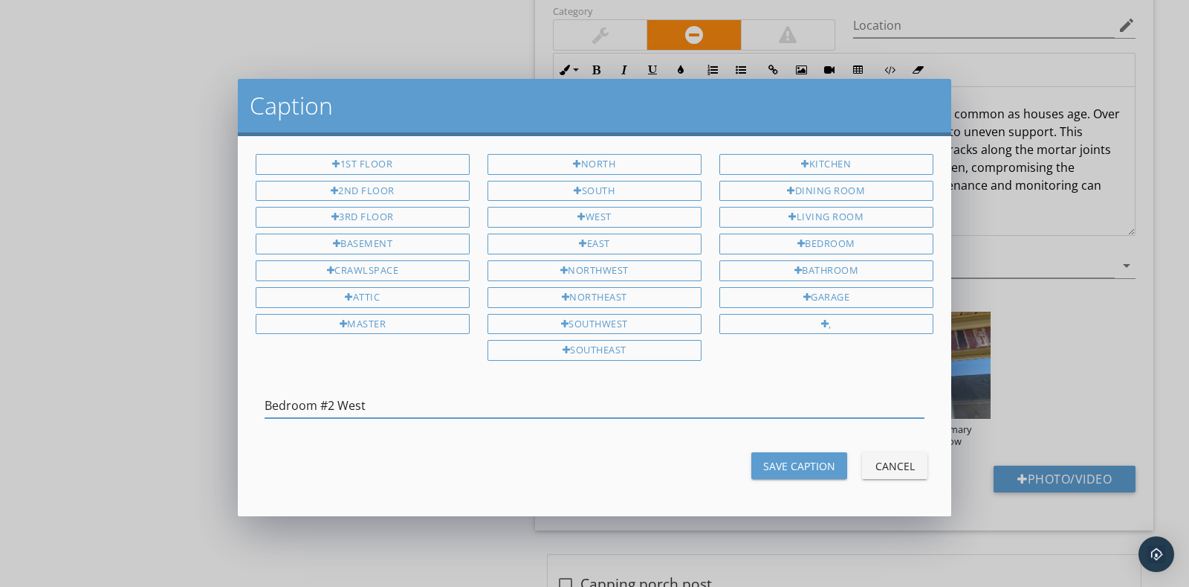
type input "Bedroom #[GEOGRAPHIC_DATA]"
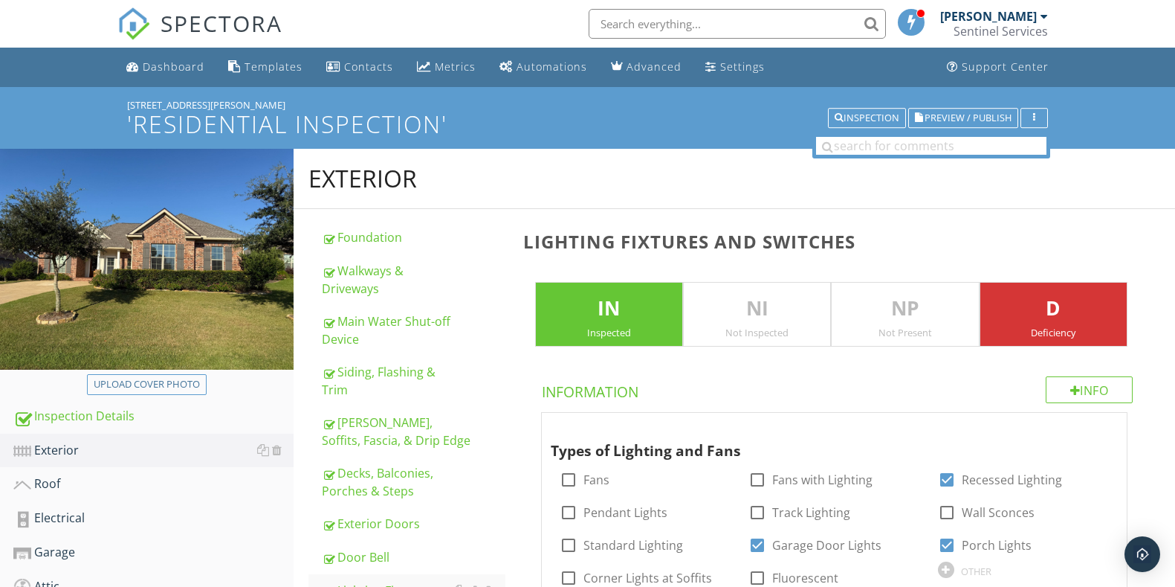
scroll to position [929, 0]
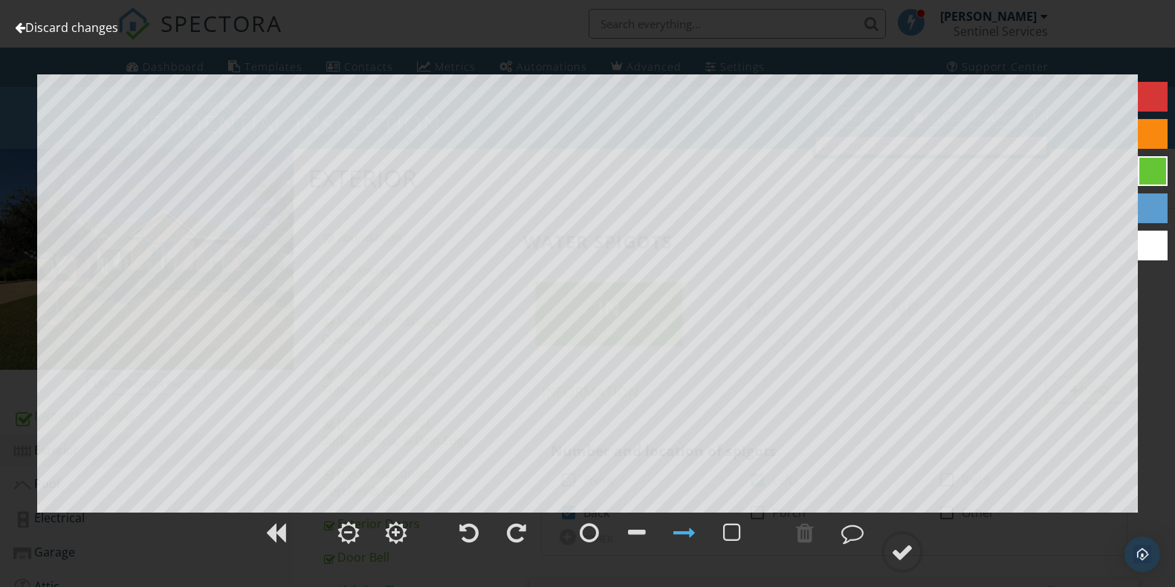
scroll to position [650, 0]
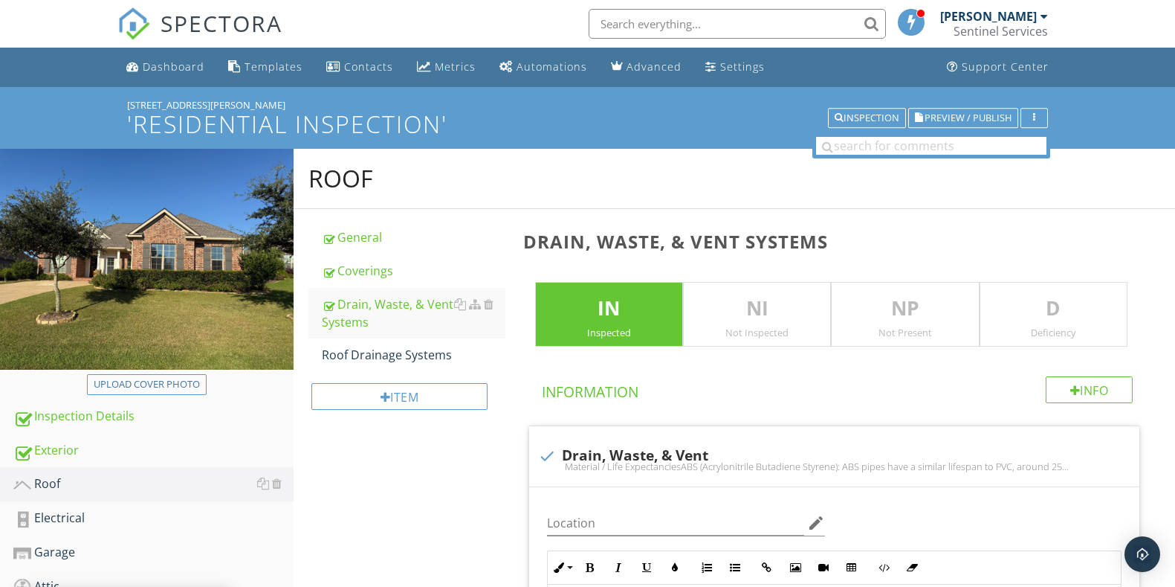
scroll to position [101, 0]
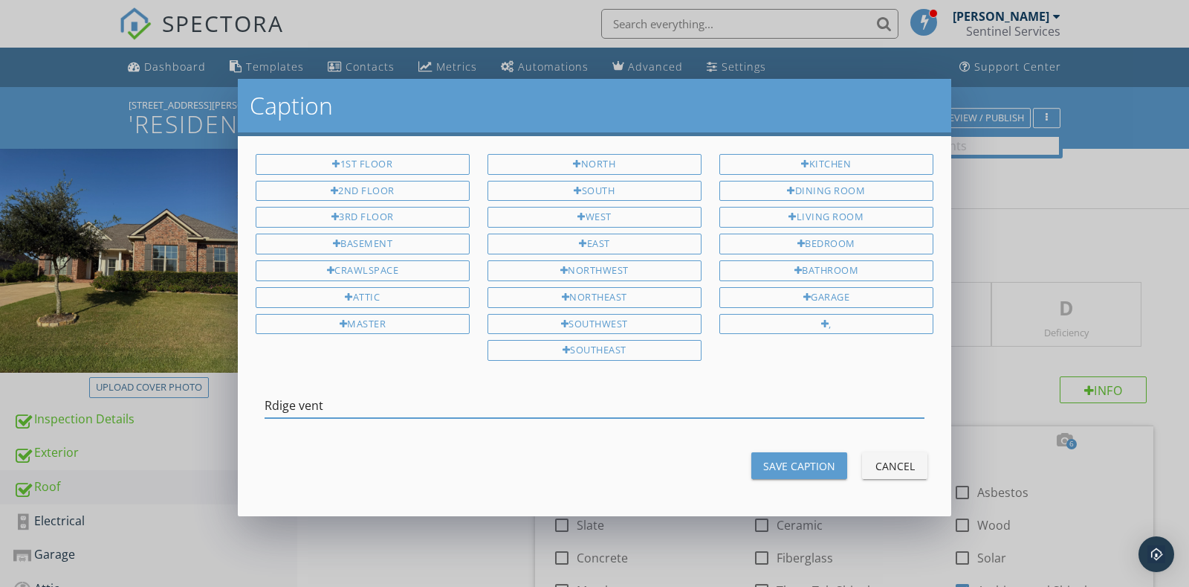
scroll to position [650, 0]
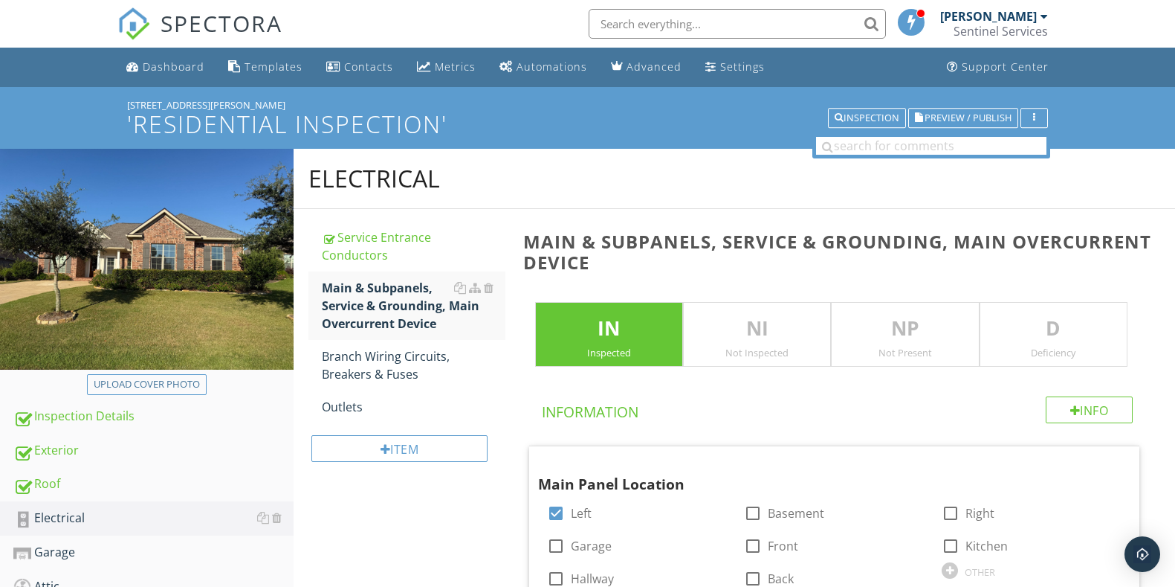
scroll to position [465, 0]
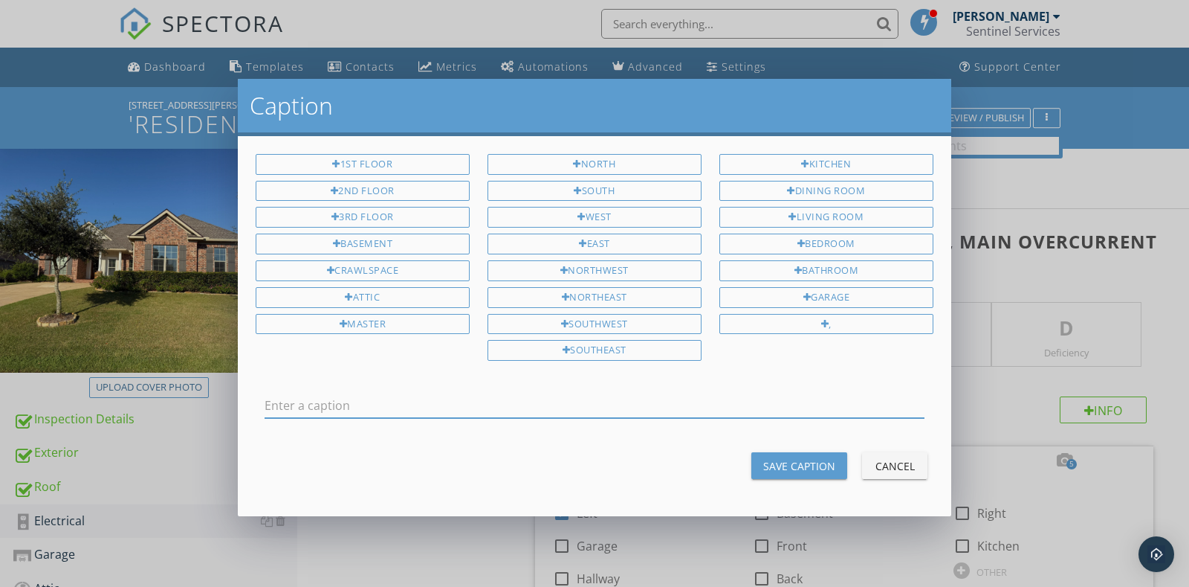
scroll to position [1859, 0]
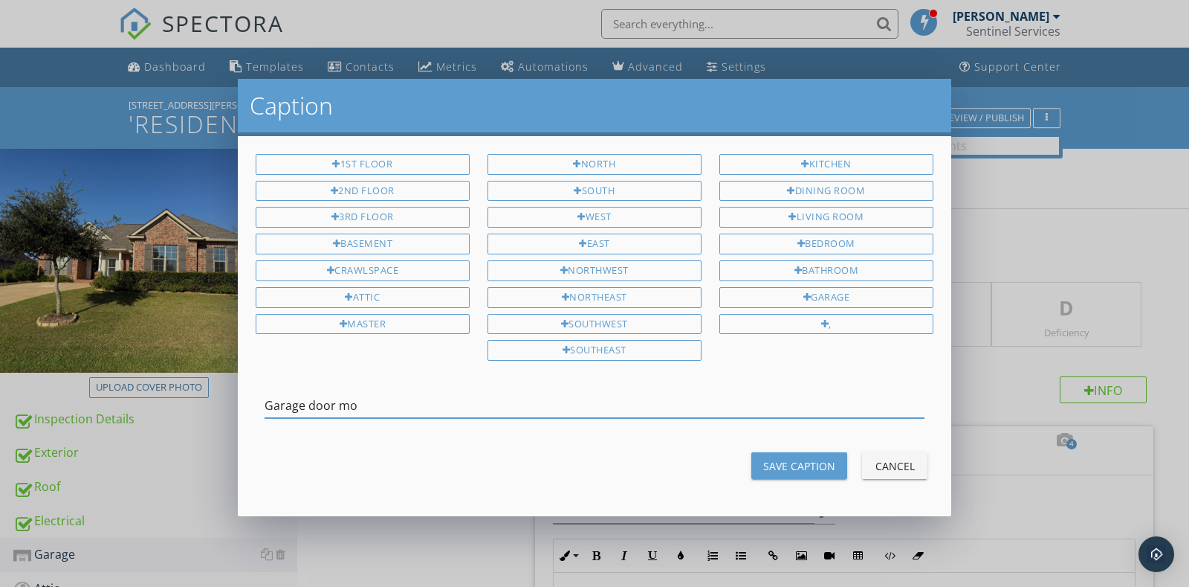
scroll to position [465, 0]
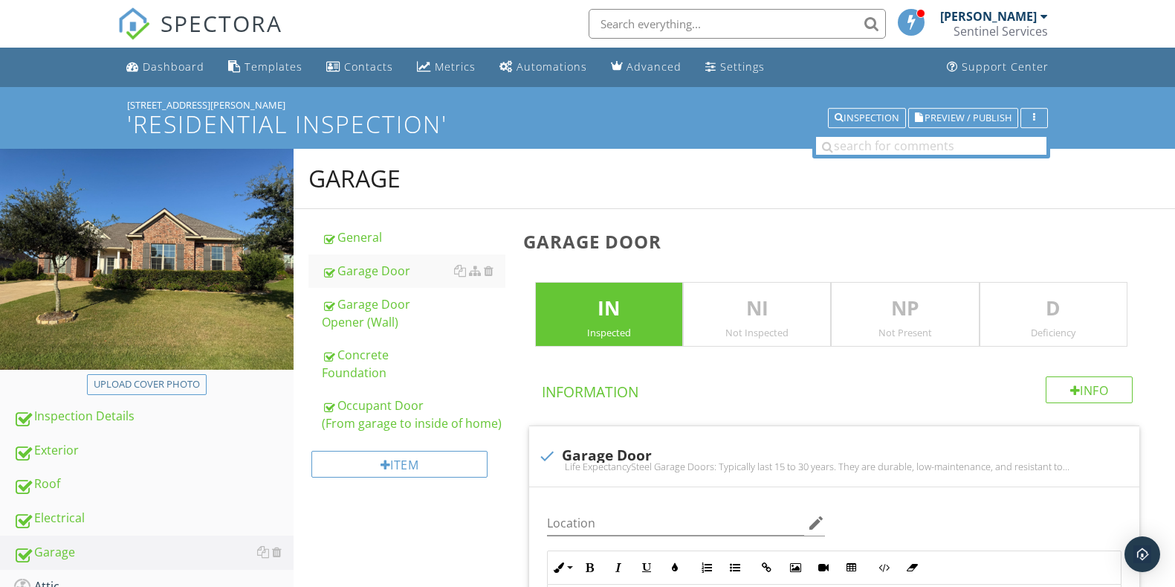
scroll to position [1257, 0]
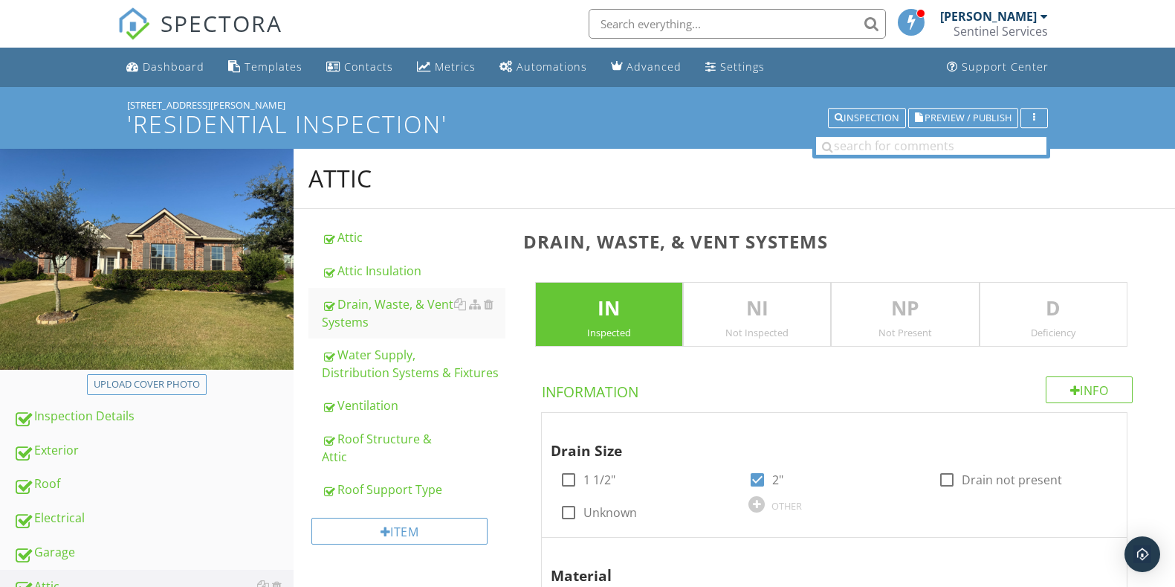
scroll to position [92, 0]
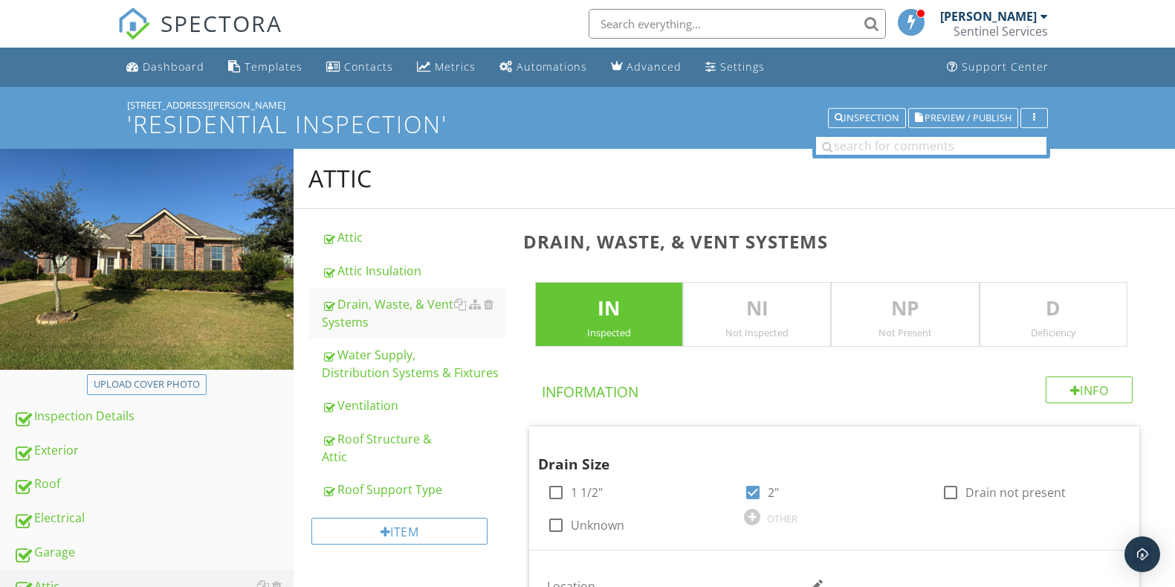
scroll to position [371, 0]
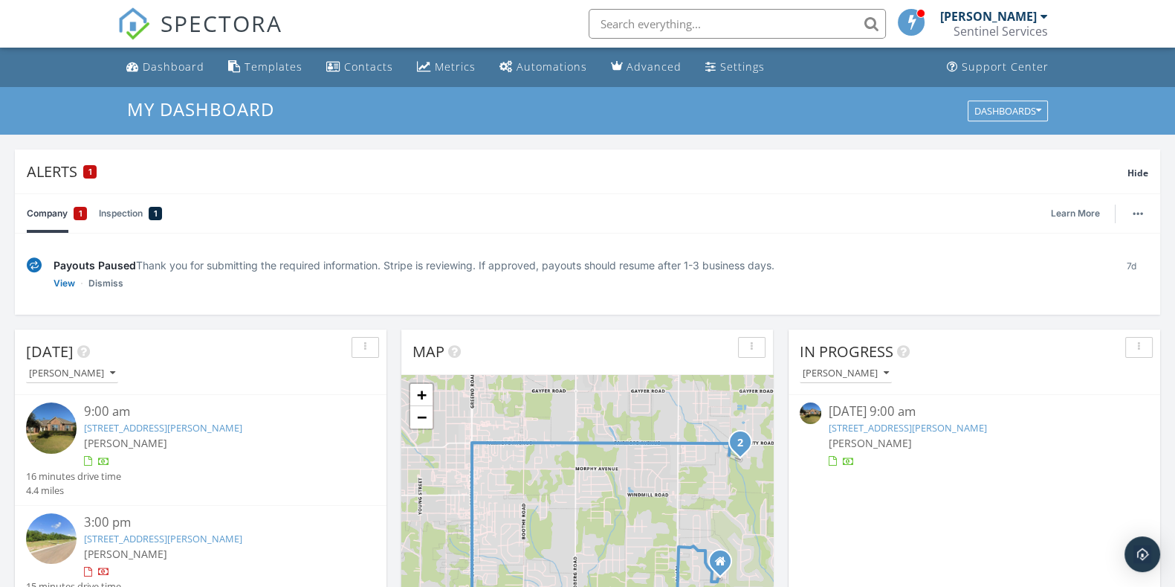
scroll to position [185, 0]
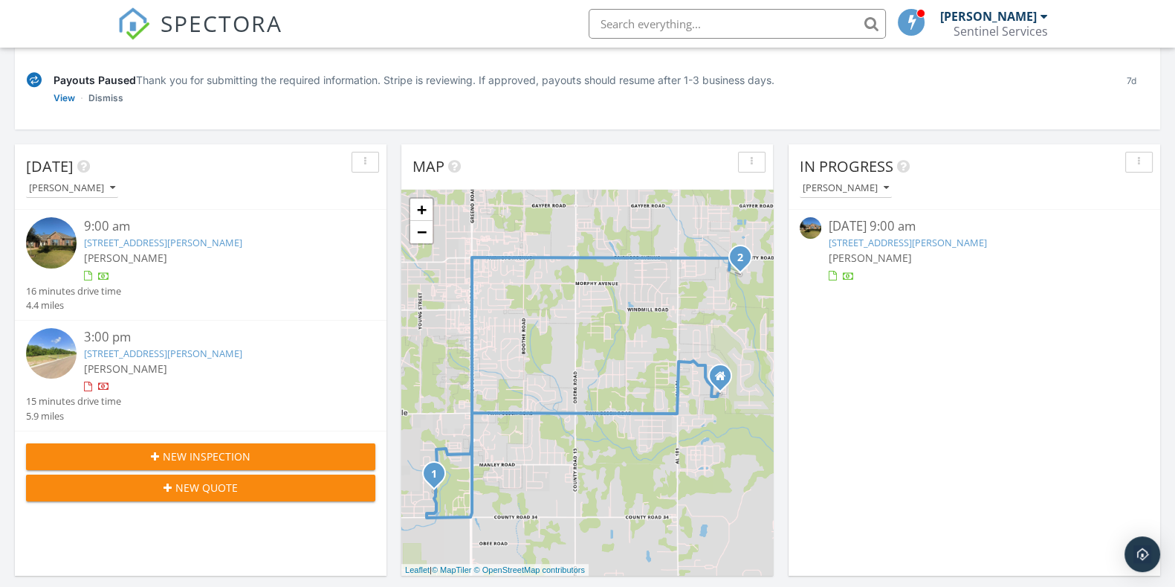
click at [940, 245] on link "264 Garrison Blvd, Fairhope, AL 36532" at bounding box center [908, 242] width 158 height 13
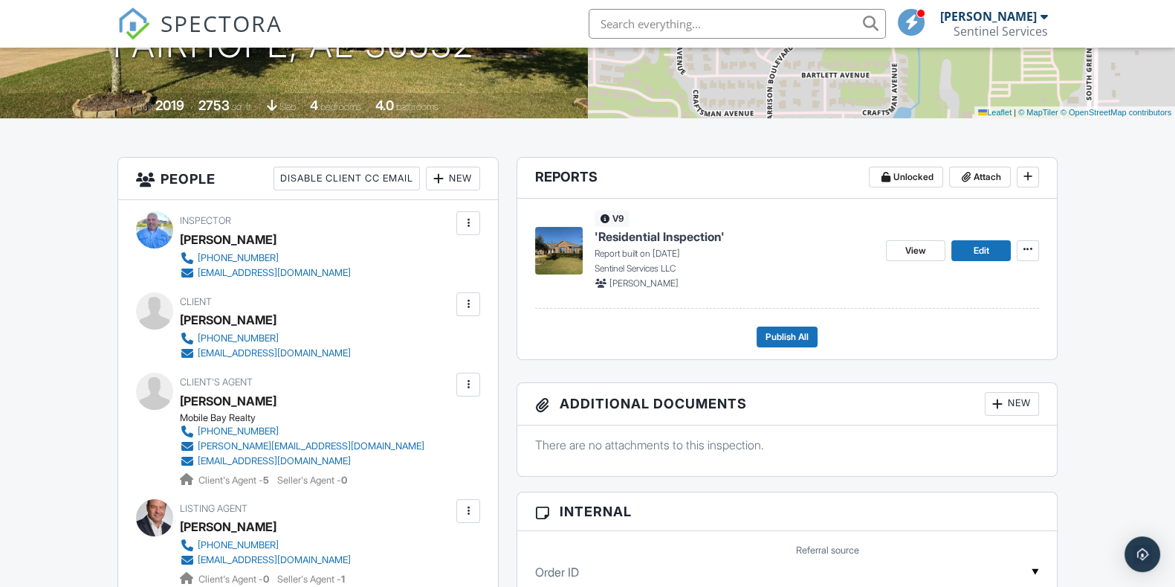
click at [704, 233] on span "'Residential Inspection'" at bounding box center [660, 236] width 130 height 16
click at [704, 233] on div at bounding box center [587, 293] width 1175 height 587
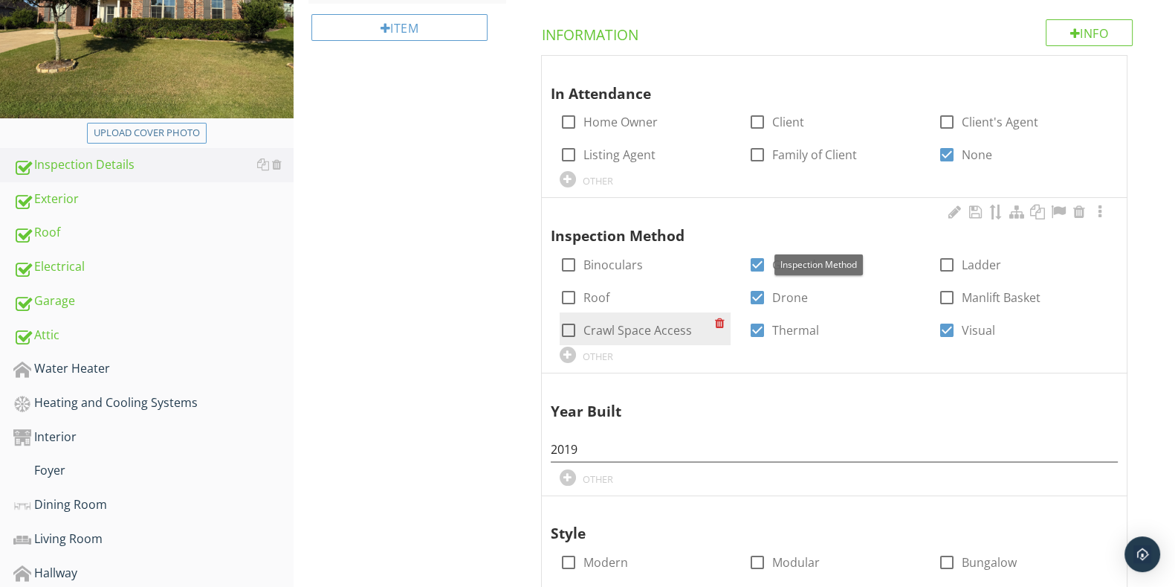
scroll to position [279, 0]
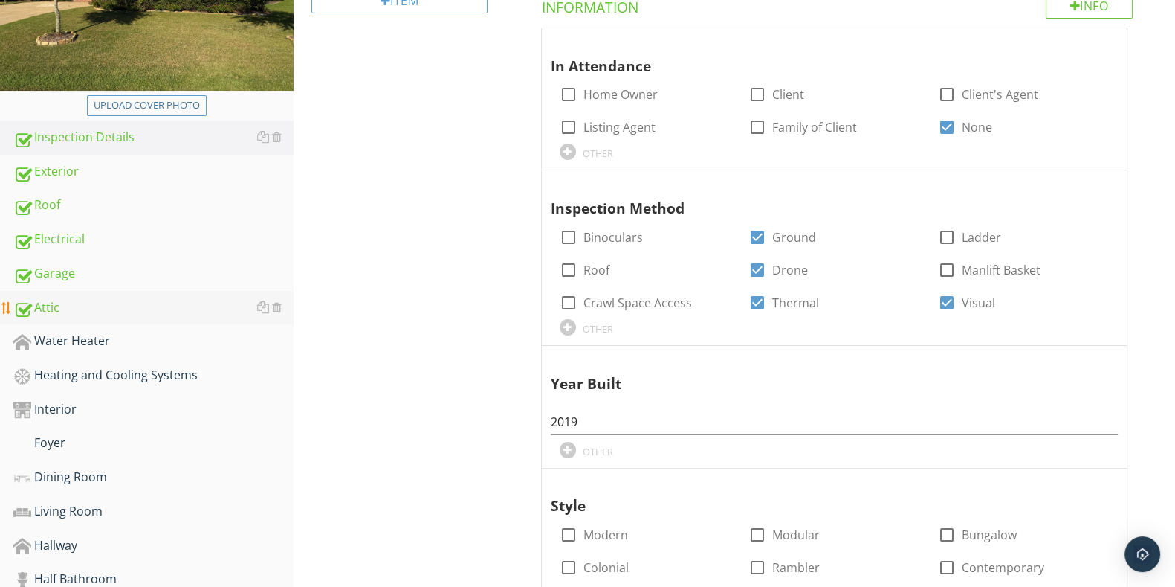
click at [57, 301] on div "Attic" at bounding box center [153, 307] width 280 height 19
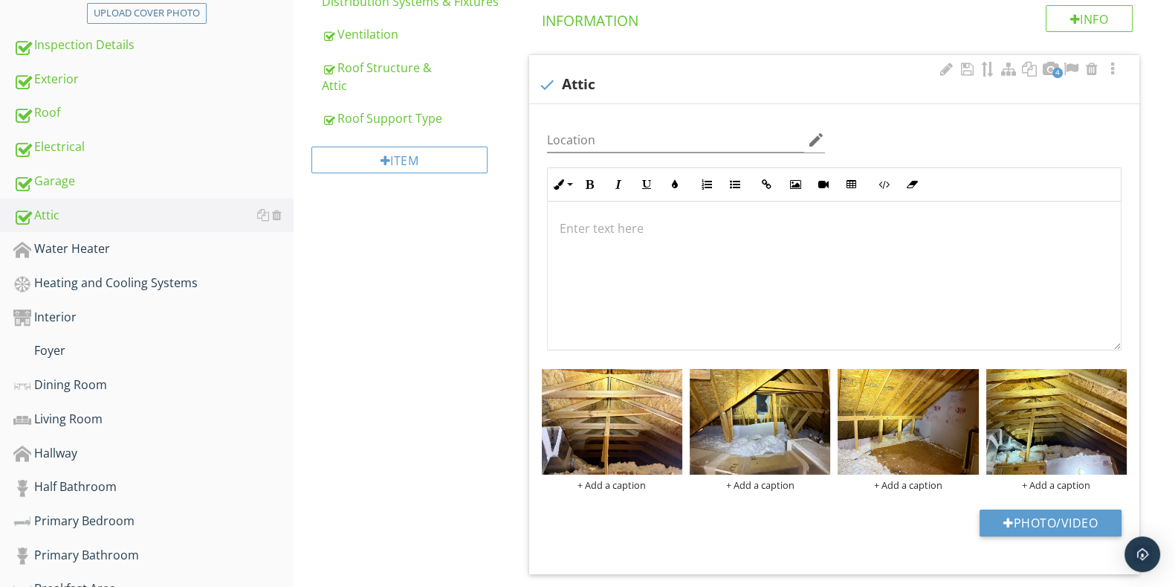
scroll to position [558, 0]
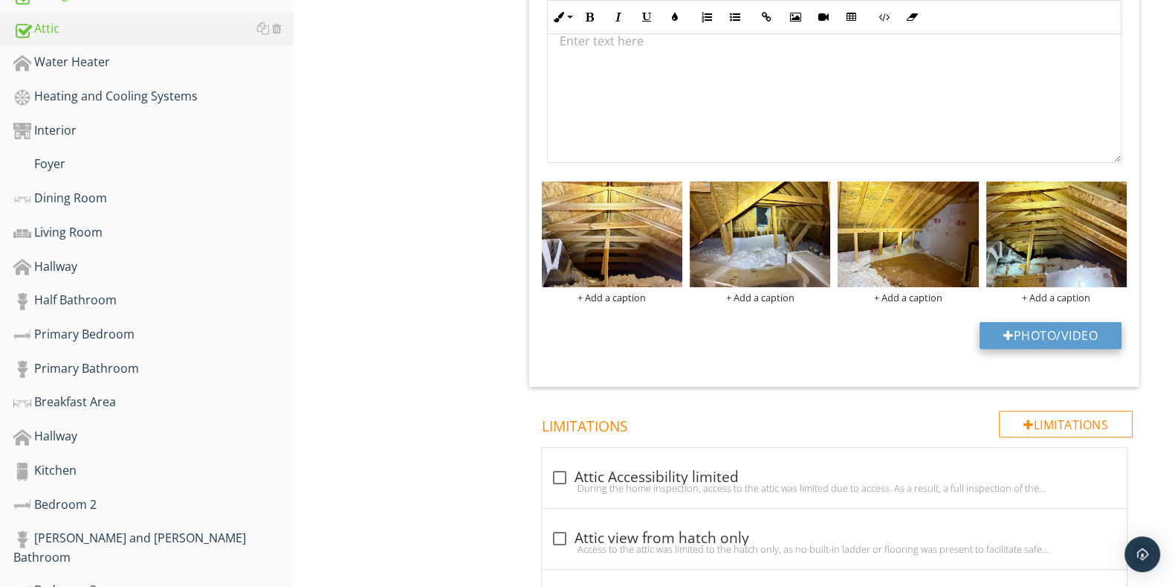
click at [1063, 332] on button "Photo/Video" at bounding box center [1051, 335] width 142 height 27
type input "C:\fakepath\IMG_2693.JPG"
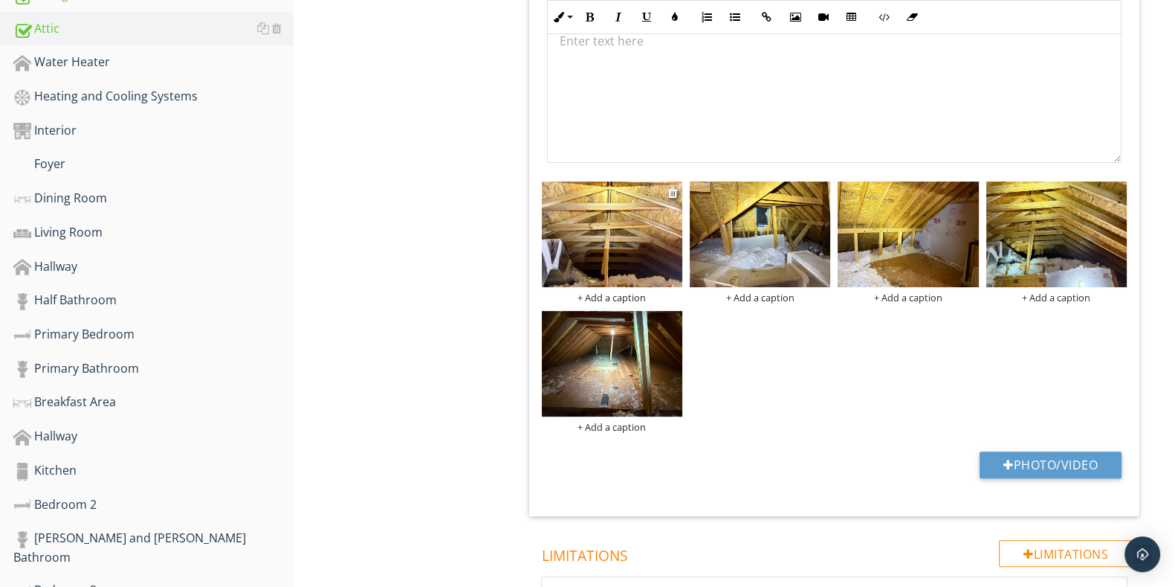
click at [619, 296] on div "+ Add a caption" at bounding box center [612, 297] width 141 height 12
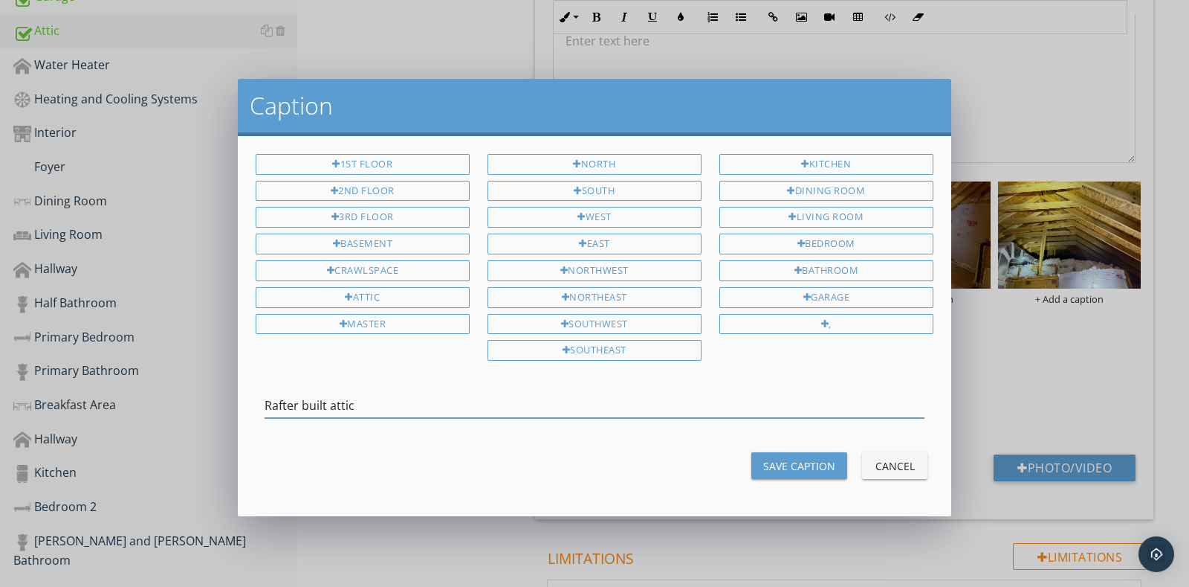
type input "Rafter built attic"
click at [780, 459] on div "Save Caption" at bounding box center [799, 466] width 72 height 16
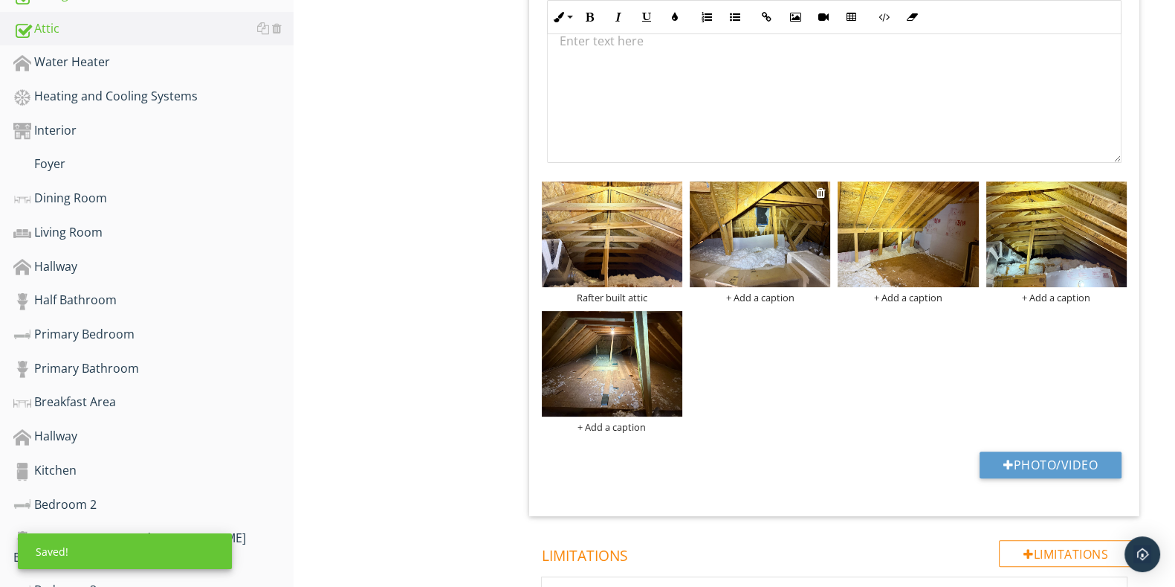
click at [763, 299] on div "+ Add a caption" at bounding box center [760, 297] width 141 height 12
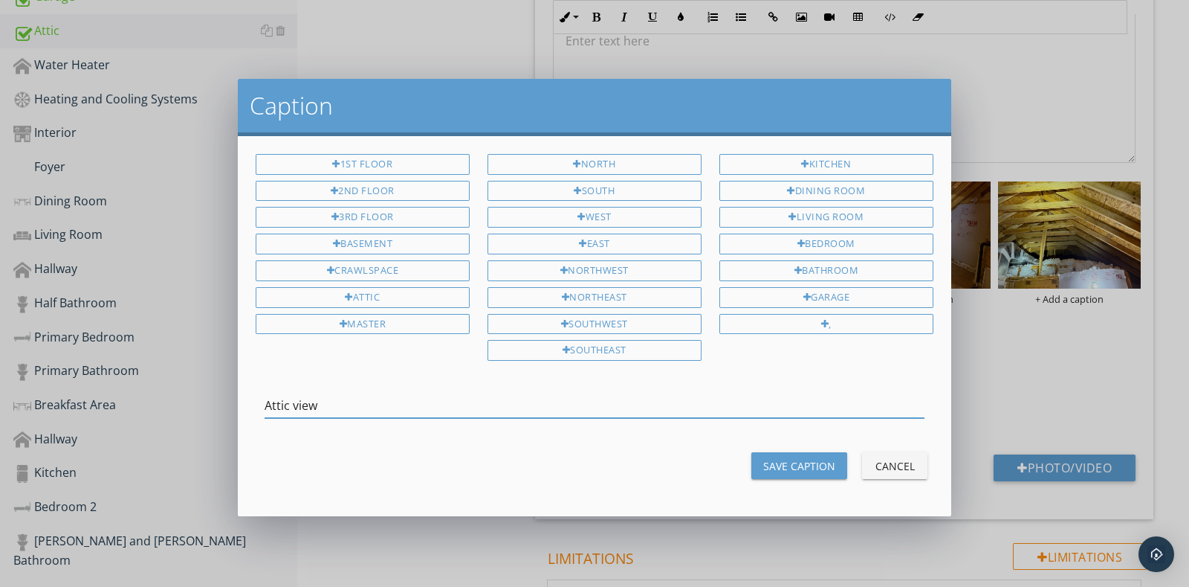
type input "Attic view"
click at [756, 465] on button "Save Caption" at bounding box center [800, 465] width 96 height 27
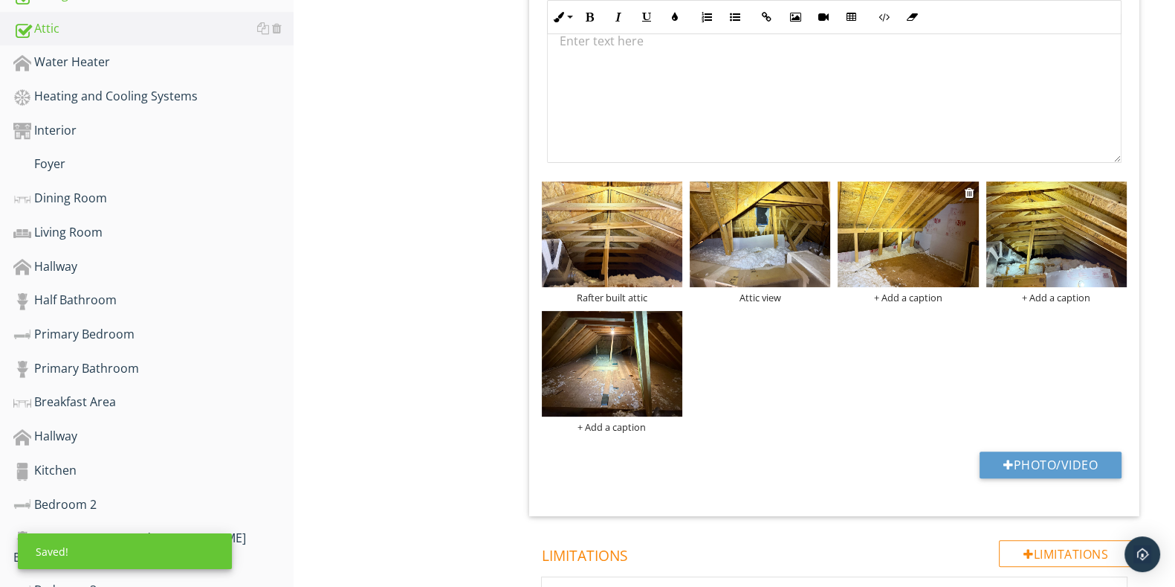
click at [922, 296] on div "+ Add a caption" at bounding box center [908, 297] width 141 height 12
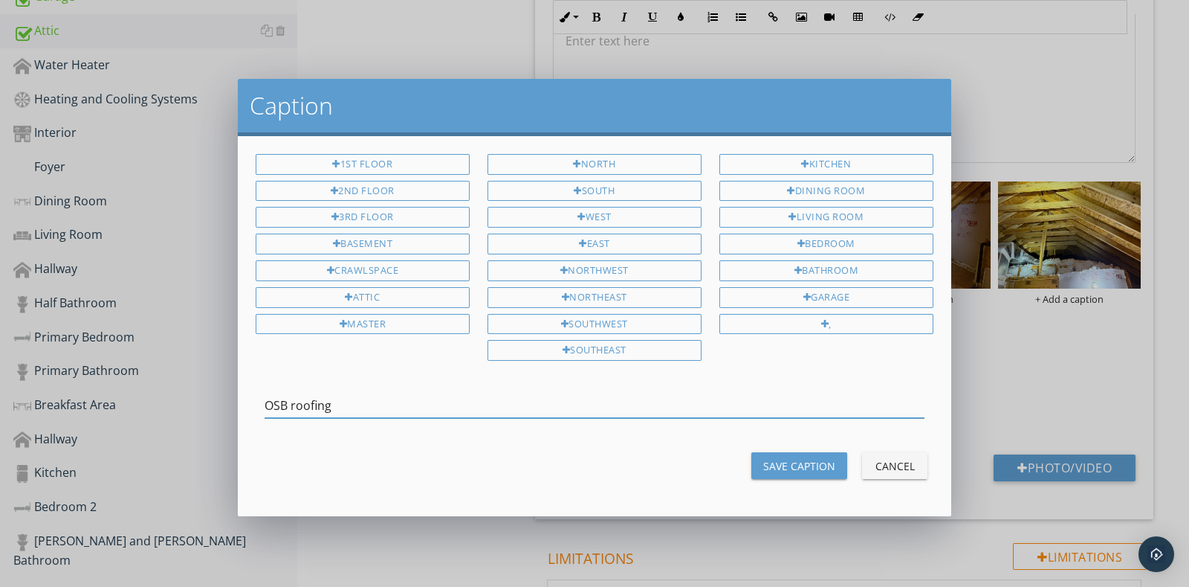
type input "OSB roofing"
click at [832, 458] on div "Save Caption" at bounding box center [799, 466] width 72 height 16
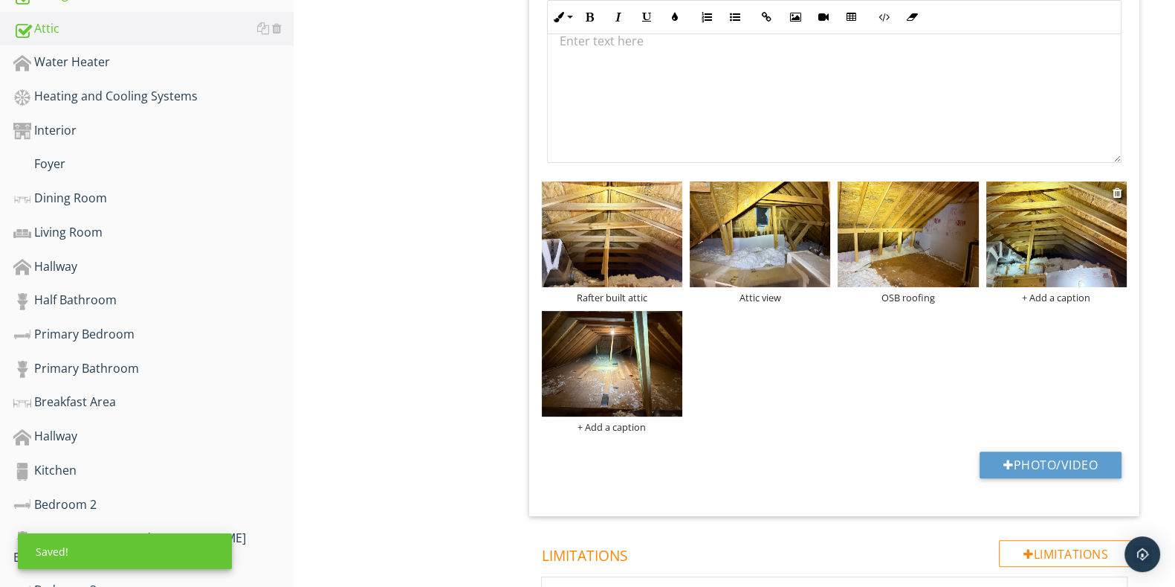
click at [1042, 300] on div "+ Add a caption" at bounding box center [1057, 297] width 141 height 12
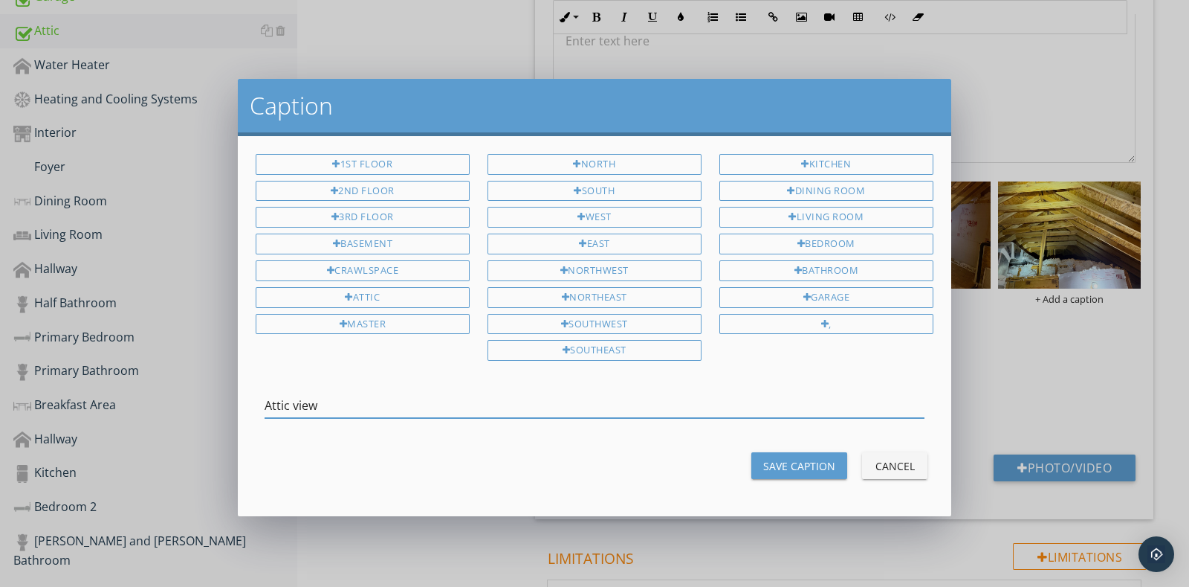
type input "Attic view"
click at [829, 458] on div "Save Caption" at bounding box center [799, 466] width 72 height 16
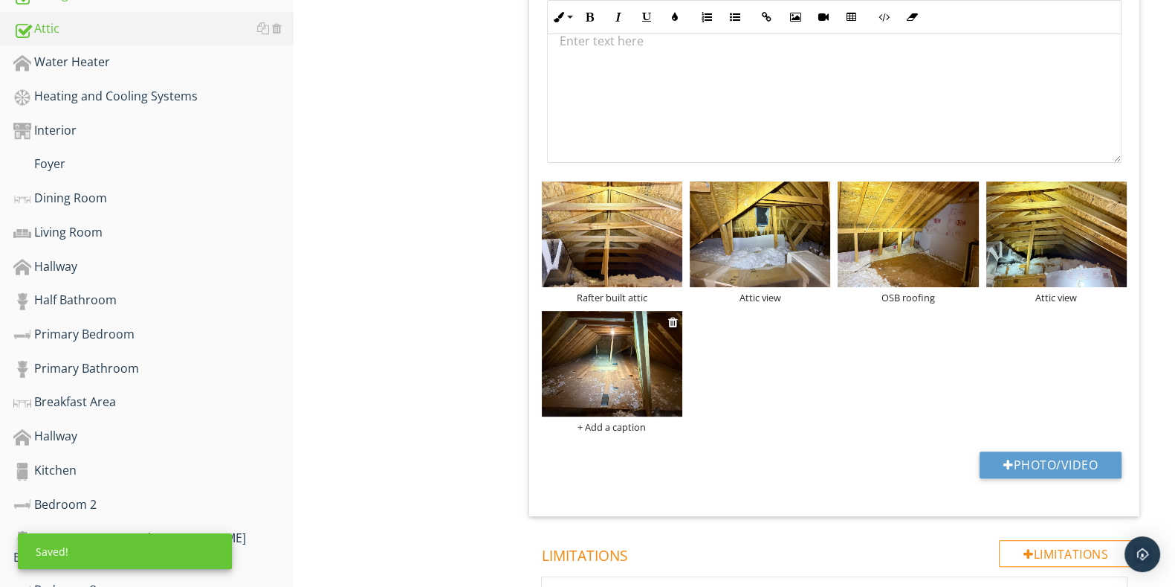
click at [619, 430] on div "+ Add a caption" at bounding box center [612, 427] width 141 height 12
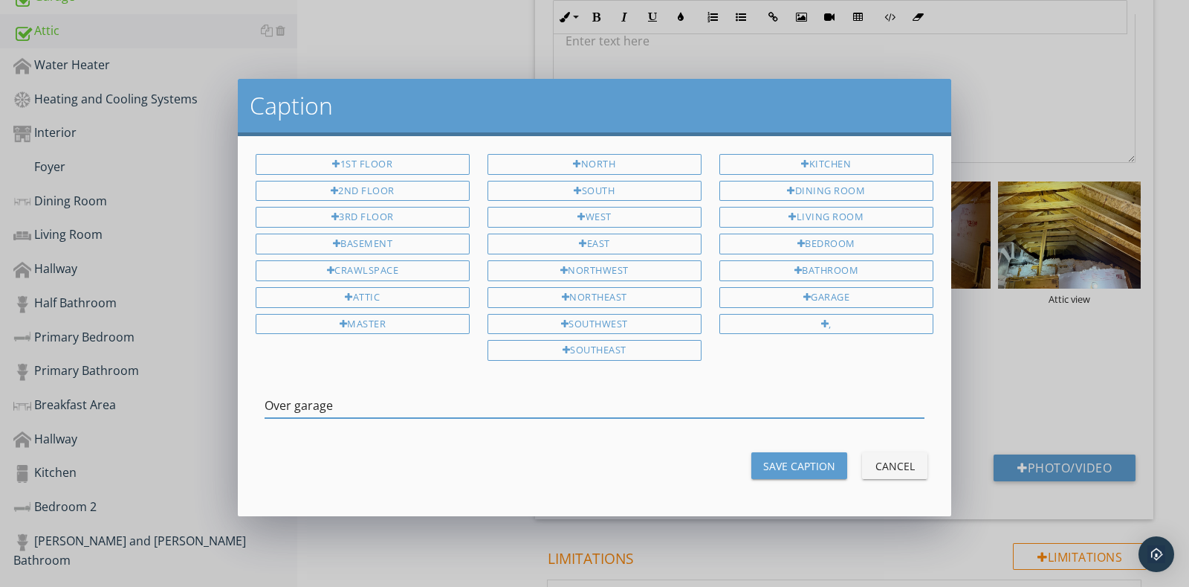
type input "Over garage"
click at [810, 458] on div "Save Caption" at bounding box center [799, 466] width 72 height 16
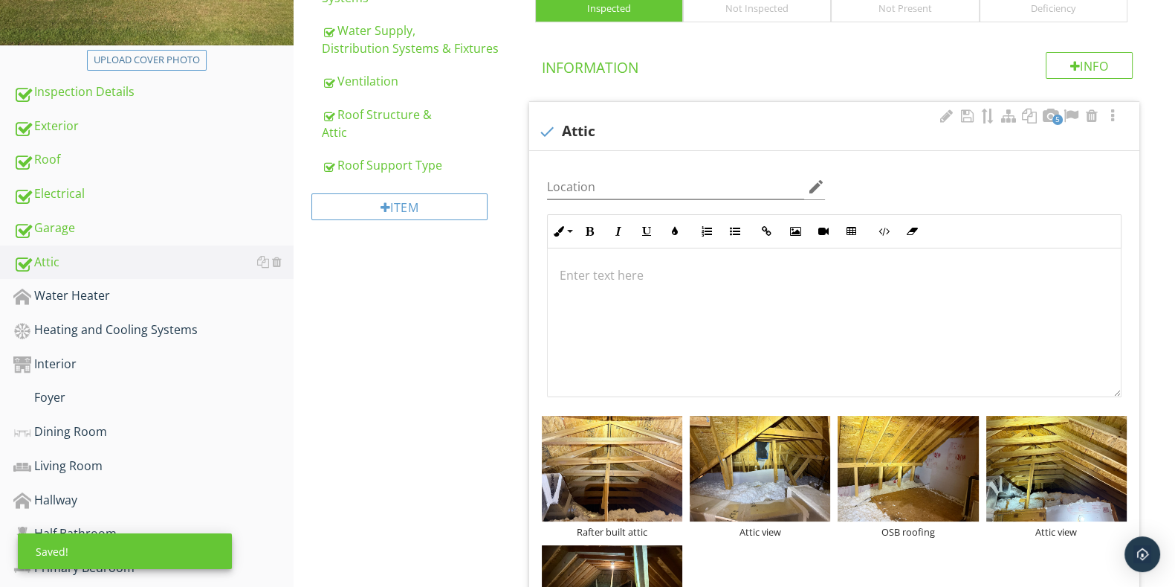
scroll to position [465, 0]
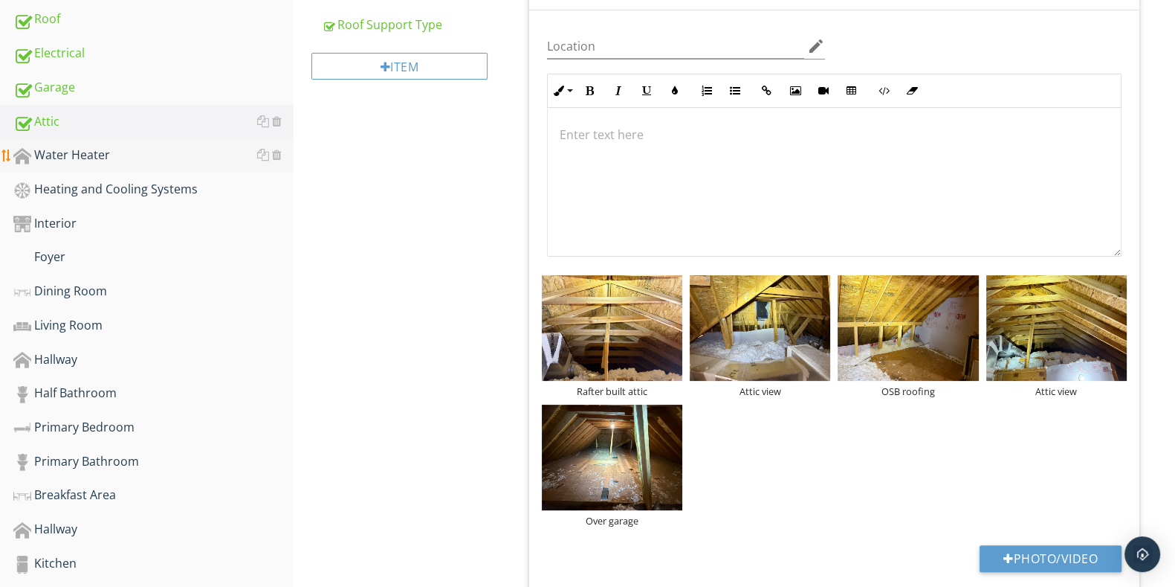
click at [88, 163] on link "Water Heater" at bounding box center [153, 155] width 280 height 34
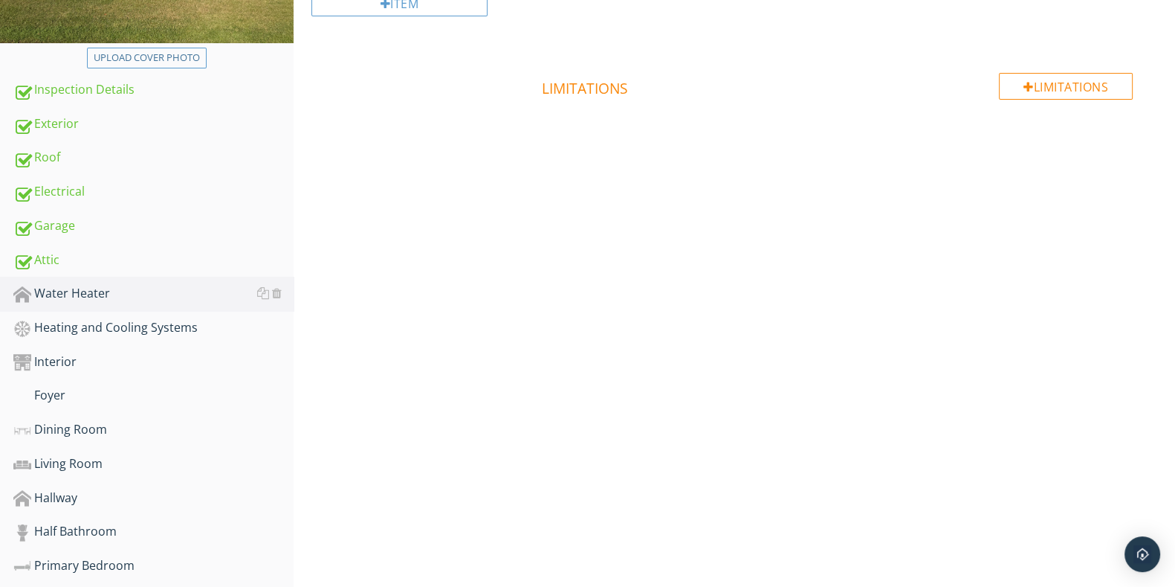
scroll to position [92, 0]
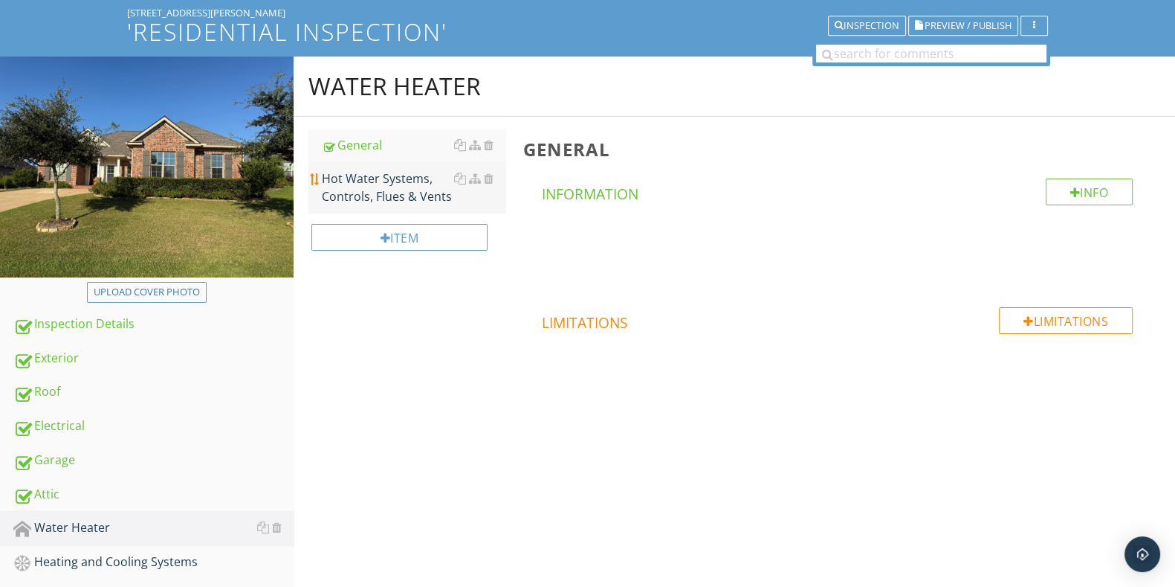
click at [368, 186] on div "Hot Water Systems, Controls, Flues & Vents" at bounding box center [413, 188] width 183 height 36
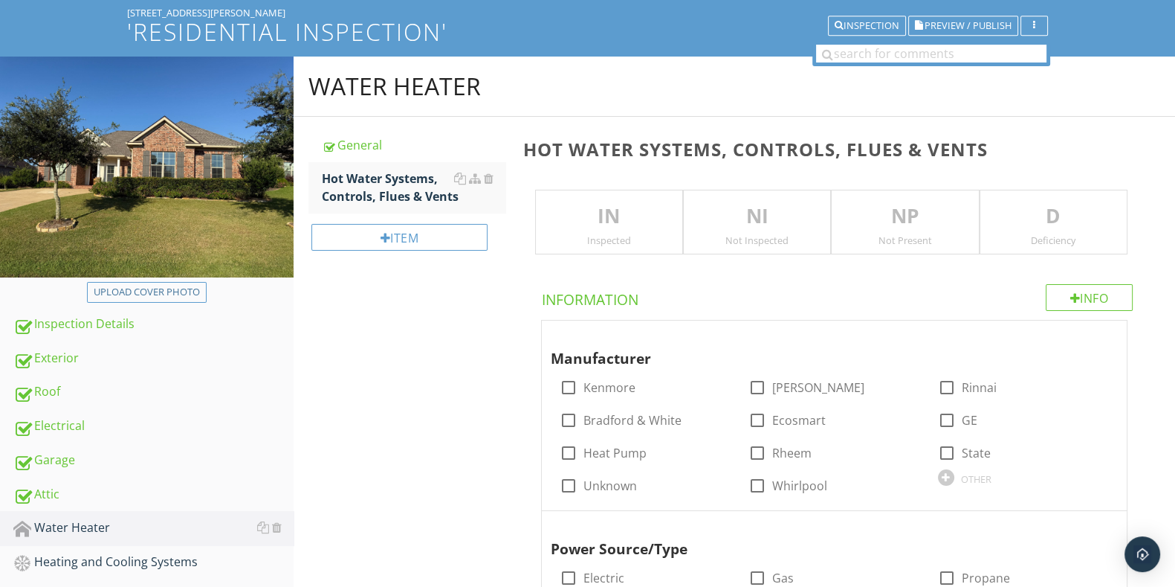
click at [606, 211] on p "IN" at bounding box center [609, 216] width 146 height 30
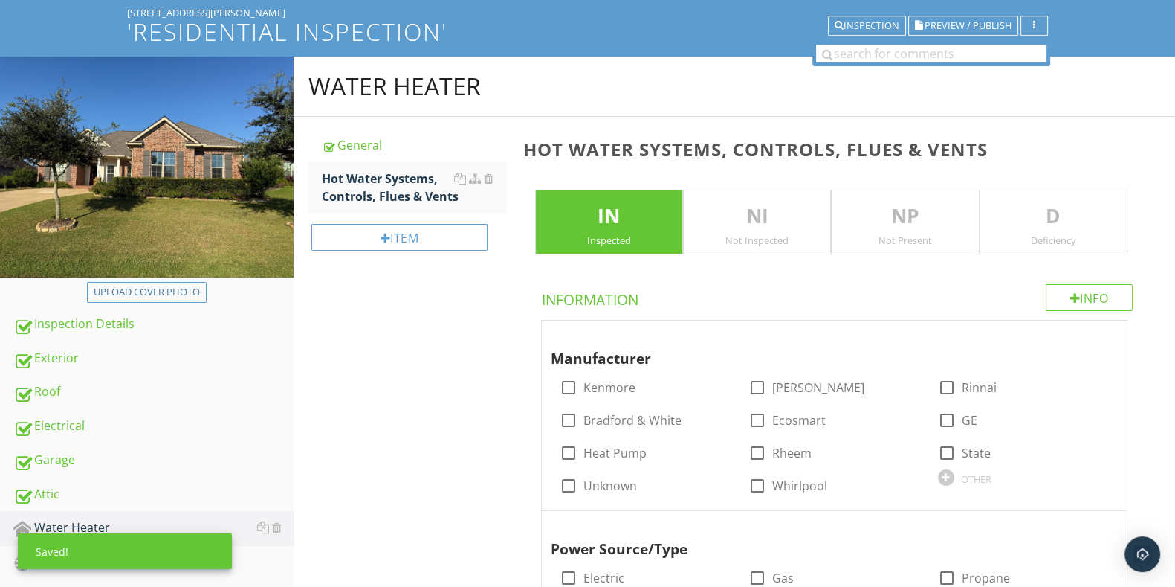
click at [1027, 220] on p "D" at bounding box center [1054, 216] width 146 height 30
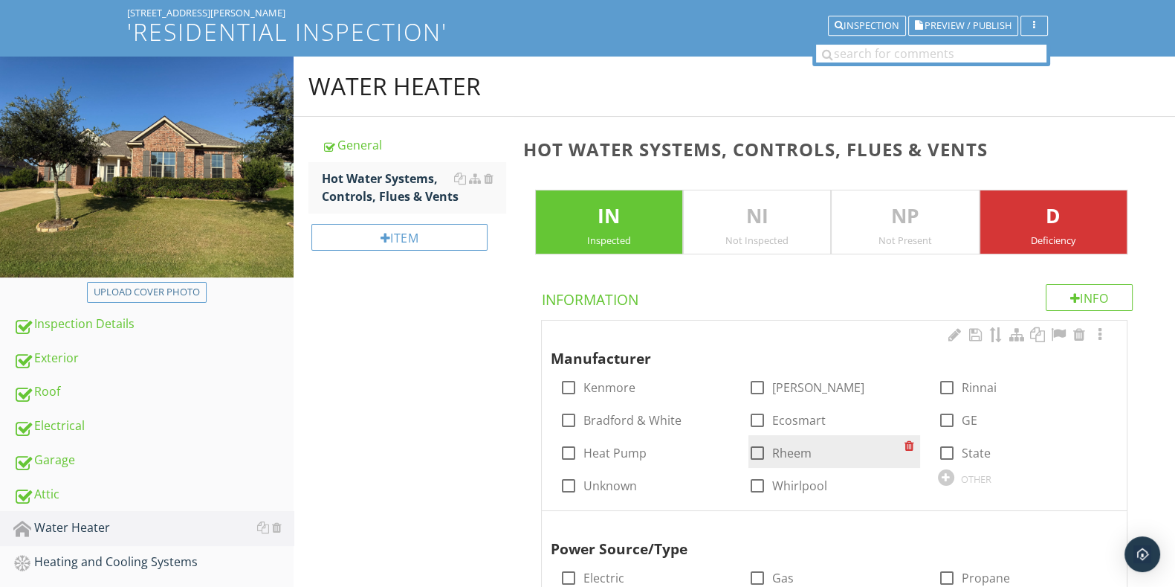
click at [750, 452] on div at bounding box center [757, 452] width 25 height 25
checkbox input "true"
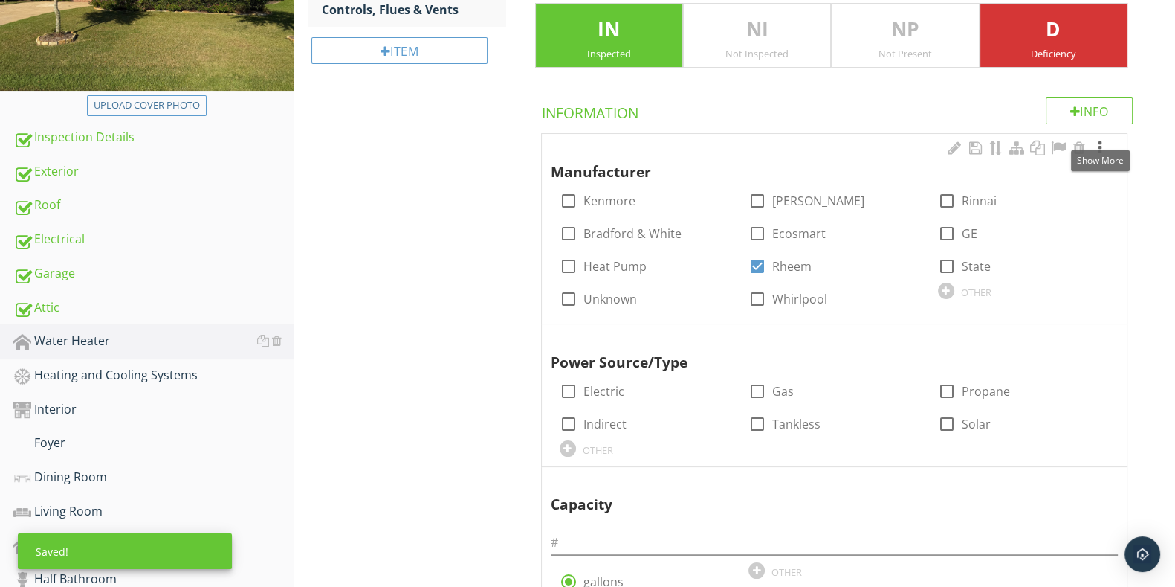
click at [1102, 145] on div at bounding box center [1100, 148] width 18 height 15
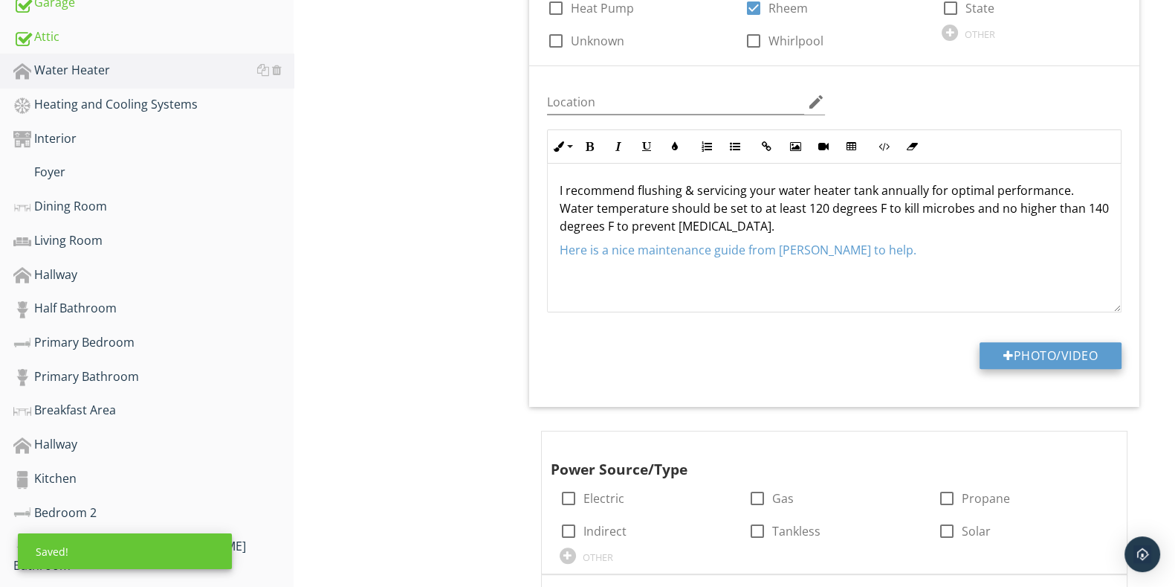
scroll to position [558, 0]
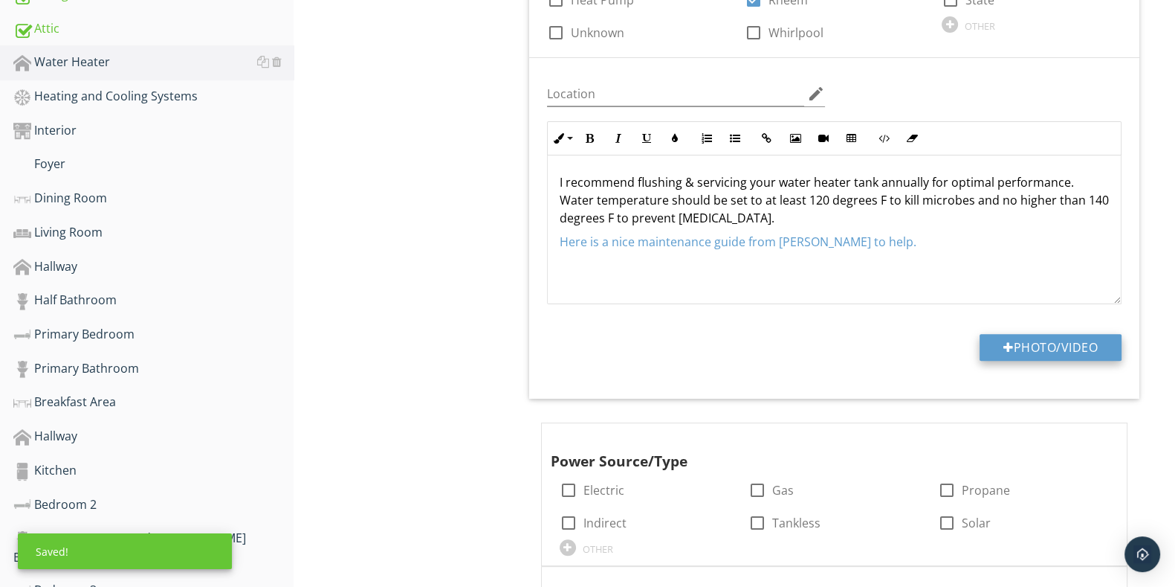
click at [1071, 358] on button "Photo/Video" at bounding box center [1051, 347] width 142 height 27
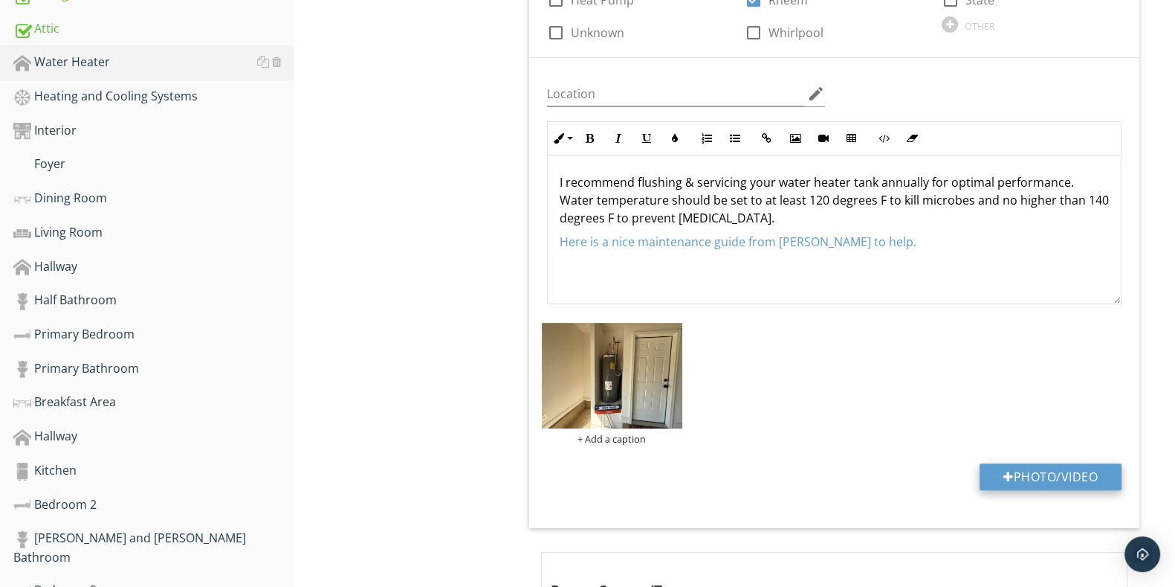
click at [1054, 475] on button "Photo/Video" at bounding box center [1051, 476] width 142 height 27
type input "C:\fakepath\IMG_2552.JPG"
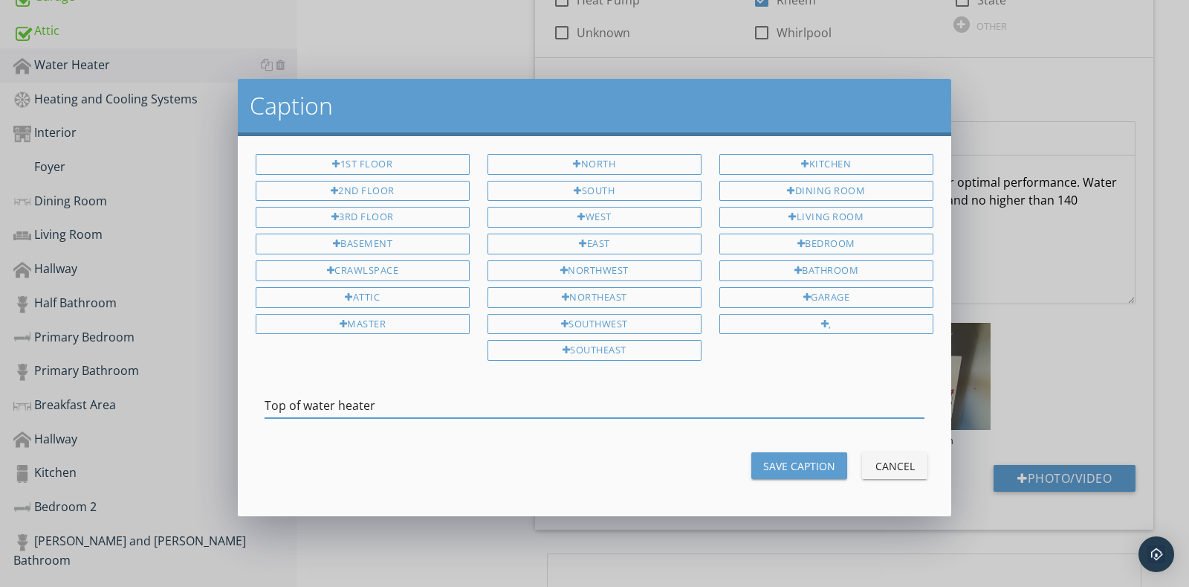
type input "Top of water heater"
click at [784, 458] on div "Save Caption" at bounding box center [799, 466] width 72 height 16
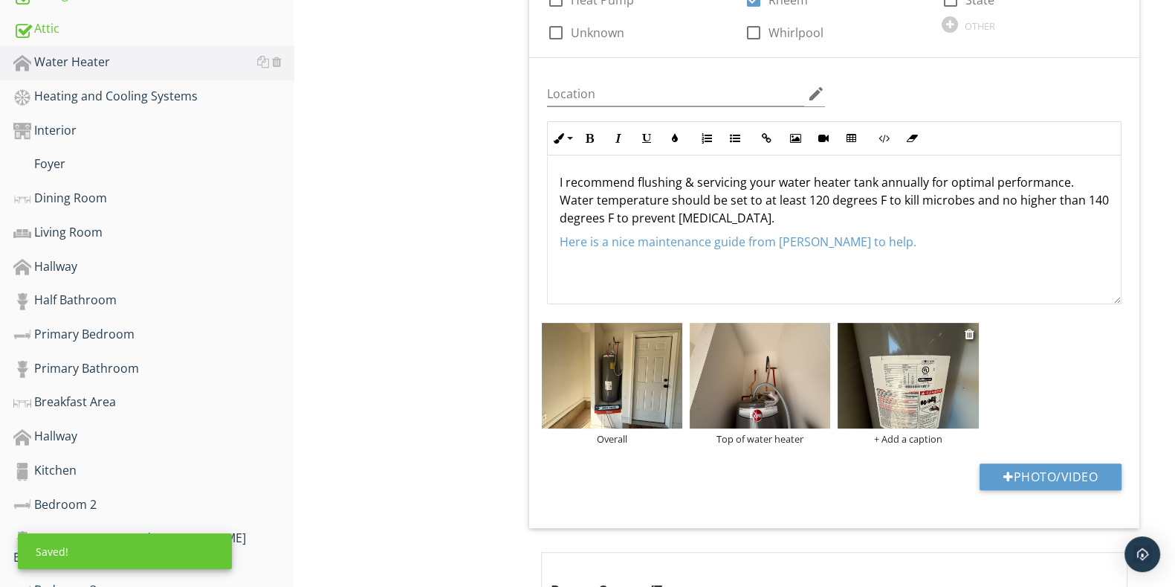
click at [895, 441] on div "+ Add a caption" at bounding box center [908, 439] width 141 height 12
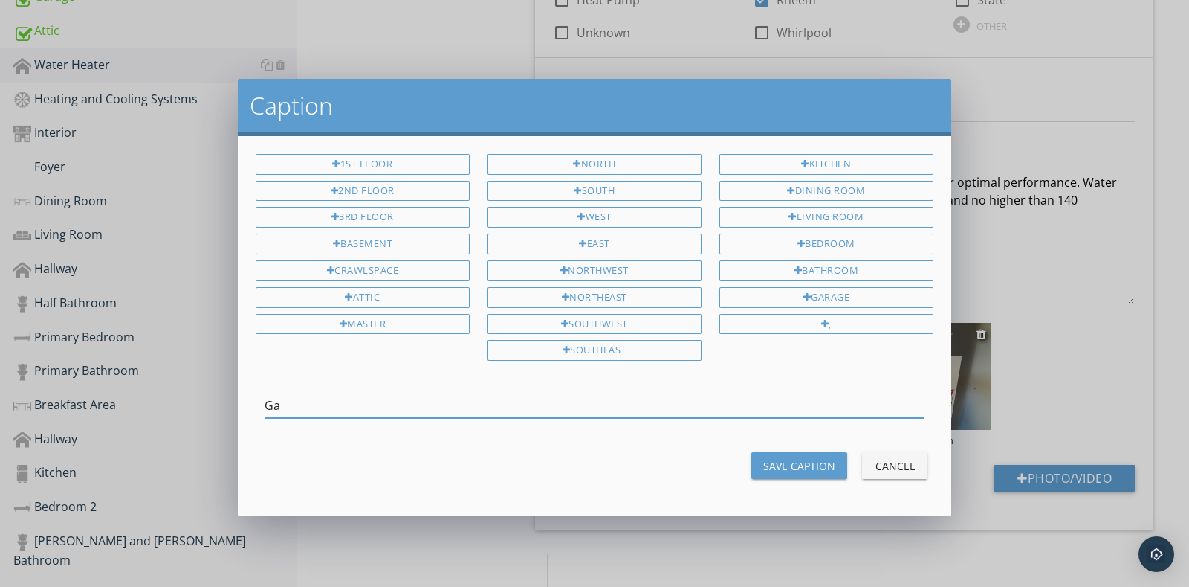
type input "G"
type input "Data sticker"
click at [790, 458] on div "Save Caption" at bounding box center [799, 466] width 72 height 16
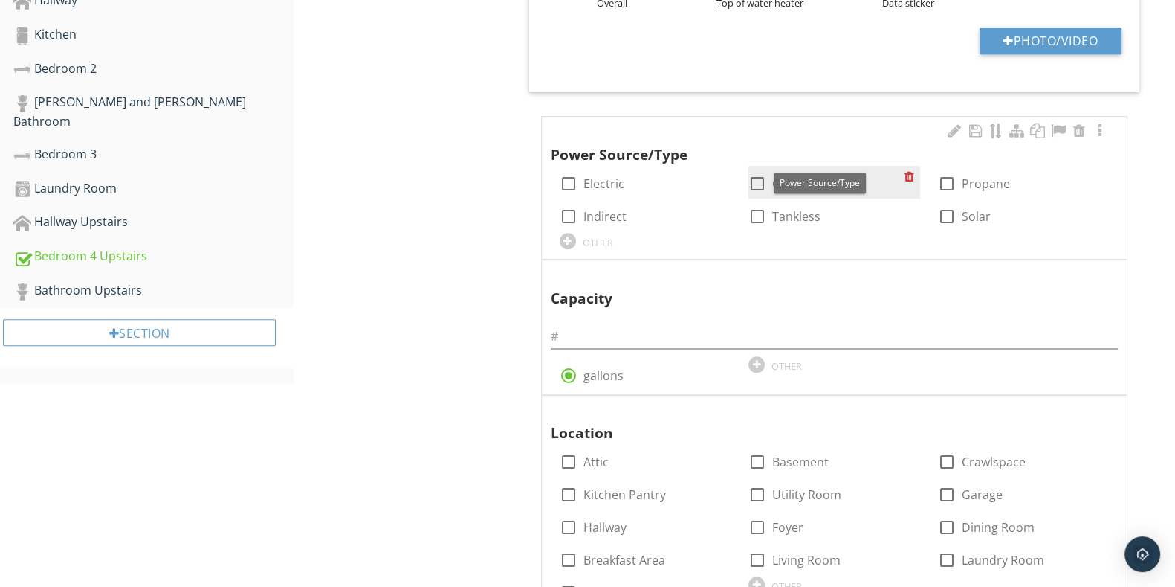
scroll to position [929, 0]
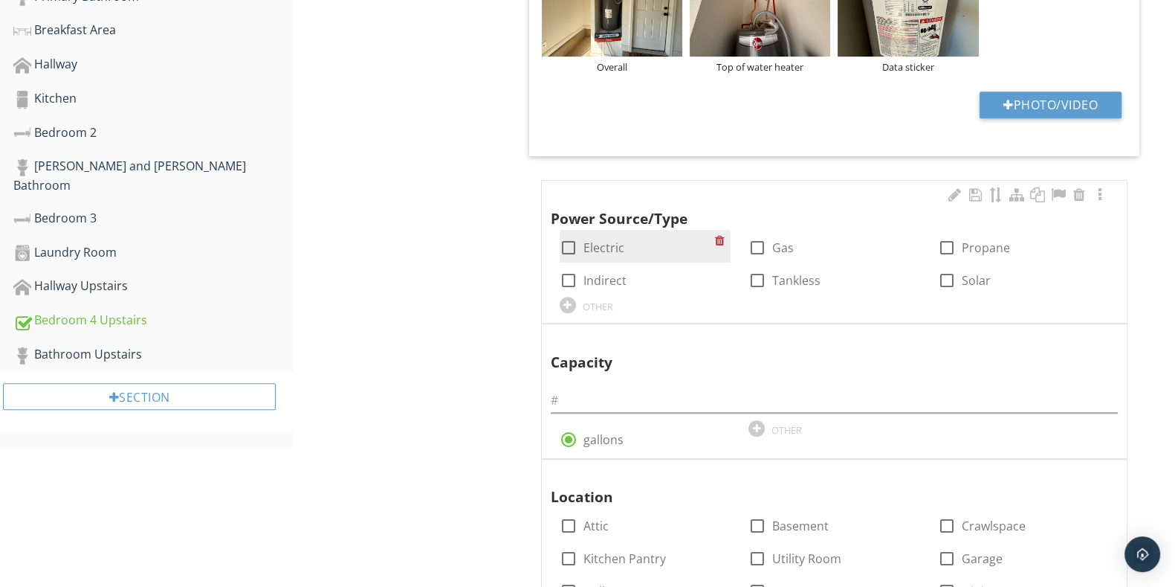
click at [569, 250] on div at bounding box center [568, 247] width 25 height 25
checkbox input "true"
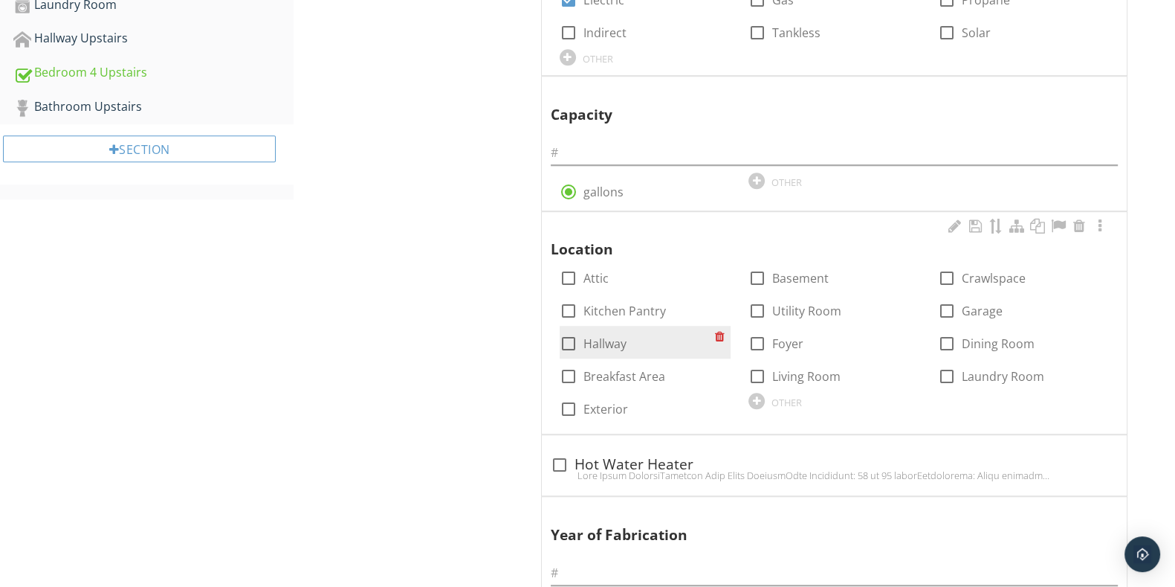
scroll to position [1300, 0]
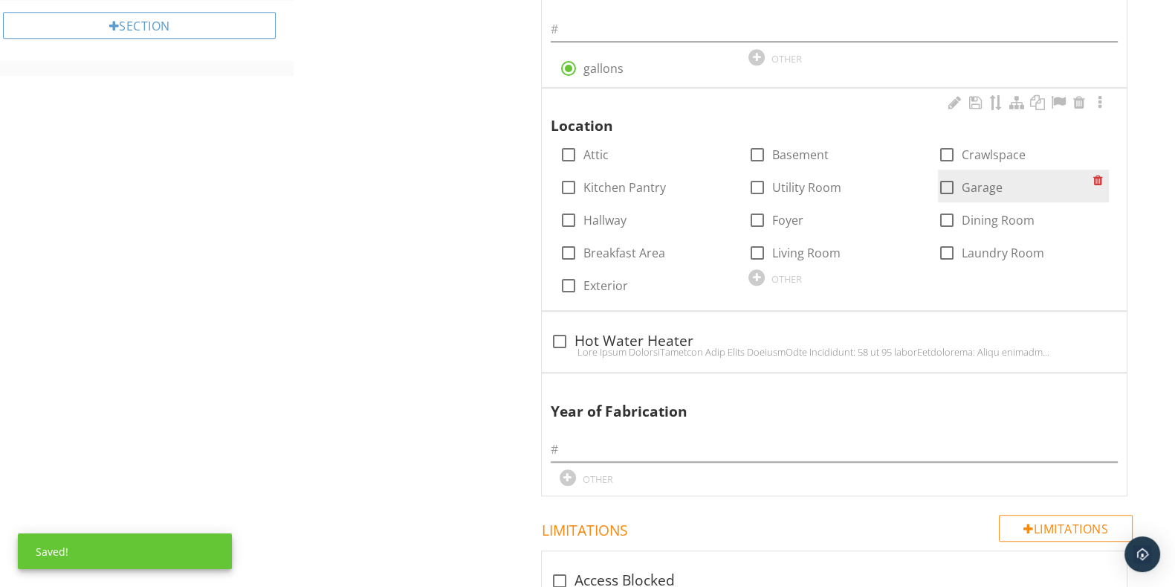
click at [953, 187] on div at bounding box center [946, 187] width 25 height 25
checkbox input "true"
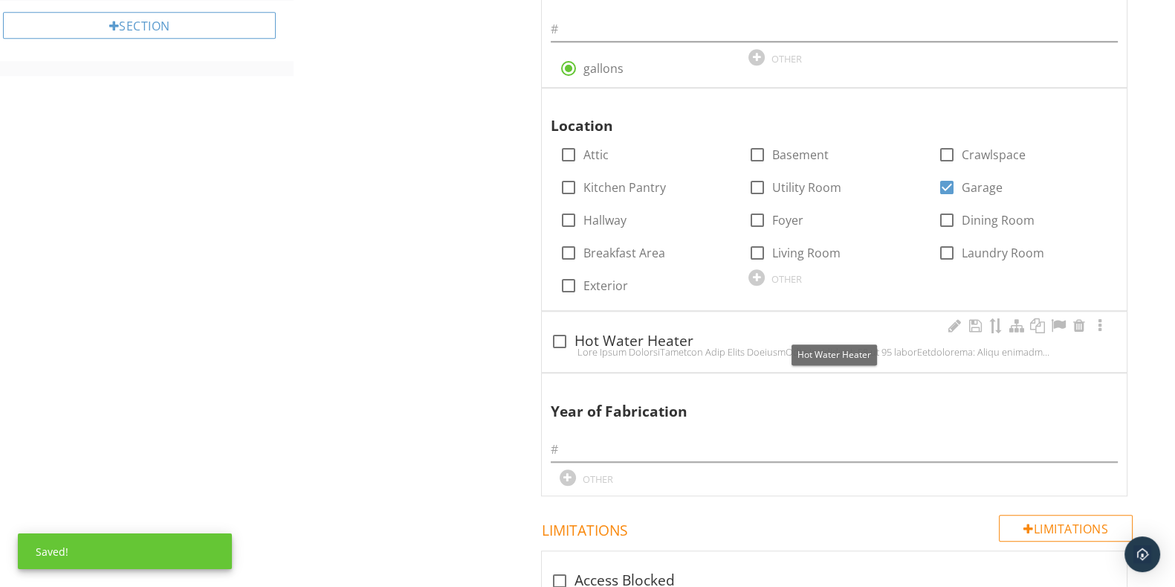
click at [558, 336] on div at bounding box center [559, 341] width 25 height 25
checkbox input "true"
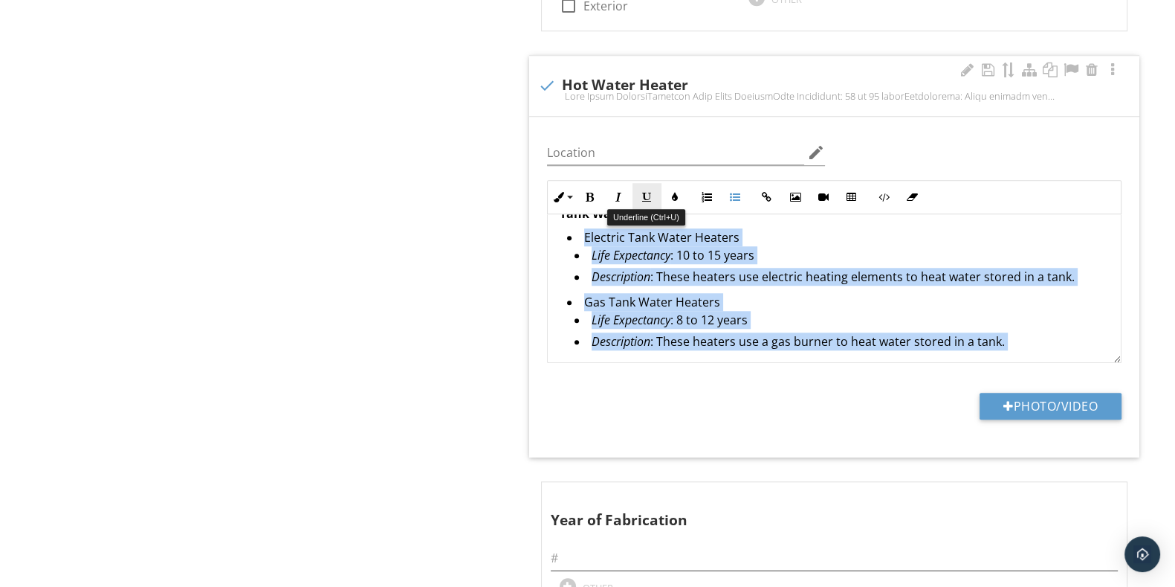
scroll to position [0, 0]
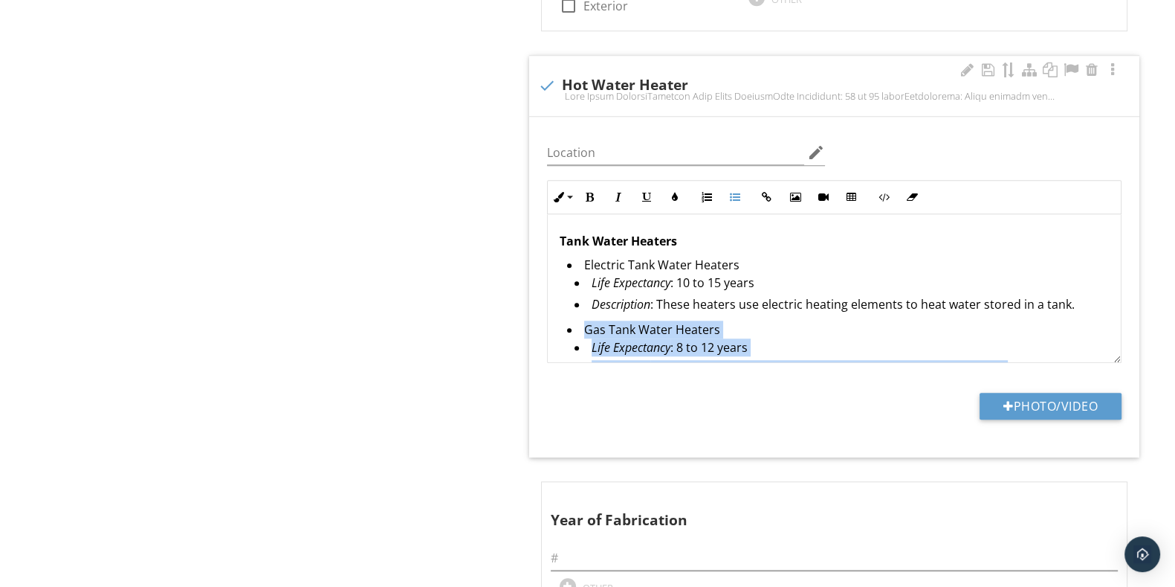
drag, startPoint x: 802, startPoint y: 291, endPoint x: 572, endPoint y: 329, distance: 232.8
click at [572, 329] on div "Tank Water Heaters Electric Tank Water Heaters Life Expectancy : 10 to 15 years…" at bounding box center [834, 536] width 573 height 644
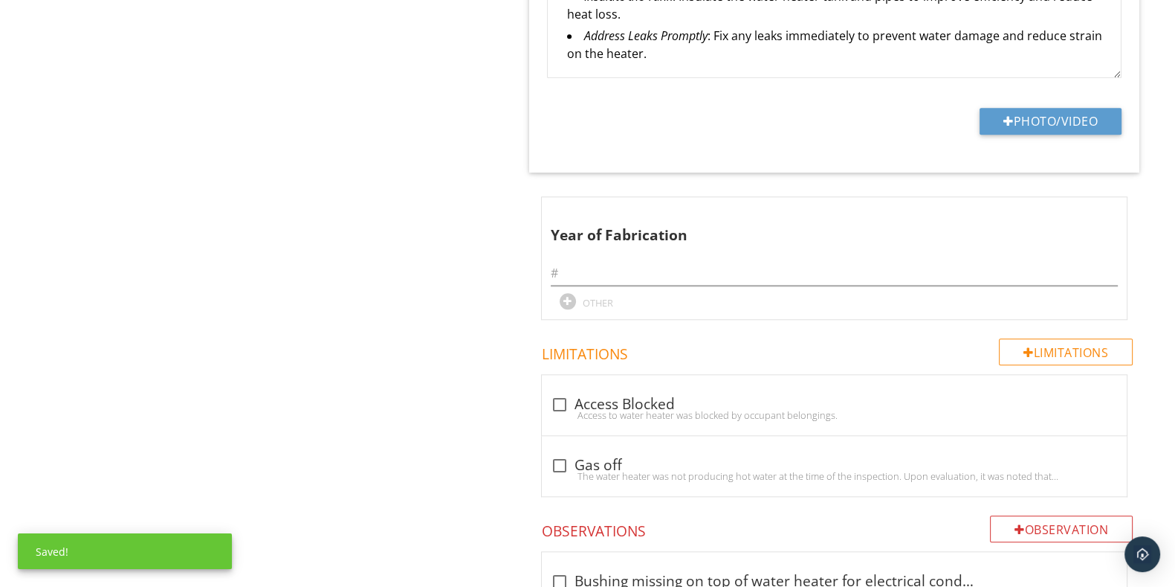
scroll to position [1951, 0]
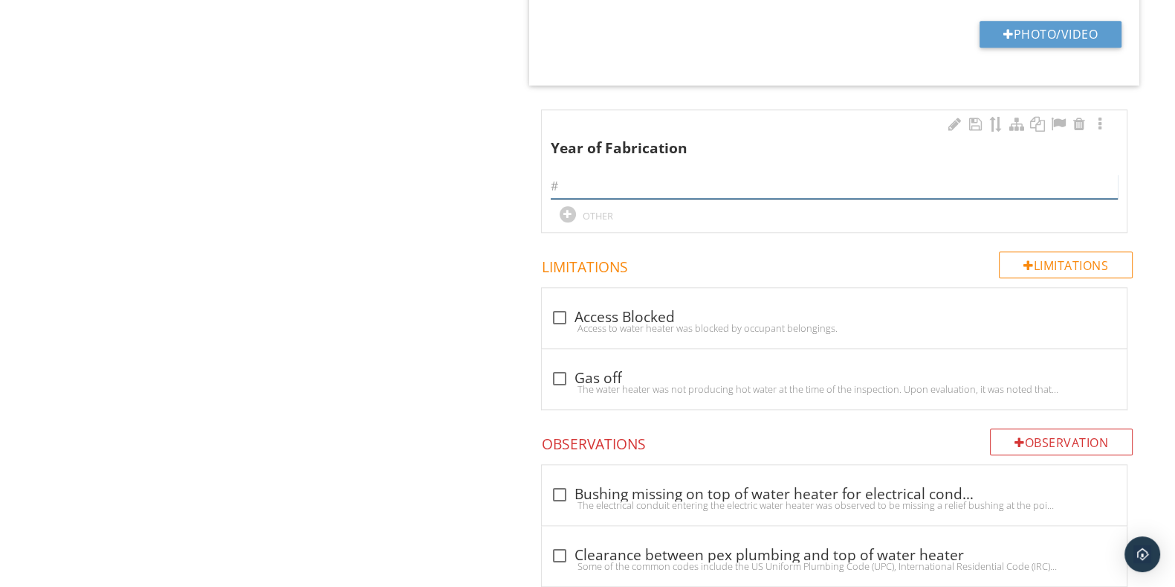
click at [626, 181] on input "text" at bounding box center [834, 186] width 567 height 25
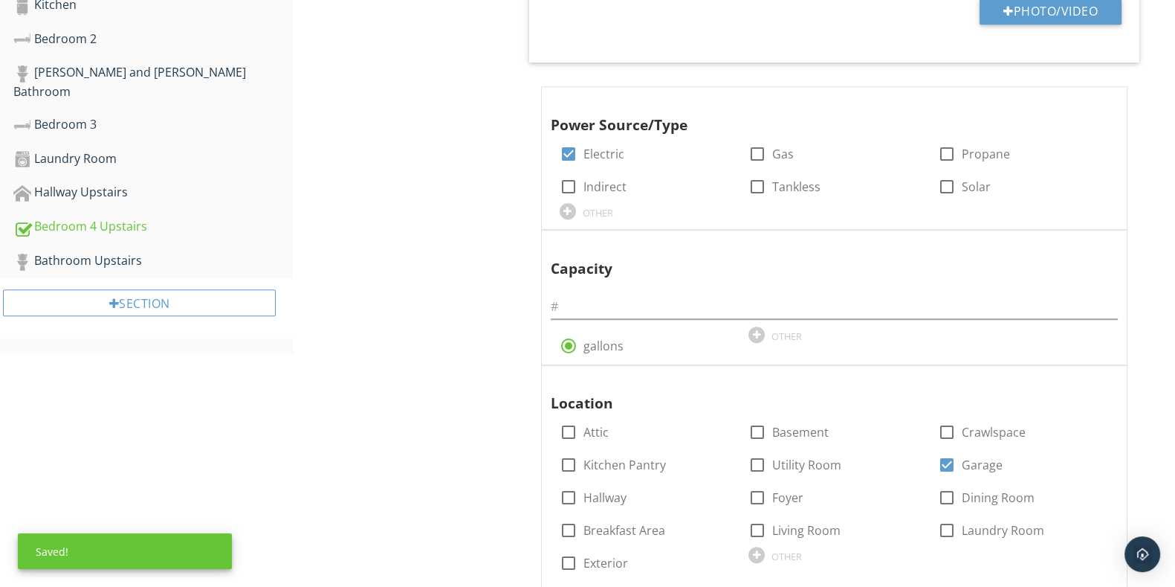
scroll to position [1022, 0]
type input "2018"
click at [608, 286] on div at bounding box center [834, 302] width 567 height 33
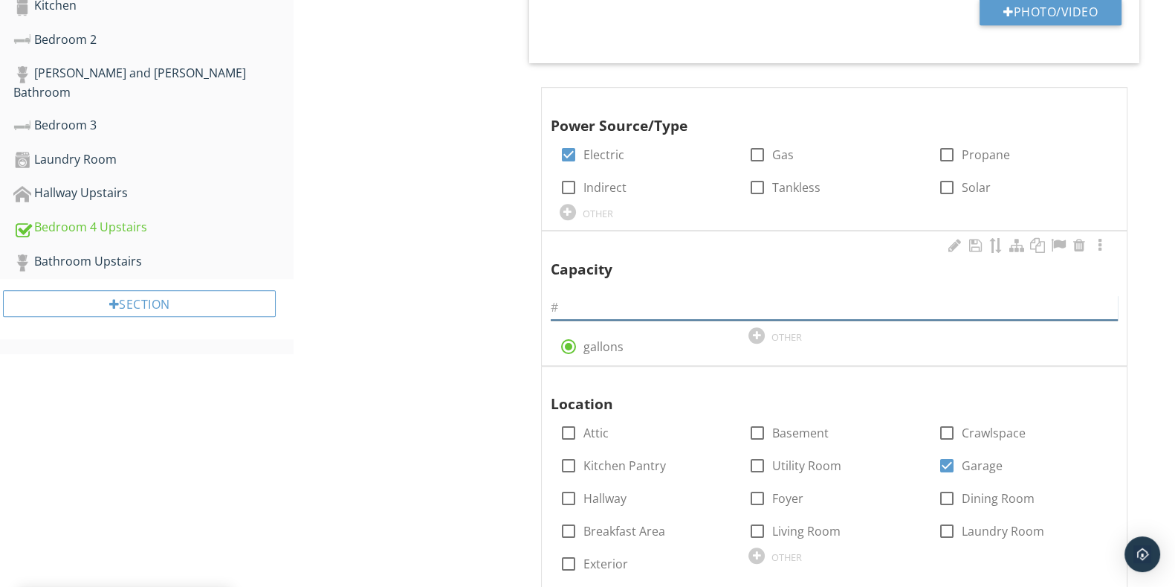
click at [617, 301] on input "text" at bounding box center [834, 307] width 567 height 25
type input "50"
drag, startPoint x: 402, startPoint y: 274, endPoint x: 441, endPoint y: 275, distance: 38.7
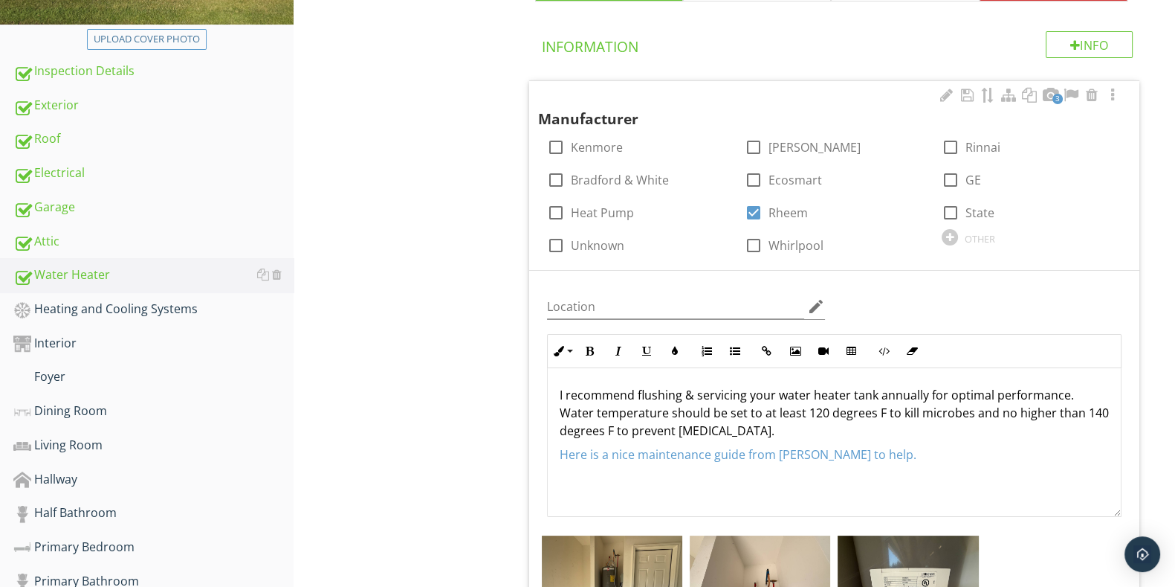
scroll to position [465, 0]
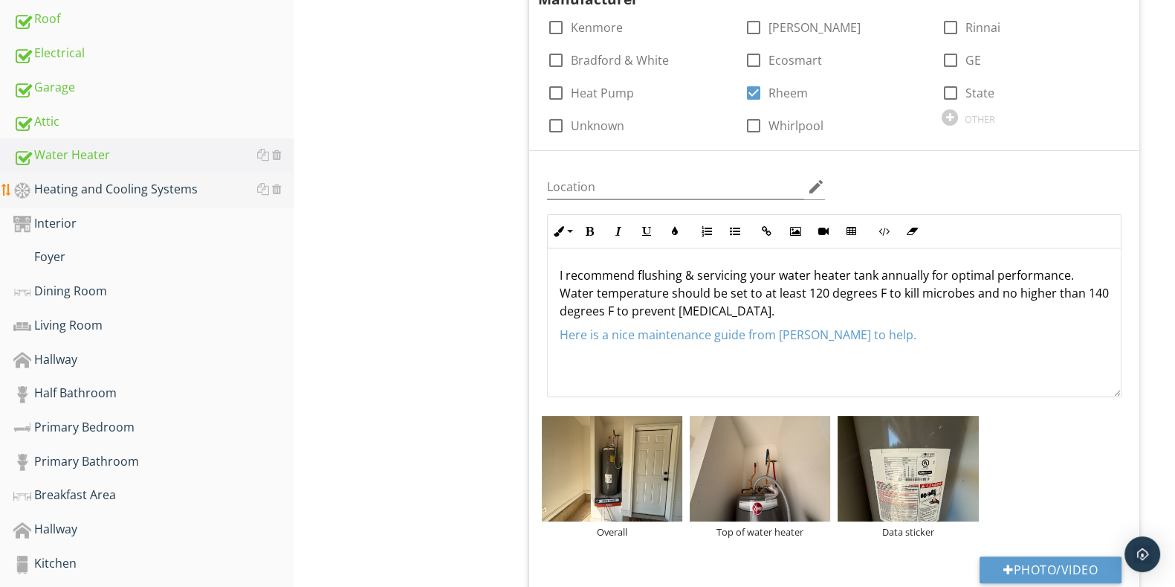
click at [181, 192] on div "Heating and Cooling Systems" at bounding box center [153, 189] width 280 height 19
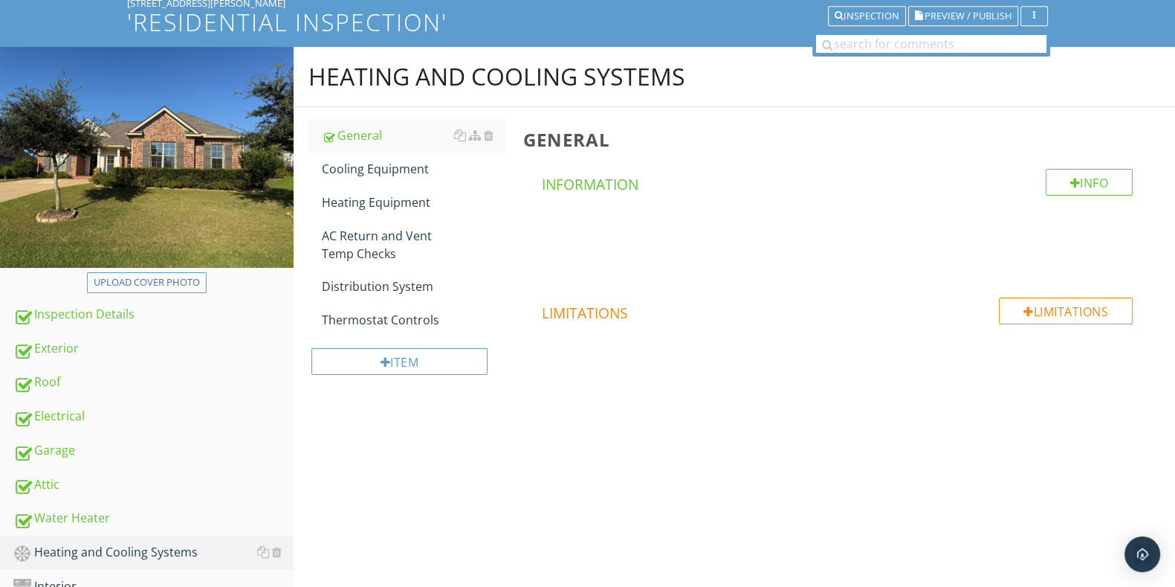
scroll to position [92, 0]
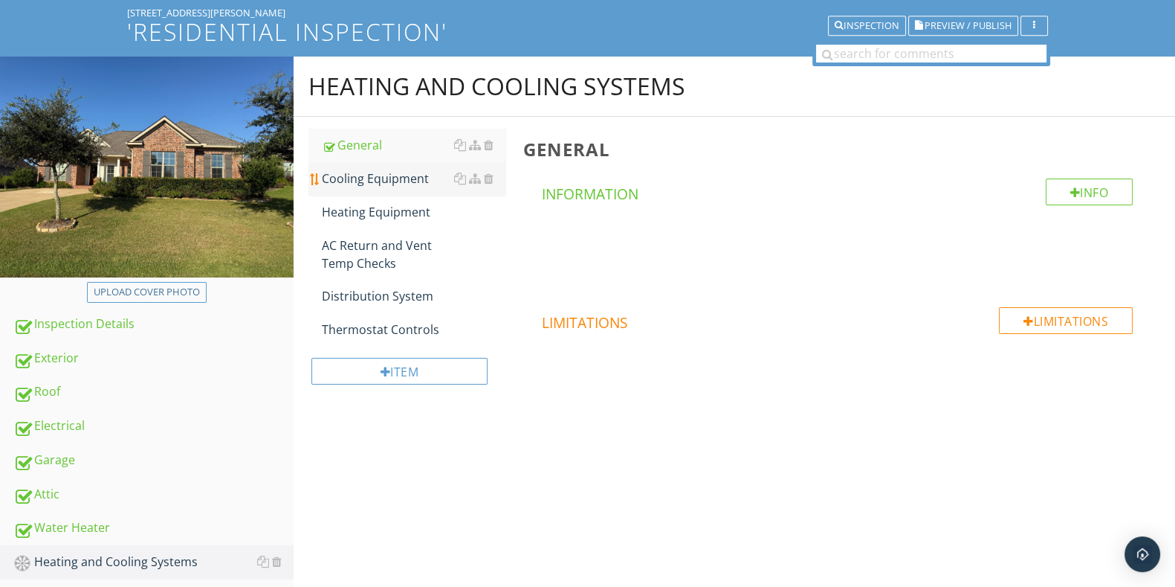
click at [396, 186] on div "Cooling Equipment" at bounding box center [413, 179] width 183 height 18
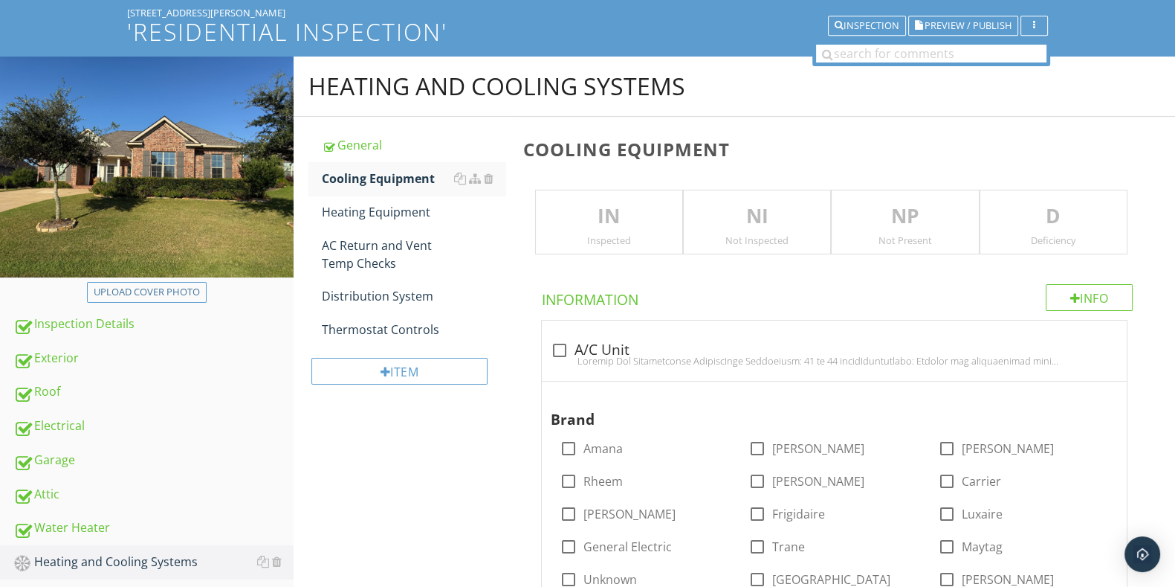
click at [637, 224] on p "IN" at bounding box center [609, 216] width 146 height 30
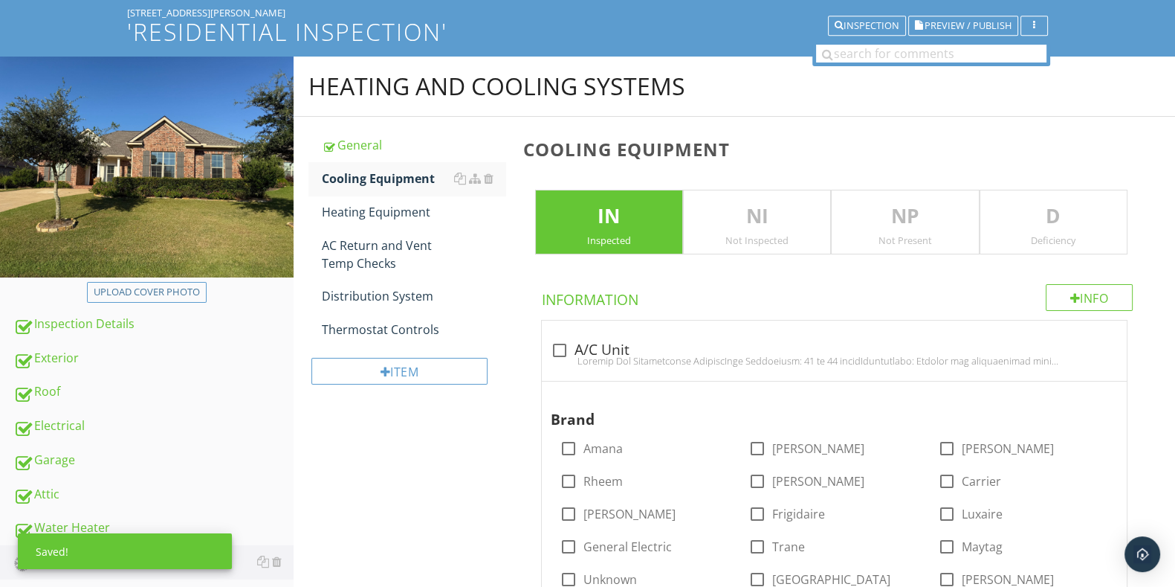
click at [1067, 221] on p "D" at bounding box center [1054, 216] width 146 height 30
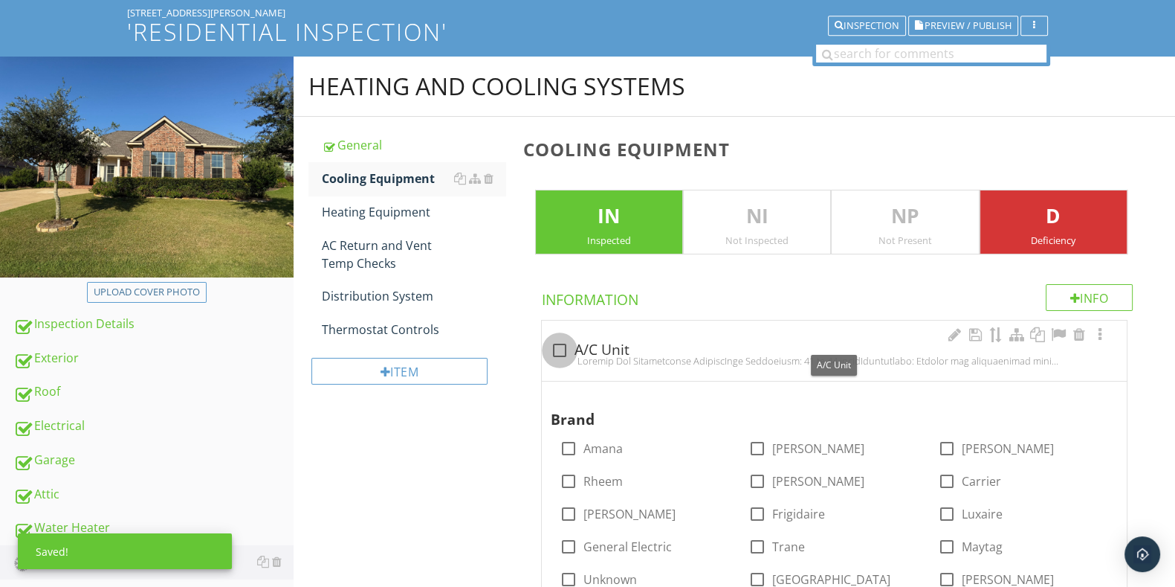
click at [561, 343] on div at bounding box center [559, 350] width 25 height 25
checkbox input "true"
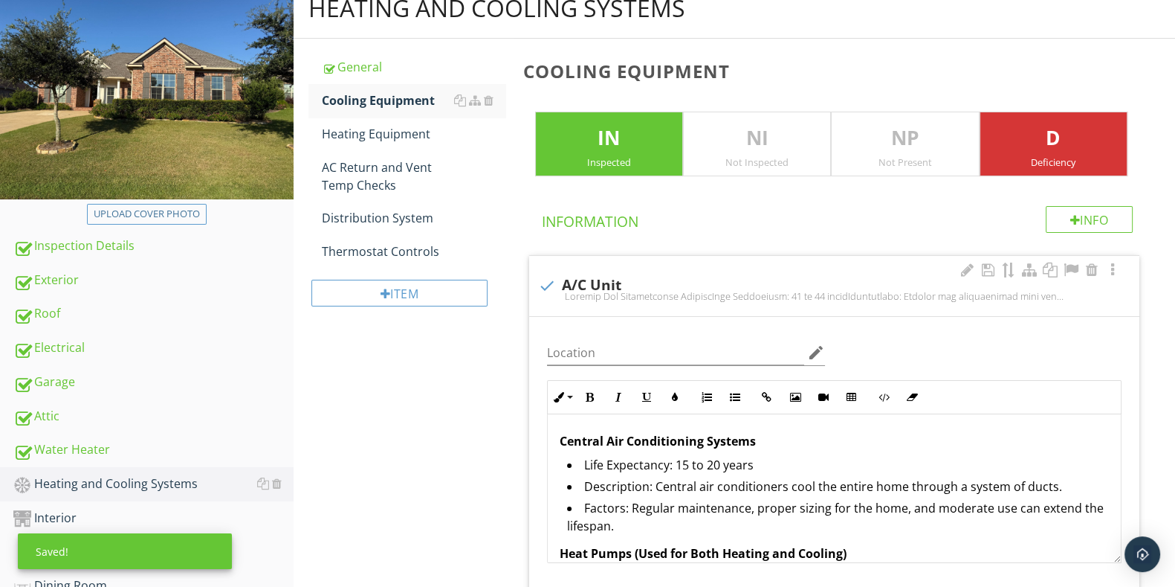
scroll to position [279, 0]
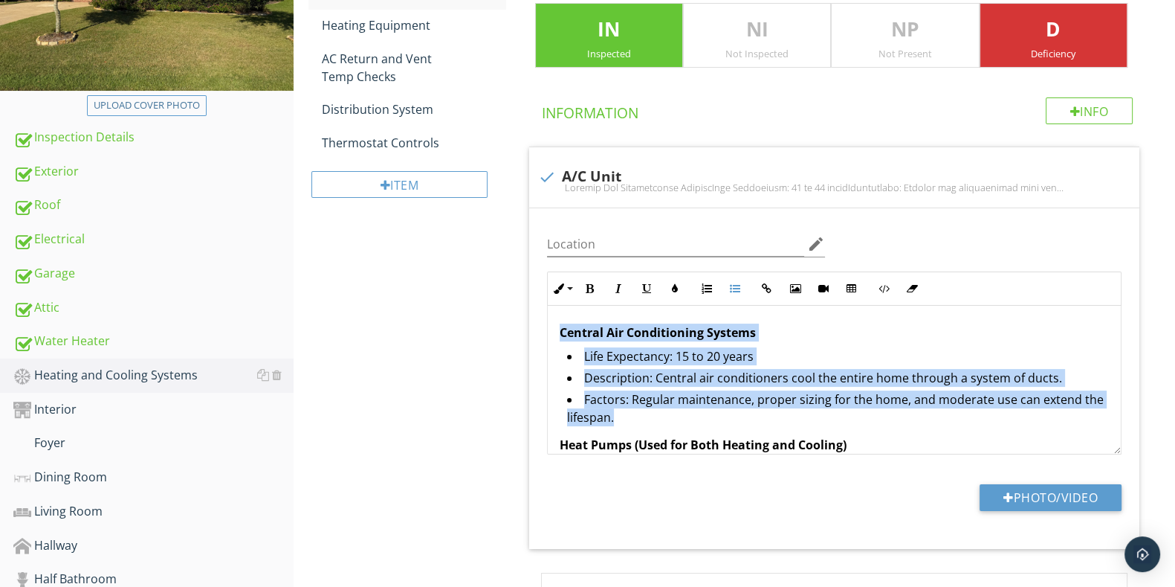
drag, startPoint x: 655, startPoint y: 417, endPoint x: 526, endPoint y: 311, distance: 166.4
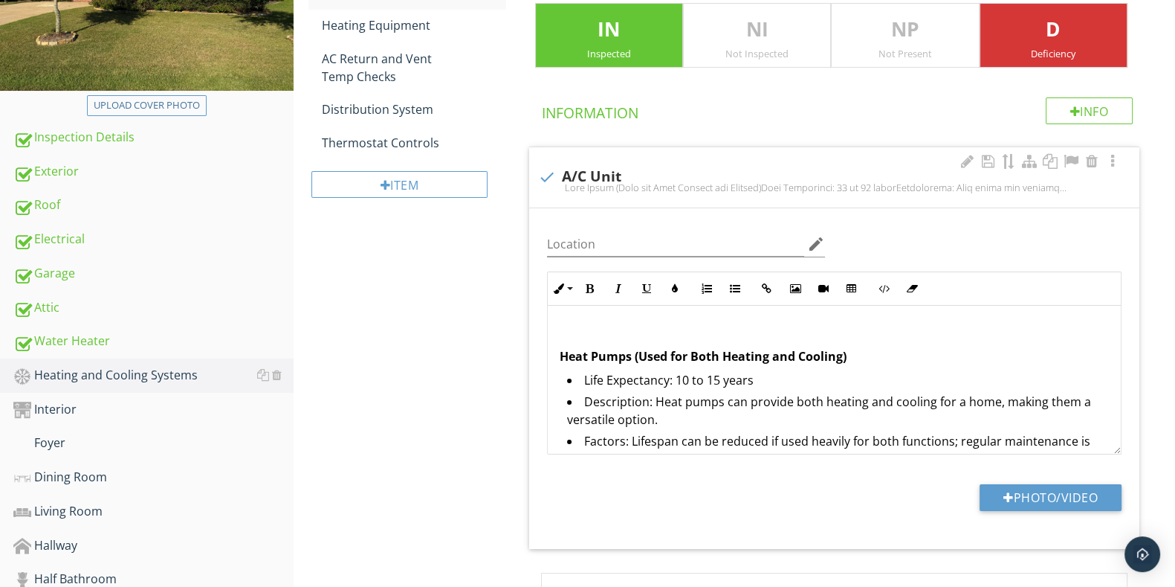
click at [560, 351] on strong "Heat Pumps (Used for Both Heating and Cooling)" at bounding box center [703, 356] width 287 height 16
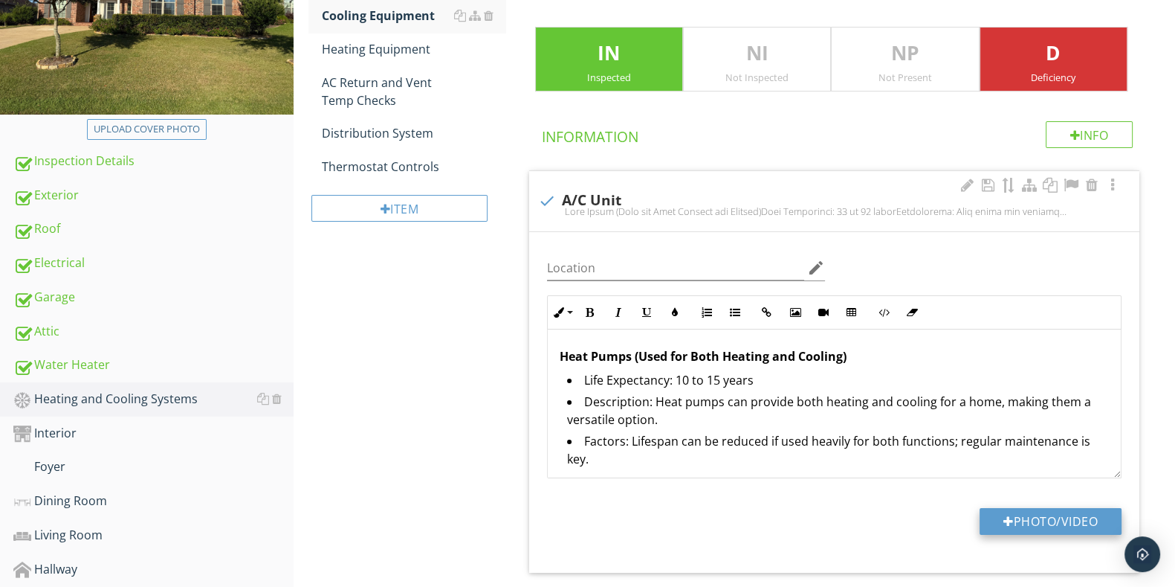
click at [1065, 514] on button "Photo/Video" at bounding box center [1051, 521] width 142 height 27
type input "C:\fakepath\IMG_2522.JPG"
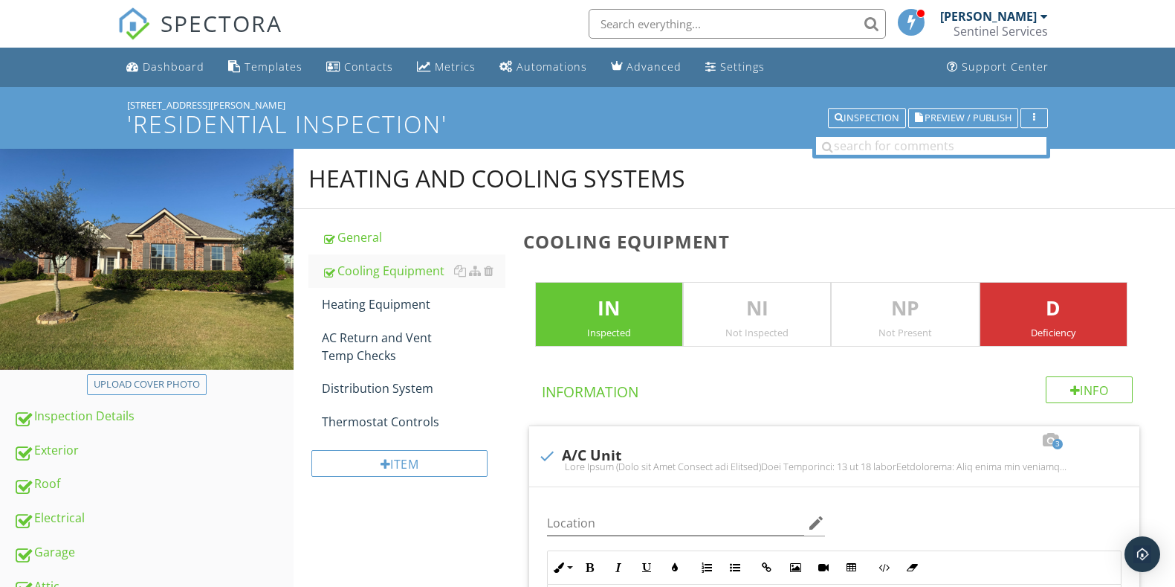
scroll to position [1556, 0]
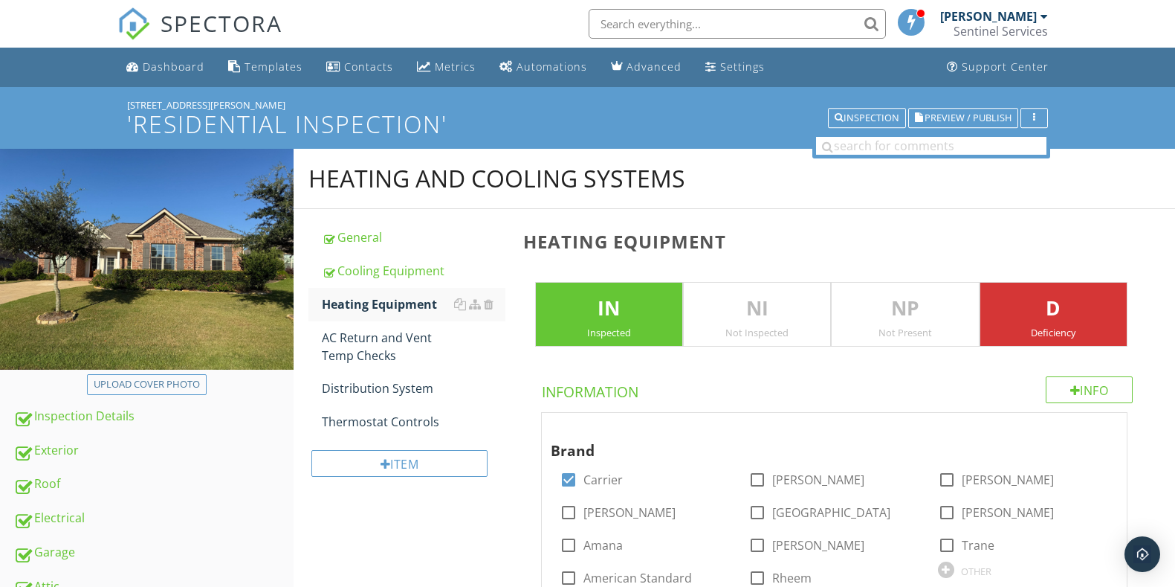
scroll to position [805, 0]
